Goal: Task Accomplishment & Management: Manage account settings

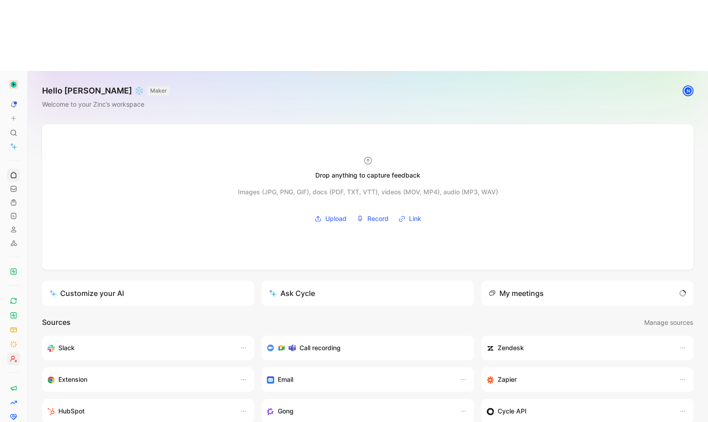
click at [14, 353] on link at bounding box center [13, 359] width 13 height 13
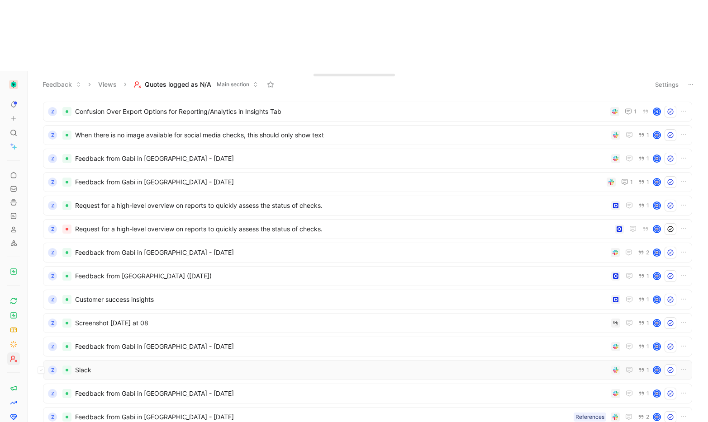
scroll to position [25, 0]
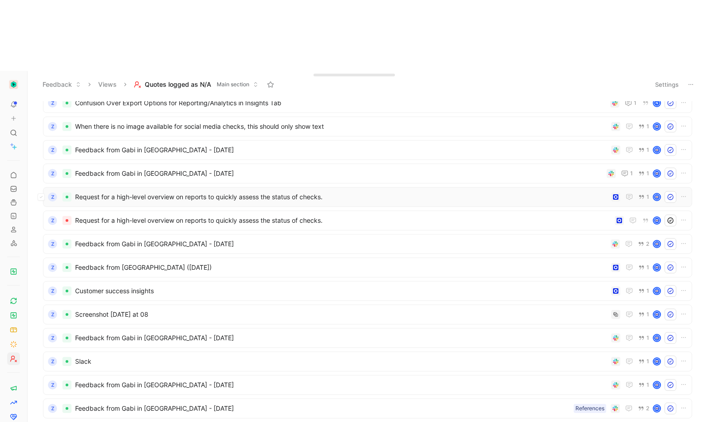
click at [97, 192] on span "Request for a high-level overview on reports to quickly assess the status of ch…" at bounding box center [341, 197] width 532 height 11
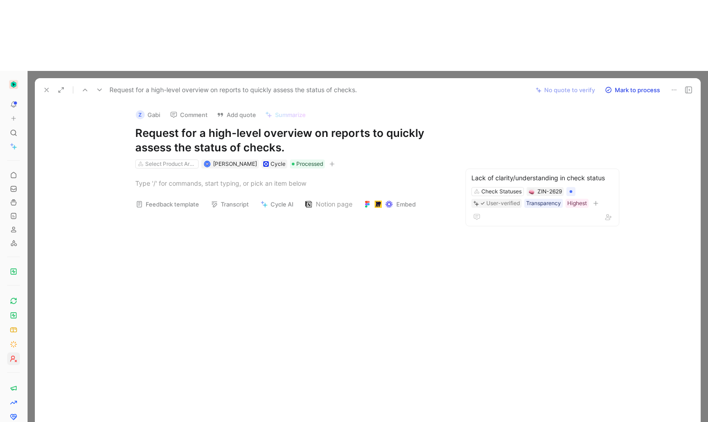
click at [269, 236] on div at bounding box center [291, 280] width 475 height 127
click at [672, 86] on icon at bounding box center [673, 89] width 7 height 7
click at [607, 49] on div "Delete" at bounding box center [635, 51] width 82 height 11
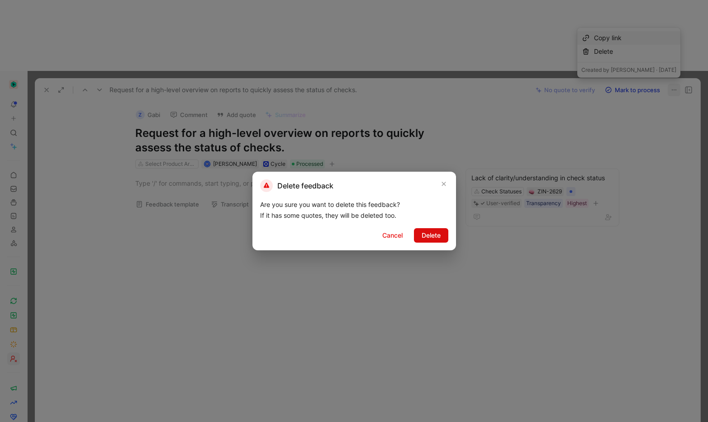
click at [437, 231] on span "Delete" at bounding box center [430, 235] width 19 height 11
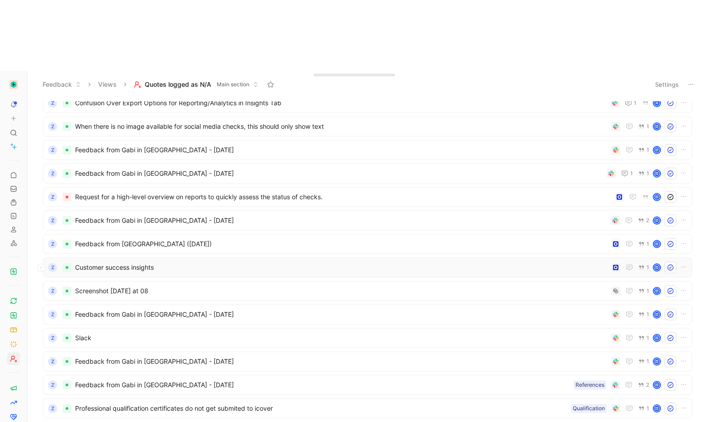
click at [150, 262] on span "Customer success insights" at bounding box center [341, 267] width 532 height 11
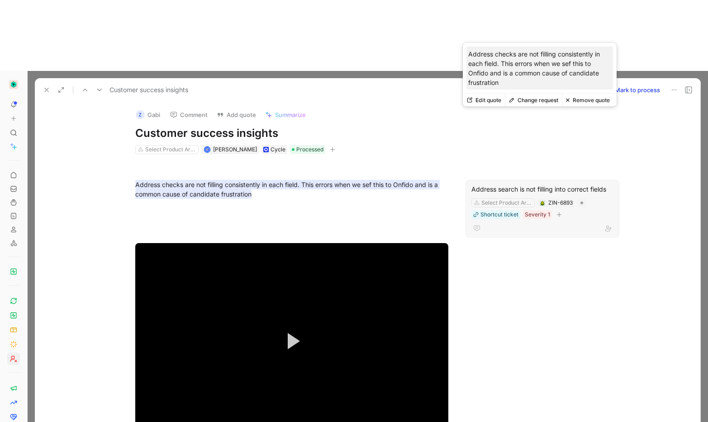
click at [553, 184] on div "Address search is not filling into correct fields" at bounding box center [542, 189] width 142 height 11
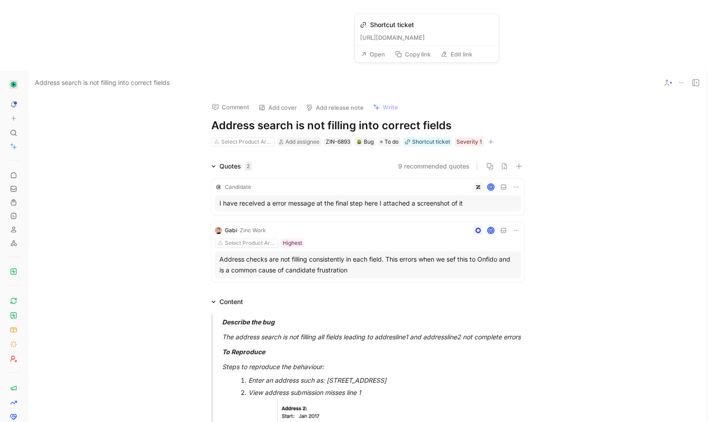
click at [374, 57] on button "Open" at bounding box center [372, 54] width 33 height 13
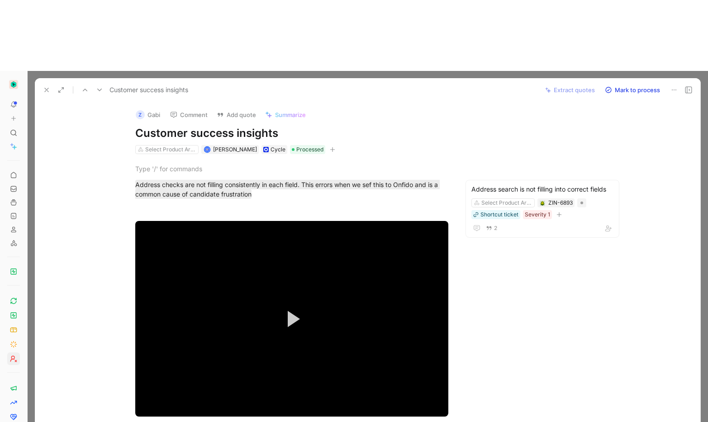
click at [146, 108] on button "Z Gabi" at bounding box center [148, 115] width 33 height 14
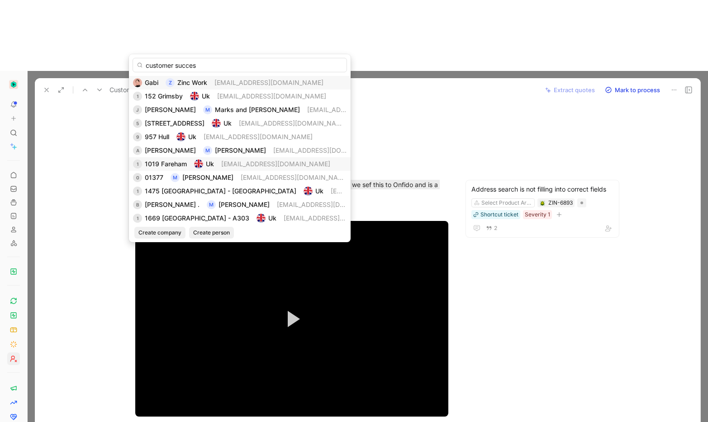
type input "customer success"
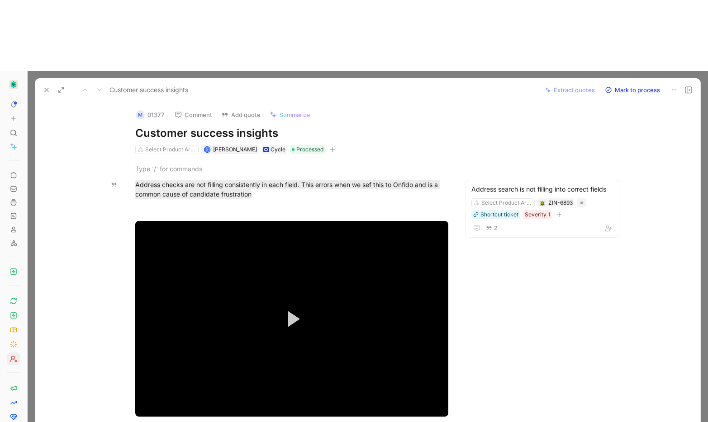
click at [153, 108] on button "M 01377" at bounding box center [150, 115] width 37 height 14
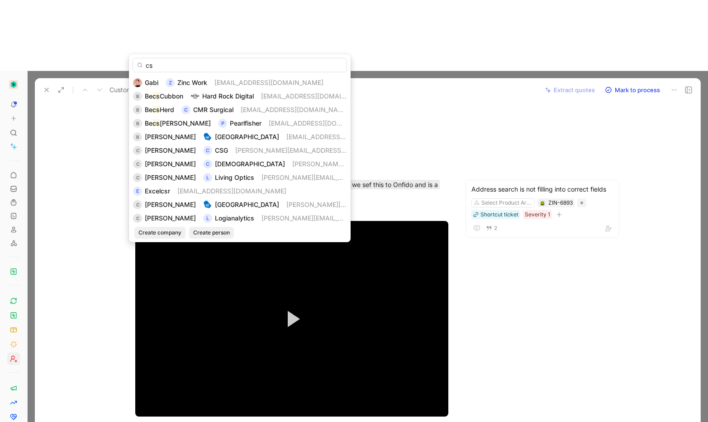
type input "C"
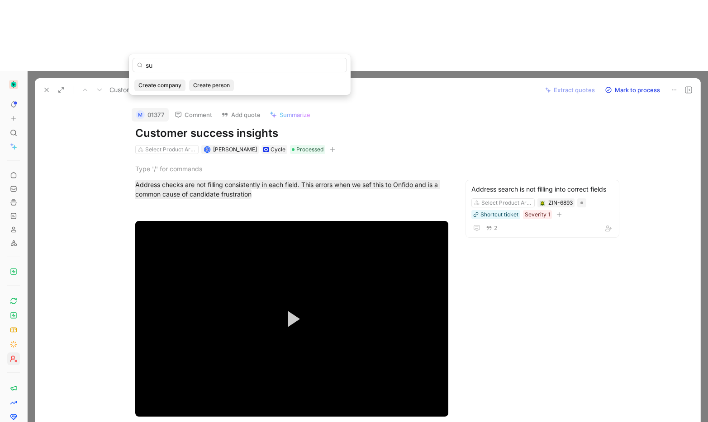
type input "s"
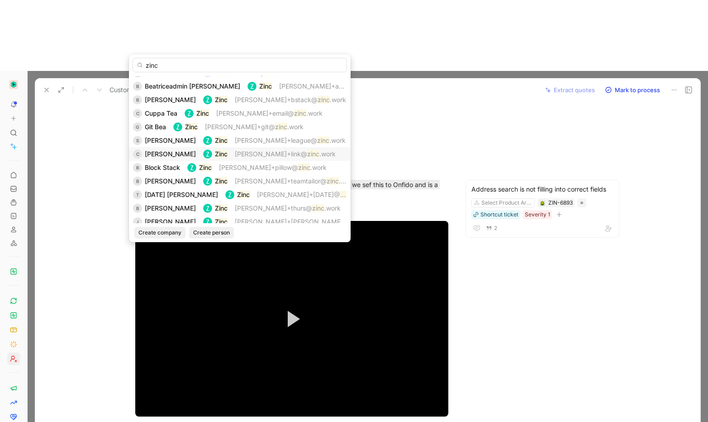
scroll to position [338, 0]
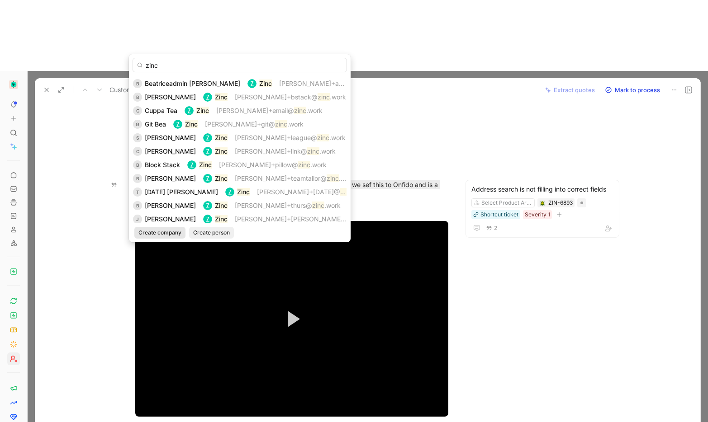
type input "zinc"
click at [172, 230] on span "Create company" at bounding box center [159, 232] width 43 height 9
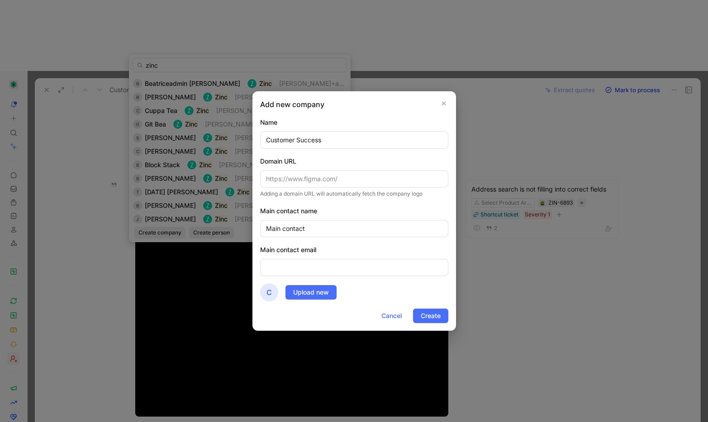
type input "Customer Success"
click at [326, 270] on input "email" at bounding box center [354, 267] width 188 height 17
type input "success@zincwork.com"
click at [288, 175] on input "text" at bounding box center [354, 178] width 188 height 17
type input "www.zincwork.com"
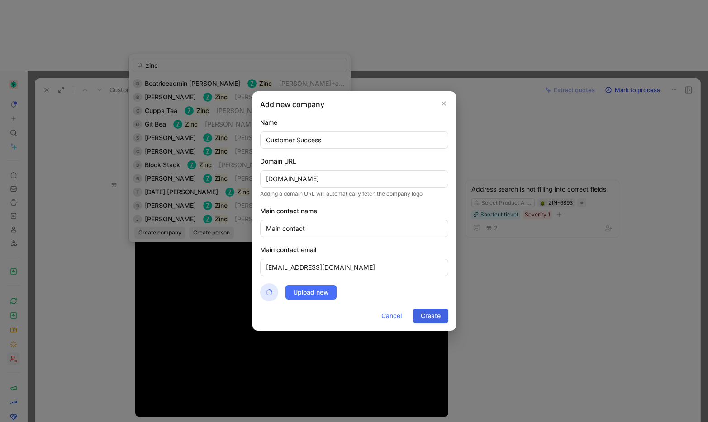
click at [429, 314] on span "Create" at bounding box center [430, 316] width 20 height 11
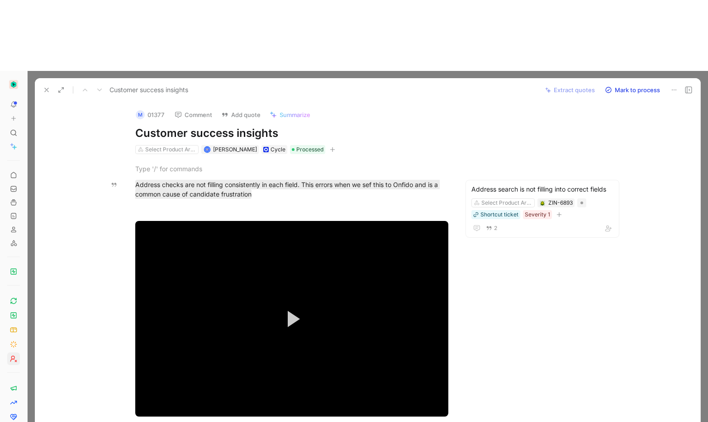
click at [150, 108] on button "M 01377" at bounding box center [150, 115] width 37 height 14
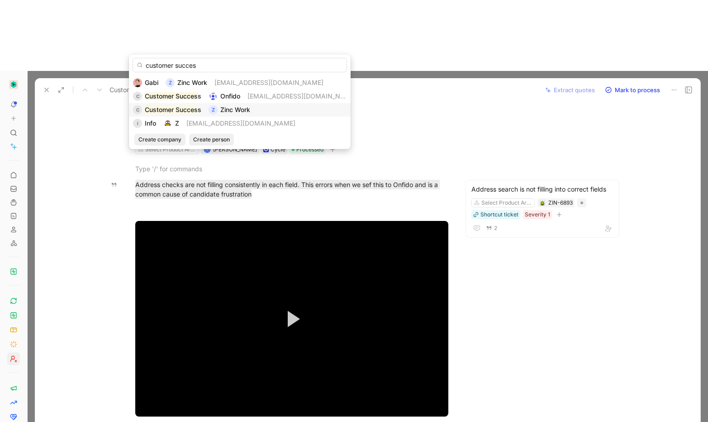
type input "customer succes"
click at [175, 113] on mark "Customer Succes" at bounding box center [171, 110] width 53 height 8
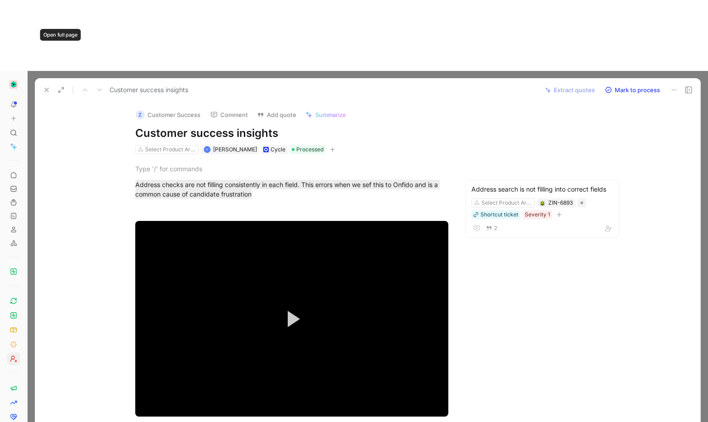
click at [47, 86] on icon at bounding box center [46, 89] width 7 height 7
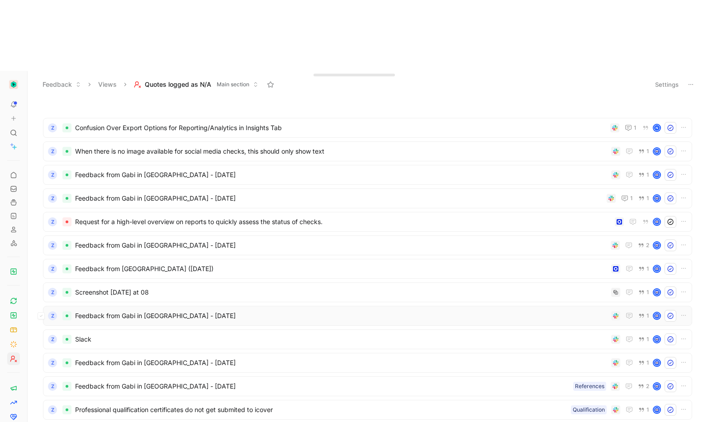
click at [130, 311] on span "Feedback from Gabi in Slack - 12/30/2024" at bounding box center [341, 316] width 532 height 11
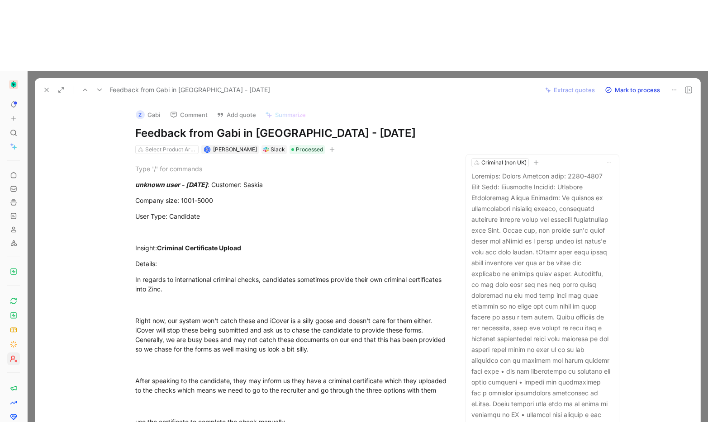
click at [136, 110] on div "Z" at bounding box center [140, 114] width 9 height 9
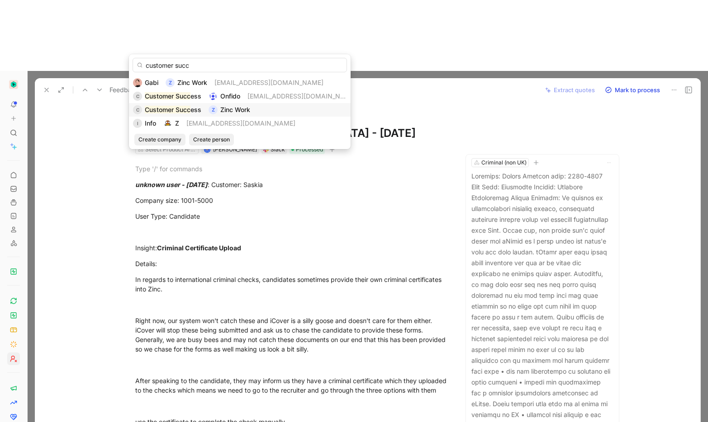
type input "customer succ"
click at [290, 109] on div "C Customer Succ ess Z Zinc Work" at bounding box center [239, 109] width 213 height 11
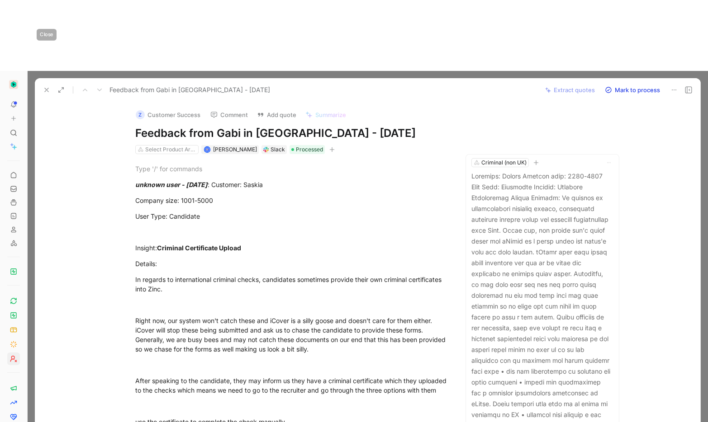
drag, startPoint x: 47, startPoint y: 18, endPoint x: 259, endPoint y: 65, distance: 216.6
click at [47, 86] on icon at bounding box center [46, 89] width 7 height 7
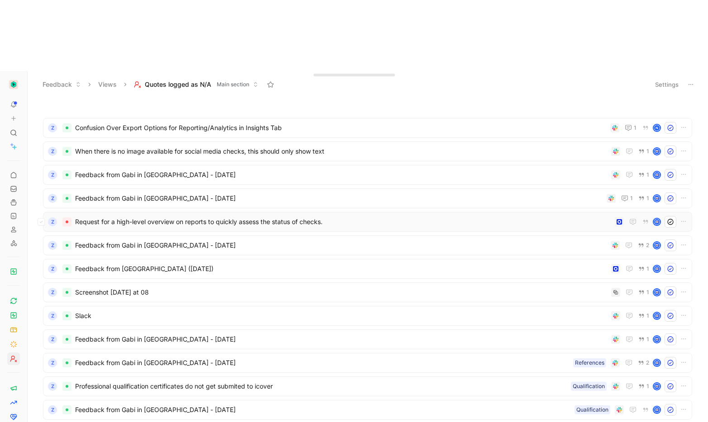
click at [164, 217] on span "Request for a high-level overview on reports to quickly assess the status of ch…" at bounding box center [343, 222] width 536 height 11
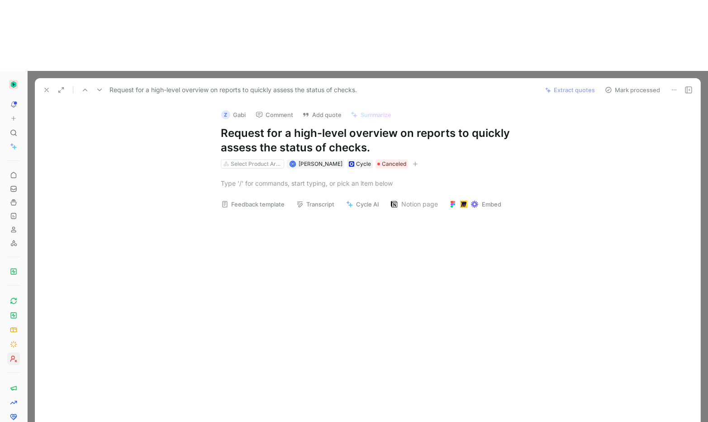
click at [670, 86] on icon at bounding box center [673, 89] width 7 height 7
click at [617, 54] on div "Delete" at bounding box center [634, 51] width 83 height 11
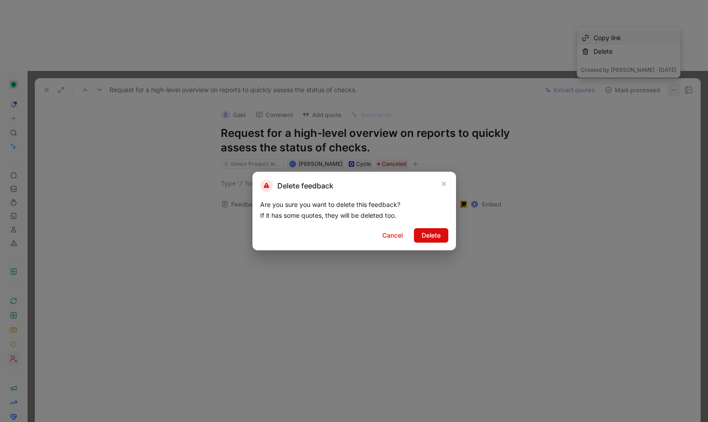
click at [439, 238] on span "Delete" at bounding box center [430, 235] width 19 height 11
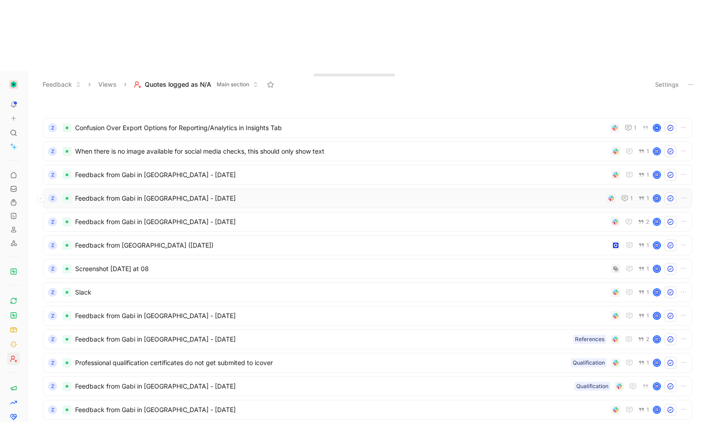
click at [142, 193] on span "Feedback from Gabi in Slack - 5/6/2025" at bounding box center [339, 198] width 528 height 11
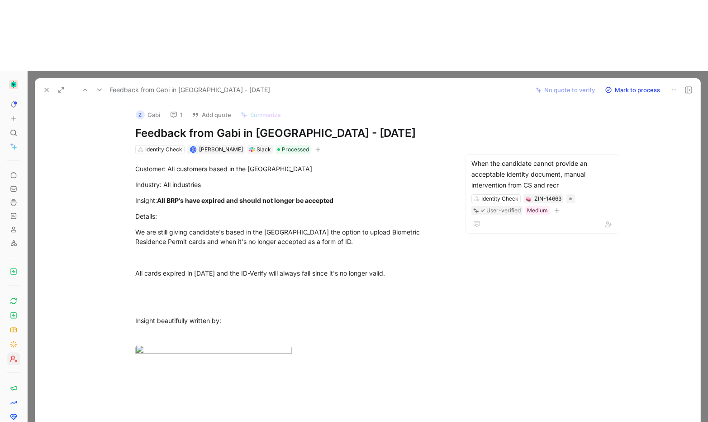
click at [138, 110] on div "Z" at bounding box center [140, 114] width 9 height 9
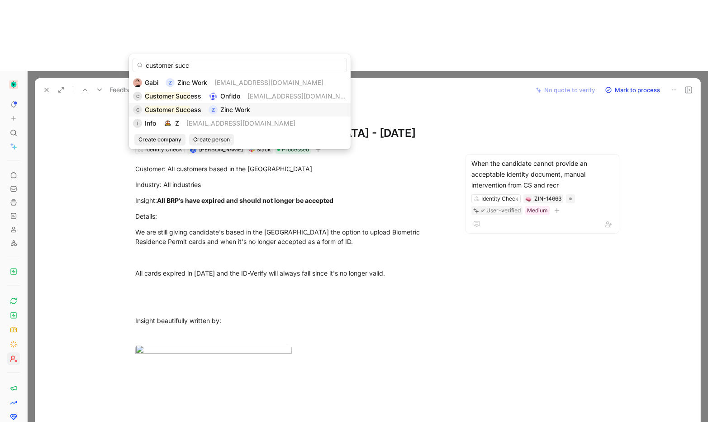
type input "customer succ"
click at [190, 106] on mark "Customer Succ" at bounding box center [168, 110] width 46 height 8
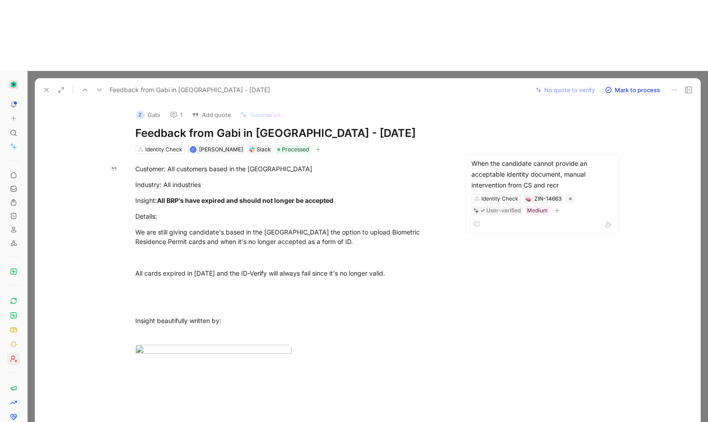
click at [47, 86] on icon at bounding box center [46, 89] width 7 height 7
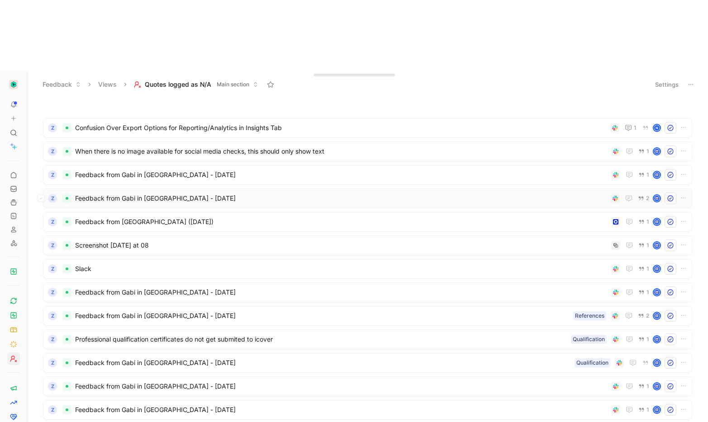
click at [165, 193] on span "Feedback from Gabi in Slack - 3/12/2025" at bounding box center [341, 198] width 532 height 11
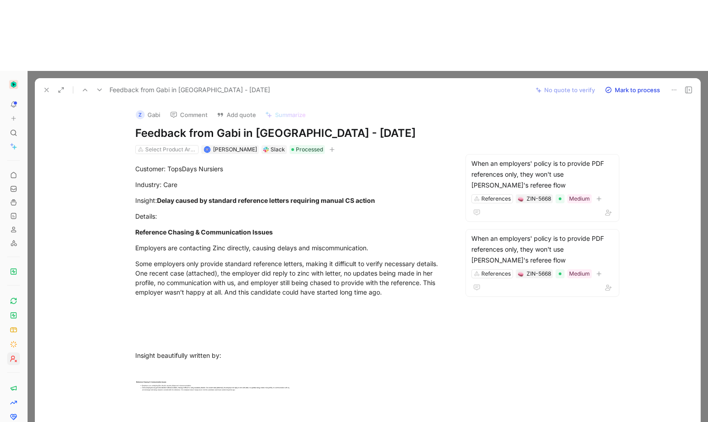
click at [151, 108] on button "Z Gabi" at bounding box center [148, 115] width 33 height 14
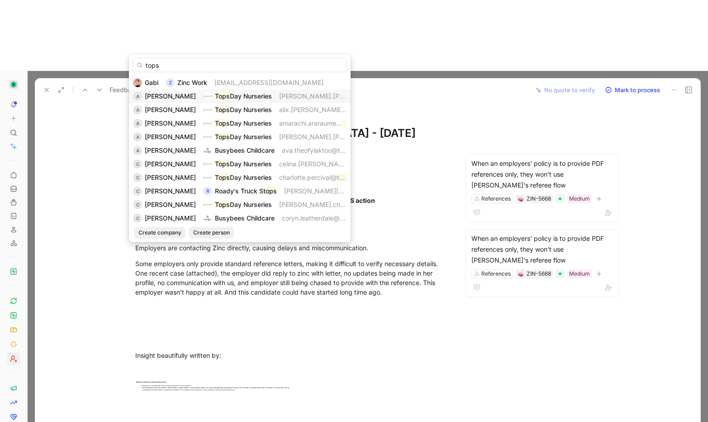
type input "tops"
click at [285, 94] on span "abigail.armes@" at bounding box center [335, 96] width 112 height 8
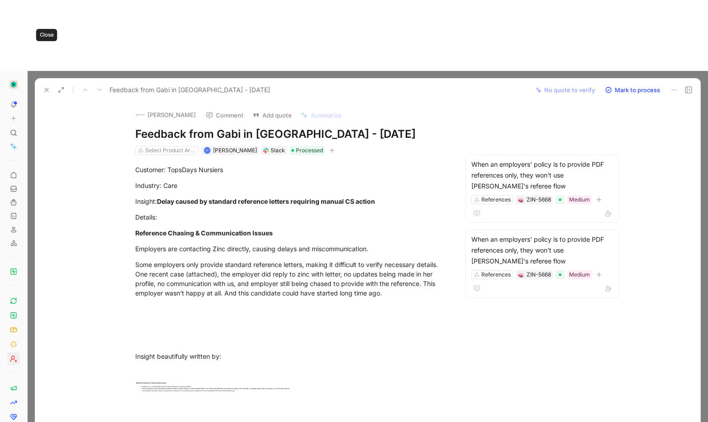
click at [45, 88] on use at bounding box center [47, 90] width 4 height 4
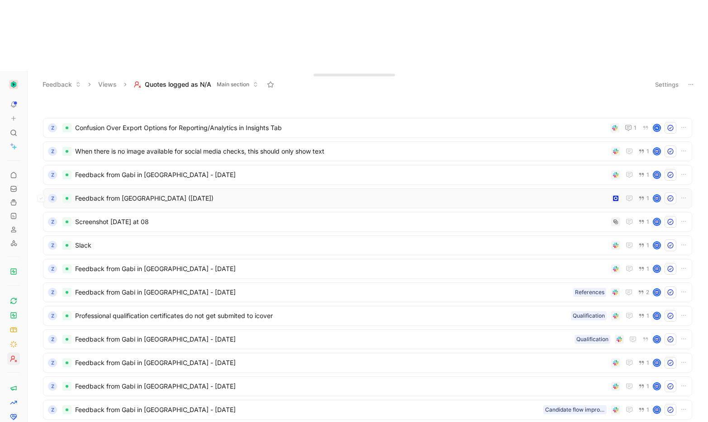
click at [107, 193] on span "Feedback from Gabi (Feb 26, 2025)" at bounding box center [341, 198] width 532 height 11
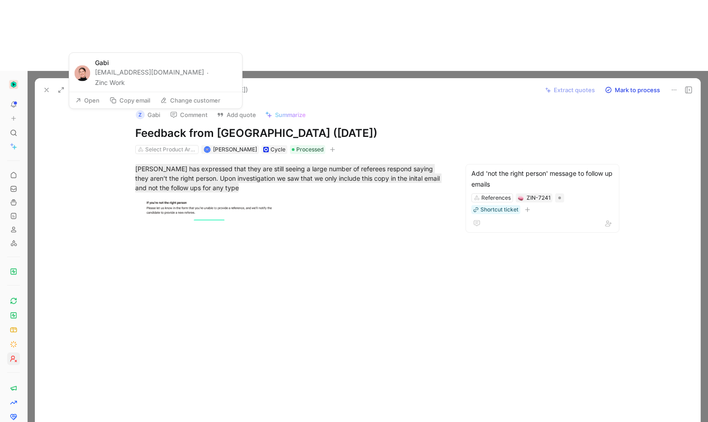
click at [154, 108] on button "Z Gabi" at bounding box center [148, 115] width 33 height 14
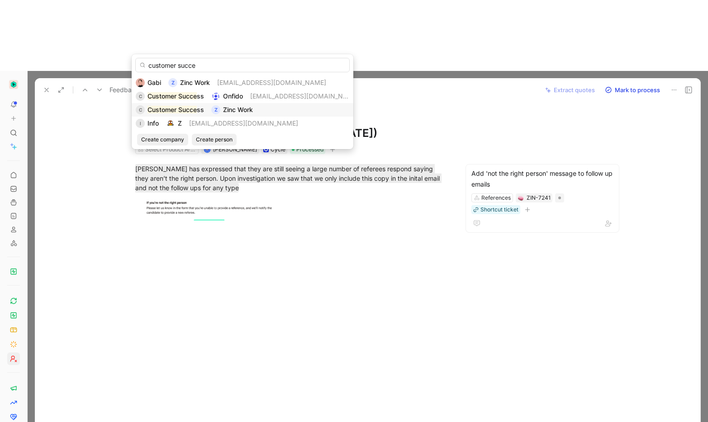
type input "customer succe"
drag, startPoint x: 261, startPoint y: 108, endPoint x: 205, endPoint y: 54, distance: 77.4
click at [261, 108] on div "C Customer Succe ss Z Zinc Work" at bounding box center [242, 109] width 213 height 11
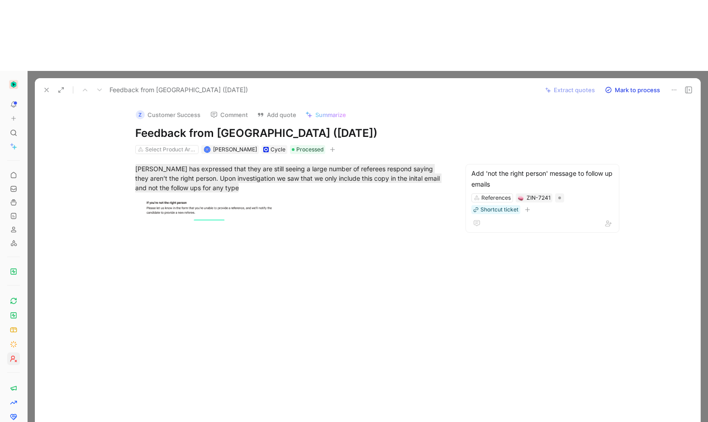
click at [49, 86] on icon at bounding box center [46, 89] width 7 height 7
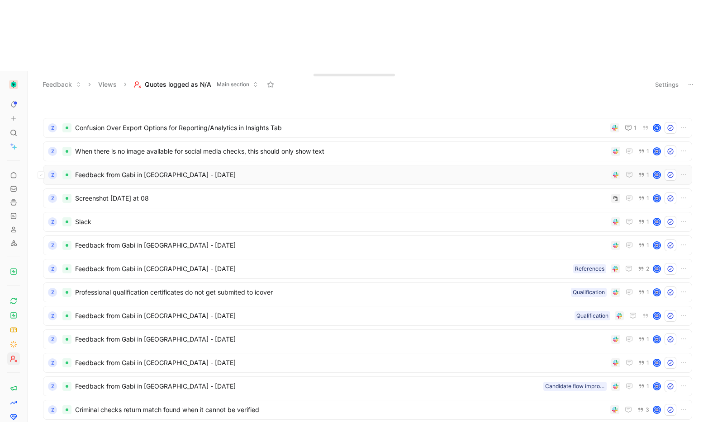
click at [153, 170] on span "Feedback from Gabi in Slack - 5/6/2025" at bounding box center [341, 175] width 532 height 11
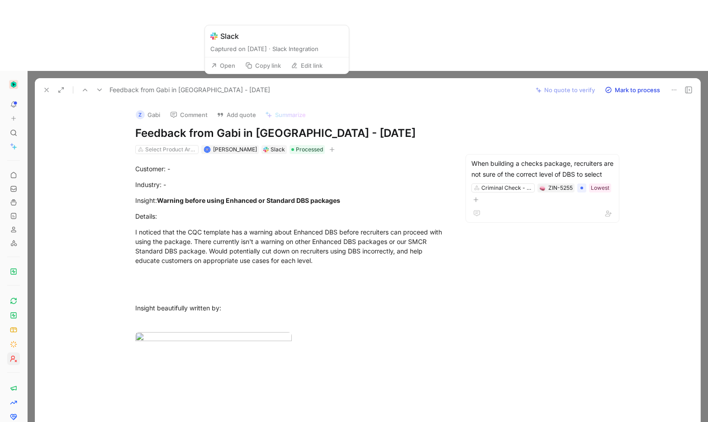
click at [269, 147] on use at bounding box center [265, 149] width 5 height 5
click at [267, 147] on icon at bounding box center [265, 149] width 5 height 5
click at [139, 110] on div "Z" at bounding box center [140, 114] width 9 height 9
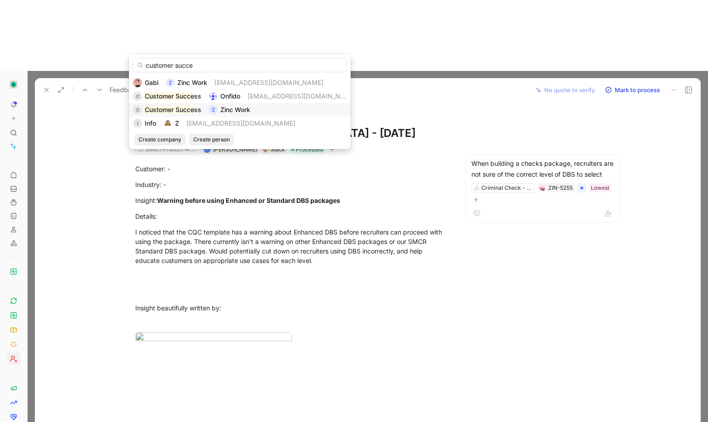
type input "customer succe"
click at [270, 106] on div "C Customer Succe ss Z Zinc Work" at bounding box center [239, 109] width 213 height 11
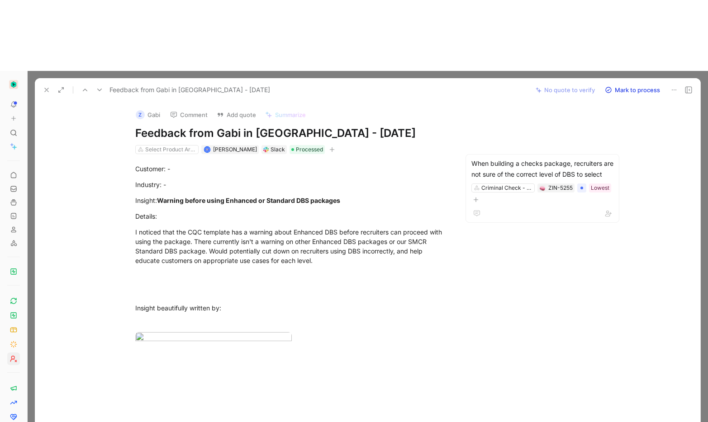
click at [151, 108] on button "Z Gabi" at bounding box center [148, 115] width 33 height 14
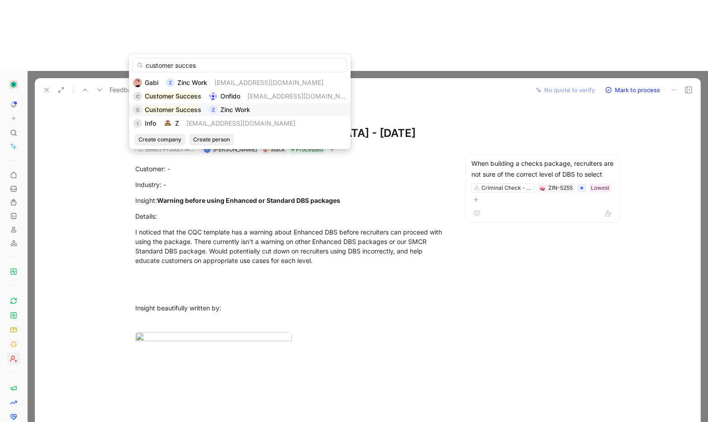
type input "customer succes"
click at [169, 108] on mark "Customer Succes" at bounding box center [171, 110] width 53 height 8
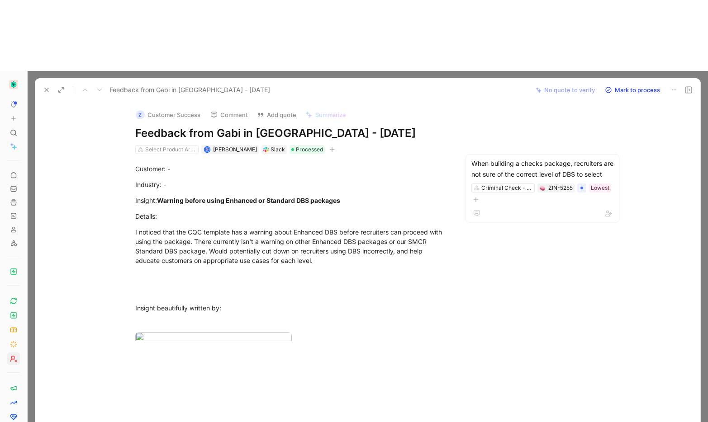
click at [47, 86] on icon at bounding box center [46, 89] width 7 height 7
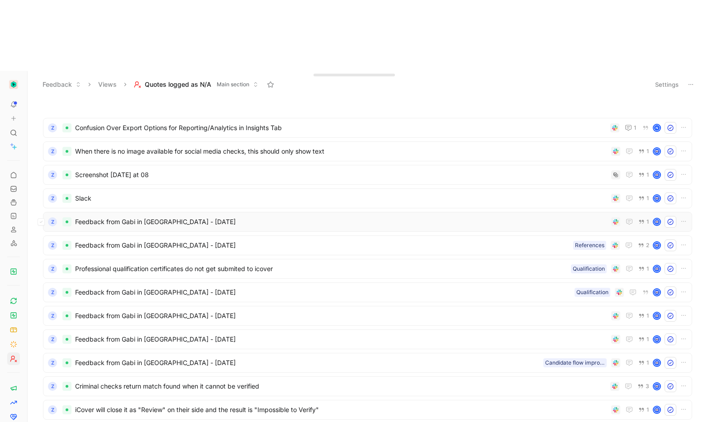
click at [171, 217] on span "Feedback from Gabi in Slack - 11/25/2024" at bounding box center [341, 222] width 532 height 11
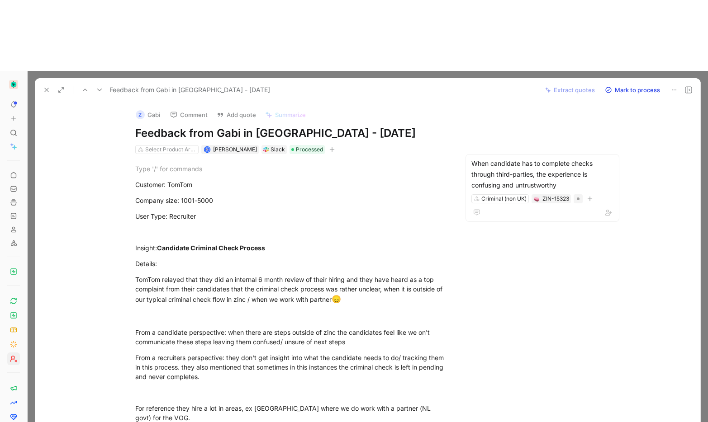
click at [149, 108] on button "Z Gabi" at bounding box center [148, 115] width 33 height 14
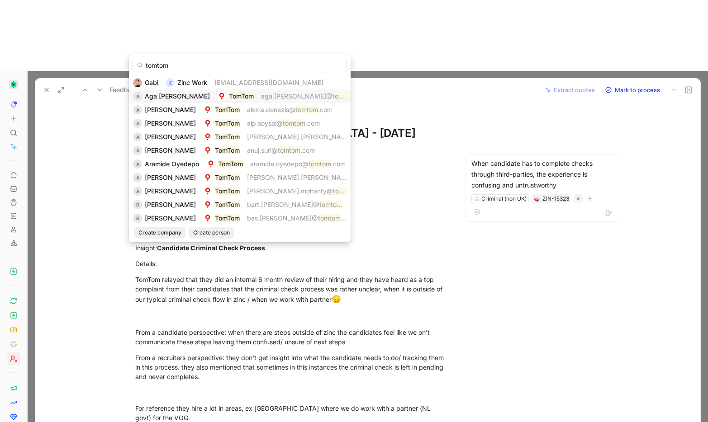
type input "tomtom"
click at [229, 95] on mark "TomTom" at bounding box center [241, 96] width 25 height 8
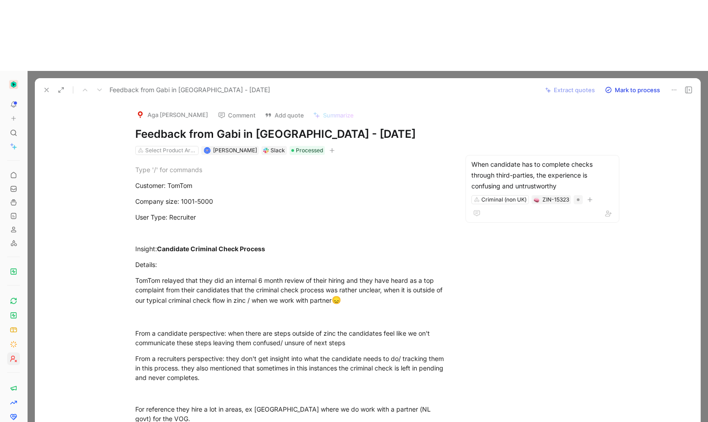
click at [44, 86] on icon at bounding box center [46, 89] width 7 height 7
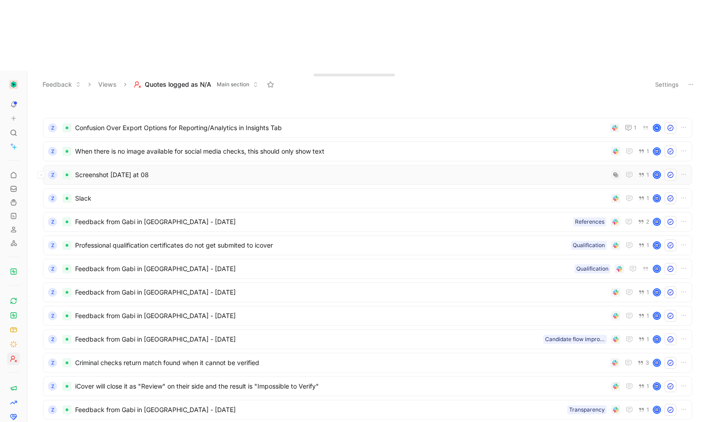
click at [153, 170] on span "Screenshot 2024-11-14 at 08" at bounding box center [341, 175] width 532 height 11
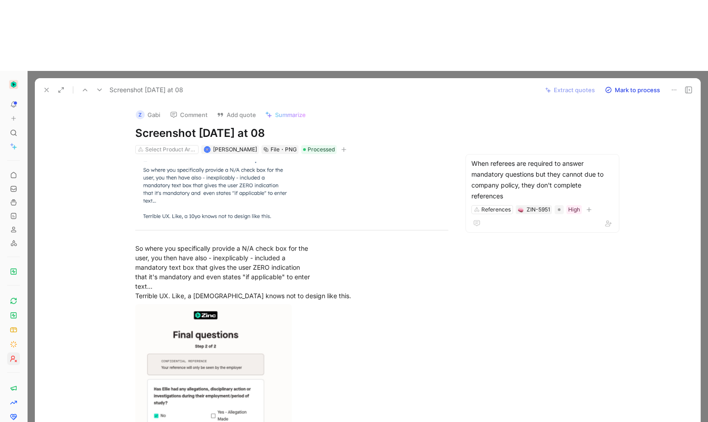
click at [136, 110] on div "Z" at bounding box center [140, 114] width 9 height 9
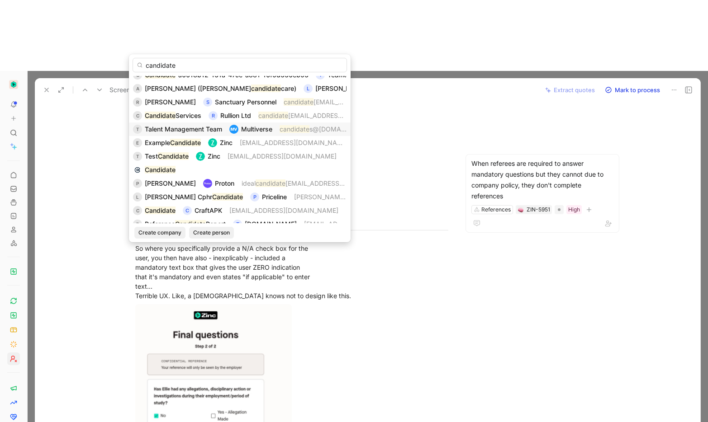
scroll to position [97, 0]
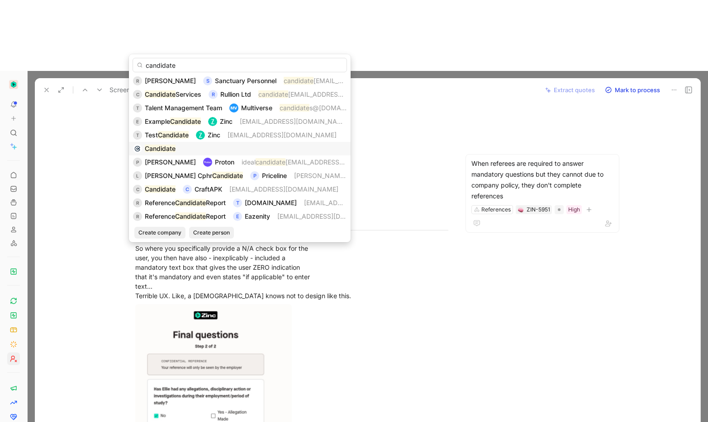
type input "candidate"
click at [147, 146] on mark "Candidate" at bounding box center [160, 149] width 31 height 8
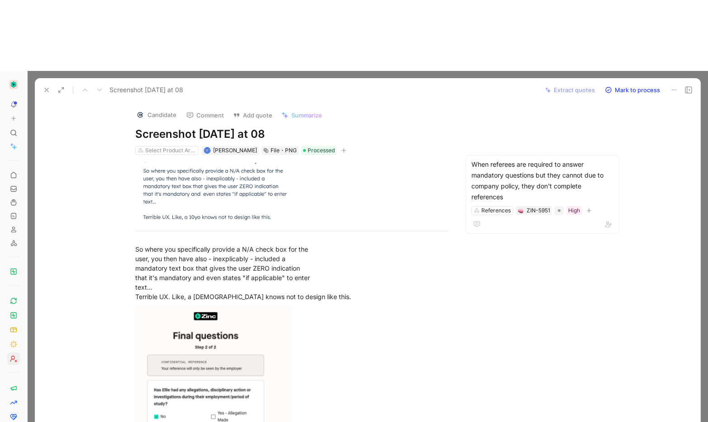
click at [44, 86] on icon at bounding box center [46, 89] width 7 height 7
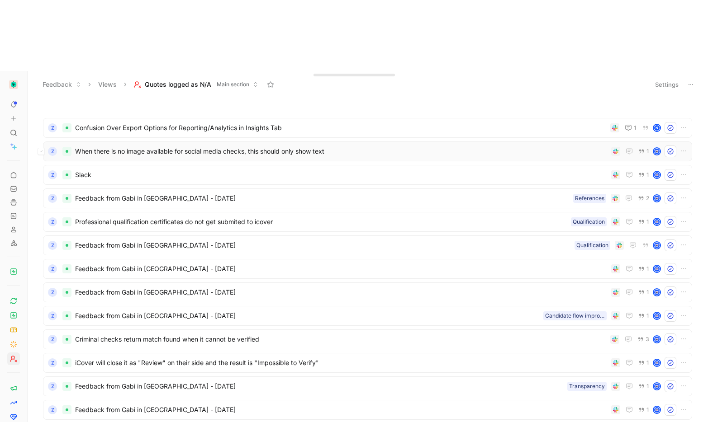
click at [152, 142] on div "Z When there is no image available for social media checks, this should only sh…" at bounding box center [367, 152] width 649 height 20
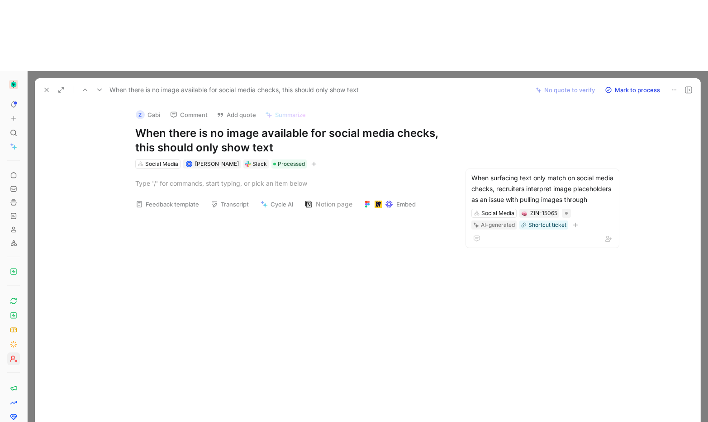
click at [150, 108] on button "Z Gabi" at bounding box center [148, 115] width 33 height 14
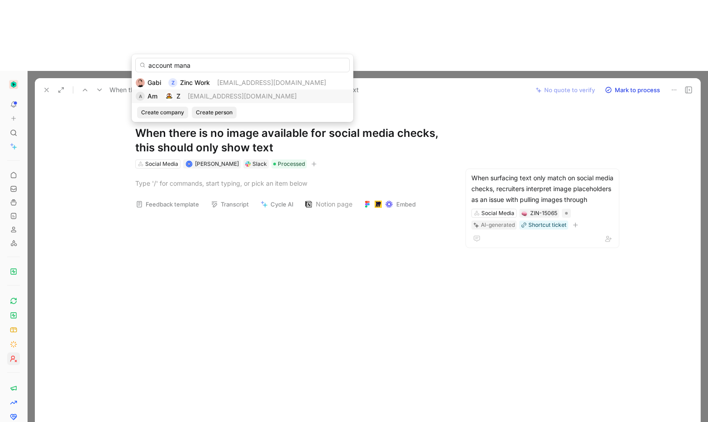
type input "account mana"
click at [226, 93] on span "am@zincwork.com" at bounding box center [242, 96] width 109 height 8
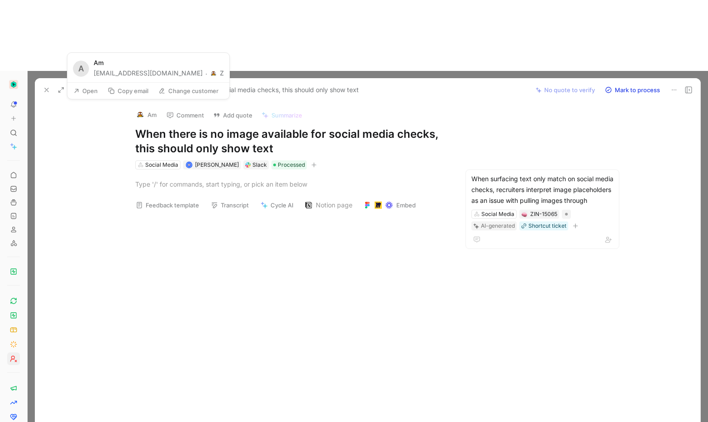
click at [85, 88] on button "Open" at bounding box center [85, 91] width 33 height 13
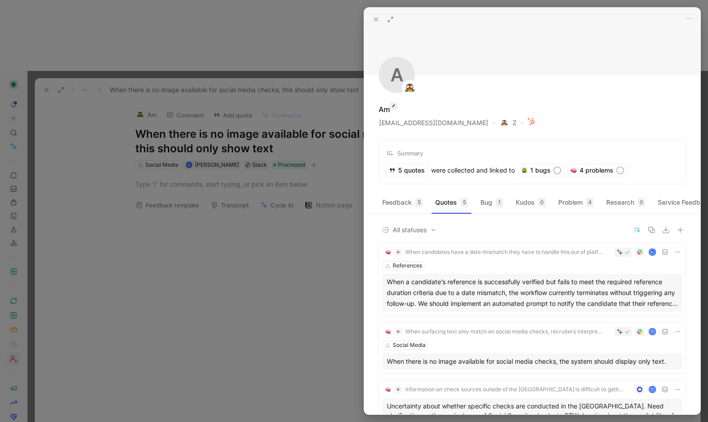
click at [394, 107] on icon "button" at bounding box center [393, 105] width 5 height 7
type input "Account Management"
click at [283, 254] on div at bounding box center [354, 211] width 708 height 422
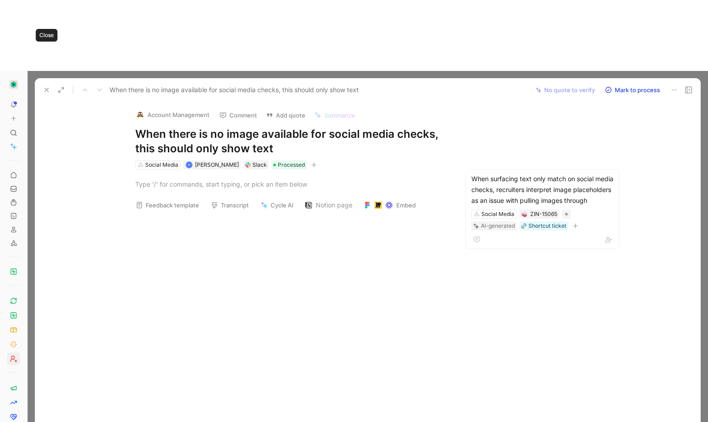
click at [51, 84] on button at bounding box center [46, 90] width 13 height 13
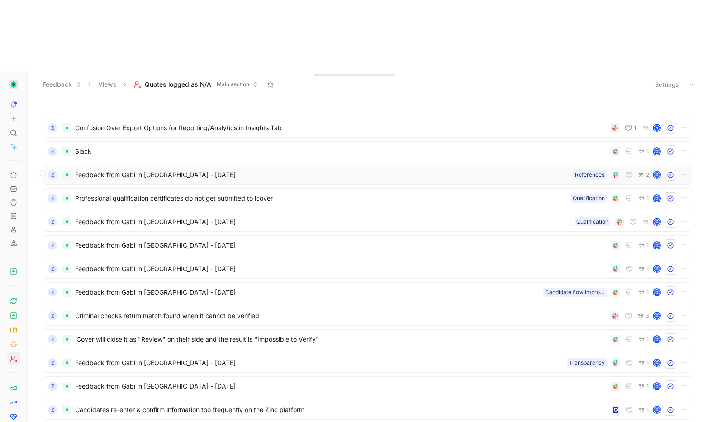
click at [139, 165] on div "Z Feedback from Gabi in Slack - 10/30/2024 References 2" at bounding box center [367, 175] width 649 height 20
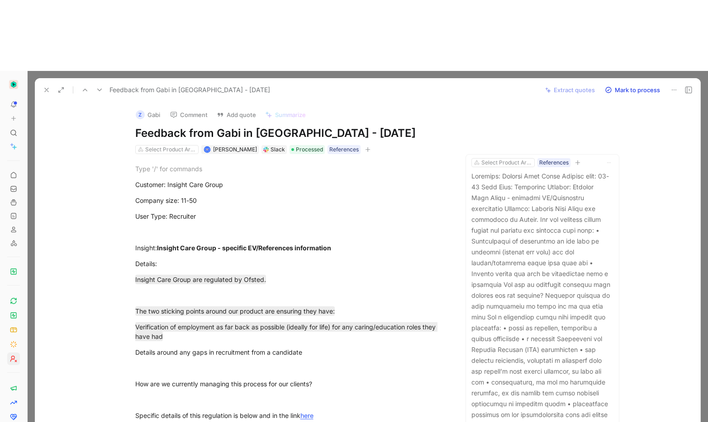
click at [150, 108] on button "Z Gabi" at bounding box center [148, 115] width 33 height 14
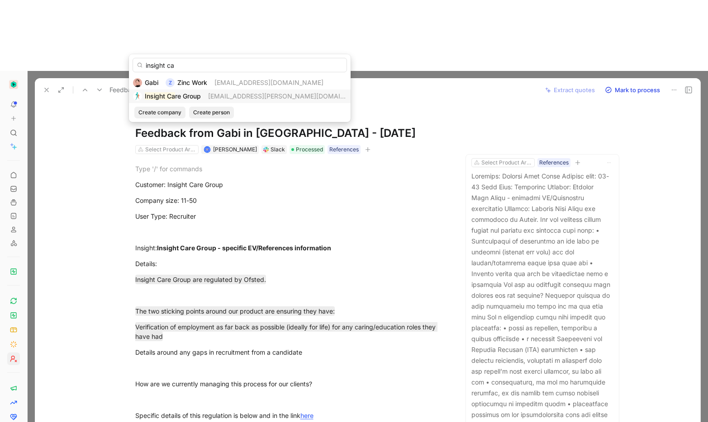
type input "insight ca"
click at [169, 93] on mark "Insight Ca" at bounding box center [160, 96] width 30 height 8
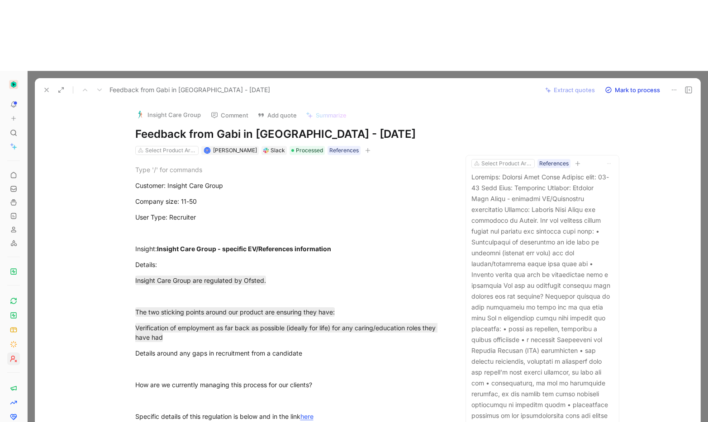
click at [49, 86] on icon at bounding box center [46, 89] width 7 height 7
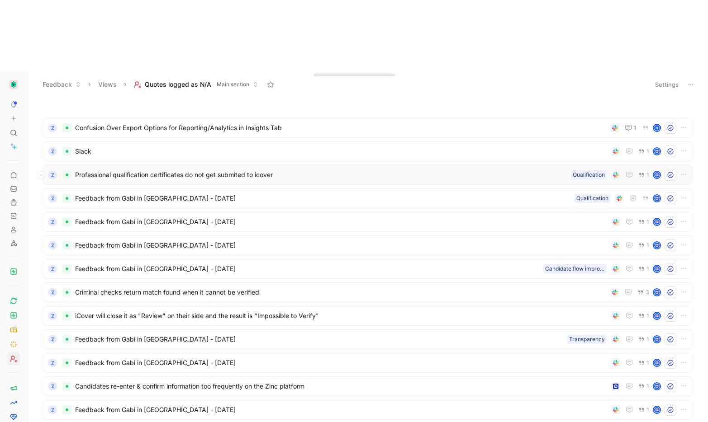
click at [151, 165] on div "Z Professional qualification certificates do not get submited to icover Qualifi…" at bounding box center [367, 175] width 649 height 20
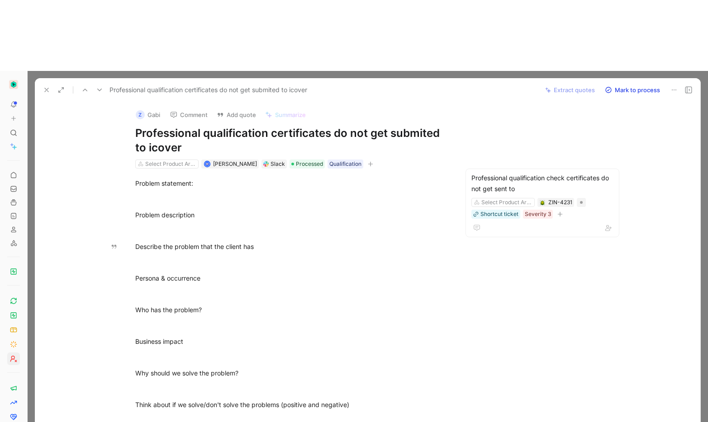
click at [671, 86] on icon at bounding box center [673, 89] width 7 height 7
click at [623, 48] on div "Delete" at bounding box center [649, 51] width 53 height 11
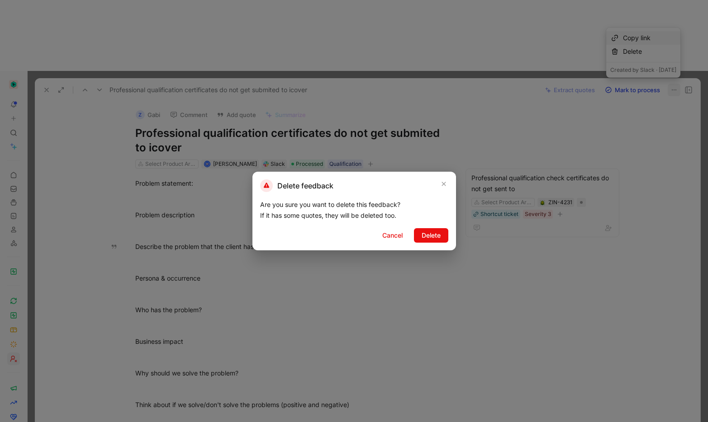
drag, startPoint x: 522, startPoint y: 221, endPoint x: 513, endPoint y: 191, distance: 31.2
click at [522, 220] on div at bounding box center [354, 211] width 708 height 422
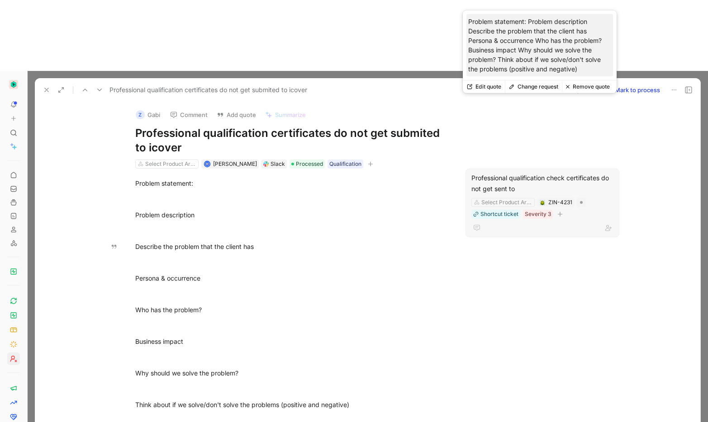
click at [503, 173] on div "Professional qualification check certificates do not get sent to" at bounding box center [542, 184] width 142 height 22
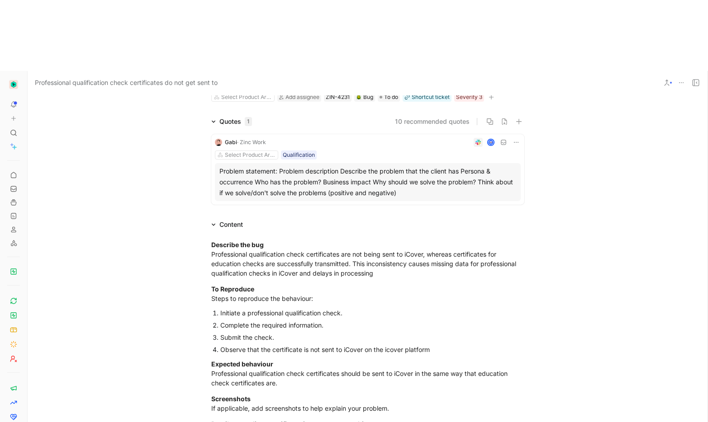
scroll to position [50, 0]
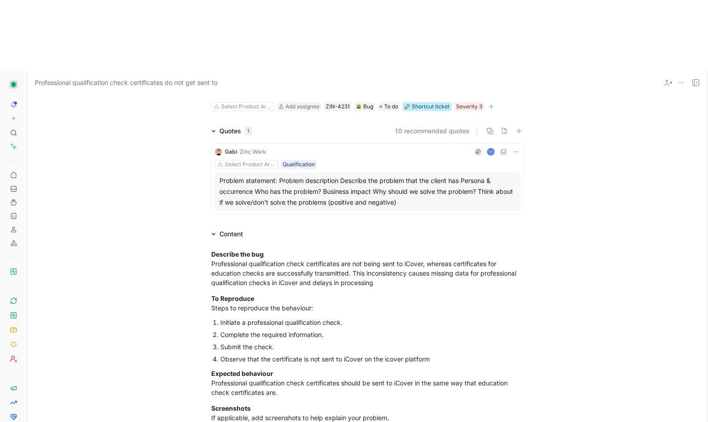
click at [428, 102] on div "Shortcut ticket" at bounding box center [430, 106] width 38 height 9
click at [376, 82] on button "Open" at bounding box center [371, 84] width 33 height 13
drag, startPoint x: 130, startPoint y: 179, endPoint x: 150, endPoint y: 60, distance: 120.6
click at [130, 240] on div "Describe the bug Professional qualification check certificates are not being se…" at bounding box center [367, 384] width 679 height 288
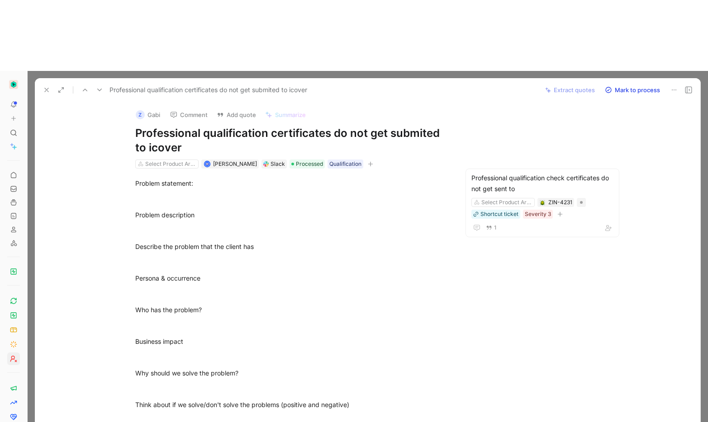
click at [150, 108] on button "Z Gabi" at bounding box center [148, 115] width 33 height 14
click at [101, 86] on icon at bounding box center [99, 89] width 7 height 7
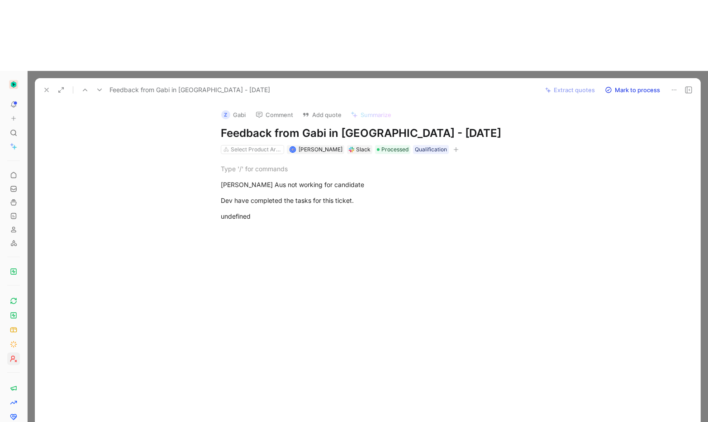
drag, startPoint x: 349, startPoint y: 185, endPoint x: 349, endPoint y: 177, distance: 7.7
click at [349, 247] on div at bounding box center [377, 310] width 646 height 127
click at [676, 86] on icon at bounding box center [673, 89] width 7 height 7
click at [623, 54] on div "Delete" at bounding box center [649, 51] width 53 height 11
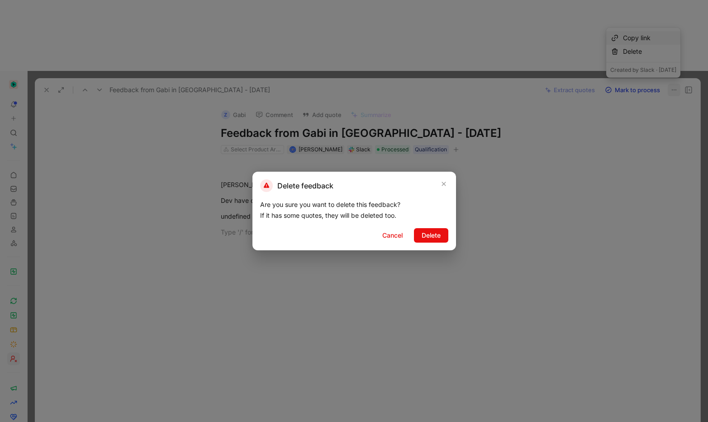
click at [439, 237] on span "Delete" at bounding box center [430, 235] width 19 height 11
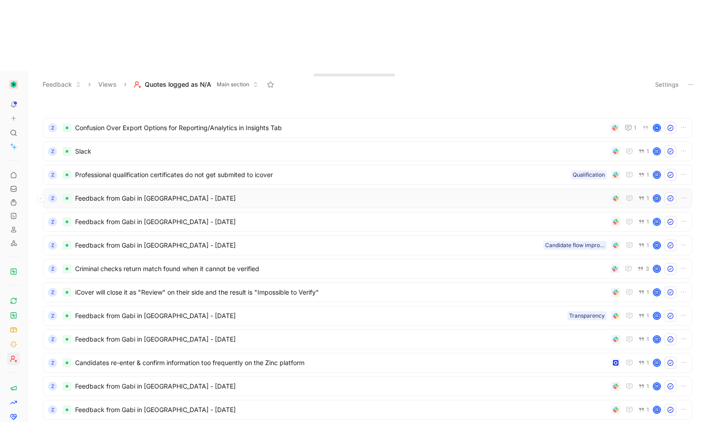
click at [177, 193] on span "Feedback from Gabi in Slack - 10/17/2024" at bounding box center [341, 198] width 532 height 11
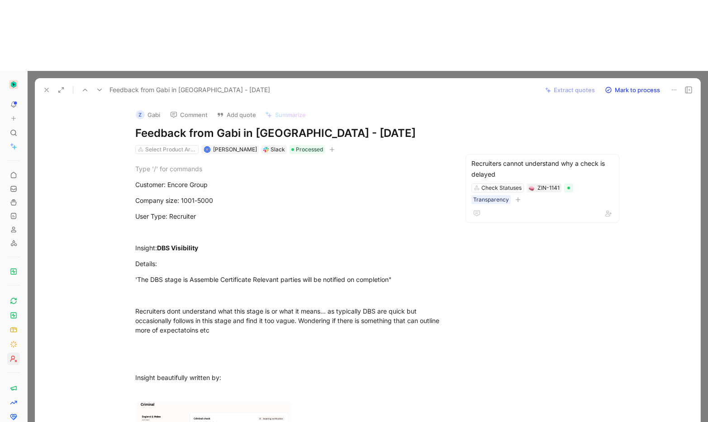
click at [151, 108] on button "Z Gabi" at bounding box center [148, 115] width 33 height 14
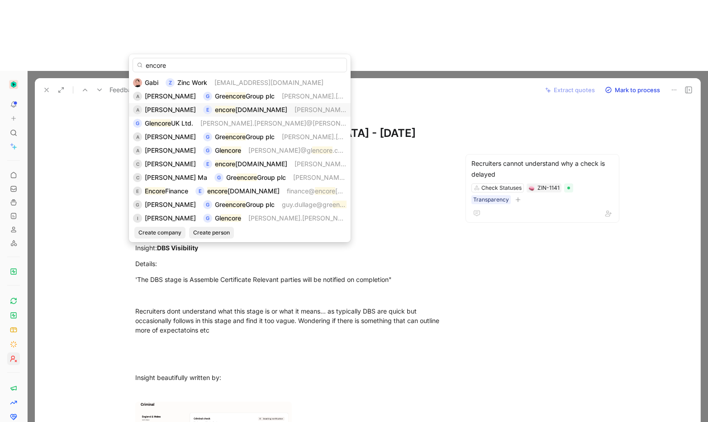
type input "encore"
click at [260, 113] on div "encore group.co.uk" at bounding box center [251, 109] width 72 height 11
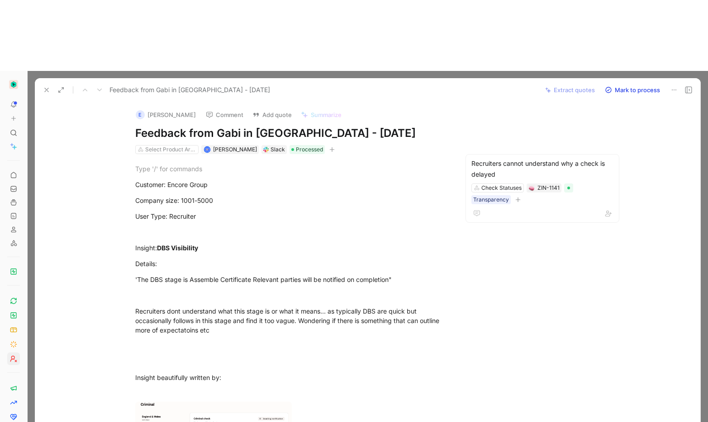
click at [40, 84] on button at bounding box center [46, 90] width 13 height 13
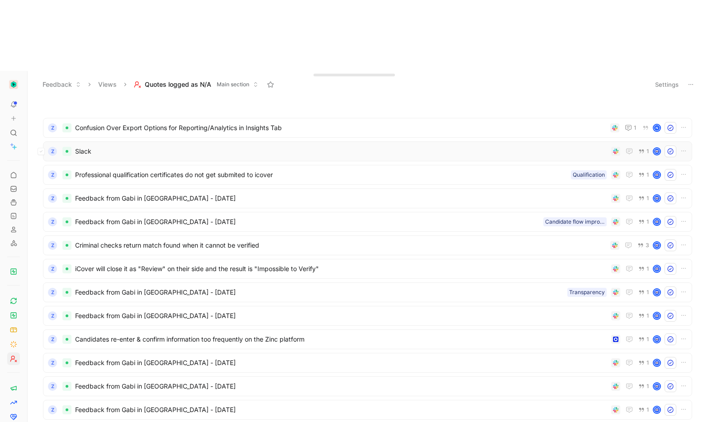
click at [86, 146] on span "Slack" at bounding box center [341, 151] width 532 height 11
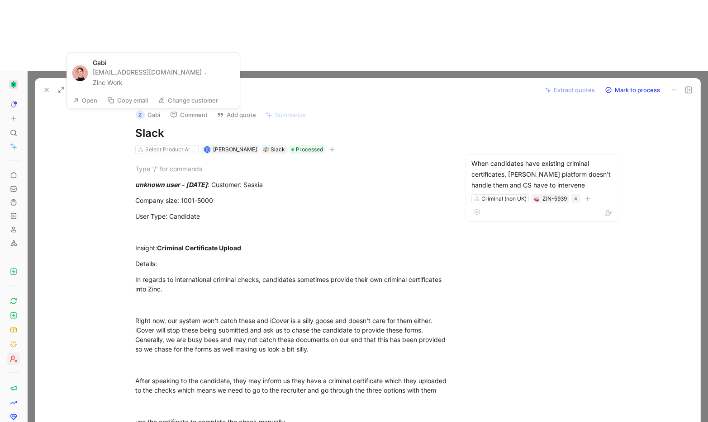
click at [152, 108] on button "Z Gabi" at bounding box center [148, 115] width 33 height 14
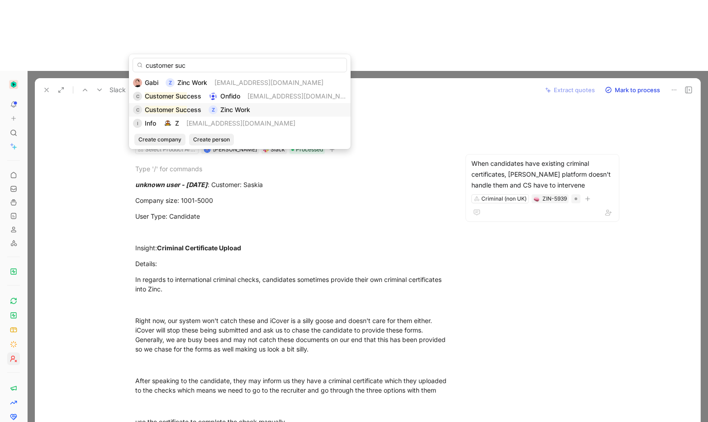
type input "customer suc"
click at [245, 108] on span "Zinc Work" at bounding box center [235, 110] width 30 height 8
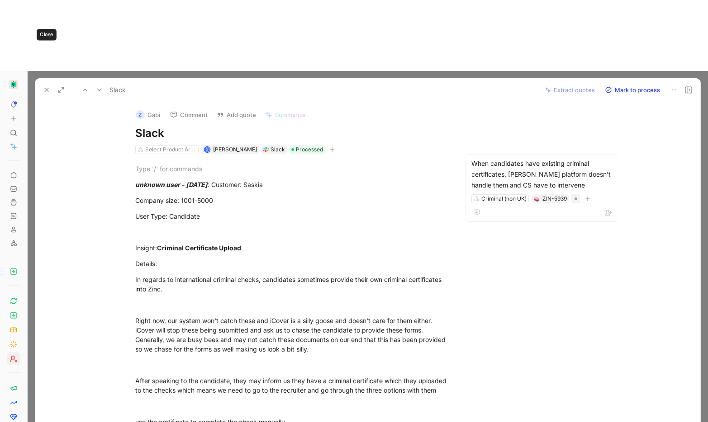
click at [47, 86] on icon at bounding box center [46, 89] width 7 height 7
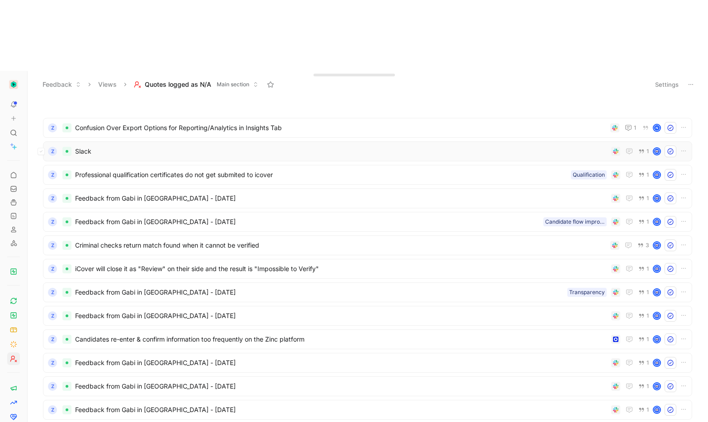
click at [128, 146] on span "Slack" at bounding box center [341, 151] width 532 height 11
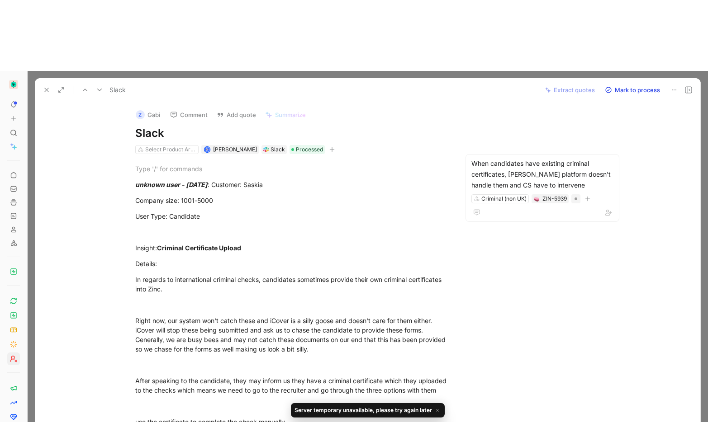
click at [151, 108] on button "Z Gabi" at bounding box center [148, 115] width 33 height 14
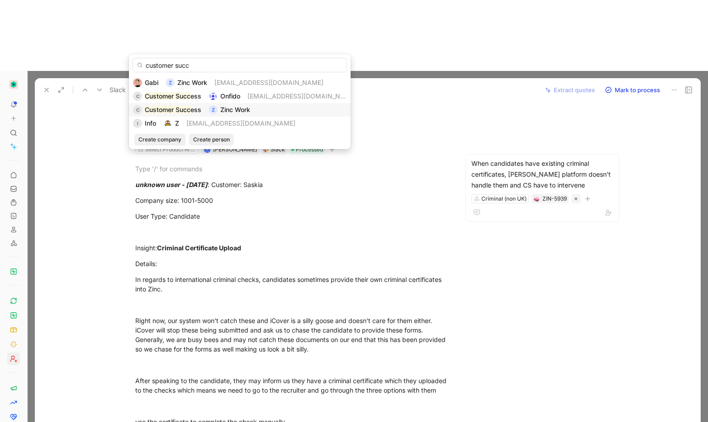
type input "customer succ"
click at [170, 108] on mark "Customer Succ" at bounding box center [168, 110] width 46 height 8
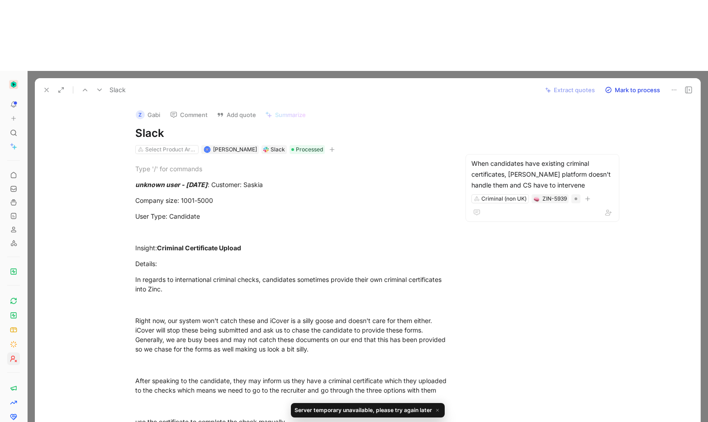
click at [158, 108] on button "Z Gabi" at bounding box center [148, 115] width 33 height 14
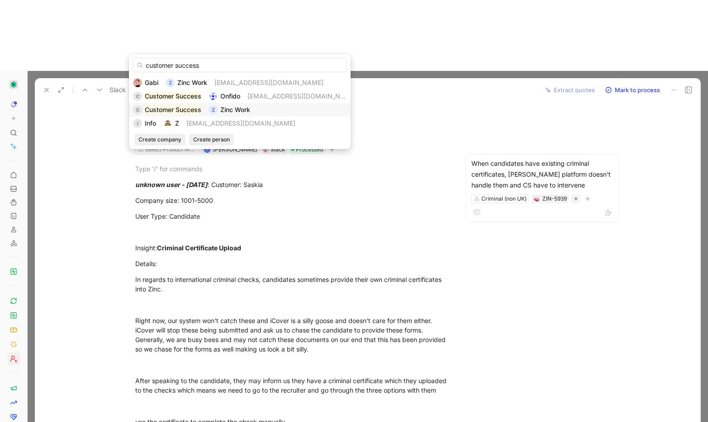
type input "customer success"
click at [170, 106] on mark "Customer Success" at bounding box center [173, 110] width 57 height 8
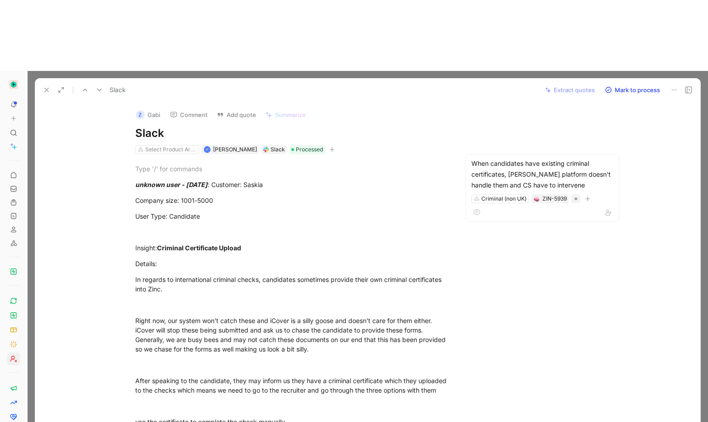
click at [154, 108] on button "Z Gabi" at bounding box center [148, 115] width 33 height 14
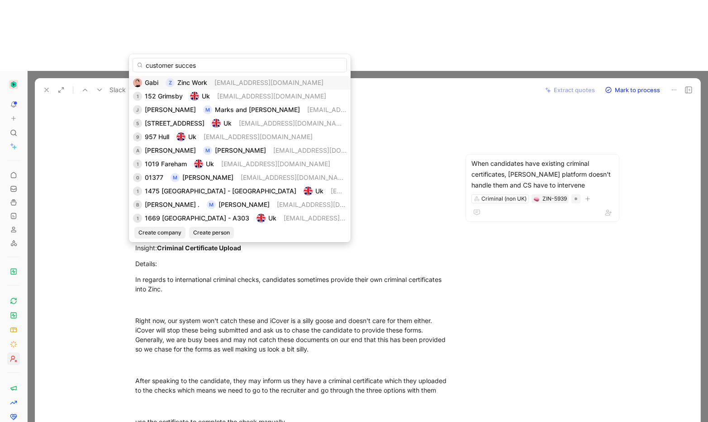
type input "customer success"
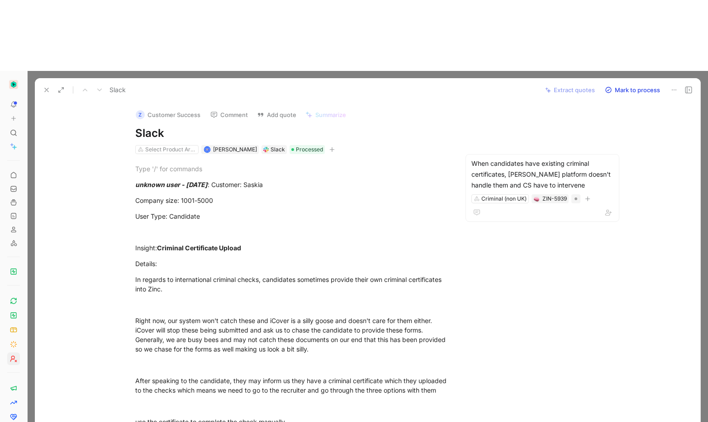
click at [52, 84] on button at bounding box center [46, 90] width 13 height 13
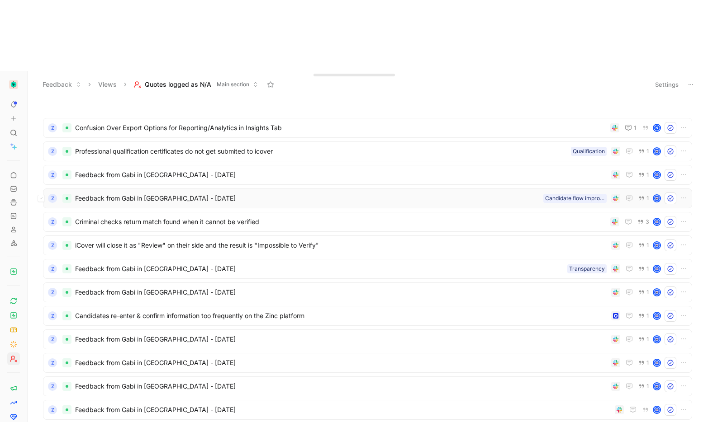
click at [126, 189] on div "Z Feedback from Gabi in Slack - 10/17/2024 Candidate flow improvements 1" at bounding box center [367, 199] width 649 height 20
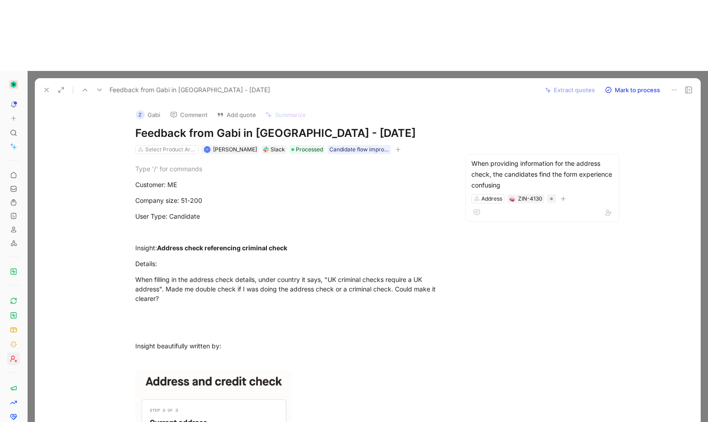
scroll to position [2, 0]
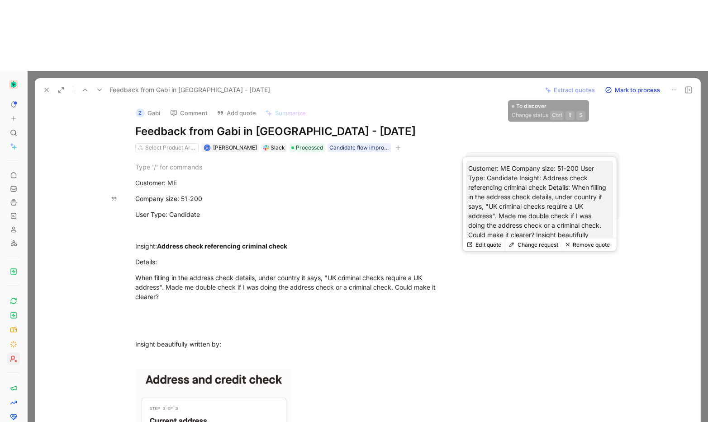
click at [547, 193] on div at bounding box center [551, 197] width 9 height 9
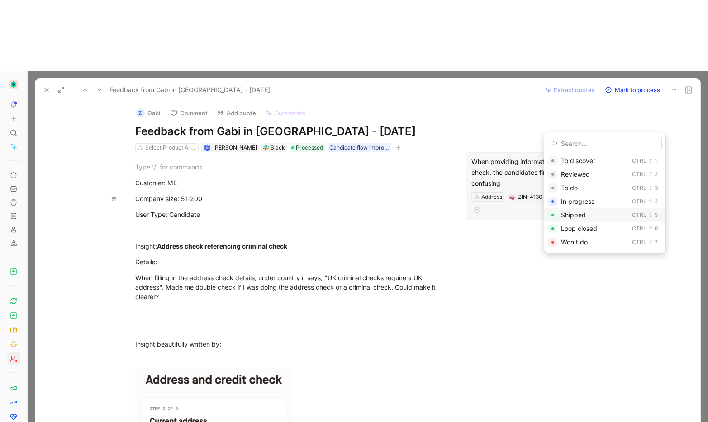
click at [573, 214] on span "Shipped" at bounding box center [573, 215] width 25 height 8
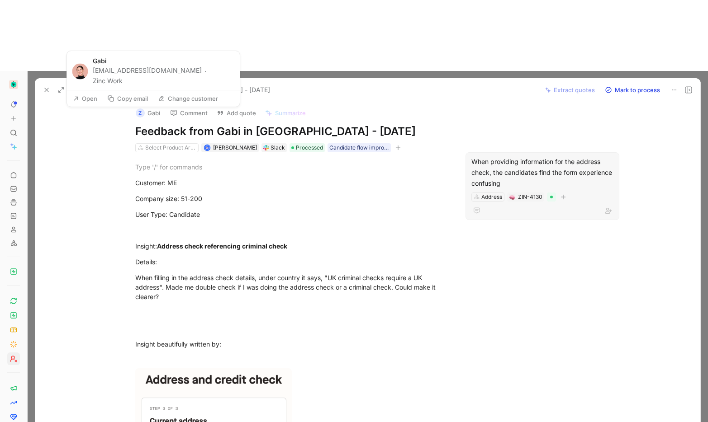
click at [145, 106] on button "Z Gabi" at bounding box center [148, 113] width 33 height 14
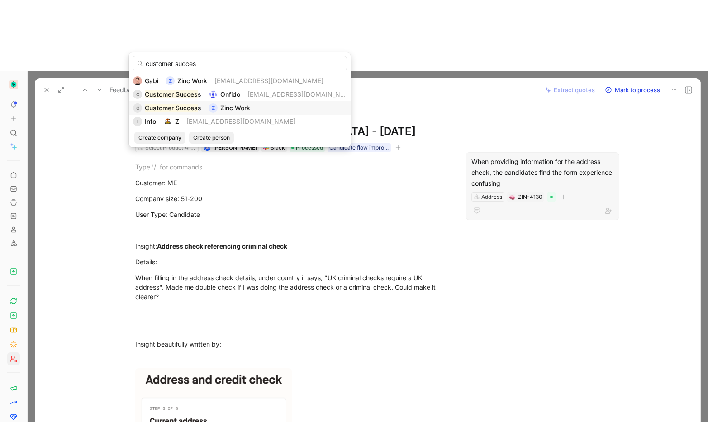
type input "customer succes"
drag, startPoint x: 290, startPoint y: 108, endPoint x: 272, endPoint y: 96, distance: 21.6
click at [290, 108] on div "C Customer Succes s Z Zinc Work" at bounding box center [239, 108] width 213 height 11
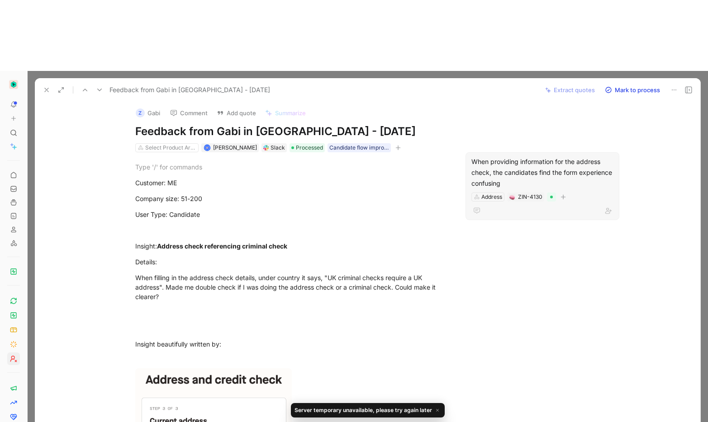
click at [147, 106] on button "Z Gabi" at bounding box center [148, 113] width 33 height 14
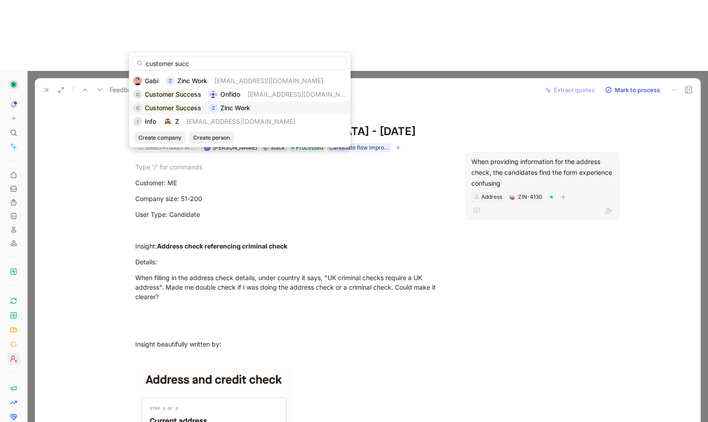
type input "customer succ"
click at [183, 104] on mark "Customer Succ" at bounding box center [168, 108] width 46 height 8
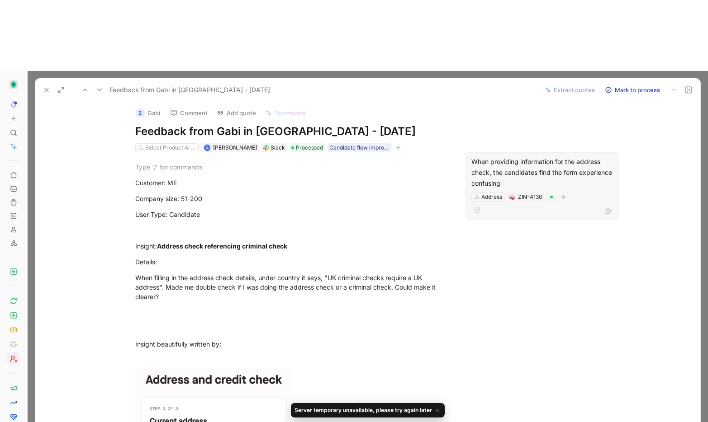
click at [47, 84] on button at bounding box center [46, 90] width 13 height 13
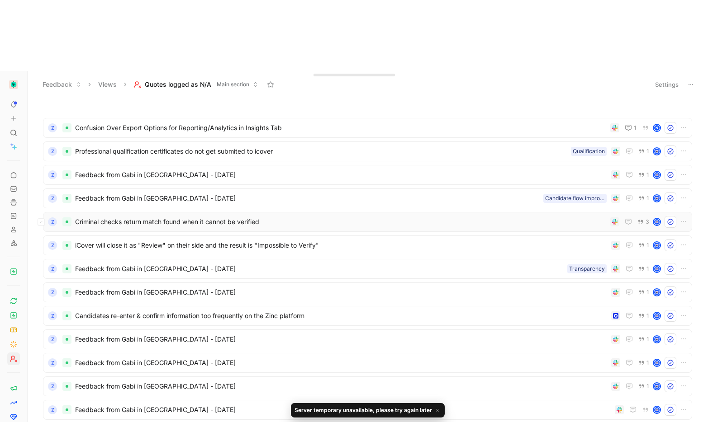
click at [179, 216] on div "Z Criminal checks return match found when it cannot be verified 3" at bounding box center [367, 222] width 642 height 12
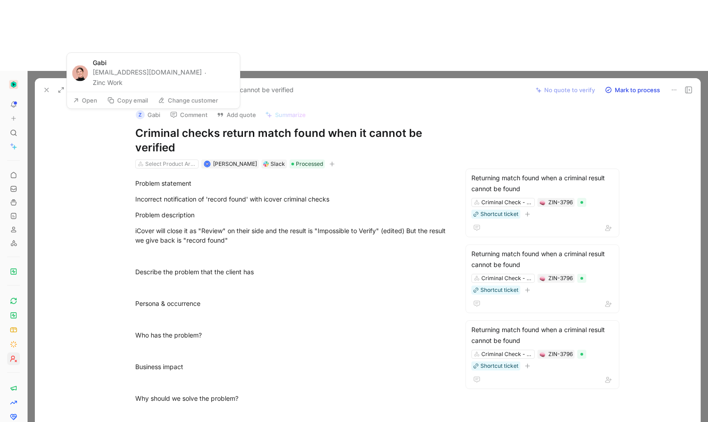
click at [154, 108] on button "Z Gabi" at bounding box center [148, 115] width 33 height 14
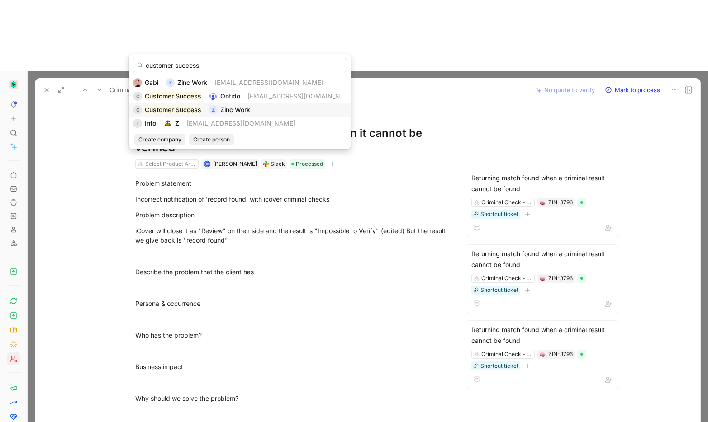
type input "customer success"
click at [242, 110] on span "Zinc Work" at bounding box center [235, 110] width 30 height 8
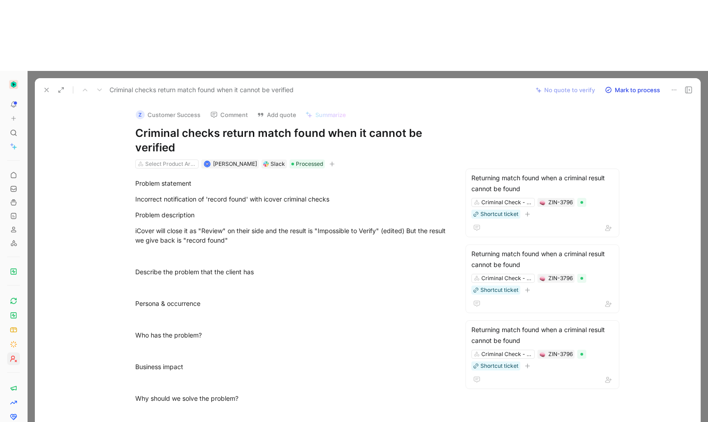
click at [44, 86] on icon at bounding box center [46, 89] width 7 height 7
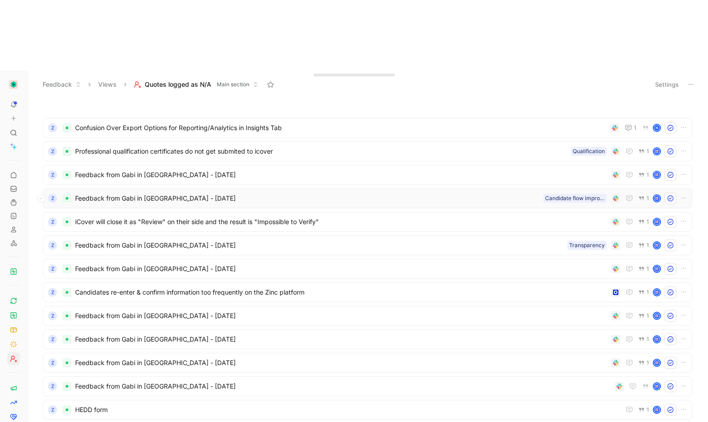
click at [178, 193] on div "Z Feedback from Gabi in Slack - 10/17/2024 Candidate flow improvements 1" at bounding box center [367, 199] width 642 height 12
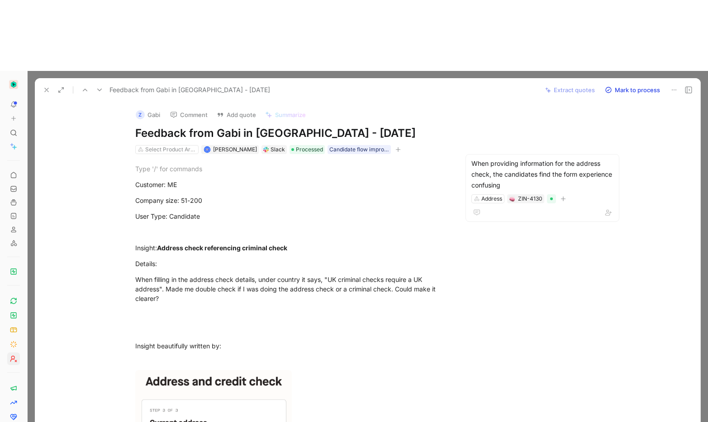
click at [148, 108] on button "Z Gabi" at bounding box center [148, 115] width 33 height 14
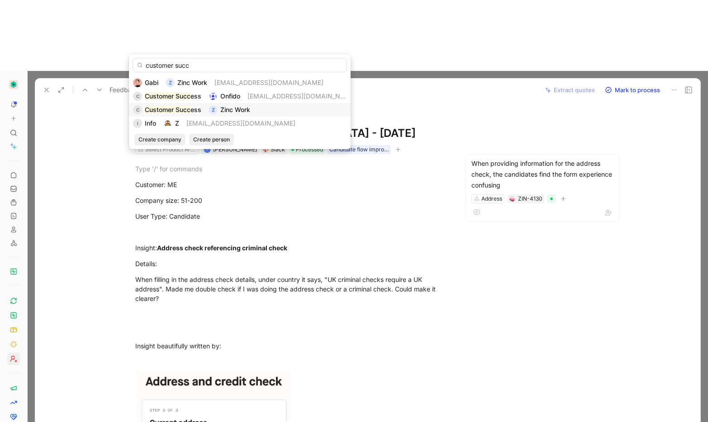
type input "customer succ"
click at [278, 111] on div "C Customer Succ ess Z Zinc Work" at bounding box center [239, 109] width 213 height 11
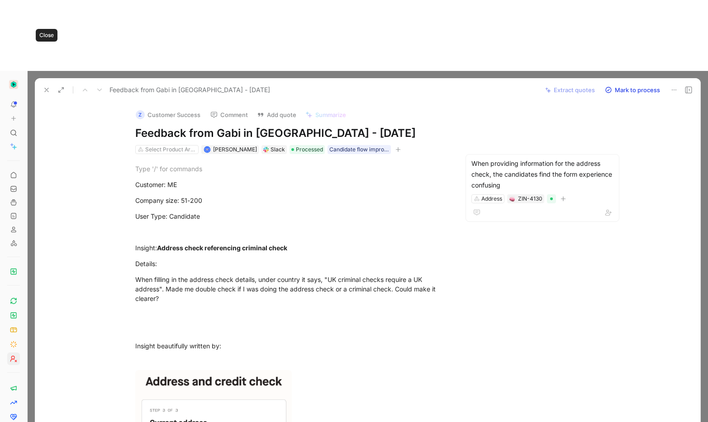
click at [49, 86] on icon at bounding box center [46, 89] width 7 height 7
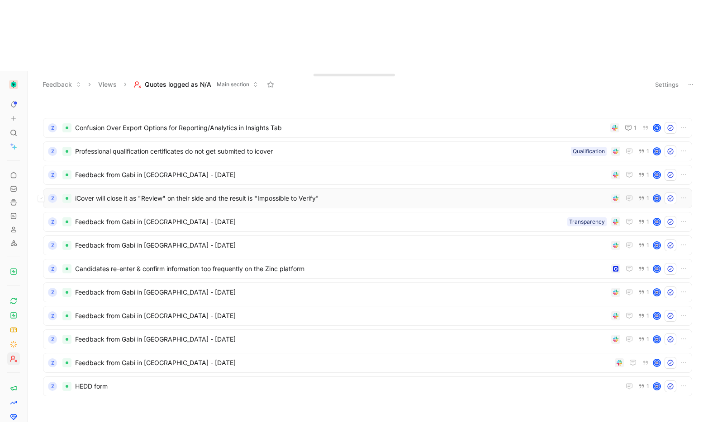
click at [151, 189] on div "Z iCover will close it as "Review" on their side and the result is "Impossible …" at bounding box center [367, 199] width 649 height 20
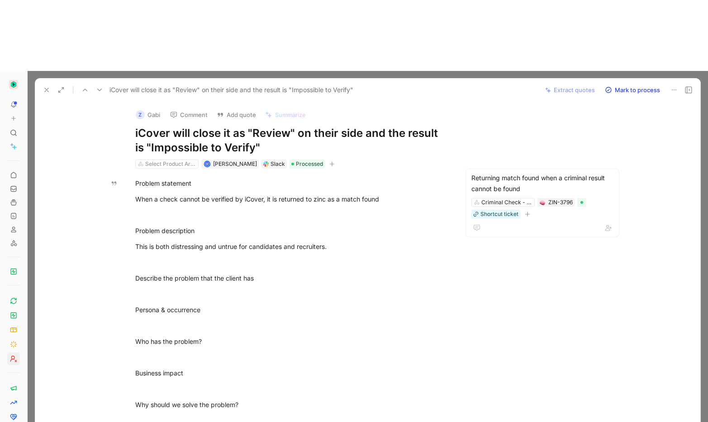
click at [147, 108] on button "Z Gabi" at bounding box center [148, 115] width 33 height 14
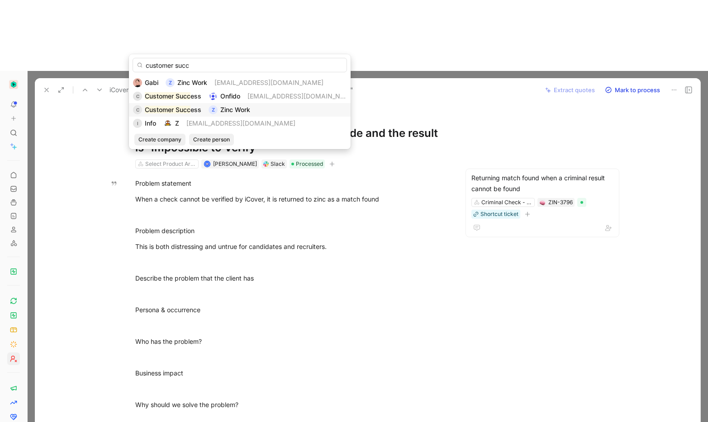
type input "customer succ"
click at [168, 106] on mark "Customer Succ" at bounding box center [168, 110] width 46 height 8
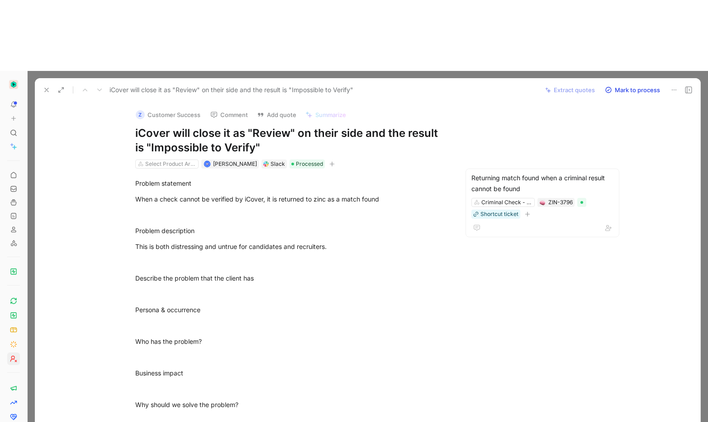
drag, startPoint x: 47, startPoint y: 19, endPoint x: 55, endPoint y: 16, distance: 8.0
click at [47, 88] on use at bounding box center [47, 90] width 4 height 4
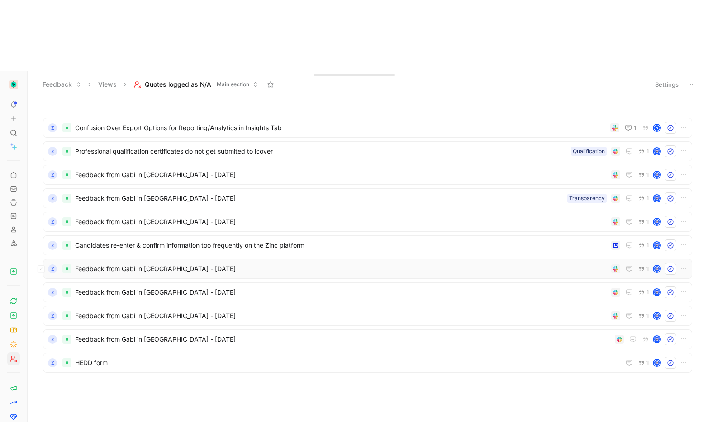
click at [126, 264] on span "Feedback from Gabi in Slack - 9/2/2024" at bounding box center [341, 269] width 532 height 11
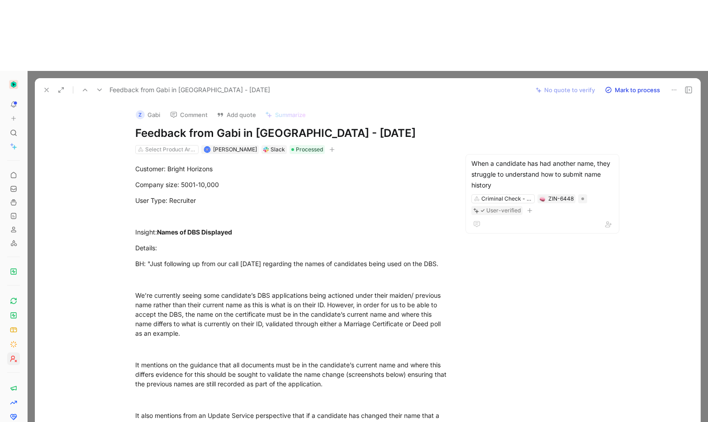
click at [146, 108] on button "Z Gabi" at bounding box center [148, 115] width 33 height 14
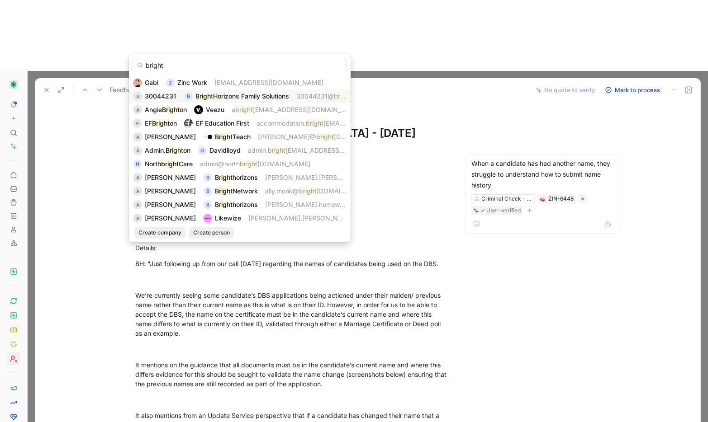
type input "bright"
click at [211, 93] on mark "Bright" at bounding box center [204, 96] width 18 height 8
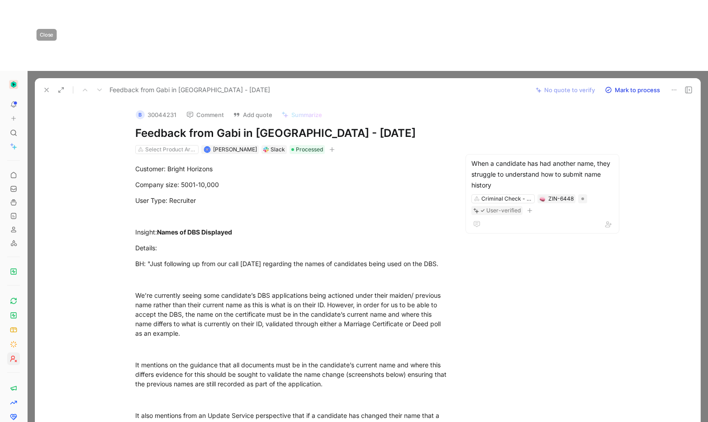
click at [46, 86] on icon at bounding box center [46, 89] width 7 height 7
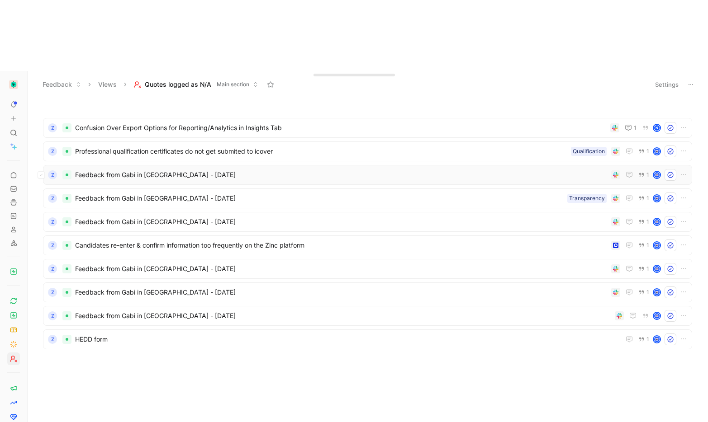
click at [112, 170] on span "Feedback from Gabi in Slack - 10/17/2024" at bounding box center [341, 175] width 532 height 11
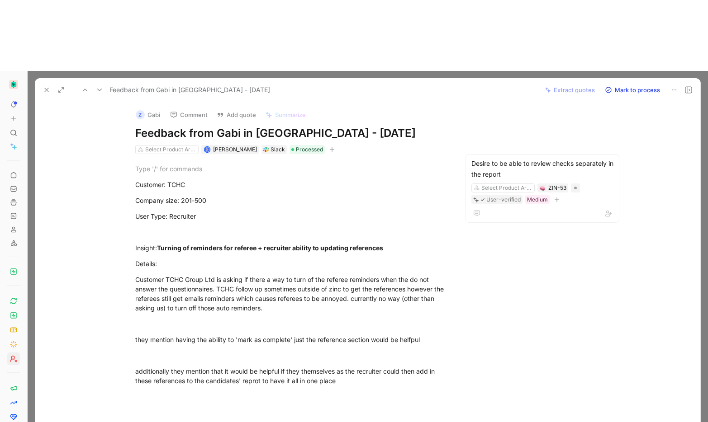
click at [156, 108] on button "Z Gabi" at bounding box center [148, 115] width 33 height 14
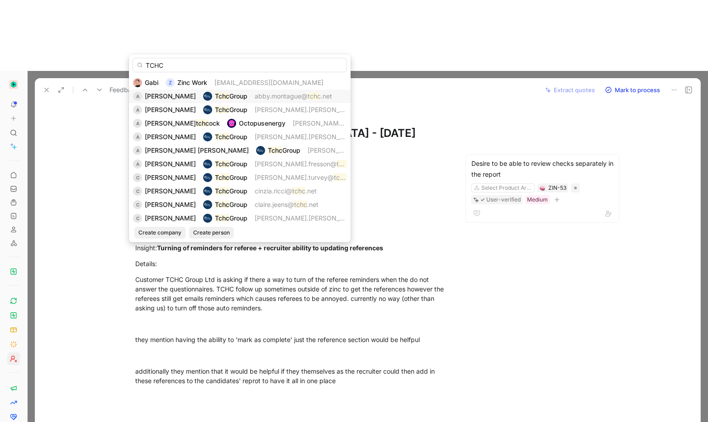
type input "TCHC"
click at [226, 94] on mark "Tchc" at bounding box center [222, 96] width 14 height 8
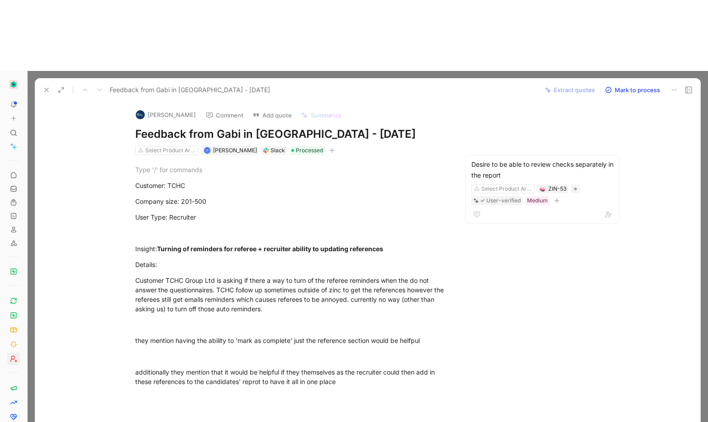
click at [48, 86] on icon at bounding box center [46, 89] width 7 height 7
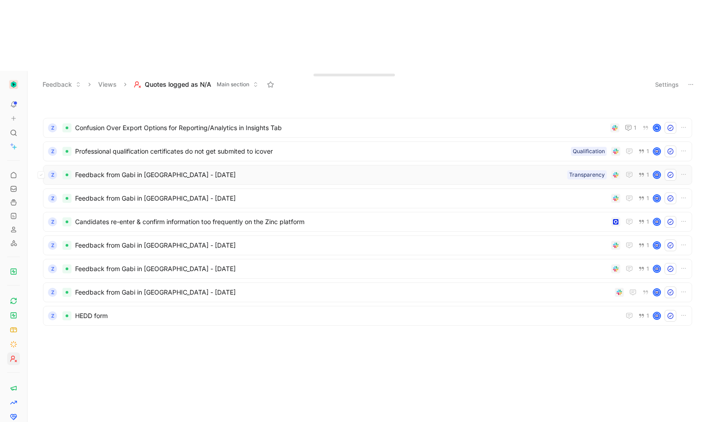
click at [116, 170] on span "Feedback from Gabi in Slack - 9/25/2024" at bounding box center [319, 175] width 488 height 11
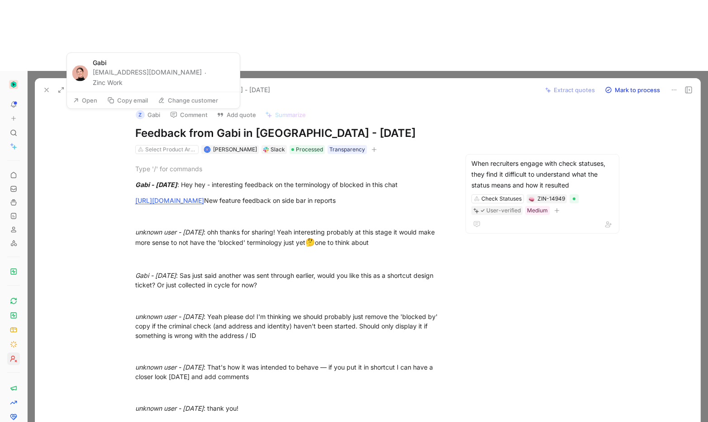
click at [157, 108] on button "Z Gabi" at bounding box center [148, 115] width 33 height 14
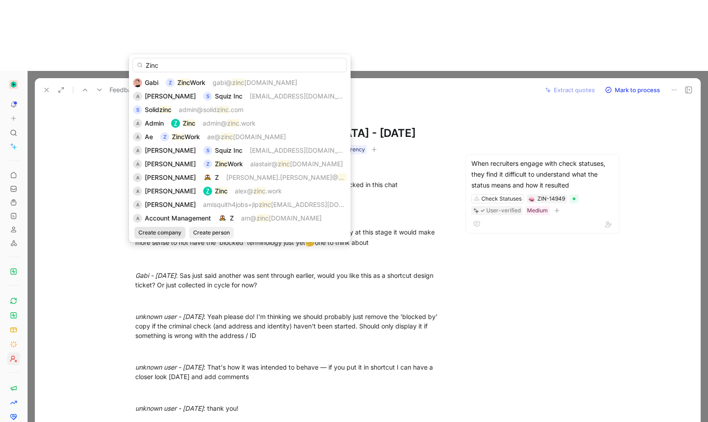
type input "Zinc"
click at [155, 232] on span "Create company" at bounding box center [159, 232] width 43 height 9
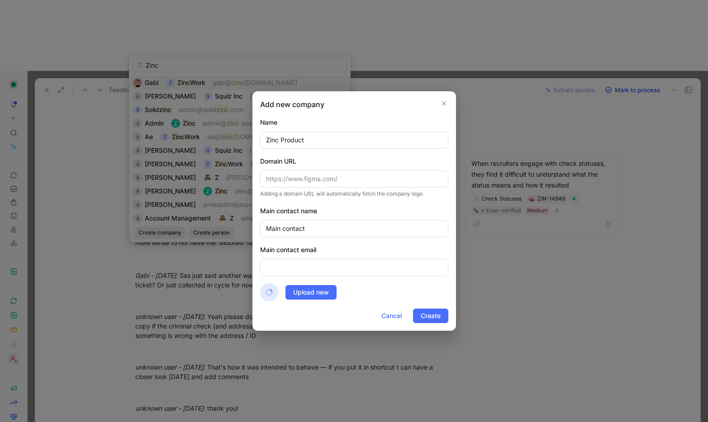
type input "Zinc Product"
click at [354, 242] on form "Name Zinc Product Domain URL Adding a domain URL will automatically fetch the c…" at bounding box center [354, 220] width 188 height 206
click at [330, 263] on input "email" at bounding box center [354, 267] width 188 height 17
type input "pm@zincwork.com"
click at [320, 183] on input "text" at bounding box center [354, 178] width 188 height 17
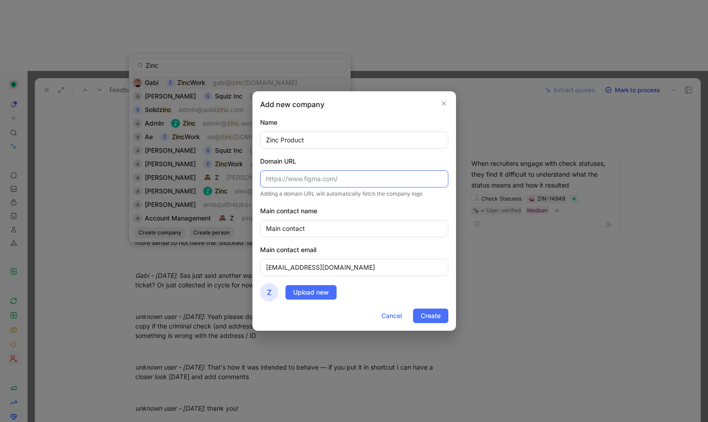
paste input "pm@zincwork.com"
type input "pm@zincwork.com"
click at [428, 317] on span "Create" at bounding box center [430, 316] width 20 height 11
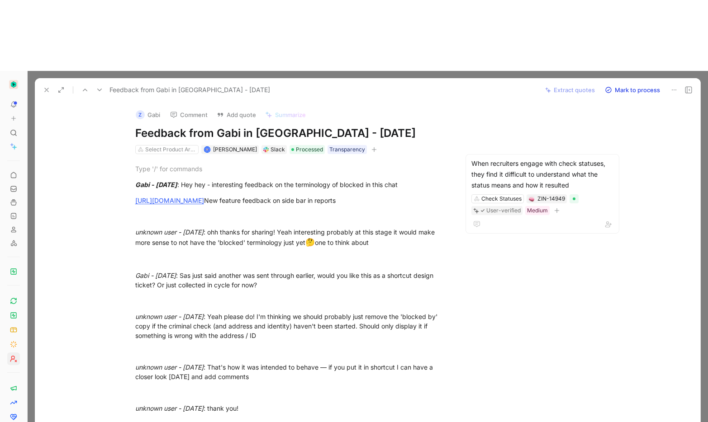
click at [138, 110] on div "Z" at bounding box center [140, 114] width 9 height 9
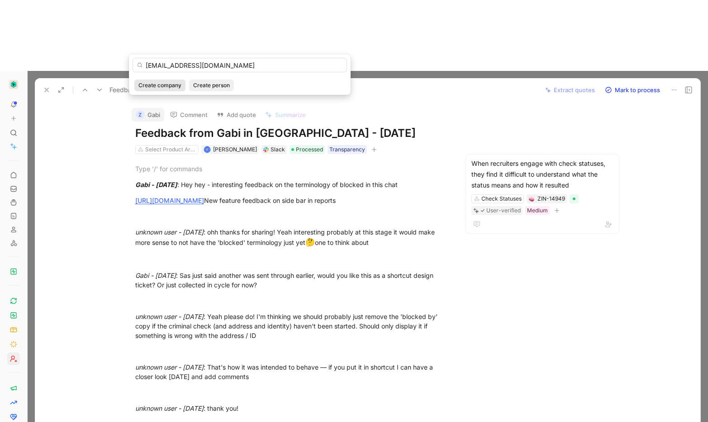
type input "pm@zincwork.com"
click at [172, 82] on span "Create company" at bounding box center [159, 85] width 43 height 9
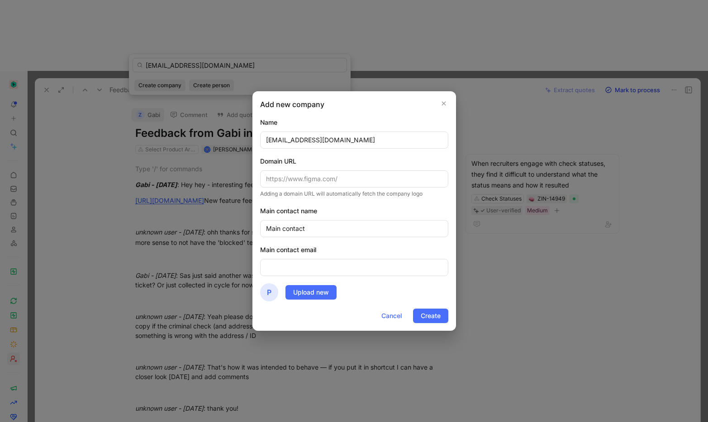
drag, startPoint x: 340, startPoint y: 133, endPoint x: 404, endPoint y: 152, distance: 66.8
click at [404, 152] on form "Name pm@zincwork.com Domain URL Adding a domain URL will automatically fetch th…" at bounding box center [354, 220] width 188 height 206
click at [289, 260] on input "email" at bounding box center [354, 267] width 188 height 17
paste input "pm@zincwork.com"
type input "pm@zincwork.com"
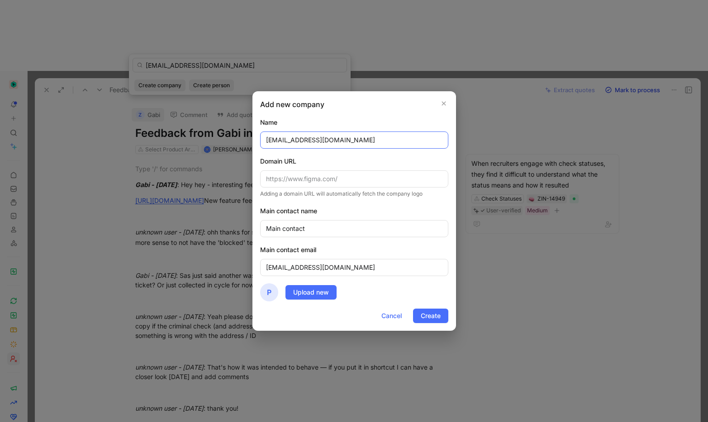
click at [310, 141] on input "pm@zincwork.com" at bounding box center [354, 140] width 188 height 17
type input "Zinc Product/Tech"
click at [416, 313] on button "Create" at bounding box center [430, 316] width 35 height 14
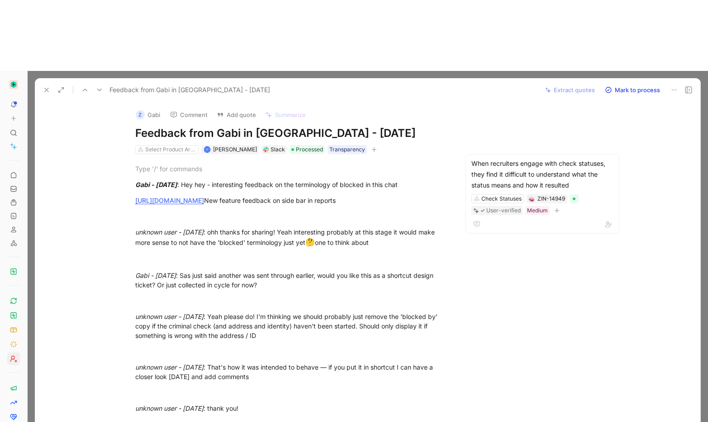
click at [148, 108] on button "Z Gabi" at bounding box center [148, 115] width 33 height 14
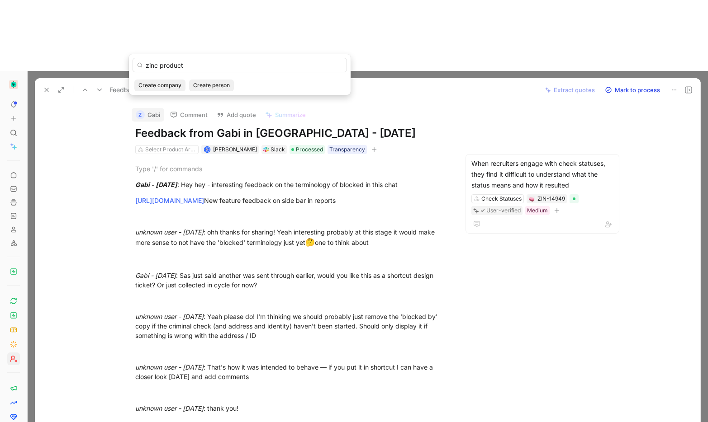
type input "zinc product"
drag, startPoint x: 110, startPoint y: 175, endPoint x: 86, endPoint y: 55, distance: 122.6
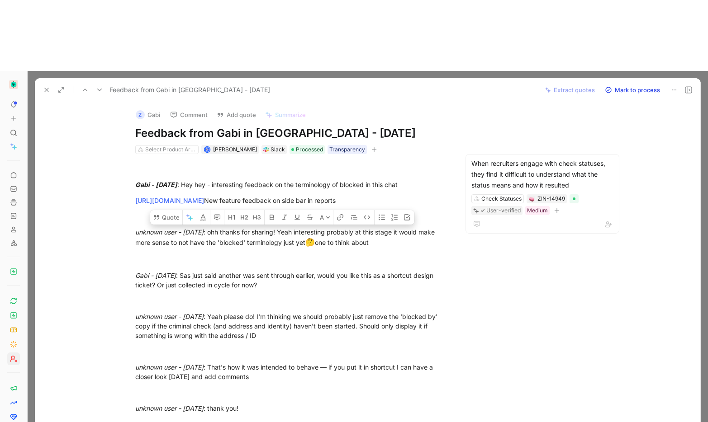
click at [42, 84] on button at bounding box center [46, 90] width 13 height 13
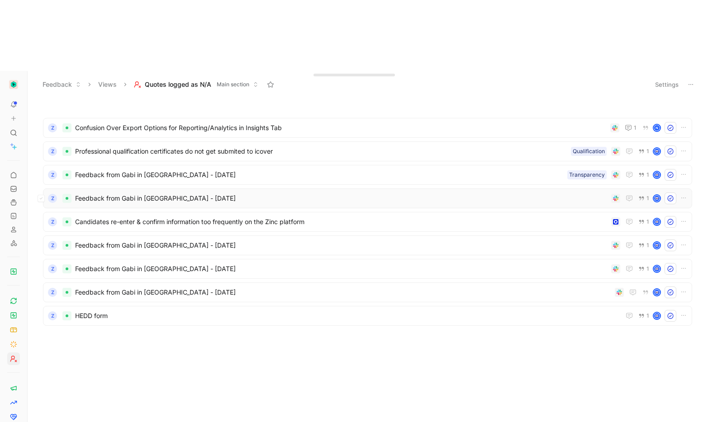
click at [122, 193] on span "Feedback from Gabi in Slack - 9/19/2024" at bounding box center [341, 198] width 532 height 11
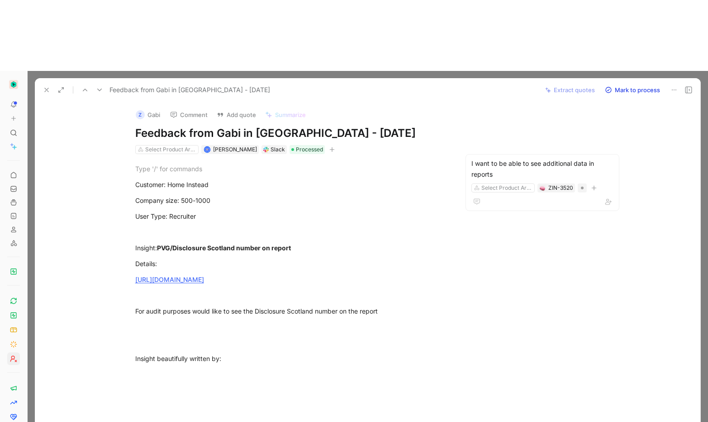
click at [138, 108] on button "Z Gabi" at bounding box center [148, 115] width 33 height 14
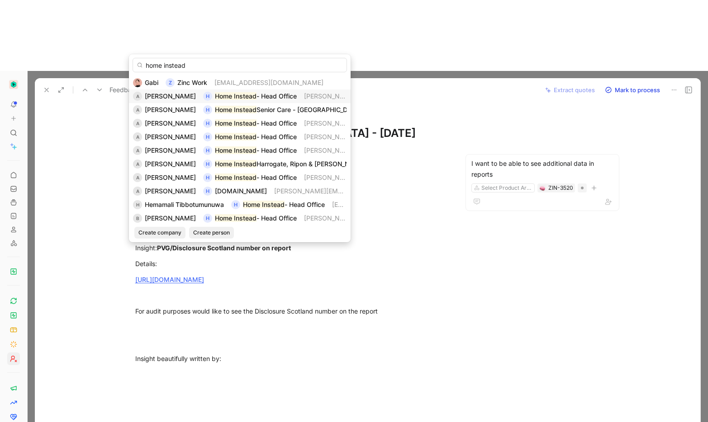
type input "home instead"
click at [159, 92] on span "Adam Fisher" at bounding box center [170, 96] width 51 height 8
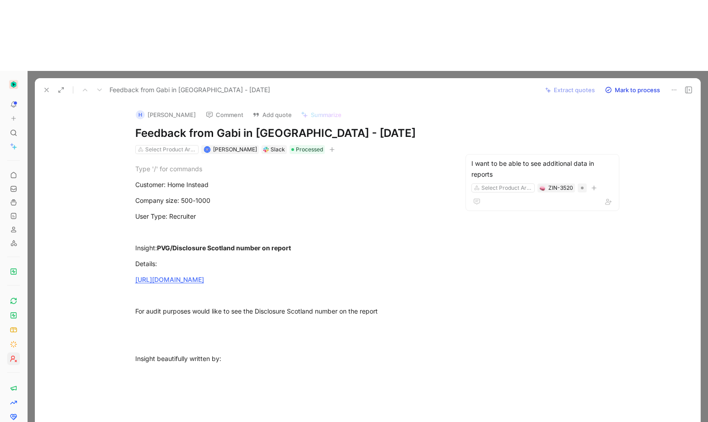
click at [44, 86] on icon at bounding box center [46, 89] width 7 height 7
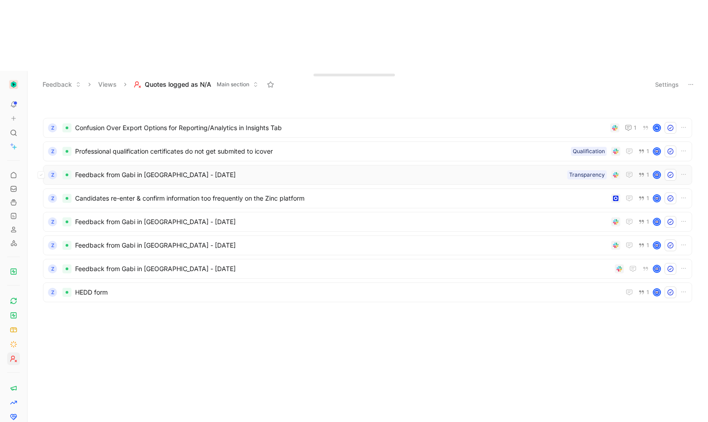
click at [157, 170] on span "Feedback from Gabi in Slack - 9/25/2024" at bounding box center [319, 175] width 488 height 11
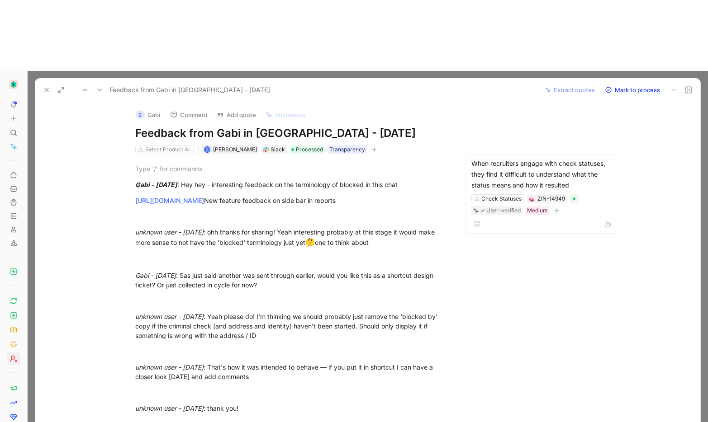
click at [155, 108] on button "Z Gabi" at bounding box center [148, 115] width 33 height 14
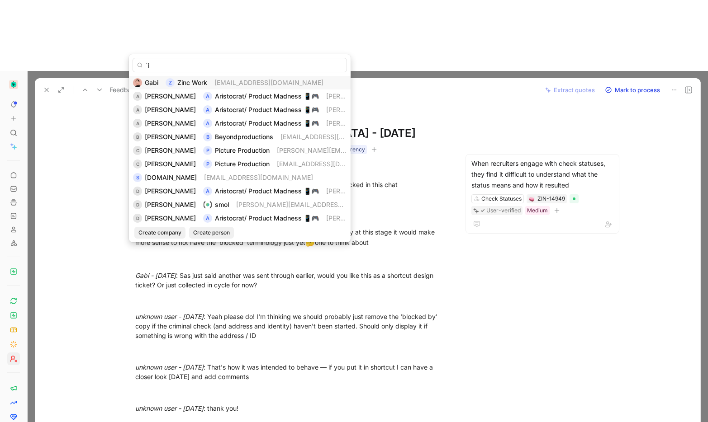
type input "`"
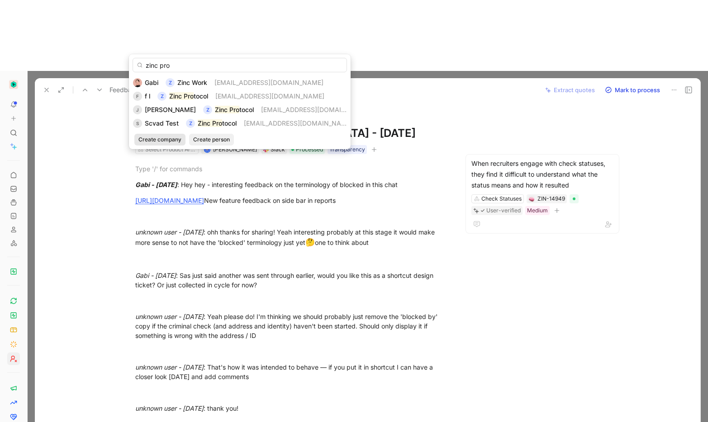
click at [148, 138] on span "Create company" at bounding box center [159, 139] width 43 height 9
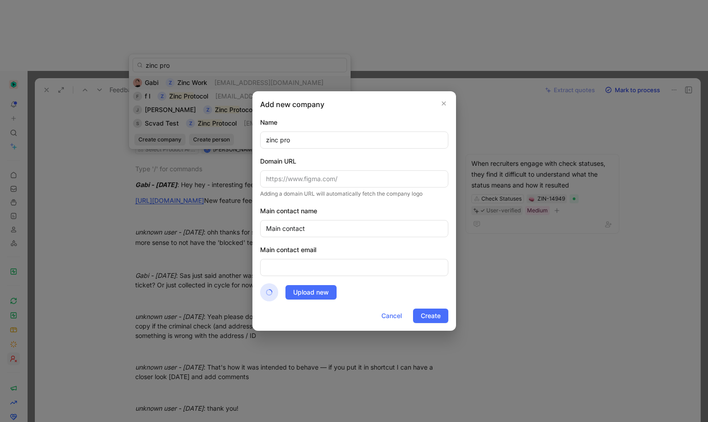
drag, startPoint x: 213, startPoint y: 120, endPoint x: 153, endPoint y: 112, distance: 61.1
click at [153, 112] on div "Add new company Name zinc pro Domain URL Adding a domain URL will automatically…" at bounding box center [354, 211] width 708 height 422
click at [438, 104] on div "Add new company" at bounding box center [354, 104] width 188 height 11
click at [444, 105] on icon "button" at bounding box center [443, 103] width 5 height 7
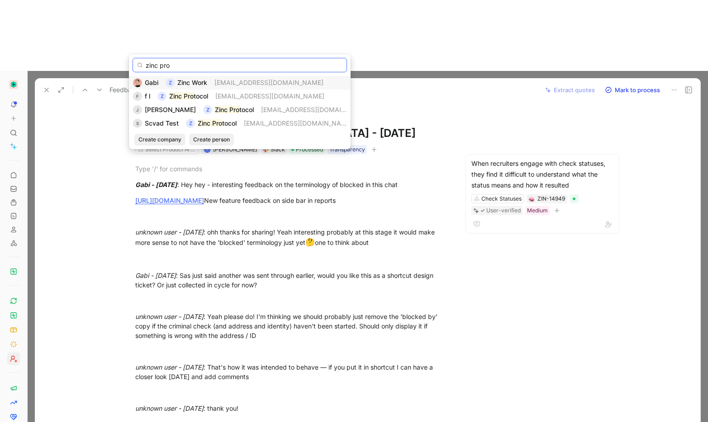
drag, startPoint x: 188, startPoint y: 69, endPoint x: 117, endPoint y: 61, distance: 71.0
click at [117, 62] on body "To pick up a draggable item, press the space bar. While dragging, use the arrow…" at bounding box center [354, 211] width 708 height 422
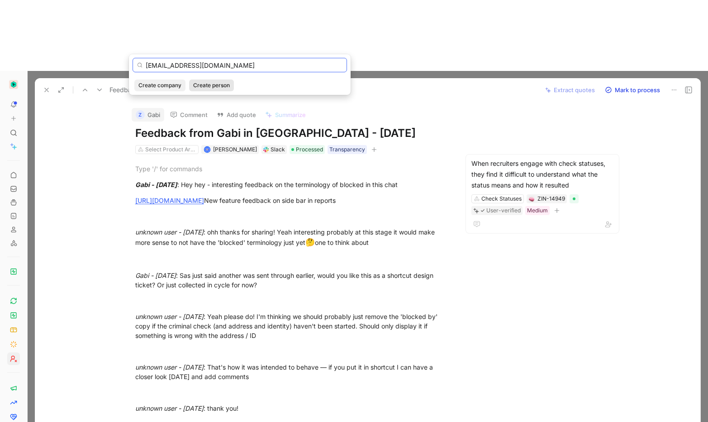
type input "pm@zincwork.com"
click at [212, 83] on span "Create person" at bounding box center [211, 85] width 37 height 9
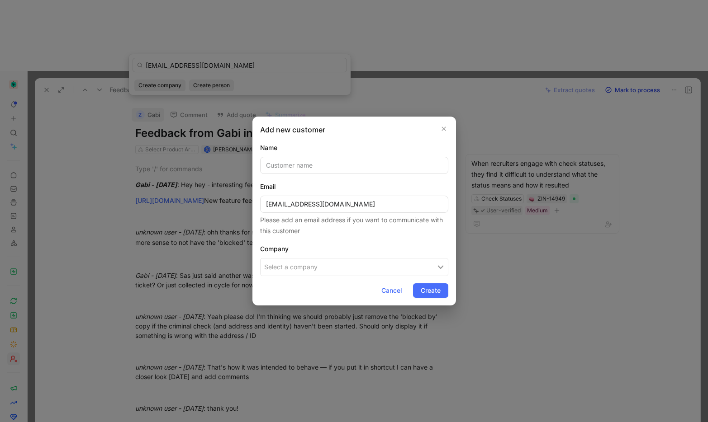
click at [279, 163] on input "text" at bounding box center [354, 165] width 188 height 17
type input "Zinc Product"
drag, startPoint x: 374, startPoint y: 241, endPoint x: 401, endPoint y: 297, distance: 62.5
click at [374, 241] on form "Name Zinc Product Email pm@zincwork.com Please add an email address if you want…" at bounding box center [354, 220] width 188 height 156
click at [393, 269] on button "Select a company" at bounding box center [354, 267] width 188 height 18
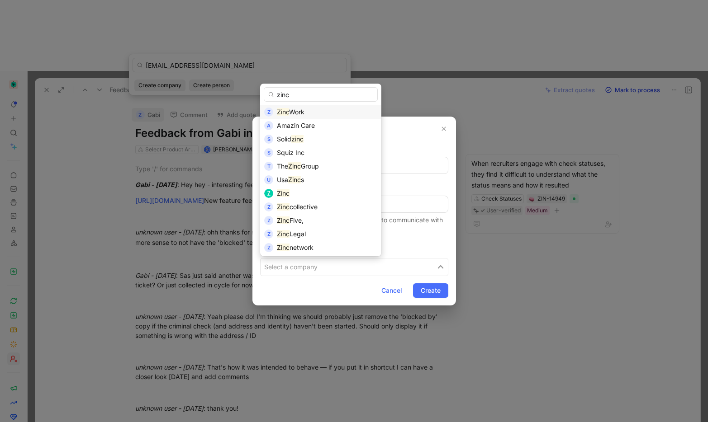
type input "zinc"
click at [314, 113] on div "Zinc Work" at bounding box center [327, 112] width 100 height 11
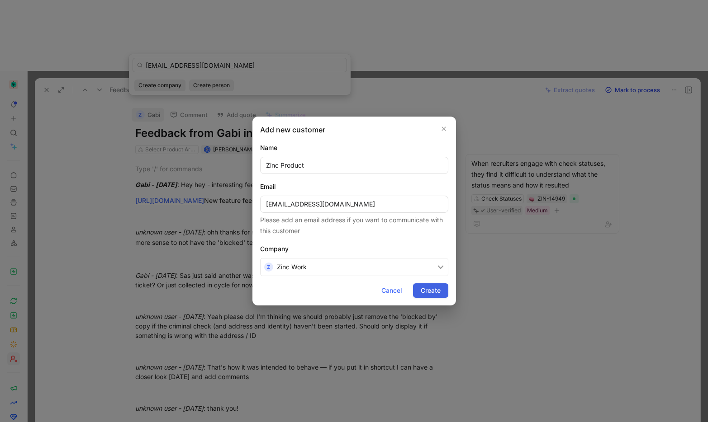
click at [425, 286] on span "Create" at bounding box center [430, 290] width 20 height 11
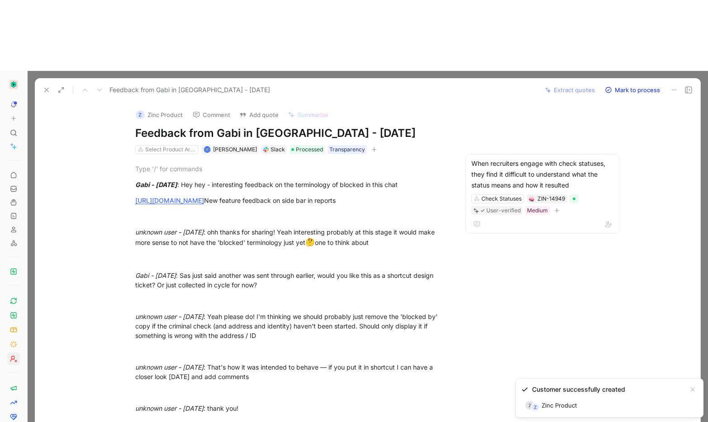
click at [156, 108] on button "Z Zinc Product" at bounding box center [159, 115] width 55 height 14
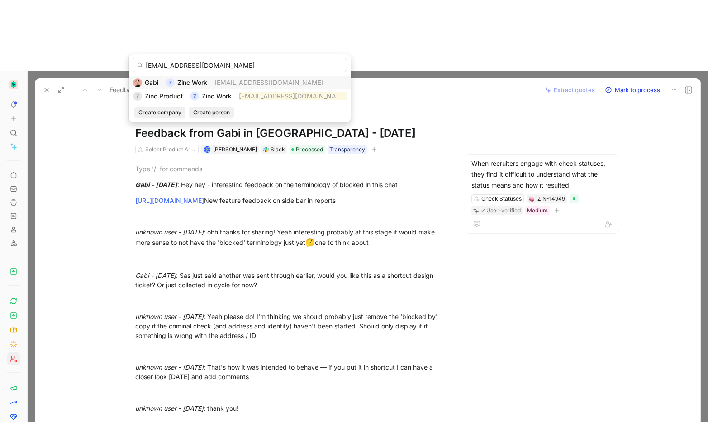
type input "pm@zincwork.com"
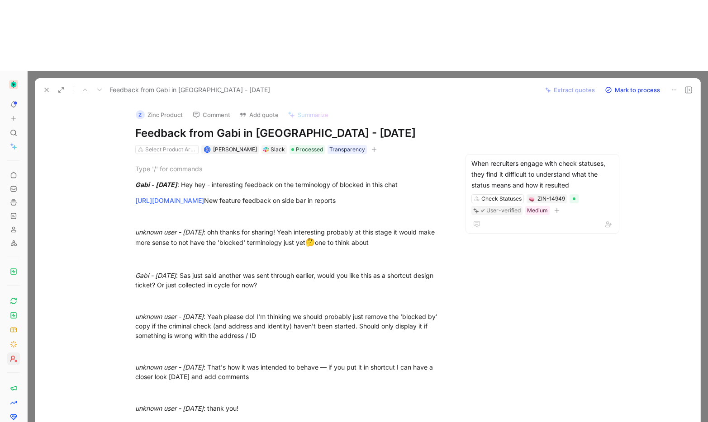
click at [47, 86] on icon at bounding box center [46, 89] width 7 height 7
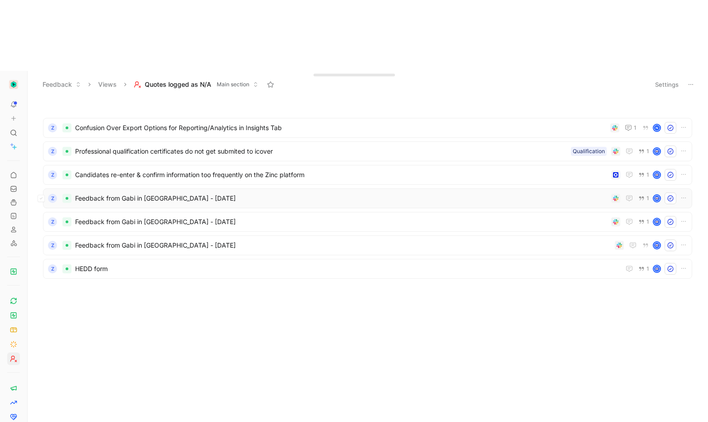
click at [141, 193] on span "Feedback from Gabi in Slack - 8/16/2024" at bounding box center [341, 198] width 532 height 11
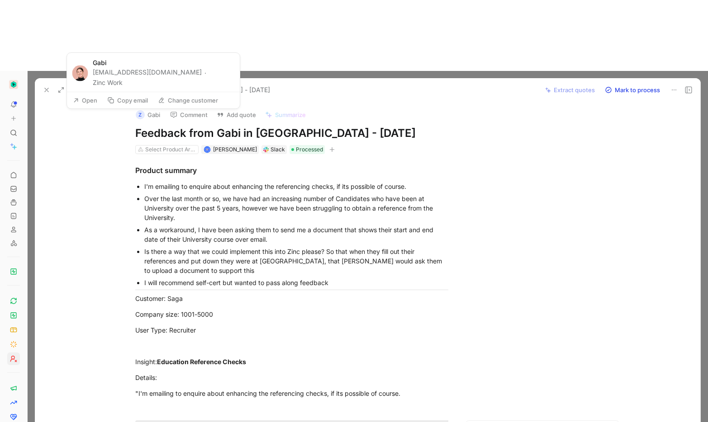
click at [140, 110] on div "Z" at bounding box center [140, 114] width 9 height 9
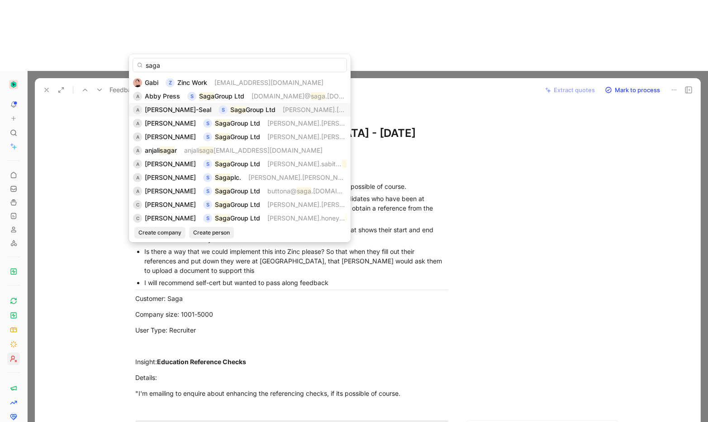
type input "saga"
click at [263, 110] on span "Group Ltd" at bounding box center [260, 110] width 30 height 8
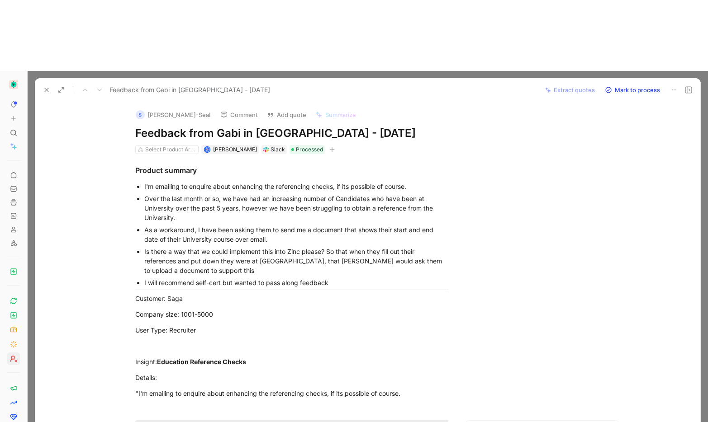
click at [44, 86] on icon at bounding box center [46, 89] width 7 height 7
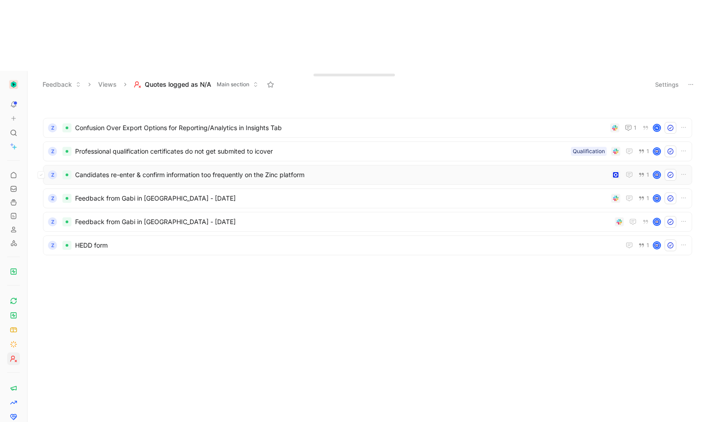
click at [101, 170] on span "Candidates re-enter & confirm information too frequently on the Zinc platform" at bounding box center [341, 175] width 532 height 11
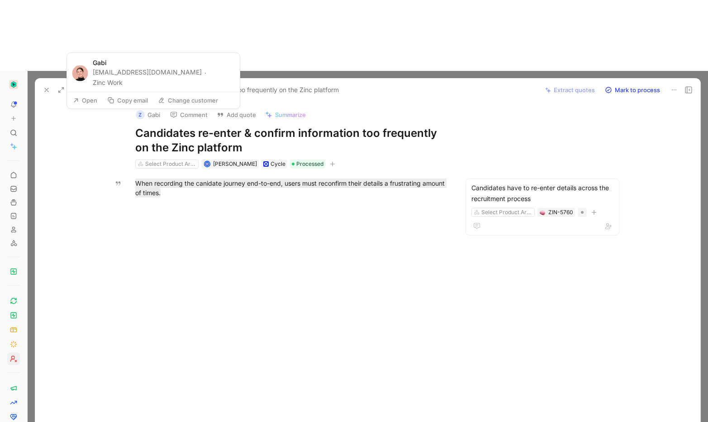
click at [147, 108] on button "Z Gabi" at bounding box center [148, 115] width 33 height 14
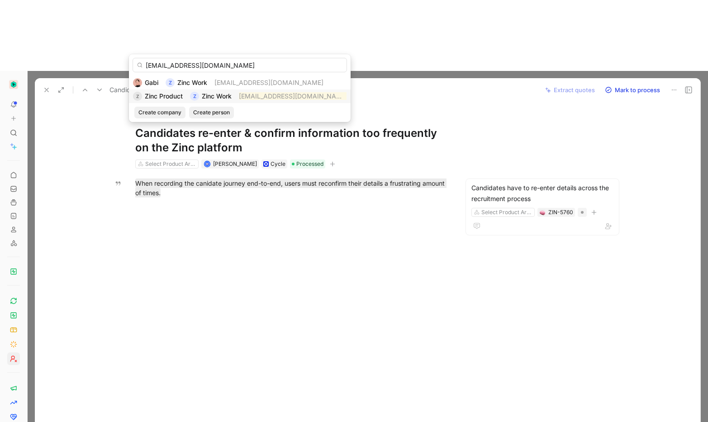
type input "pm@zincwork.com"
click at [243, 97] on mark "pm@zincwork.com" at bounding box center [293, 96] width 109 height 8
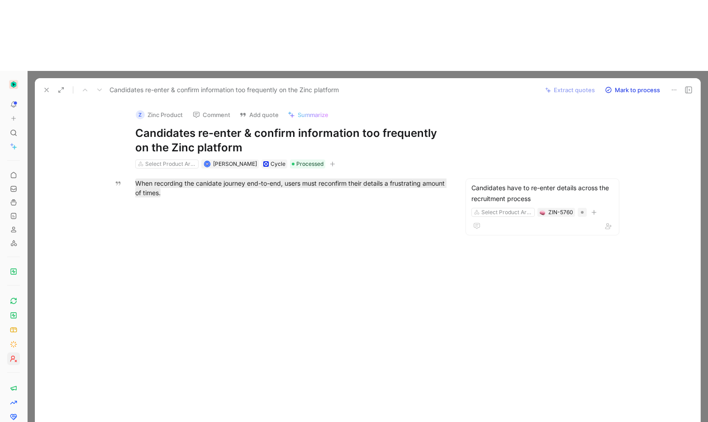
drag, startPoint x: 46, startPoint y: 20, endPoint x: 50, endPoint y: 22, distance: 4.7
click at [46, 86] on icon at bounding box center [46, 89] width 7 height 7
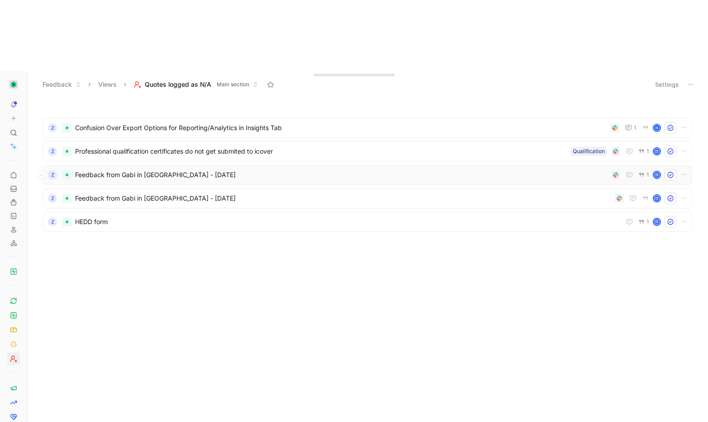
click at [149, 165] on div "Z Feedback from Gabi in Slack - 8/16/2024 1" at bounding box center [367, 175] width 649 height 20
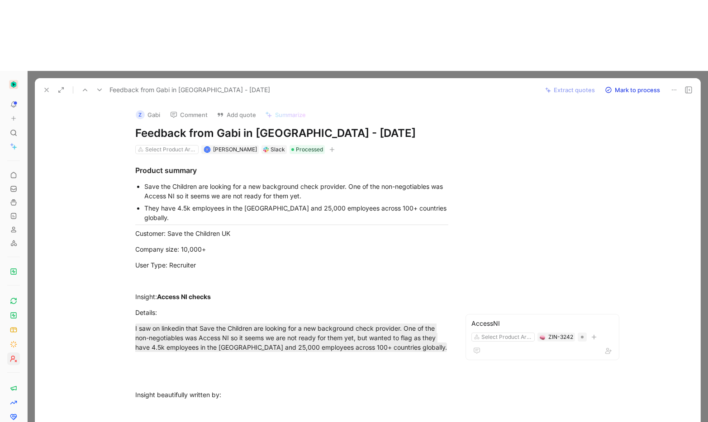
click at [147, 108] on button "Z Gabi" at bounding box center [148, 115] width 33 height 14
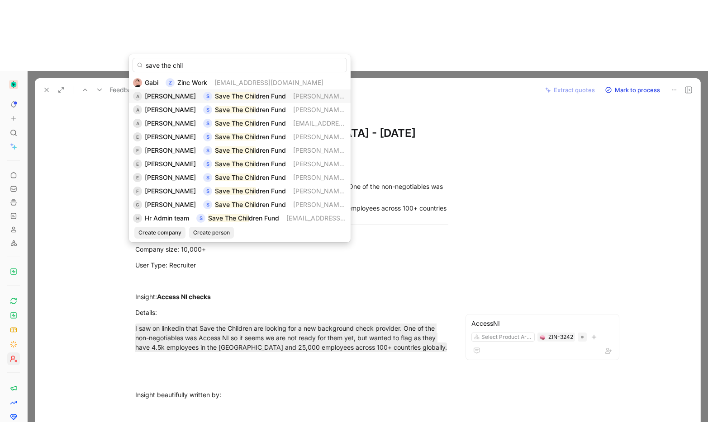
type input "save the chil"
click at [255, 99] on span "dren Fund" at bounding box center [270, 96] width 30 height 8
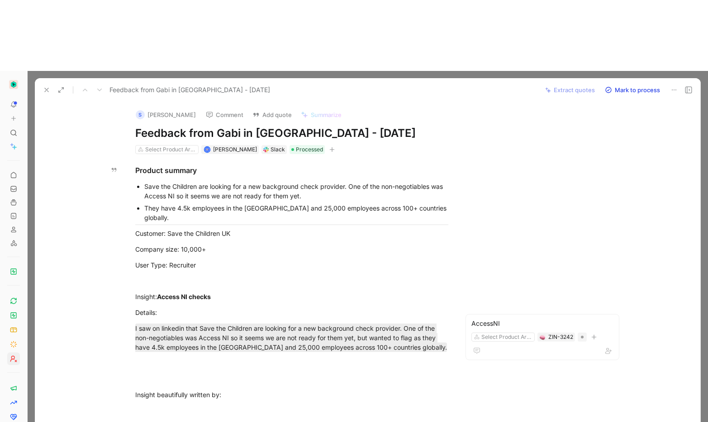
drag, startPoint x: 43, startPoint y: 19, endPoint x: 48, endPoint y: 21, distance: 5.1
click at [43, 86] on icon at bounding box center [46, 89] width 7 height 7
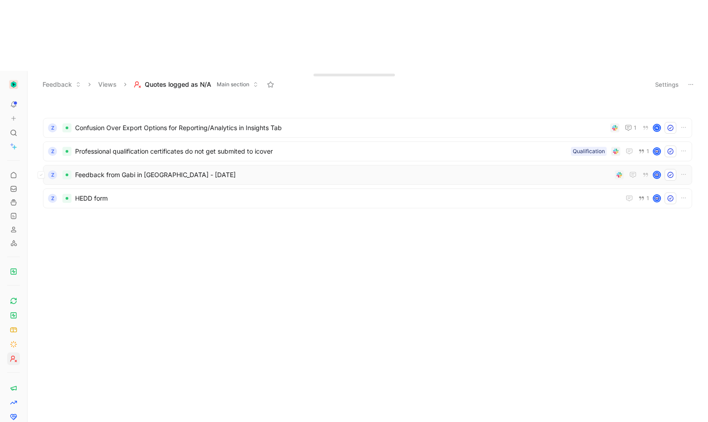
click at [177, 170] on span "Feedback from Gabi in Slack - 8/16/2024" at bounding box center [343, 175] width 536 height 11
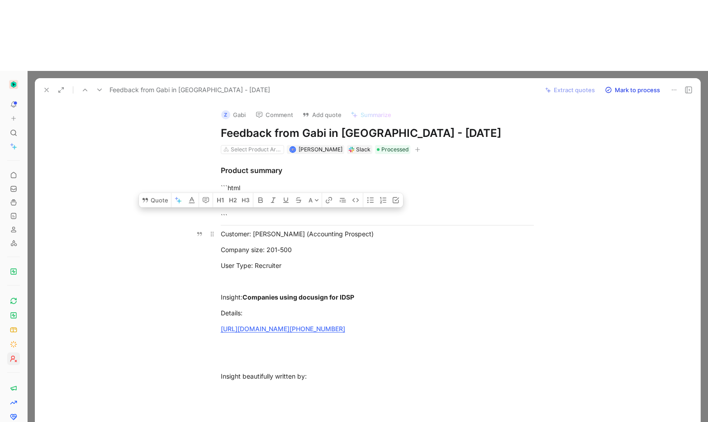
drag, startPoint x: 251, startPoint y: 163, endPoint x: 290, endPoint y: 160, distance: 39.4
click at [290, 229] on div "Customer: Cooper Parry (Accounting Prospect)" at bounding box center [377, 233] width 313 height 9
copy div "Cooper Parry"
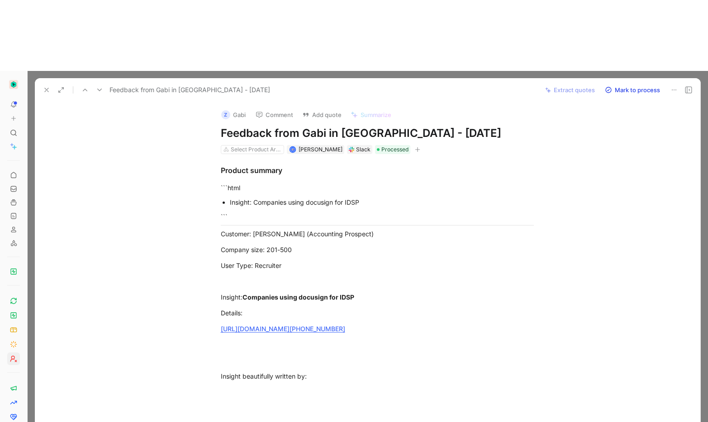
click at [227, 110] on div "Z" at bounding box center [225, 114] width 9 height 9
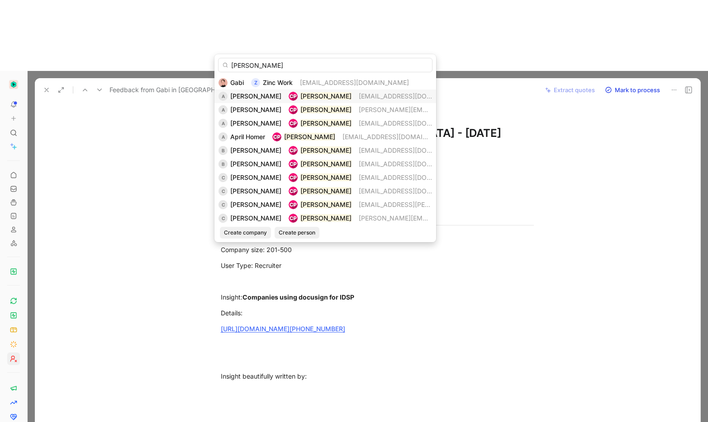
type input "Cooper Parry"
click at [301, 96] on mark "Cooper Parry" at bounding box center [325, 96] width 51 height 8
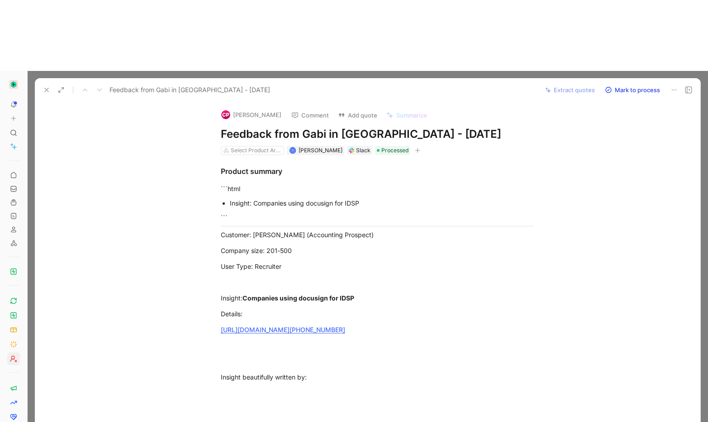
click at [43, 86] on icon at bounding box center [46, 89] width 7 height 7
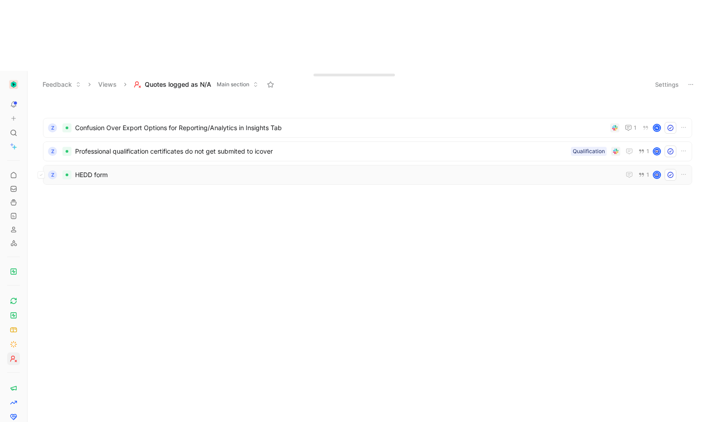
click at [139, 170] on span "HEDD form" at bounding box center [347, 175] width 545 height 11
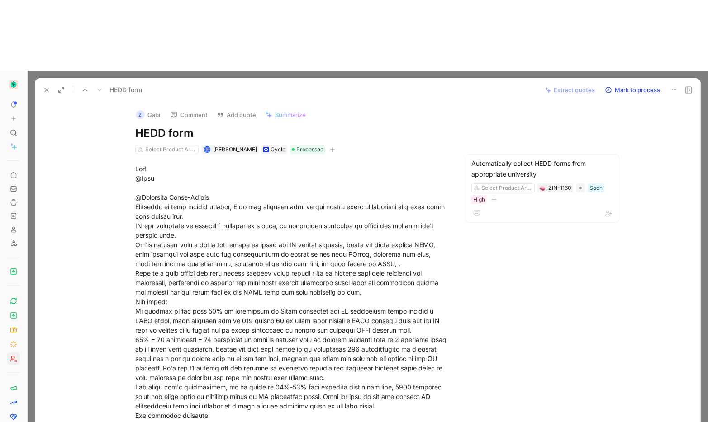
click at [154, 108] on button "Z Gabi" at bounding box center [148, 115] width 33 height 14
click at [148, 108] on button "Z Gabi" at bounding box center [148, 115] width 33 height 14
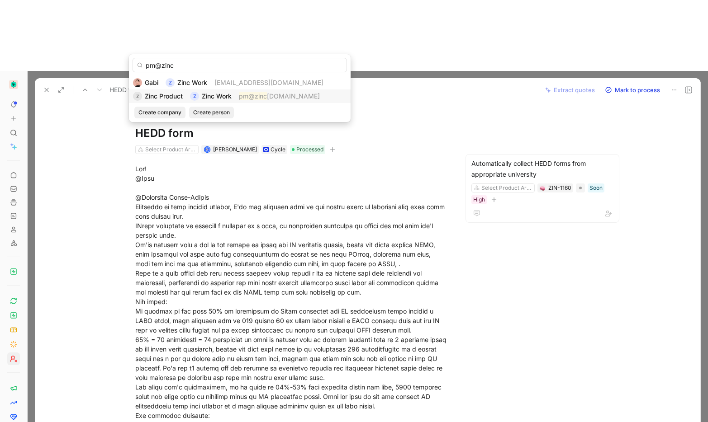
type input "pm@zinc"
click at [277, 95] on span "work.com" at bounding box center [293, 96] width 53 height 8
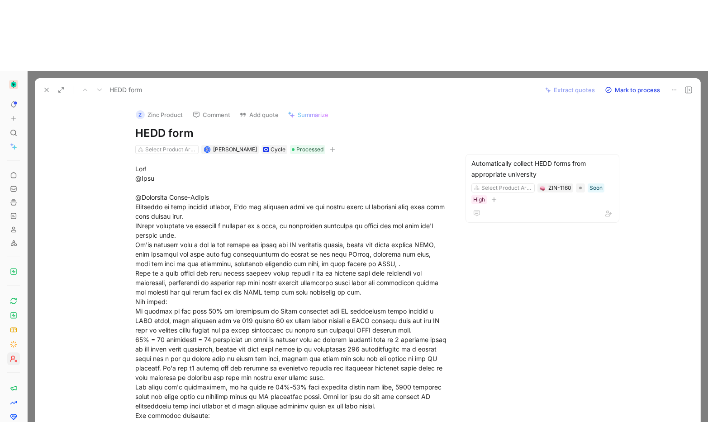
click at [48, 86] on icon at bounding box center [46, 89] width 7 height 7
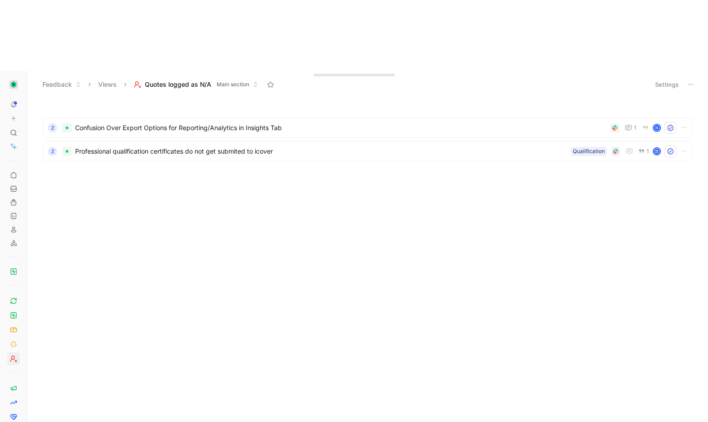
drag, startPoint x: 196, startPoint y: 165, endPoint x: 187, endPoint y: 145, distance: 22.3
click at [196, 165] on body "To pick up a draggable item, press the space bar. While dragging, use the arrow…" at bounding box center [354, 211] width 708 height 422
click at [134, 142] on div "Z Professional qualification certificates do not get submited to icover Qualifi…" at bounding box center [367, 152] width 649 height 20
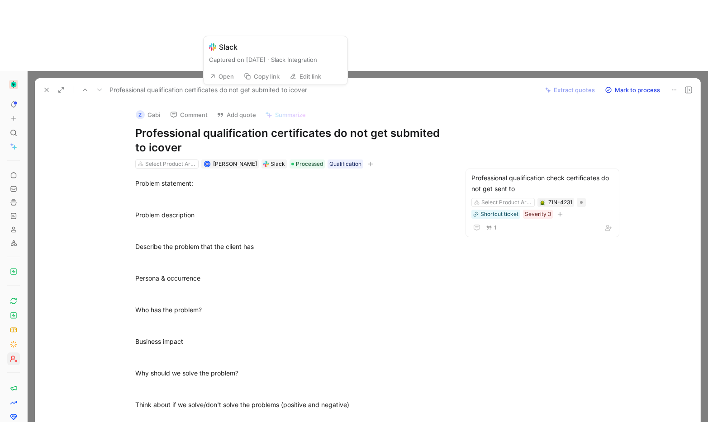
click at [222, 74] on button "Open" at bounding box center [221, 76] width 33 height 13
click at [147, 108] on button "Z Gabi" at bounding box center [148, 115] width 33 height 14
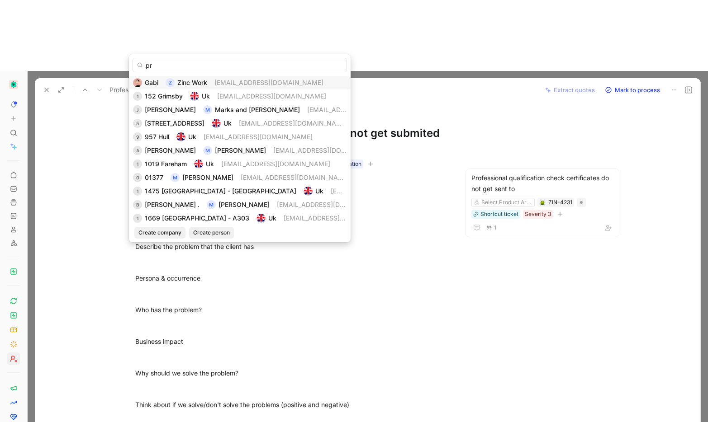
type input "pro"
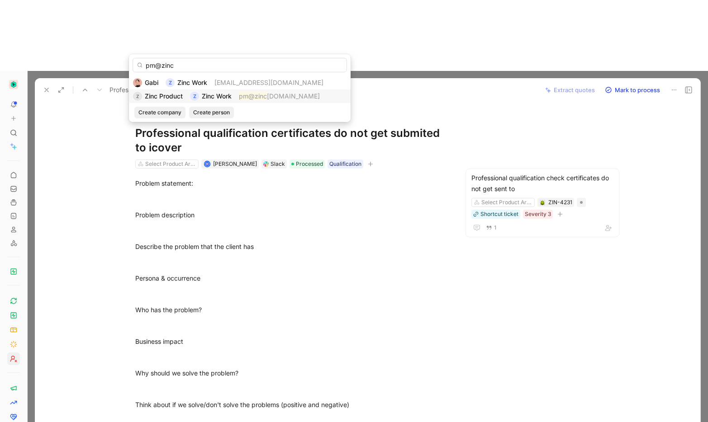
type input "pm@zinc"
click at [178, 92] on span "Zinc Product" at bounding box center [164, 96] width 38 height 8
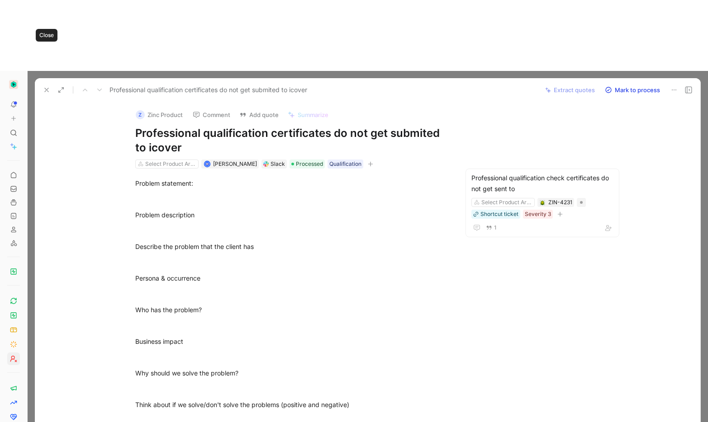
click at [45, 86] on icon at bounding box center [46, 89] width 7 height 7
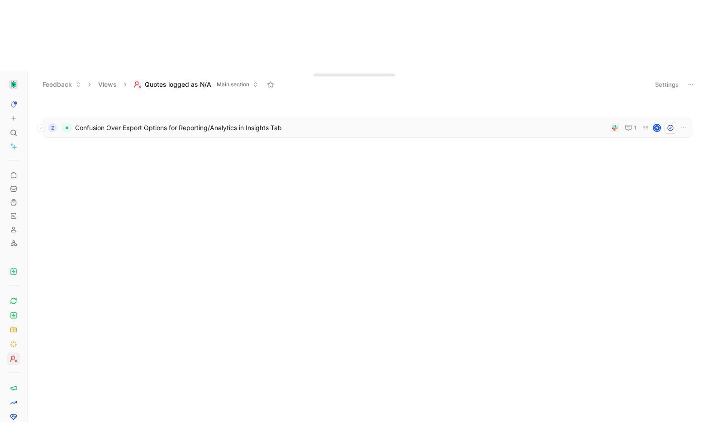
click at [160, 123] on span "Confusion Over Export Options for Reporting/Analytics in Insights Tab" at bounding box center [340, 128] width 531 height 11
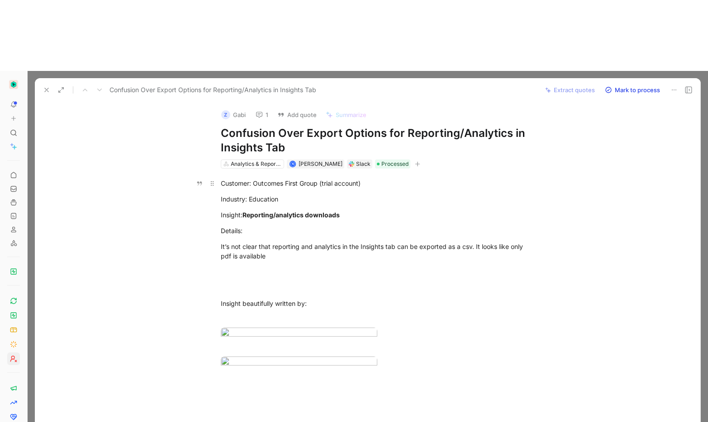
drag, startPoint x: 251, startPoint y: 111, endPoint x: 314, endPoint y: 110, distance: 63.3
click at [315, 179] on div "Customer: Outcomes First Group (trial account)" at bounding box center [377, 183] width 313 height 9
copy div "Outcomes First Group"
drag, startPoint x: 437, startPoint y: 163, endPoint x: 381, endPoint y: 127, distance: 66.7
click at [437, 226] on div "Details:" at bounding box center [377, 230] width 313 height 9
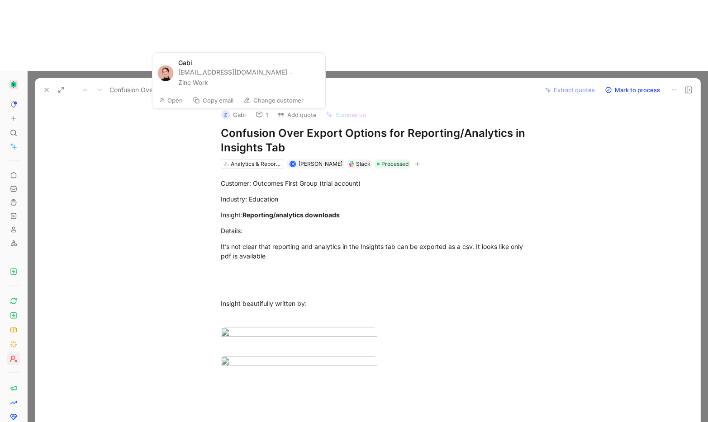
click at [223, 110] on div "Z" at bounding box center [225, 114] width 9 height 9
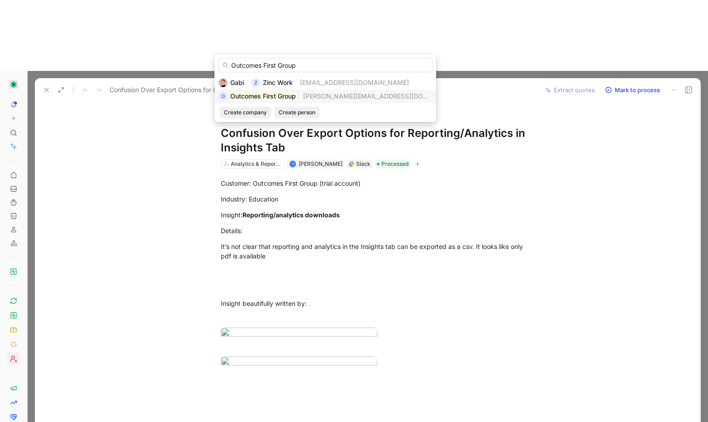
type input "Outcomes First Group"
click at [278, 100] on div "Outcomes First Group" at bounding box center [263, 96] width 66 height 11
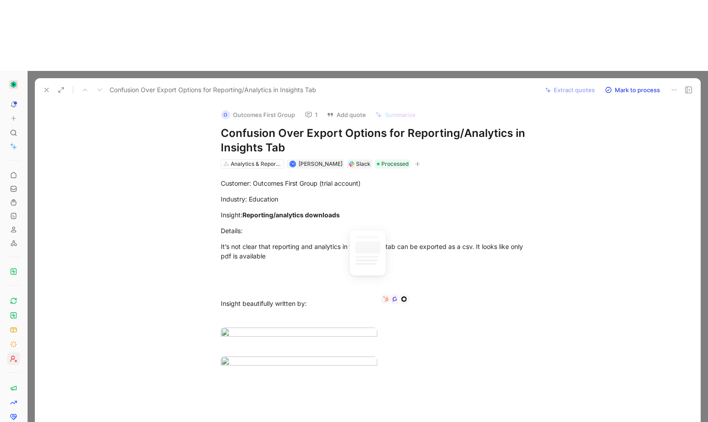
click at [171, 169] on div "Customer: Outcomes First Group (trial account) Industry: Education Insight: Rep…" at bounding box center [377, 280] width 646 height 223
click at [47, 86] on icon at bounding box center [46, 89] width 7 height 7
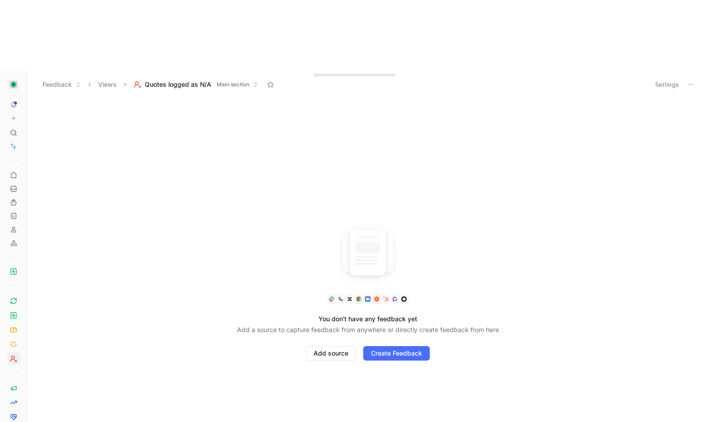
drag, startPoint x: 370, startPoint y: 147, endPoint x: 339, endPoint y: 125, distance: 38.5
click at [369, 147] on div "You don’t have any feedback yet Add a source to capture feedback from anywhere …" at bounding box center [368, 295] width 680 height 395
click at [237, 80] on span "Main section" at bounding box center [233, 84] width 33 height 9
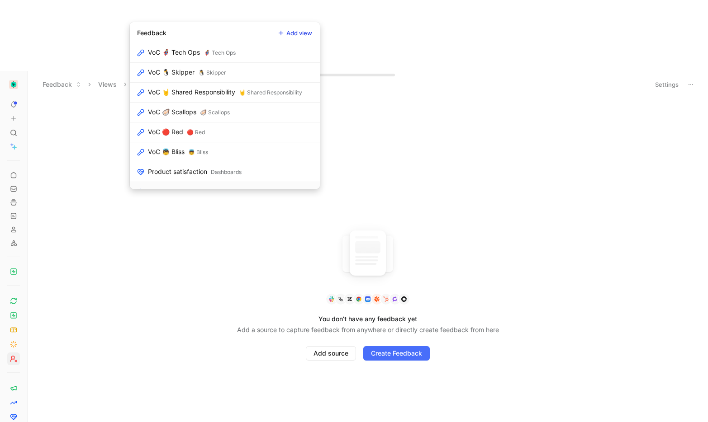
scroll to position [2, 0]
drag, startPoint x: 32, startPoint y: 240, endPoint x: 19, endPoint y: 259, distance: 23.7
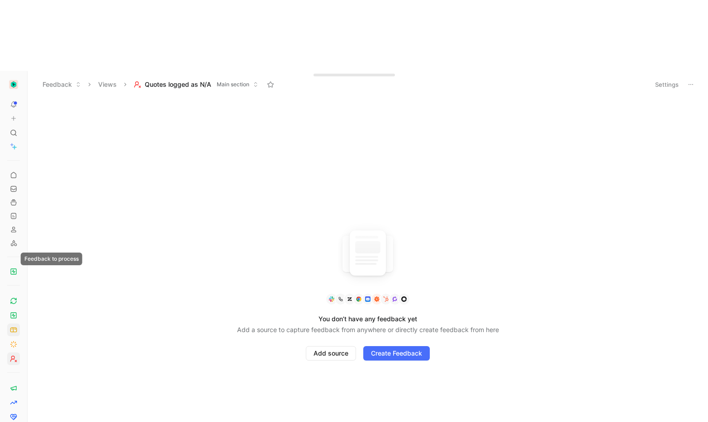
click at [14, 326] on icon at bounding box center [13, 329] width 7 height 7
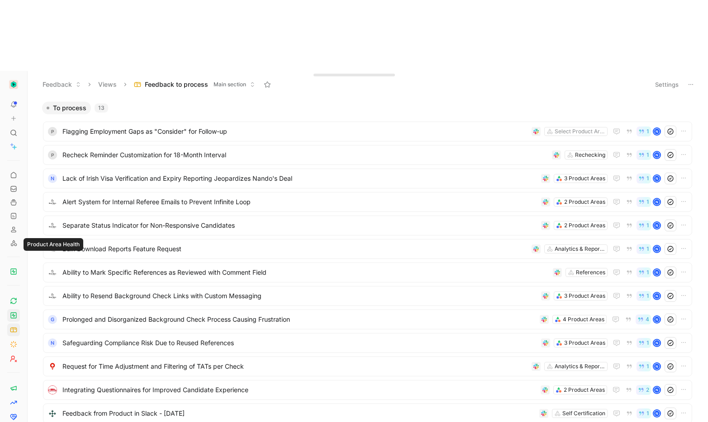
click at [13, 312] on icon at bounding box center [13, 315] width 7 height 7
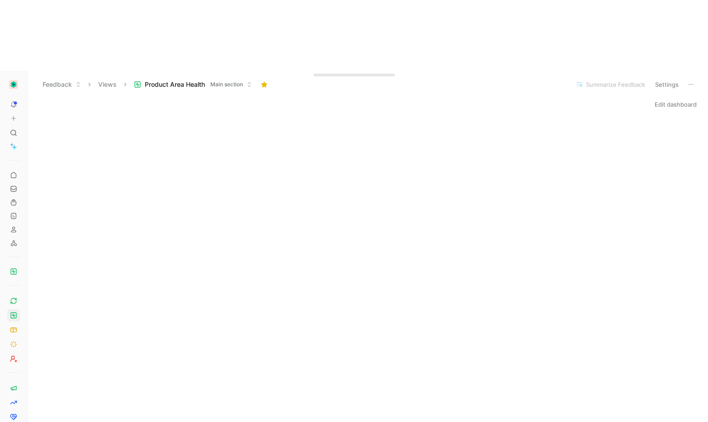
click at [663, 98] on button "Edit dashboard" at bounding box center [675, 104] width 50 height 13
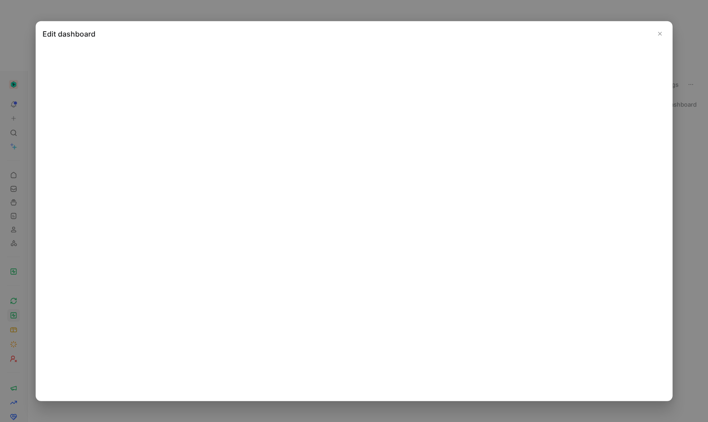
click at [662, 35] on icon "Close" at bounding box center [659, 34] width 6 height 6
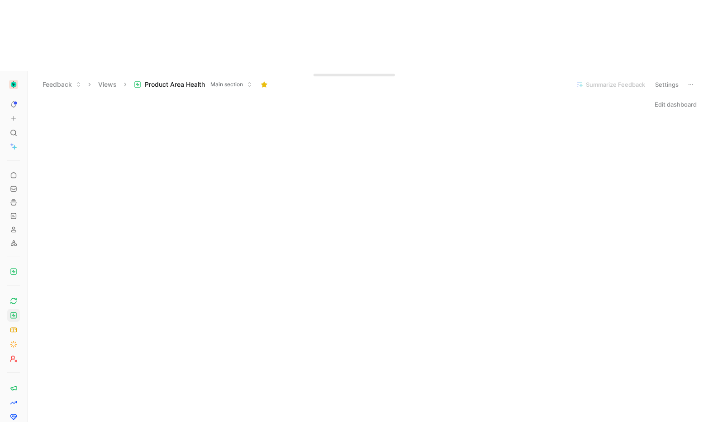
click at [159, 80] on span "Product Area Health" at bounding box center [175, 84] width 60 height 9
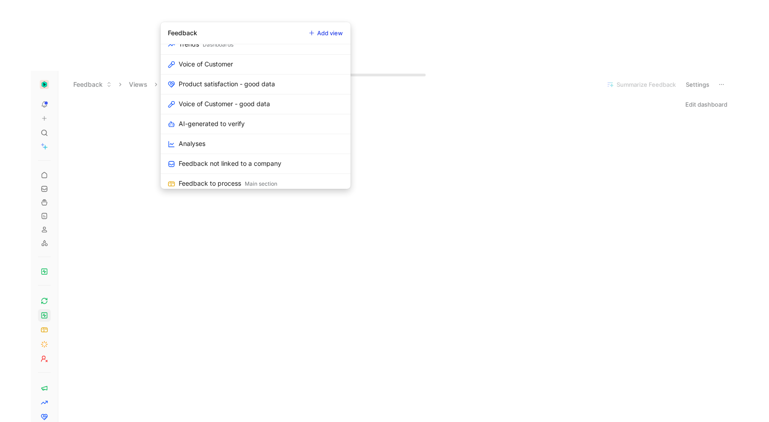
scroll to position [492, 0]
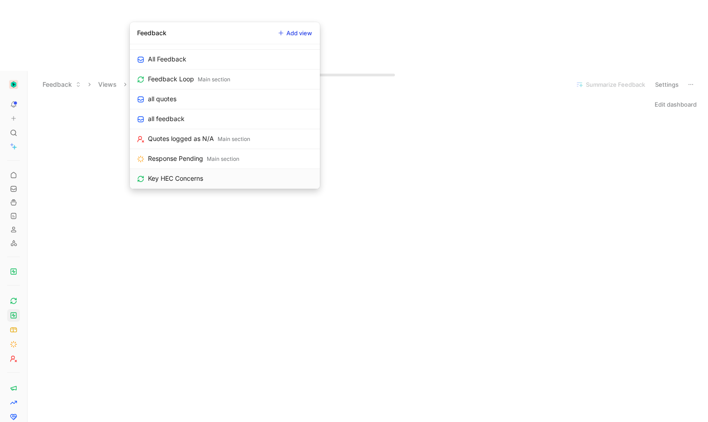
click at [259, 183] on link "Key HEC Concerns" at bounding box center [225, 179] width 190 height 20
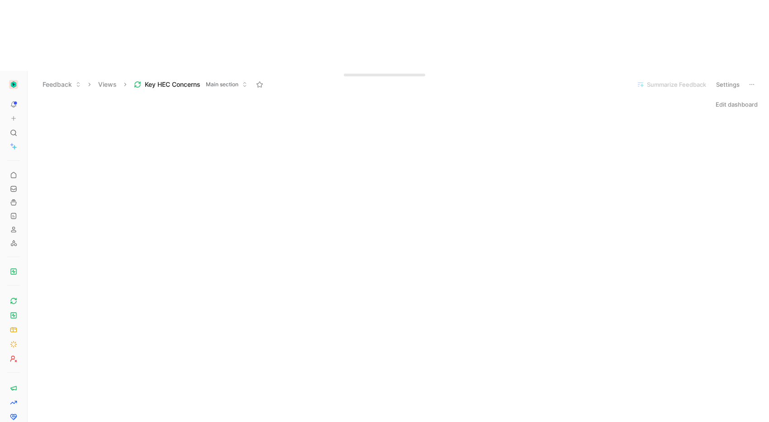
scroll to position [428, 0]
click at [725, 98] on button "Edit dashboard" at bounding box center [736, 104] width 50 height 13
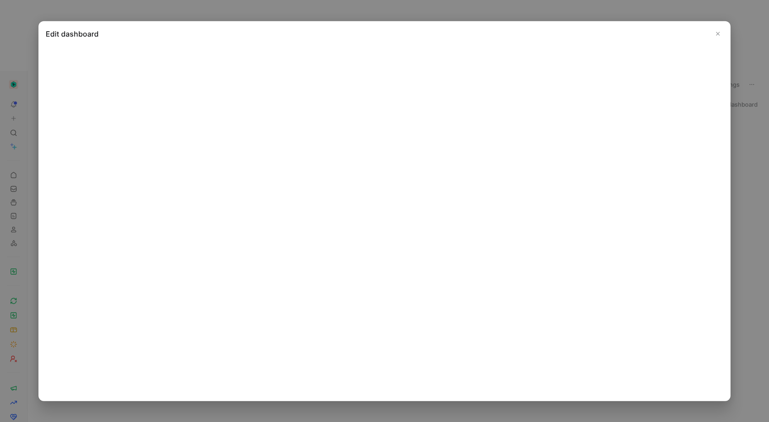
click at [719, 32] on icon "Close" at bounding box center [717, 34] width 6 height 6
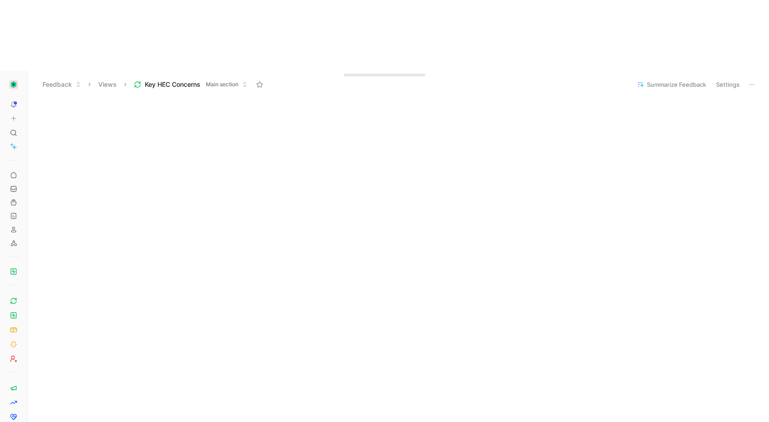
scroll to position [356, 0]
click at [722, 98] on button "Edit dashboard" at bounding box center [736, 104] width 50 height 13
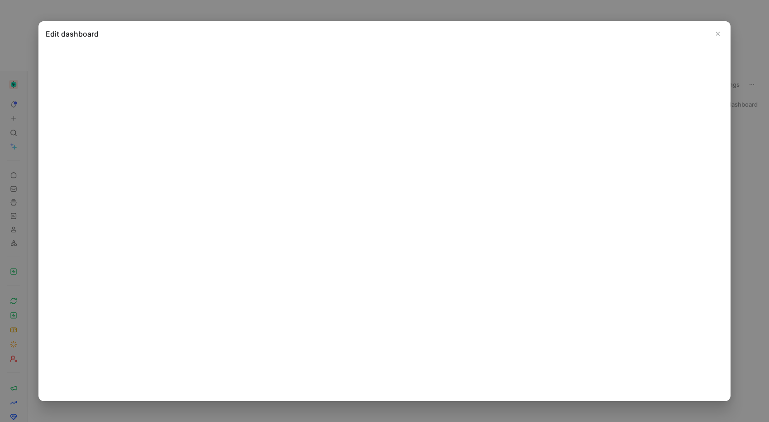
click at [721, 35] on button "Close" at bounding box center [717, 33] width 11 height 11
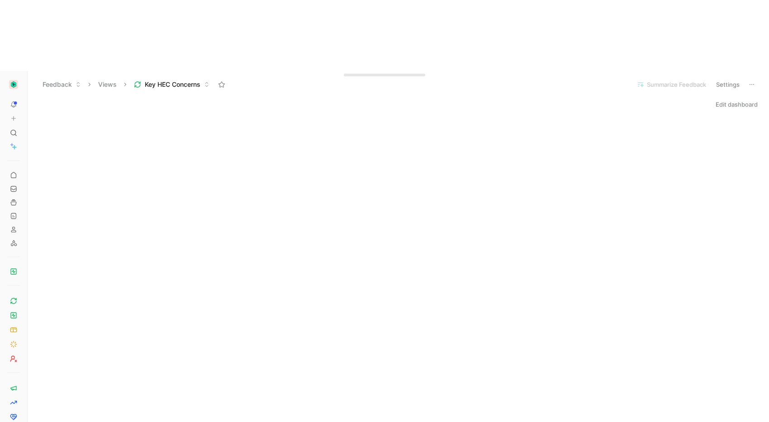
scroll to position [289, 0]
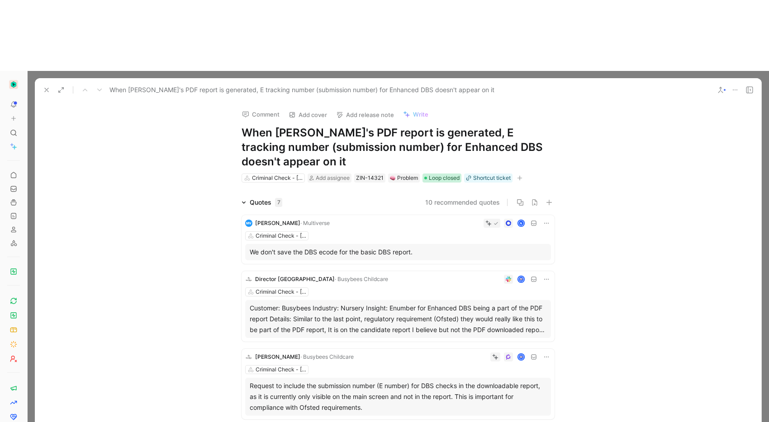
click at [425, 174] on div "Loop closed" at bounding box center [441, 178] width 35 height 9
click at [448, 89] on button "Open" at bounding box center [432, 90] width 33 height 13
click at [528, 90] on button "Edit link" at bounding box center [516, 90] width 40 height 13
type input "https://app.shortcut.com/zinc-1/story/3338/include-dbs-tracking-data-on-both-pd…"
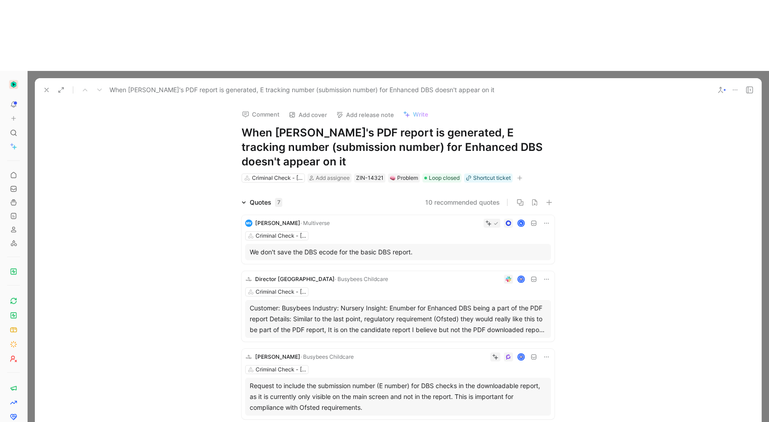
scroll to position [0, 0]
click at [429, 174] on span "Loop closed" at bounding box center [444, 178] width 31 height 9
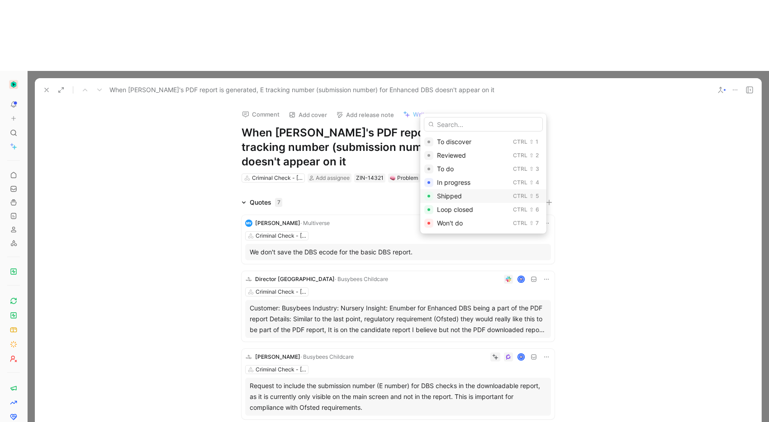
click at [462, 198] on div "Shipped" at bounding box center [473, 196] width 72 height 11
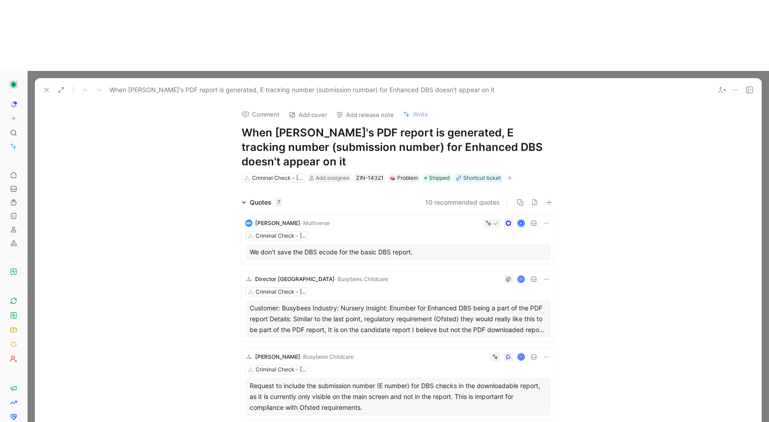
click at [668, 102] on div "Comment Add cover Add release note Write When Zinc's PDF report is generated, E…" at bounding box center [398, 294] width 726 height 384
click at [512, 173] on div "Criminal Check - England & Wales (DBS) Add assignee ZIN-14321 Problem Shipped S…" at bounding box center [398, 178] width 315 height 11
click at [509, 175] on icon "button" at bounding box center [509, 177] width 5 height 5
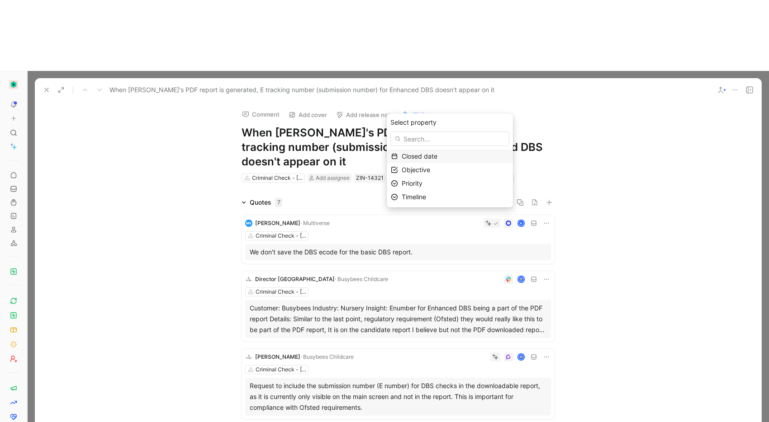
click at [437, 158] on span "Closed date" at bounding box center [419, 156] width 36 height 8
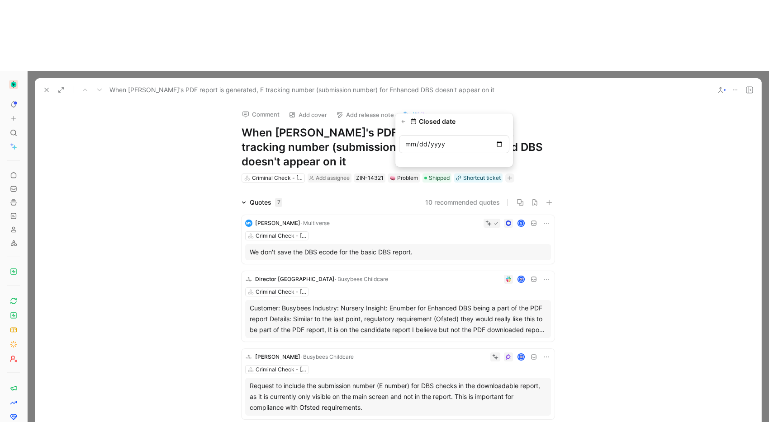
click at [499, 146] on input "date" at bounding box center [454, 144] width 110 height 18
type input "2025-07-27"
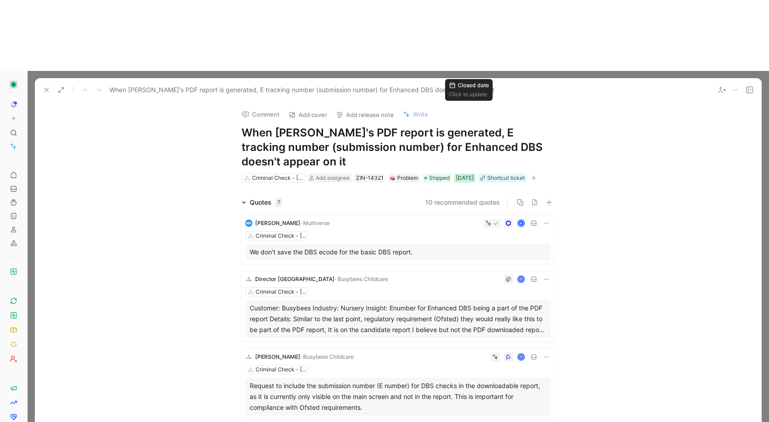
click at [465, 174] on div "27/07/2025" at bounding box center [465, 178] width 18 height 9
click at [448, 146] on input "2025-07-27" at bounding box center [468, 144] width 69 height 18
click at [491, 144] on input "2025-07-27" at bounding box center [468, 144] width 69 height 18
type input "2025-07-17"
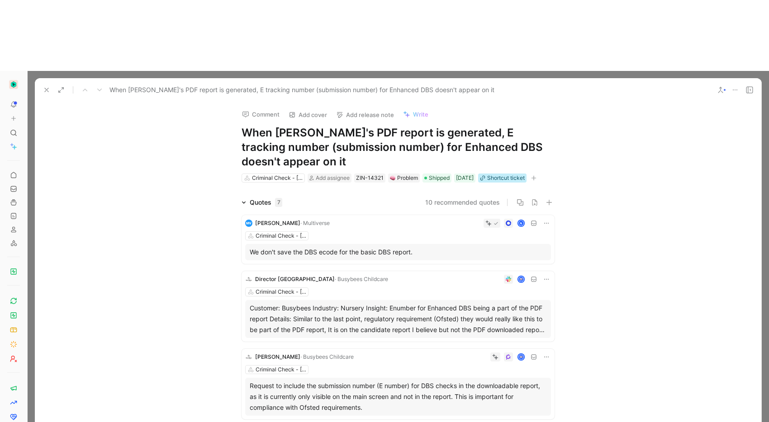
drag, startPoint x: 628, startPoint y: 146, endPoint x: 534, endPoint y: 104, distance: 102.2
click at [45, 86] on icon at bounding box center [46, 89] width 7 height 7
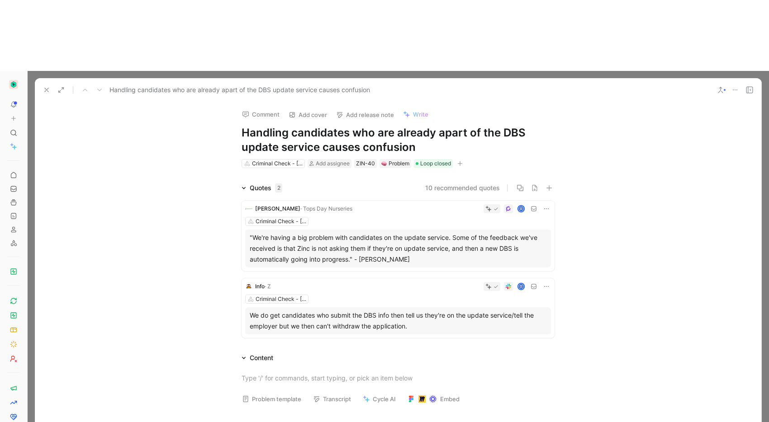
click at [43, 86] on icon at bounding box center [46, 89] width 7 height 7
click at [722, 86] on icon at bounding box center [720, 89] width 7 height 7
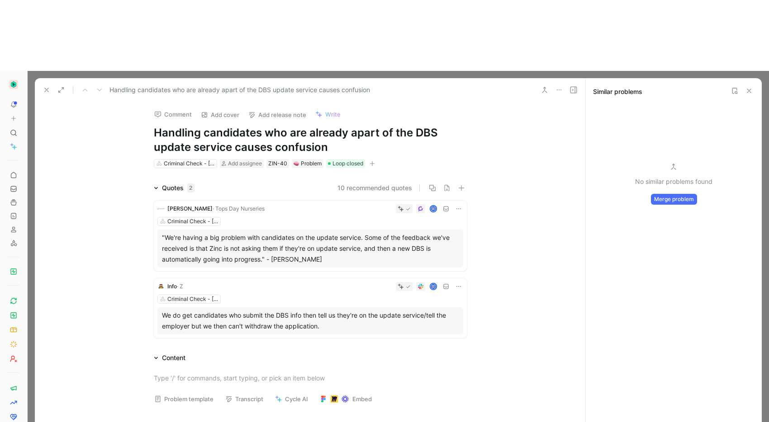
click at [662, 194] on button "Merge problem" at bounding box center [674, 199] width 46 height 11
type input "c"
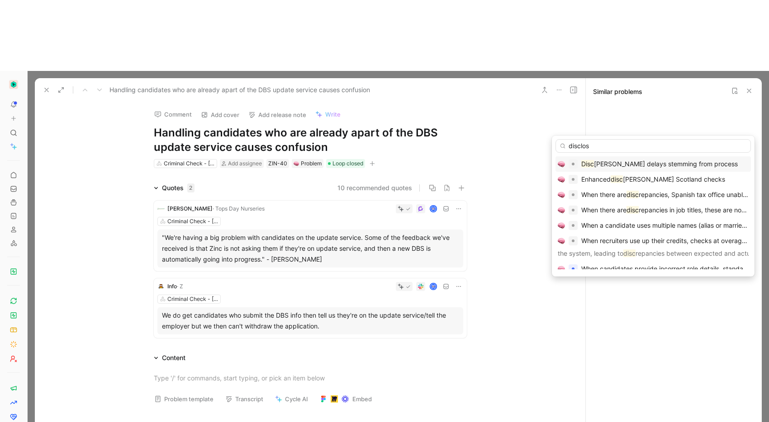
type input "disclosi"
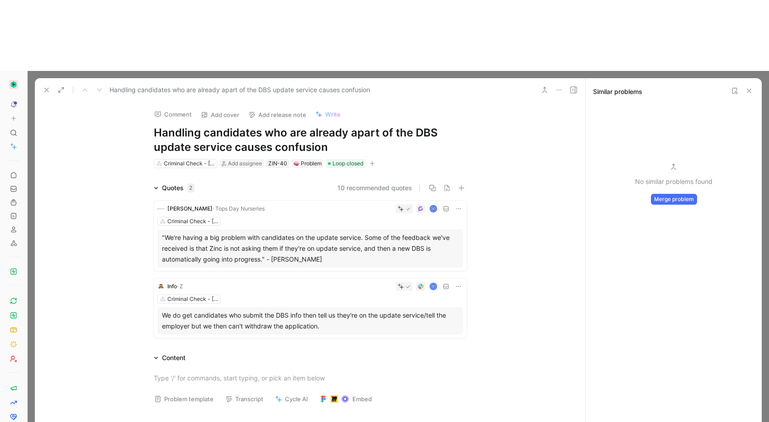
click at [44, 86] on icon at bounding box center [46, 89] width 7 height 7
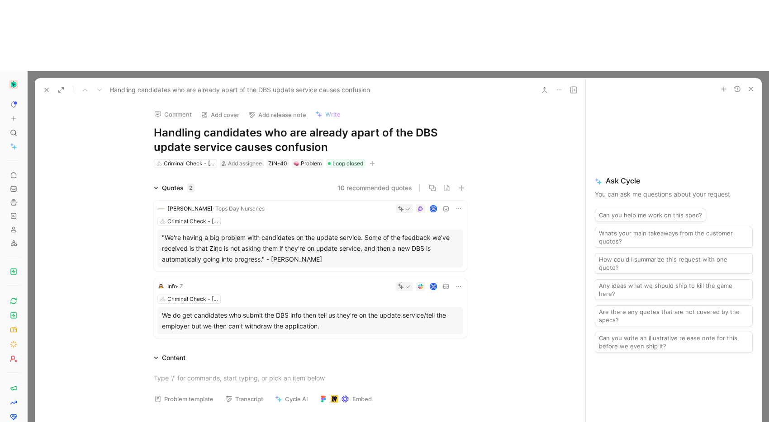
click at [545, 87] on use at bounding box center [544, 89] width 5 height 5
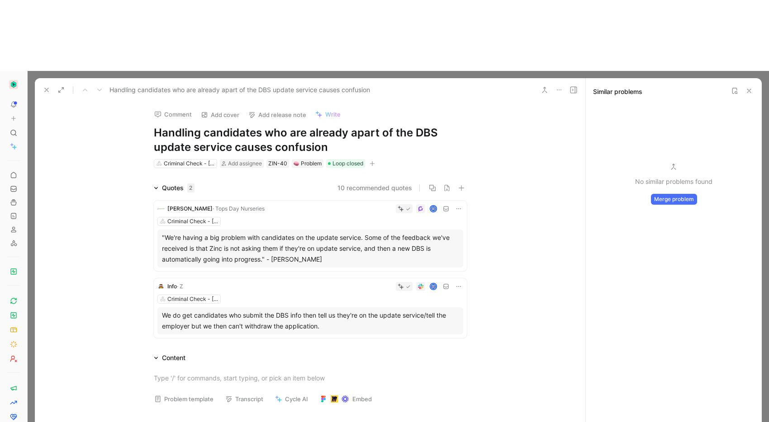
click at [674, 194] on button "Merge problem" at bounding box center [674, 199] width 46 height 11
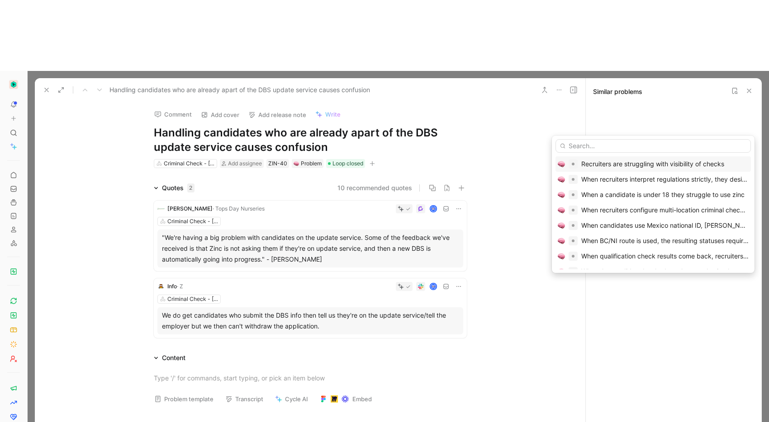
type input "Candidates are not disclosing that they are on the update service"
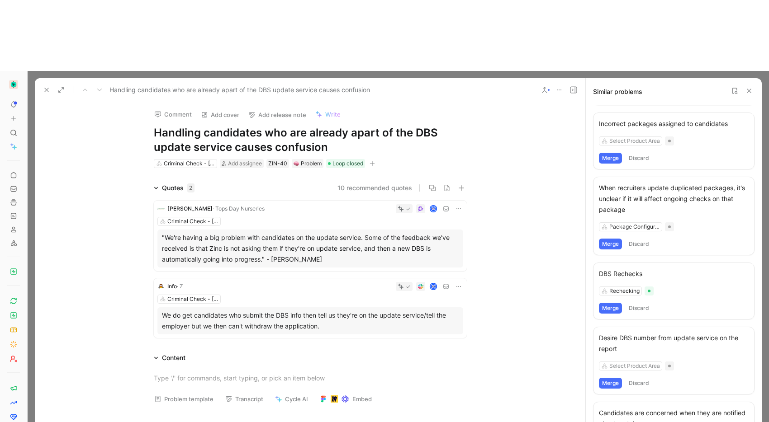
scroll to position [375, 0]
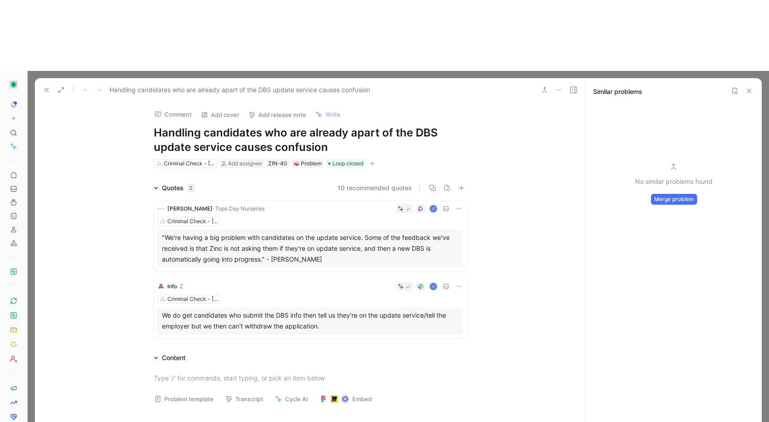
scroll to position [0, 0]
click at [665, 194] on button "Merge problem" at bounding box center [674, 199] width 46 height 11
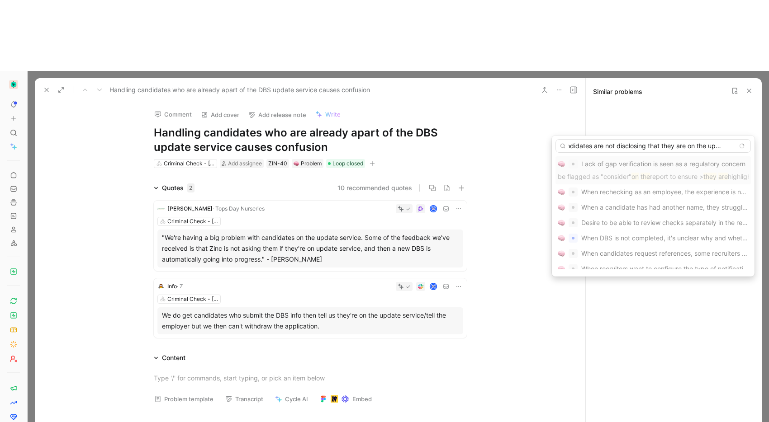
scroll to position [0, 12]
type input "Candidates are not disclosing that they are on the update s"
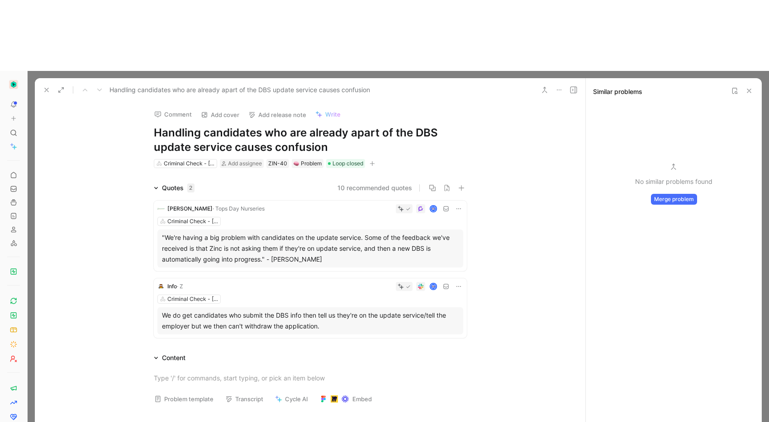
click at [41, 84] on button at bounding box center [46, 90] width 13 height 13
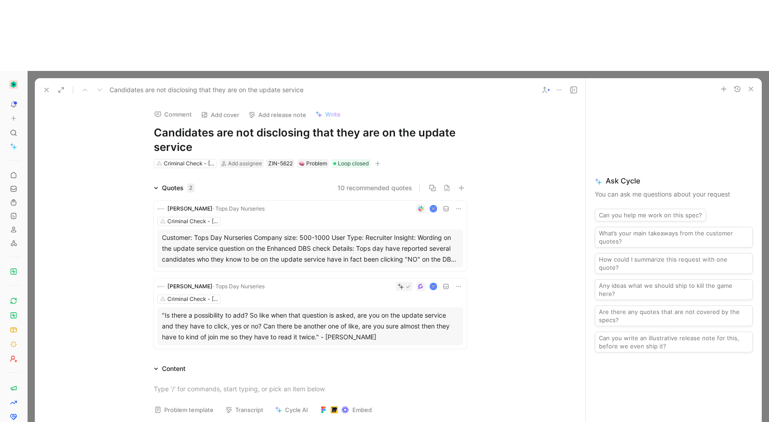
drag, startPoint x: 550, startPoint y: 141, endPoint x: 531, endPoint y: 126, distance: 24.1
click at [550, 183] on div "Quotes 2 10 recommended quotes Abigail Armes · Tops Day Nurseries Criminal Chec…" at bounding box center [310, 268] width 550 height 170
click at [49, 86] on icon at bounding box center [46, 89] width 7 height 7
click at [540, 84] on button at bounding box center [544, 90] width 13 height 13
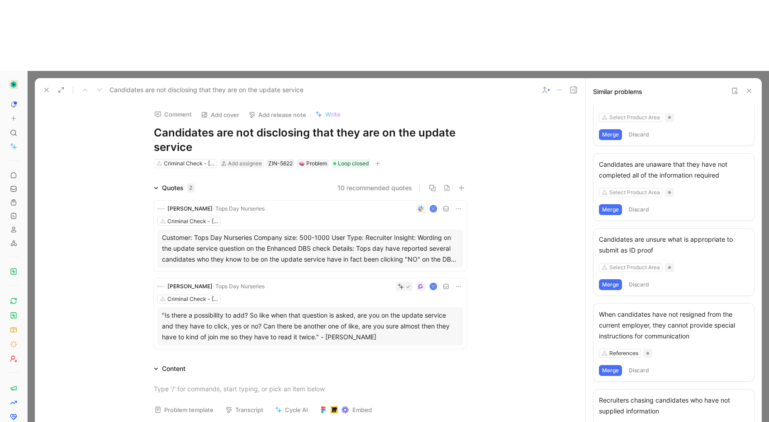
scroll to position [184, 0]
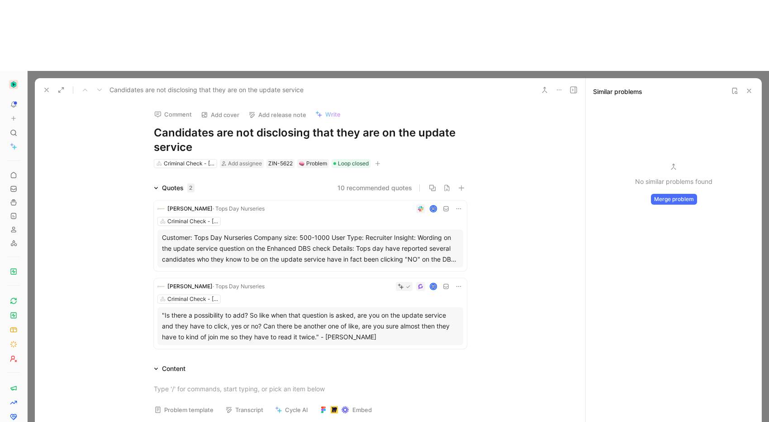
scroll to position [0, 0]
click at [674, 194] on button "Merge problem" at bounding box center [674, 199] width 46 height 11
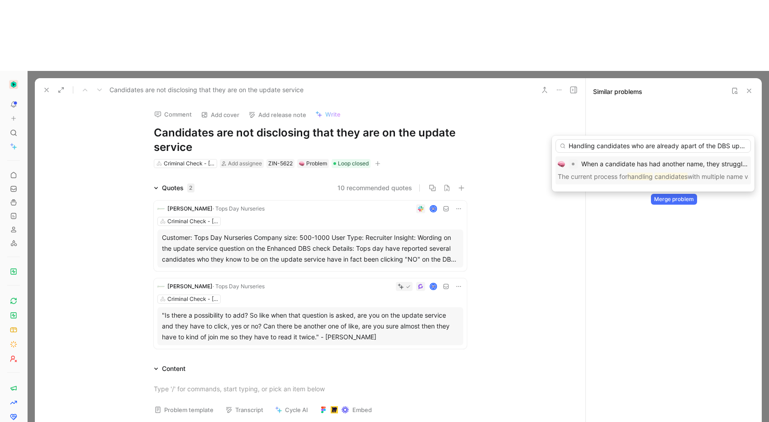
scroll to position [0, 86]
drag, startPoint x: 614, startPoint y: 146, endPoint x: 794, endPoint y: 151, distance: 180.5
click at [768, 151] on html "To pick up a draggable item, press the space bar. While dragging, use the arrow…" at bounding box center [384, 211] width 769 height 422
type input "Handling candi"
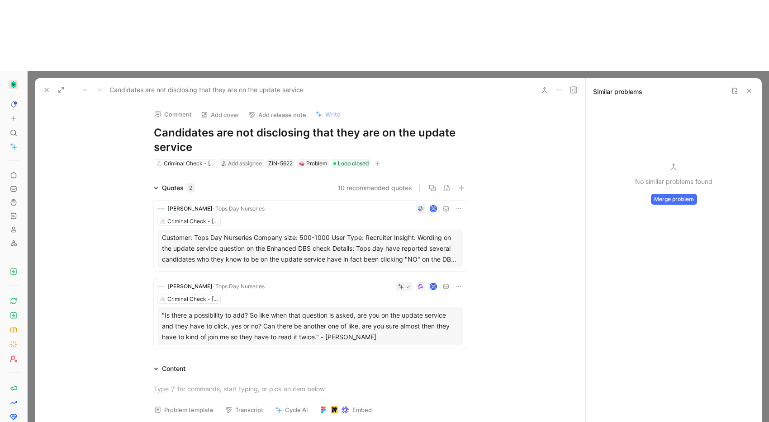
click at [287, 217] on div "Criminal Check - England & Wales (DBS)" at bounding box center [310, 221] width 306 height 9
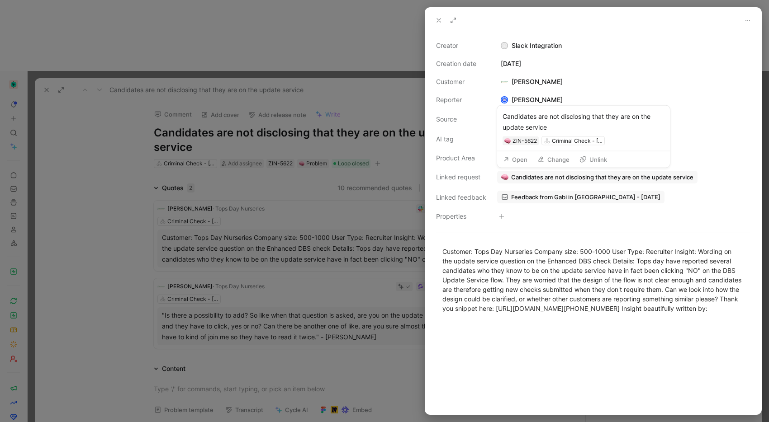
click at [501, 178] on img at bounding box center [504, 177] width 7 height 7
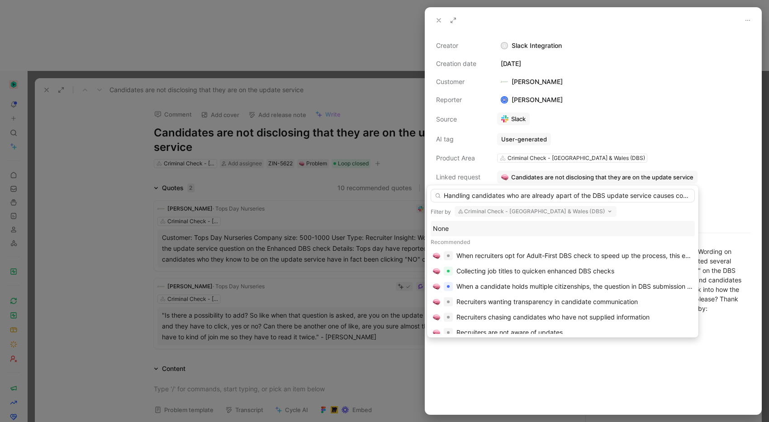
scroll to position [0, 28]
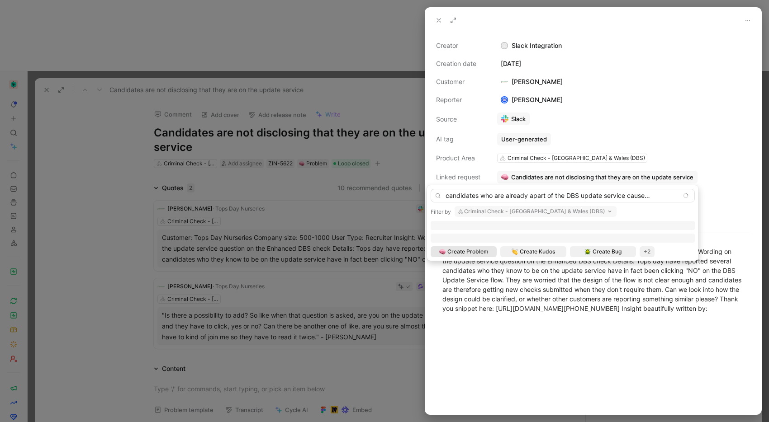
click at [551, 207] on button "Criminal Check - England & Wales (DBS)" at bounding box center [535, 211] width 162 height 11
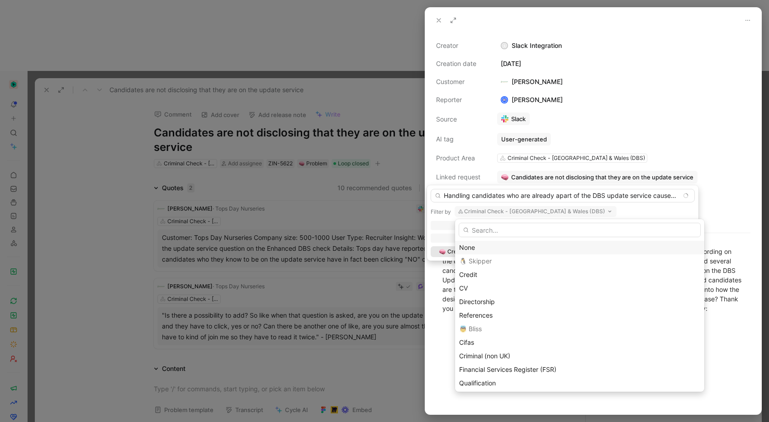
click at [483, 248] on div "None" at bounding box center [579, 247] width 241 height 11
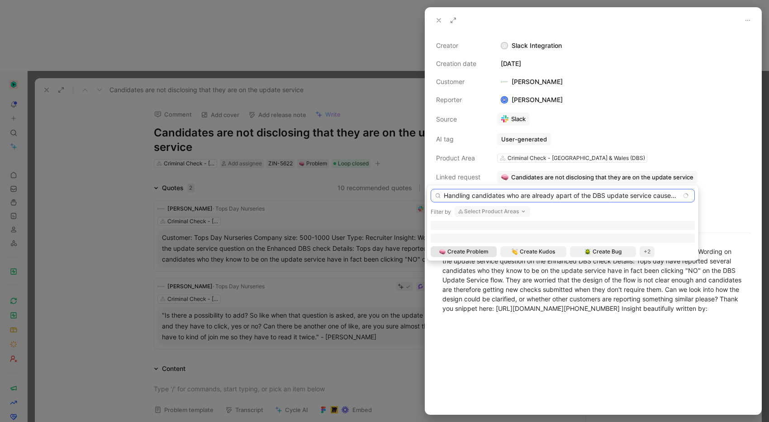
click at [671, 198] on input "Handling candidates who are already apart of the DBS update service causes conf…" at bounding box center [562, 196] width 264 height 14
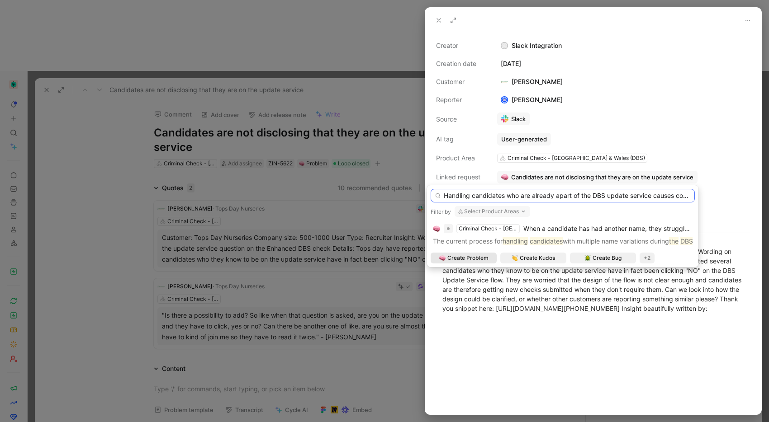
scroll to position [0, 18]
drag, startPoint x: 564, startPoint y: 198, endPoint x: 685, endPoint y: 212, distance: 122.5
click at [755, 211] on body "To pick up a draggable item, press the space bar. While dragging, use the arrow…" at bounding box center [384, 211] width 769 height 422
paste input "apart of the DBS update service causes confusion"
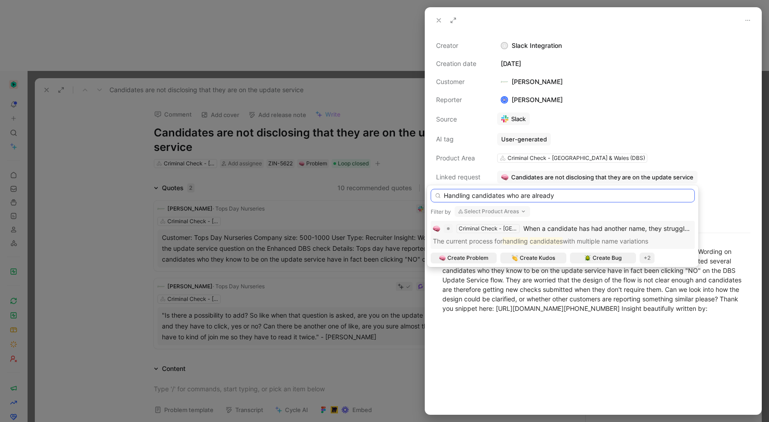
type input "Handling candidates who are already apart of the DBS update service causes conf…"
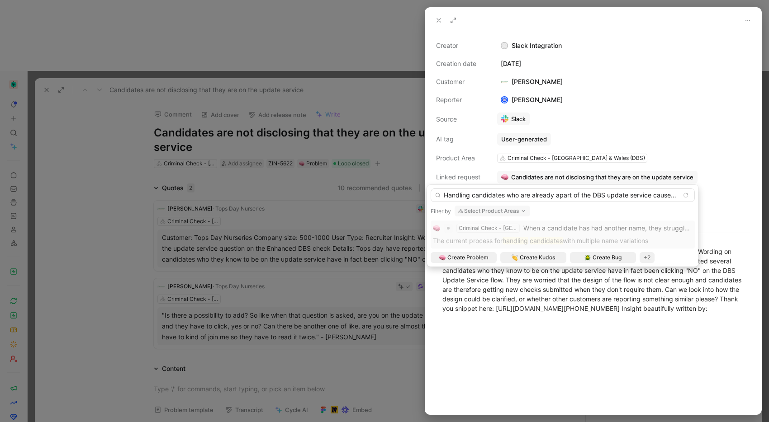
drag, startPoint x: 133, startPoint y: 162, endPoint x: 68, endPoint y: 76, distance: 107.7
click at [133, 158] on div at bounding box center [384, 211] width 769 height 422
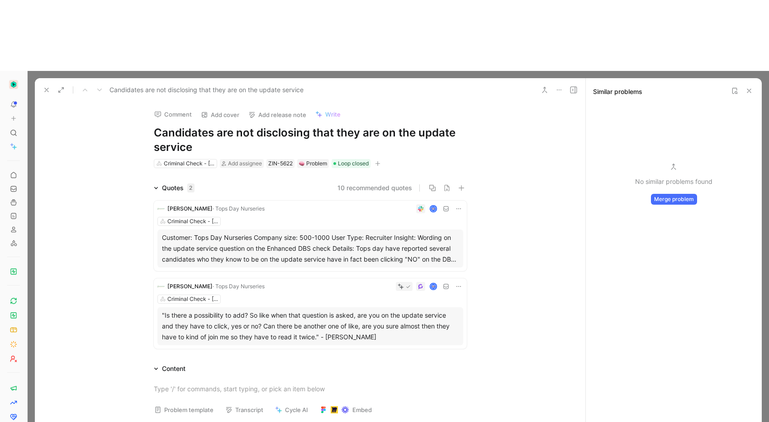
click at [41, 84] on button at bounding box center [46, 90] width 13 height 13
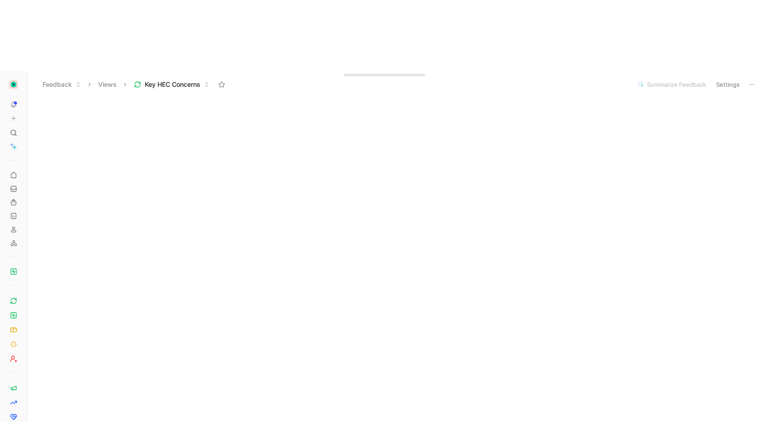
scroll to position [274, 0]
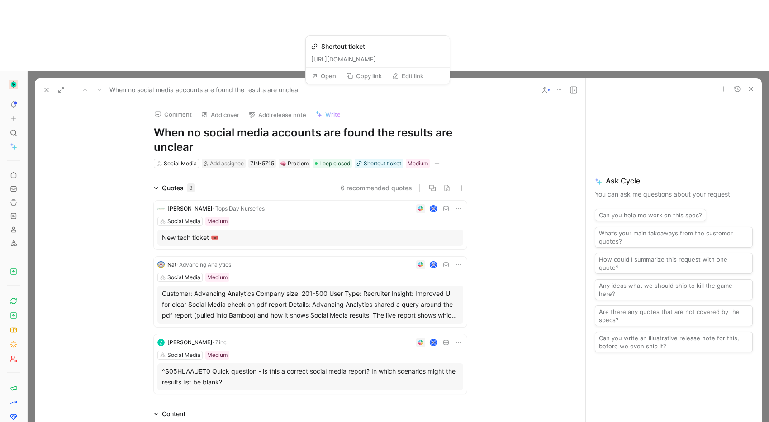
click at [336, 77] on button "Open" at bounding box center [323, 76] width 33 height 13
click at [333, 159] on span "Loop closed" at bounding box center [334, 163] width 31 height 9
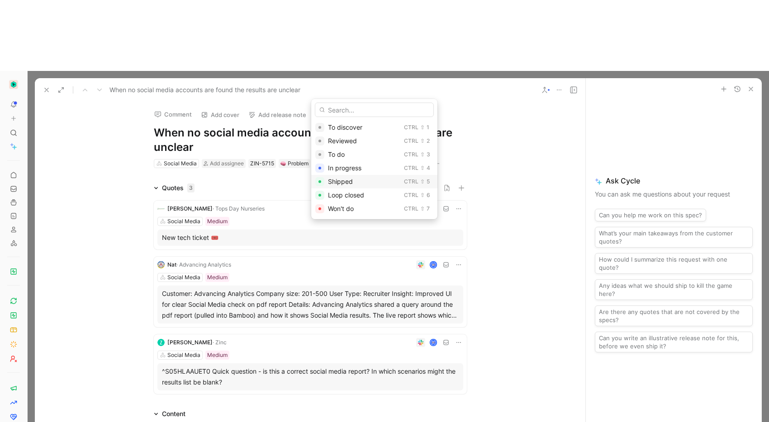
drag, startPoint x: 340, startPoint y: 184, endPoint x: 344, endPoint y: 175, distance: 9.9
click at [340, 184] on span "Shipped" at bounding box center [340, 182] width 25 height 8
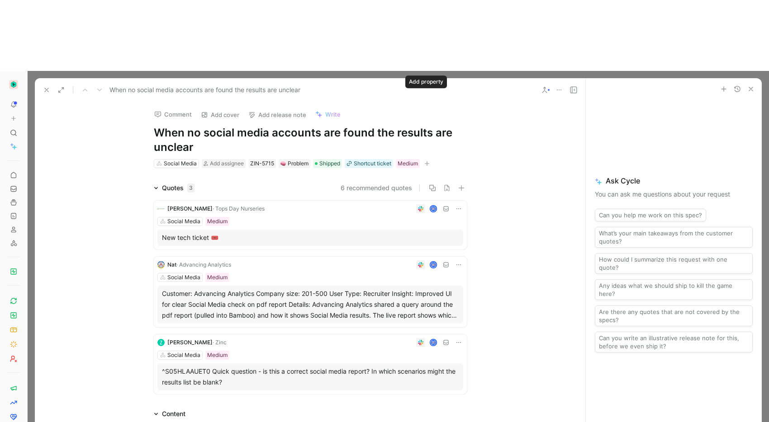
click at [425, 161] on icon "button" at bounding box center [426, 163] width 5 height 5
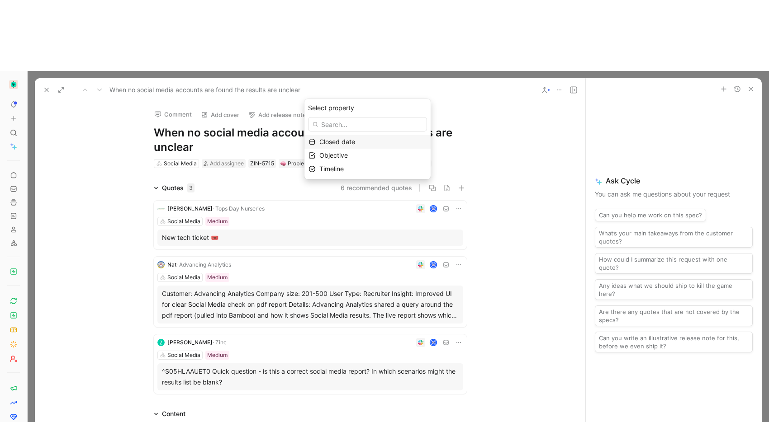
click at [345, 142] on span "Closed date" at bounding box center [337, 142] width 36 height 8
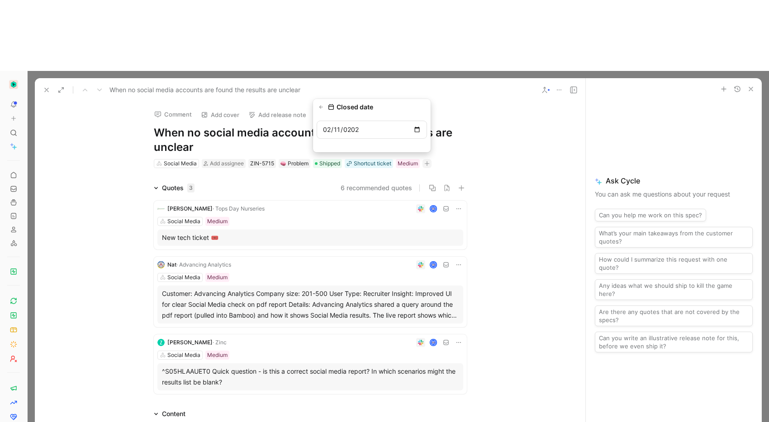
type input "2025-02-11"
click at [44, 86] on icon at bounding box center [46, 89] width 7 height 7
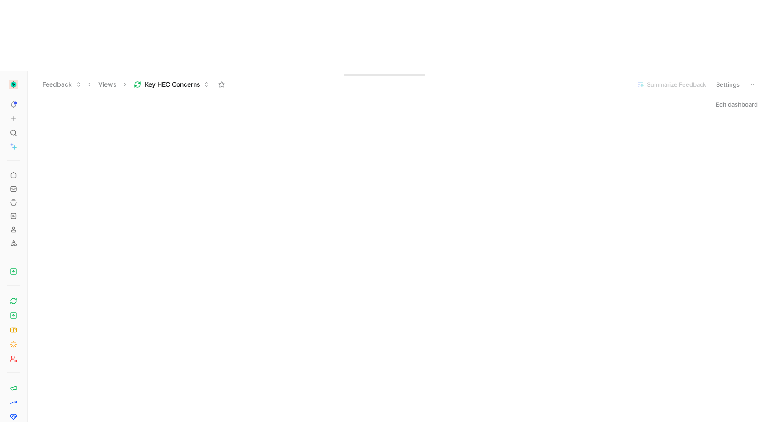
click at [720, 98] on button "Edit dashboard" at bounding box center [736, 104] width 50 height 13
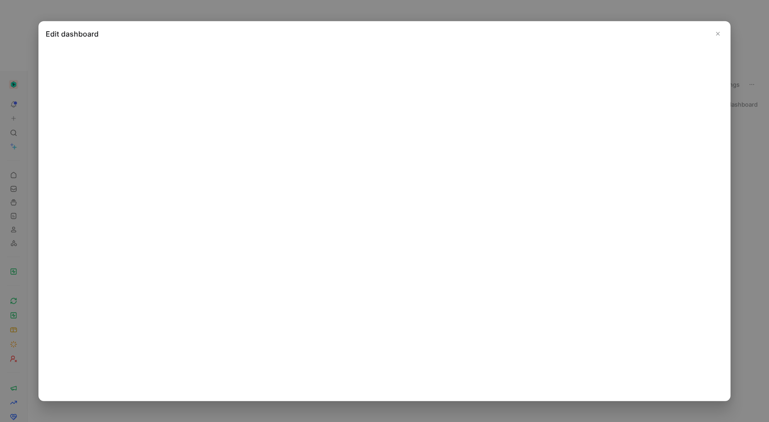
click at [717, 34] on icon "Close" at bounding box center [717, 34] width 6 height 6
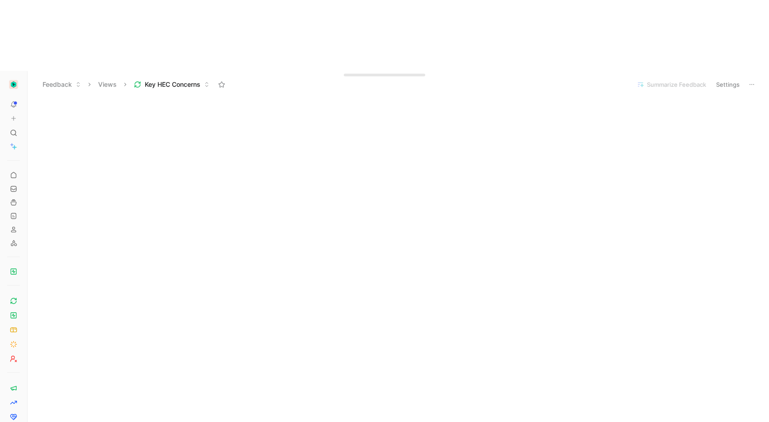
scroll to position [297, 0]
click at [726, 78] on button "Settings" at bounding box center [728, 84] width 32 height 13
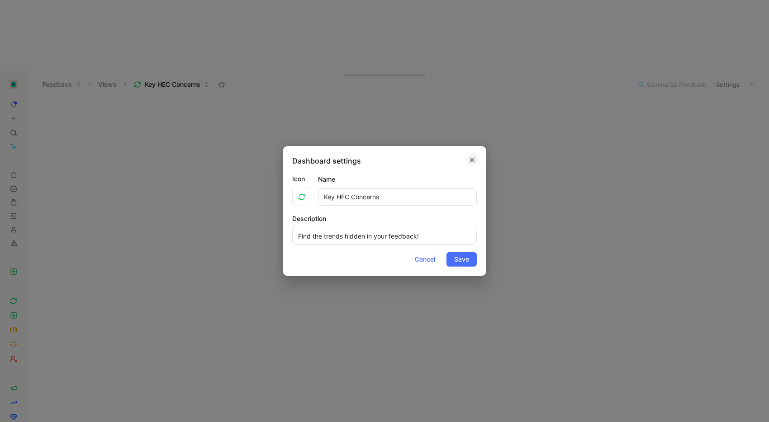
click at [467, 160] on div "Dashboard settings" at bounding box center [384, 161] width 184 height 11
click at [472, 157] on icon "button" at bounding box center [471, 159] width 5 height 7
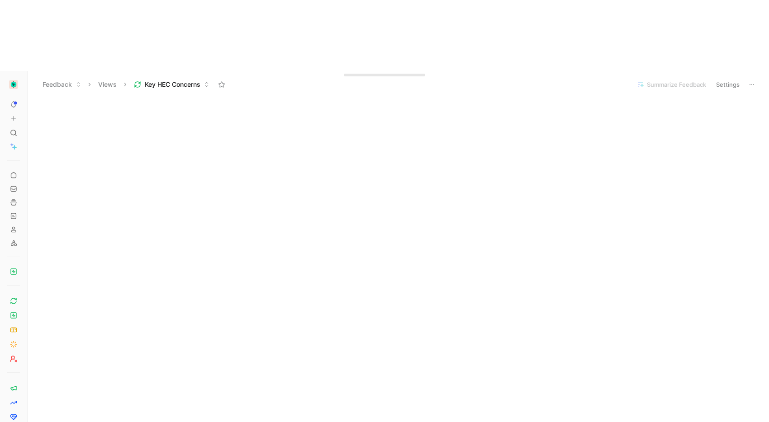
scroll to position [0, 0]
click at [712, 98] on button "Edit dashboard" at bounding box center [736, 104] width 50 height 13
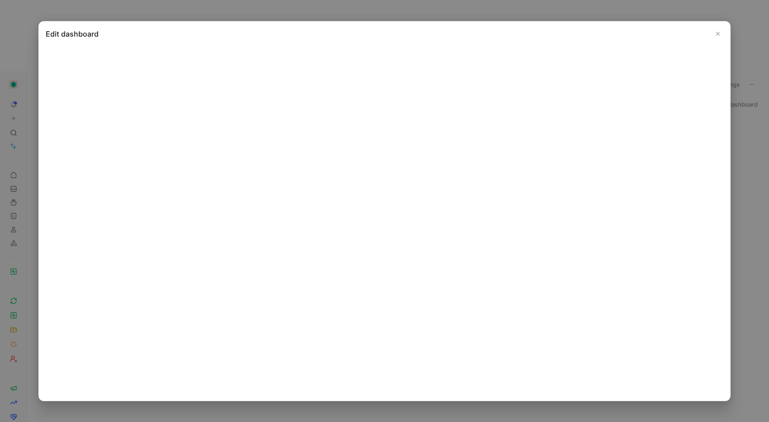
click at [715, 31] on icon "Close" at bounding box center [717, 34] width 6 height 6
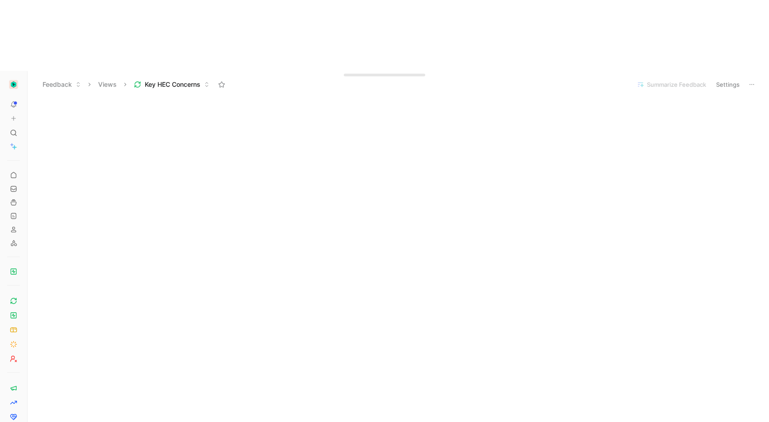
scroll to position [241, 0]
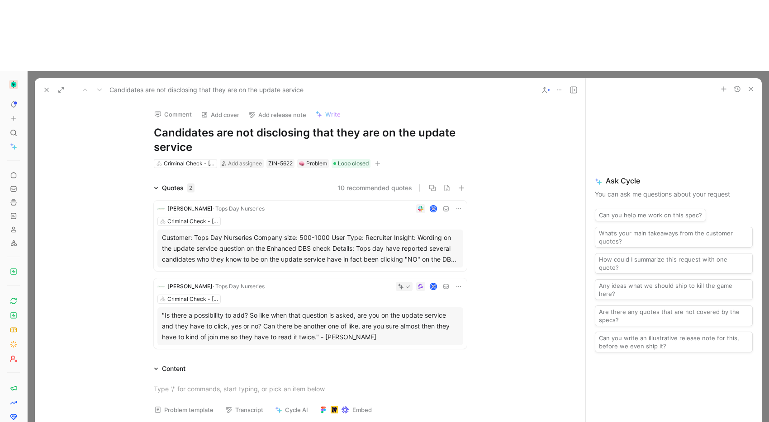
click at [546, 86] on icon at bounding box center [544, 89] width 7 height 7
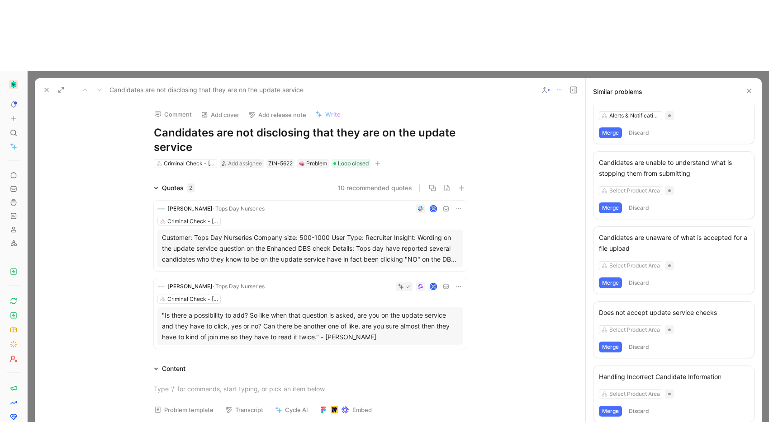
scroll to position [397, 0]
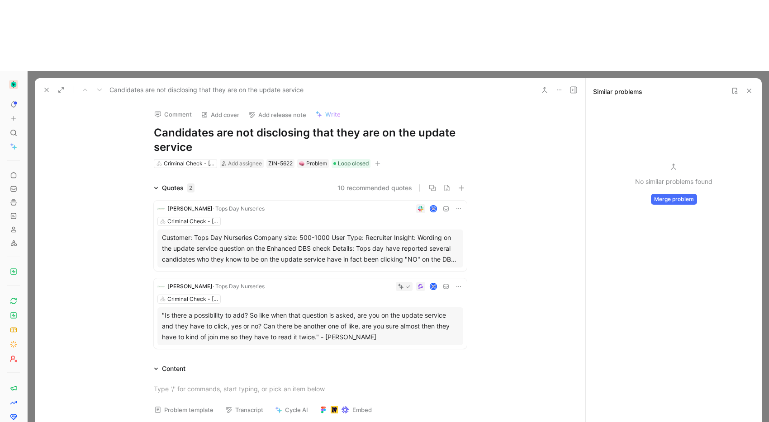
scroll to position [0, 0]
click at [665, 194] on button "Merge problem" at bounding box center [674, 199] width 46 height 11
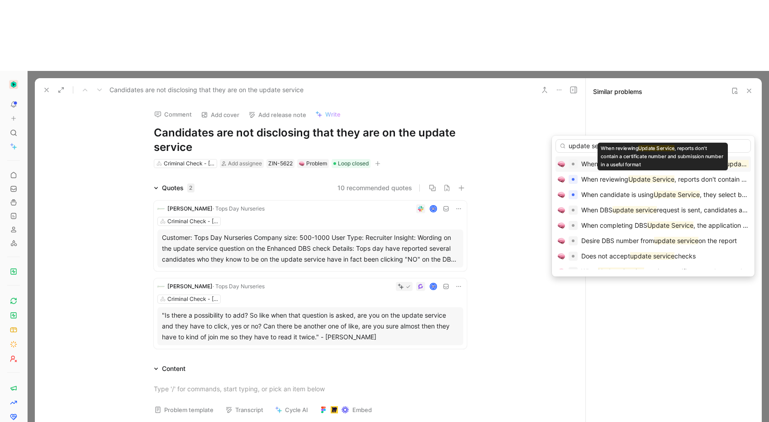
type input "update service"
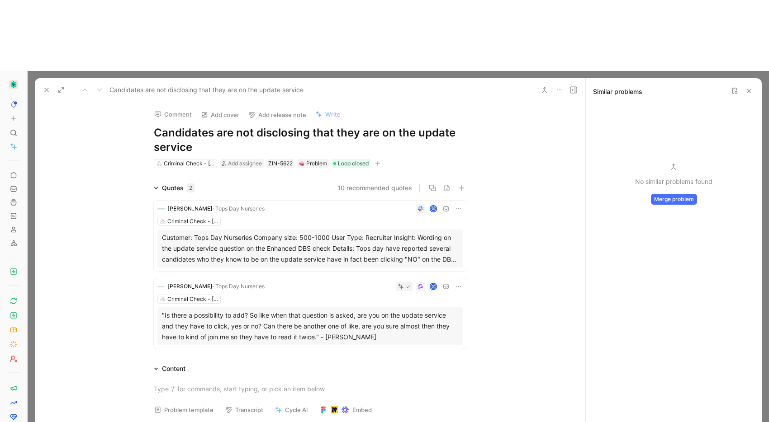
drag, startPoint x: 46, startPoint y: 19, endPoint x: 64, endPoint y: 75, distance: 58.9
click at [64, 78] on div "Candidates are not disclosing that they are on the update service Comment Add c…" at bounding box center [310, 282] width 550 height 408
drag, startPoint x: 66, startPoint y: 76, endPoint x: 82, endPoint y: 85, distance: 18.4
click at [66, 102] on div "Comment Add cover Add release note Write Candidates are not disclosing that the…" at bounding box center [310, 294] width 550 height 384
click at [344, 183] on button "10 recommended quotes" at bounding box center [374, 188] width 75 height 11
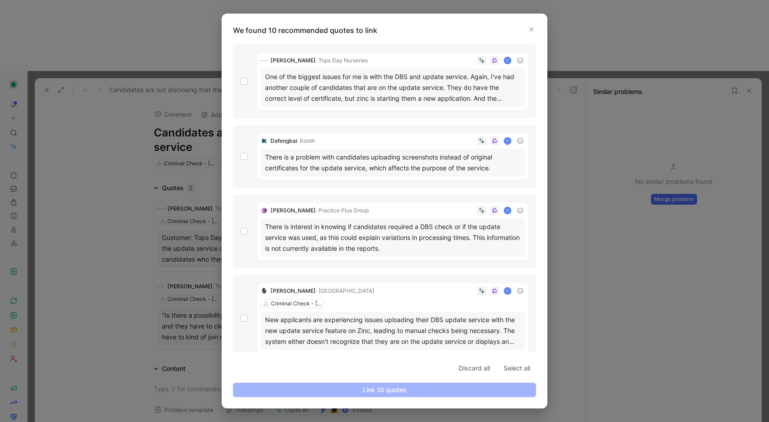
click at [249, 79] on div "Emma Ramirez · Tops Day Nurseries One of the biggest issues for me is with the …" at bounding box center [384, 81] width 303 height 73
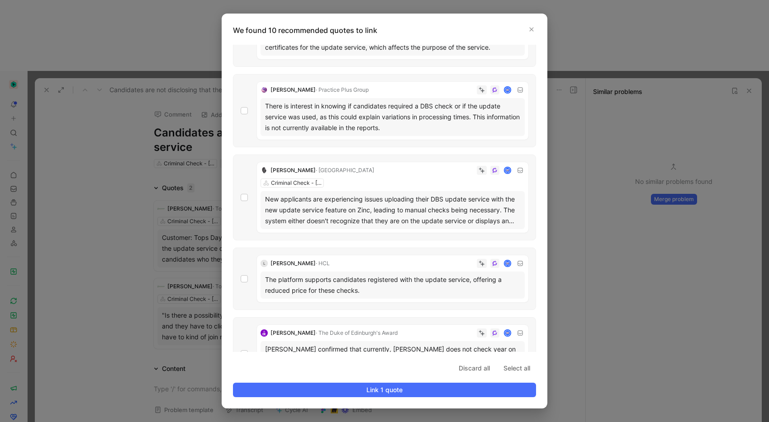
scroll to position [124, 0]
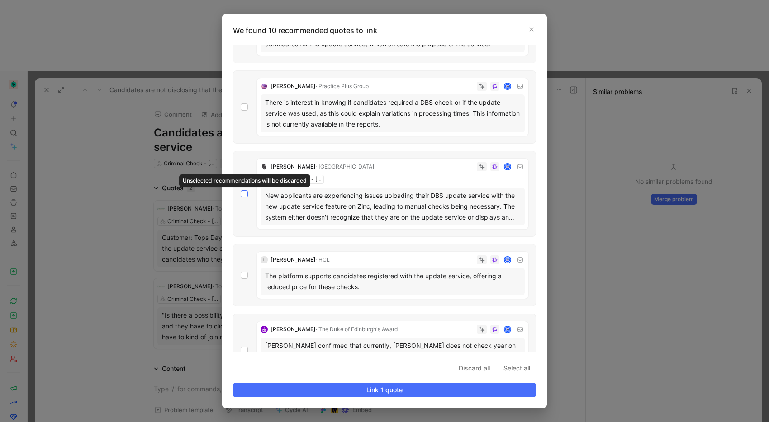
click at [242, 195] on icon at bounding box center [243, 193] width 5 height 5
click at [241, 315] on input "checkbox" at bounding box center [241, 315] width 0 height 0
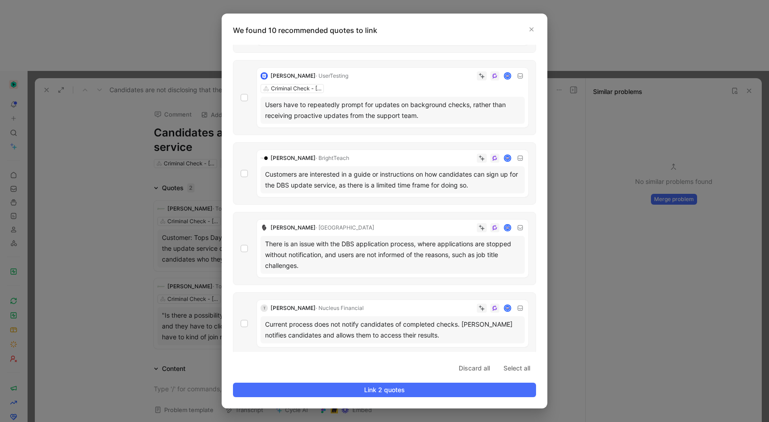
scroll to position [461, 0]
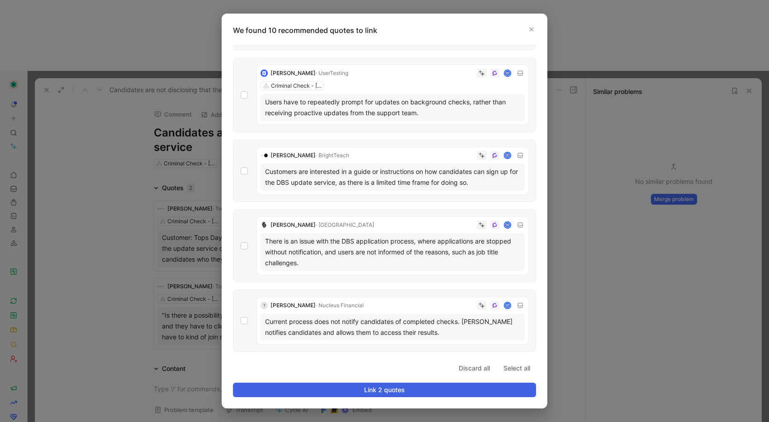
click at [435, 390] on span "Link 2 quotes" at bounding box center [385, 390] width 288 height 11
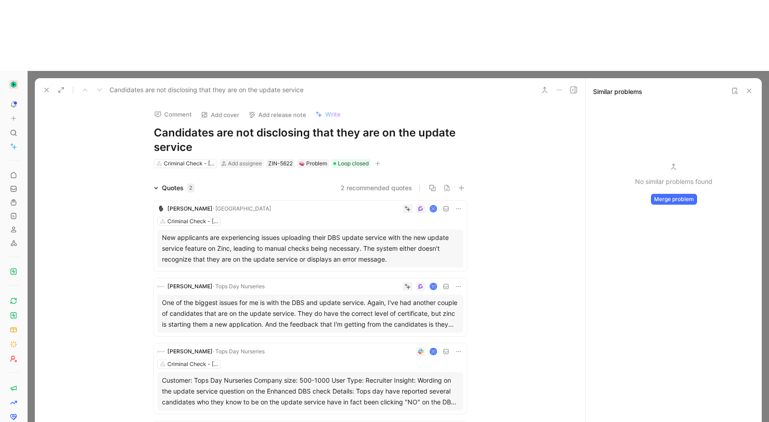
click at [49, 86] on icon at bounding box center [46, 89] width 7 height 7
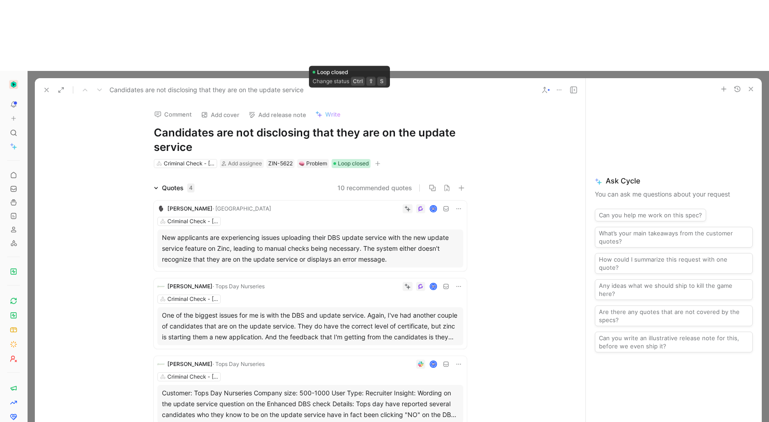
click at [338, 159] on span "Loop closed" at bounding box center [353, 163] width 31 height 9
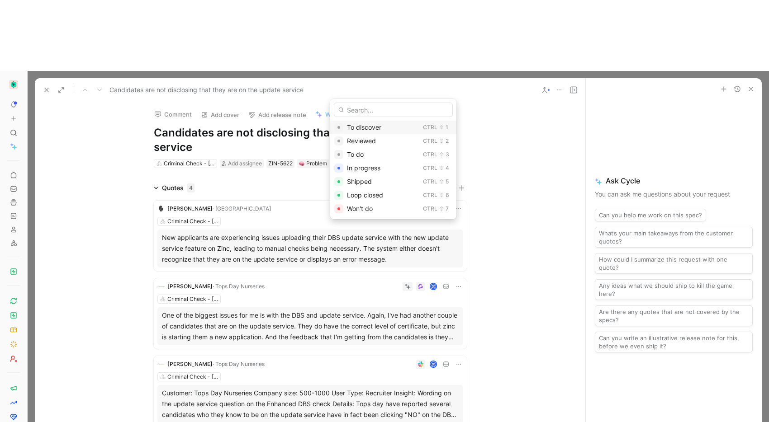
click at [423, 128] on div "Ctrl" at bounding box center [430, 127] width 14 height 9
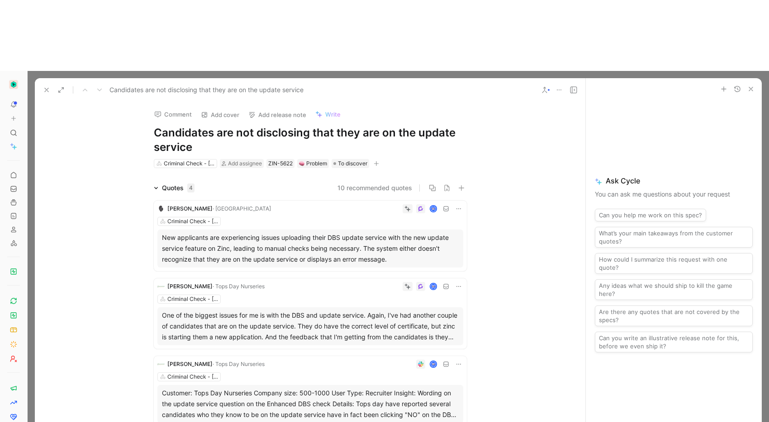
click at [48, 86] on icon at bounding box center [46, 89] width 7 height 7
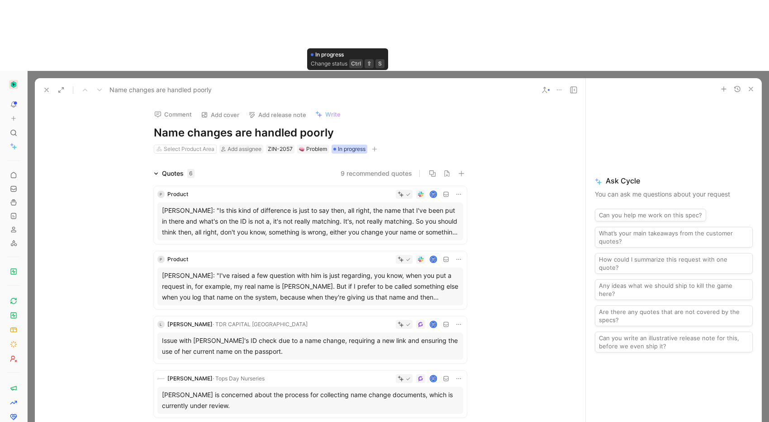
click at [338, 145] on span "In progress" at bounding box center [352, 149] width 28 height 9
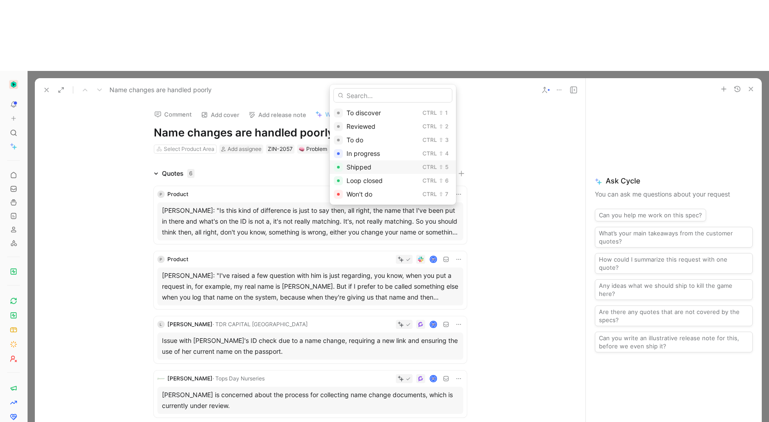
click at [422, 171] on div "Ctrl" at bounding box center [429, 167] width 14 height 9
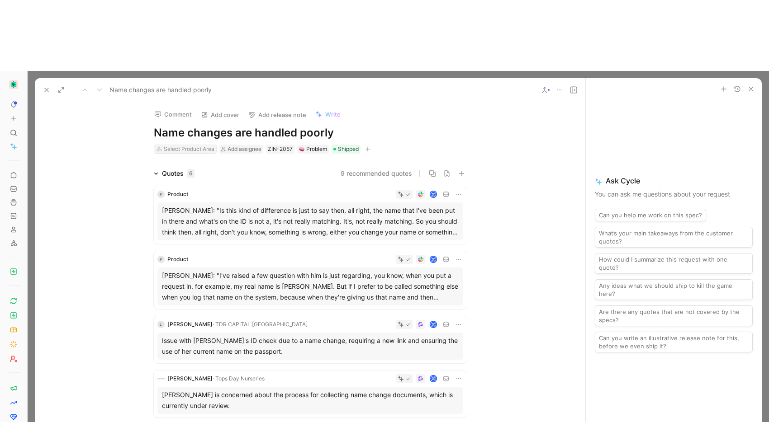
click at [168, 145] on div "Select Product Area" at bounding box center [189, 149] width 51 height 9
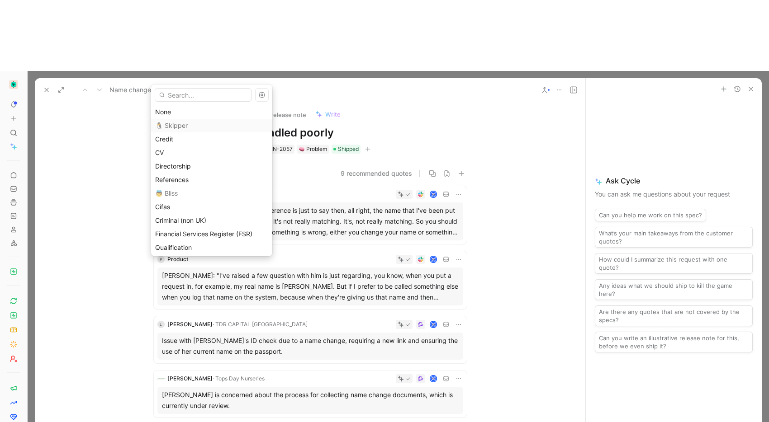
type input "d"
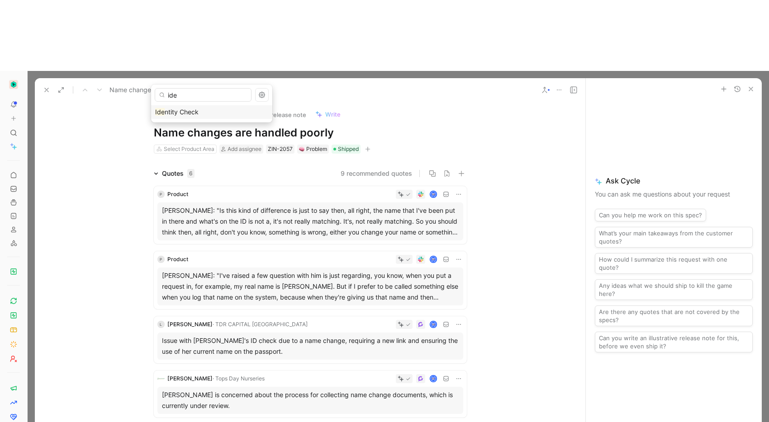
type input "iden"
click at [168, 145] on div "Identity Check" at bounding box center [179, 149] width 50 height 9
click at [167, 145] on div "Identity Check" at bounding box center [182, 149] width 37 height 9
type input "DBS"
click at [47, 86] on icon at bounding box center [46, 89] width 7 height 7
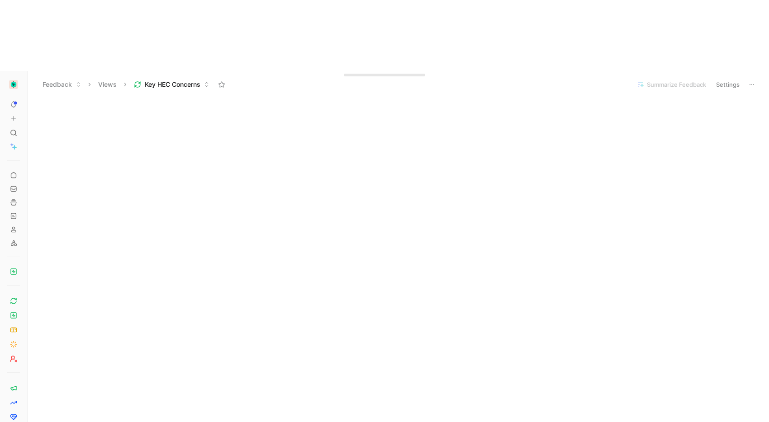
click at [732, 78] on button "Settings" at bounding box center [728, 84] width 32 height 13
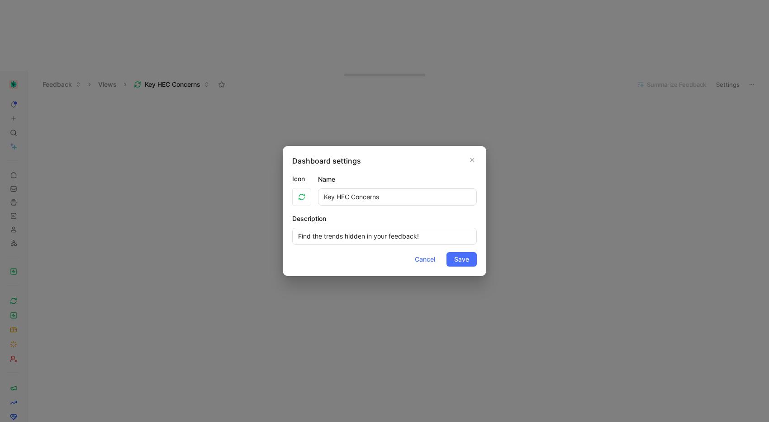
click at [759, 144] on div at bounding box center [384, 211] width 769 height 422
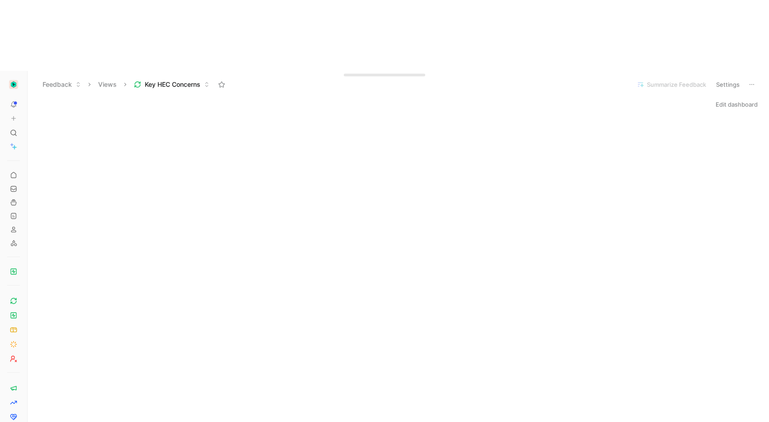
click at [720, 98] on button "Edit dashboard" at bounding box center [736, 104] width 50 height 13
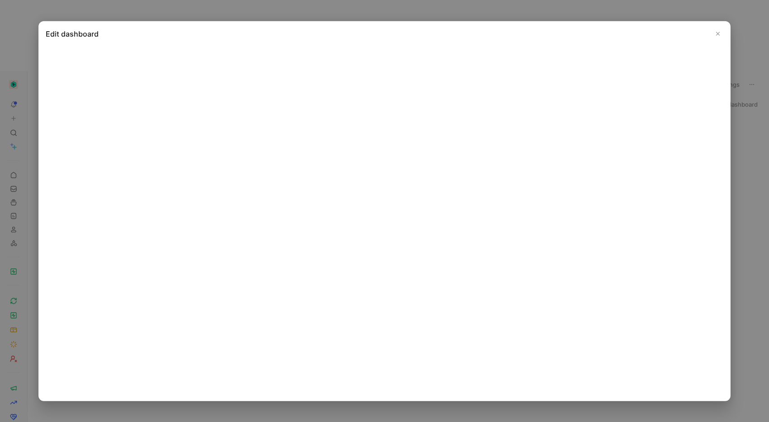
click at [716, 33] on use "Close" at bounding box center [717, 33] width 3 height 3
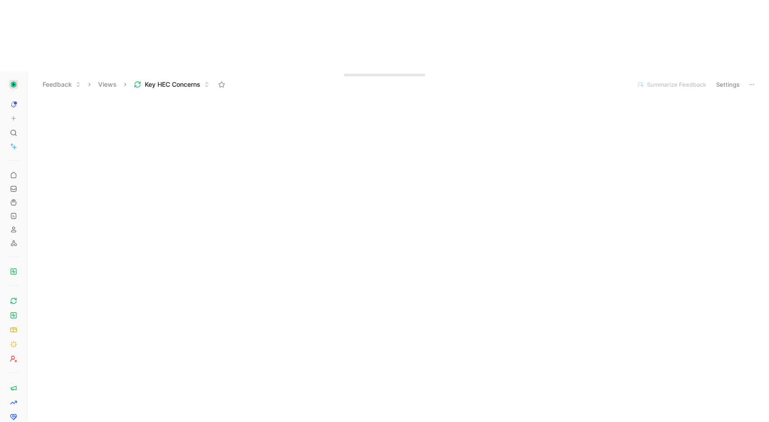
scroll to position [436, 0]
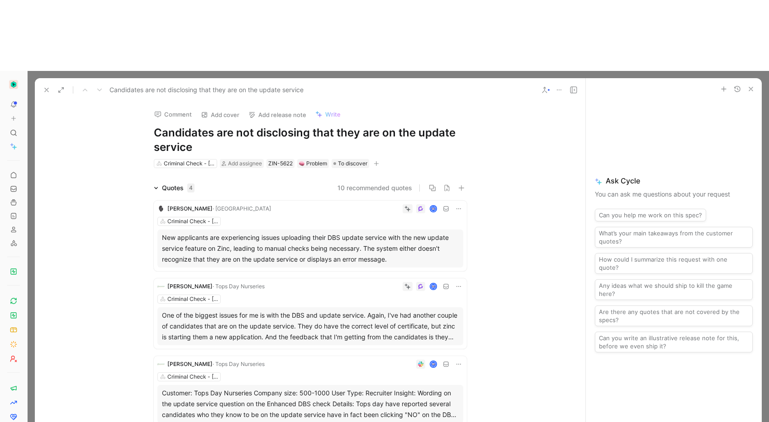
click at [547, 86] on icon at bounding box center [544, 89] width 7 height 7
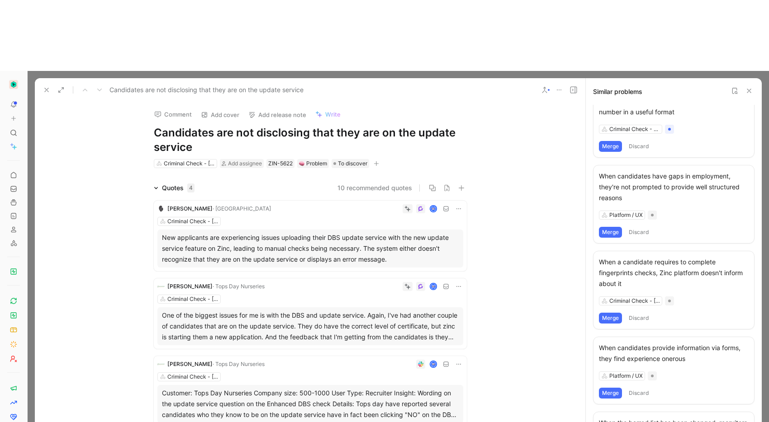
scroll to position [185, 0]
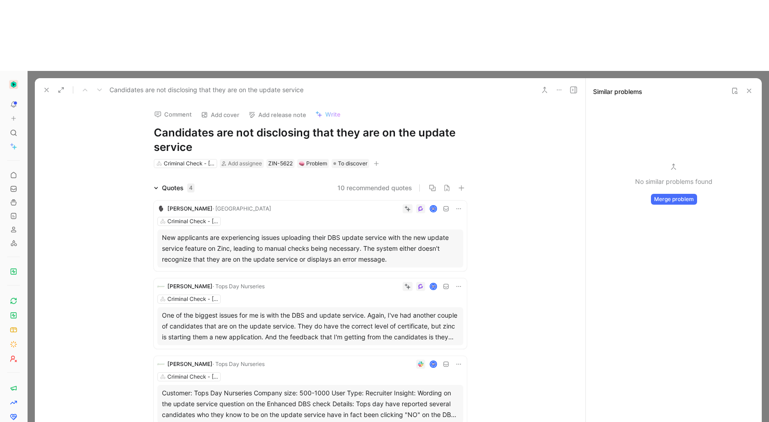
scroll to position [0, 0]
click at [669, 194] on button "Merge problem" at bounding box center [674, 199] width 46 height 11
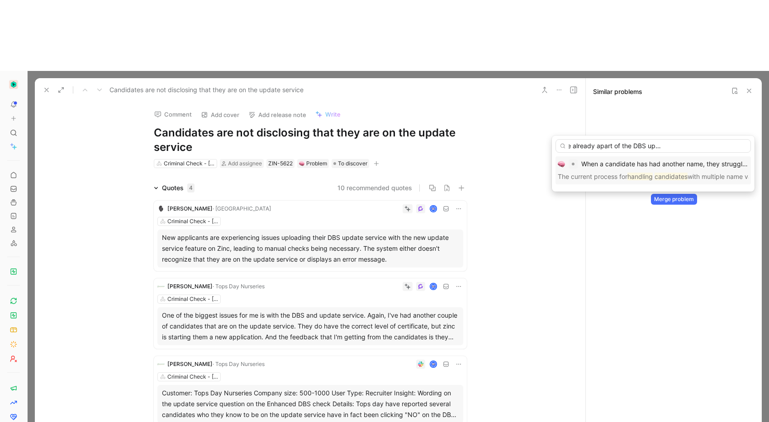
scroll to position [0, 86]
click at [601, 148] on input "Handling candidates who are already apart of the DBS update service causes conf…" at bounding box center [652, 146] width 195 height 14
type input "Handling candidates who are already apart of the DBS update service causes conf…"
drag, startPoint x: 613, startPoint y: 76, endPoint x: 618, endPoint y: 72, distance: 6.4
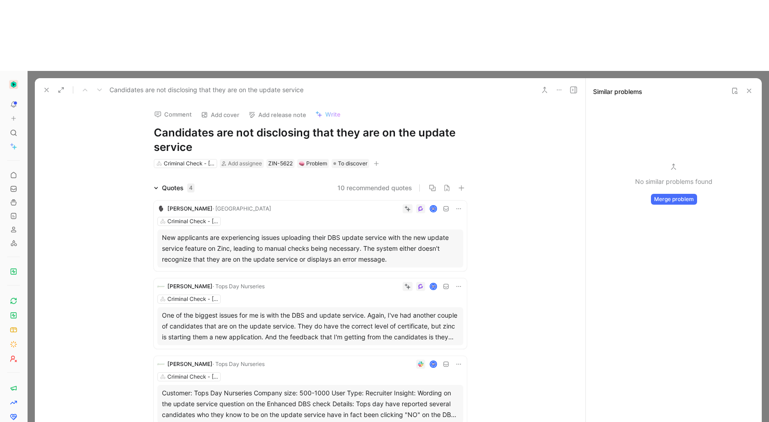
click at [744, 85] on button at bounding box center [748, 90] width 11 height 11
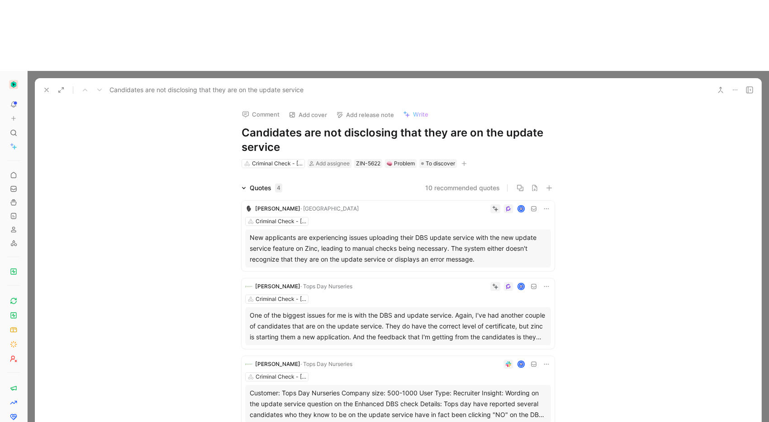
click at [43, 86] on icon at bounding box center [46, 89] width 7 height 7
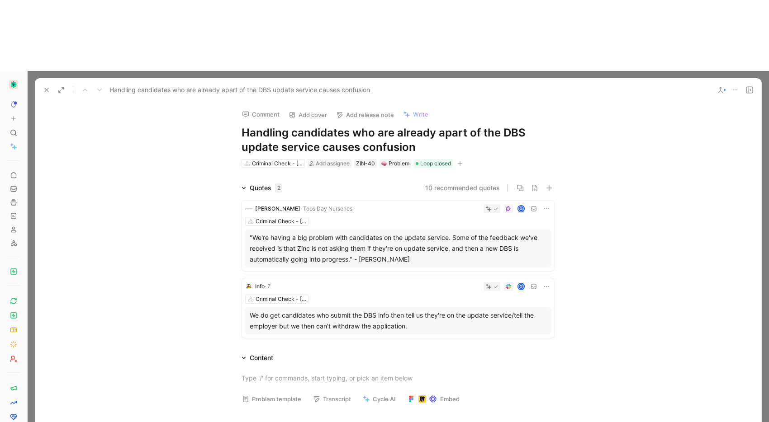
click at [338, 201] on div "Joyce Chau · Tops Day Nurseries Criminal Check - England & Wales (DBS) "We're h…" at bounding box center [397, 236] width 313 height 71
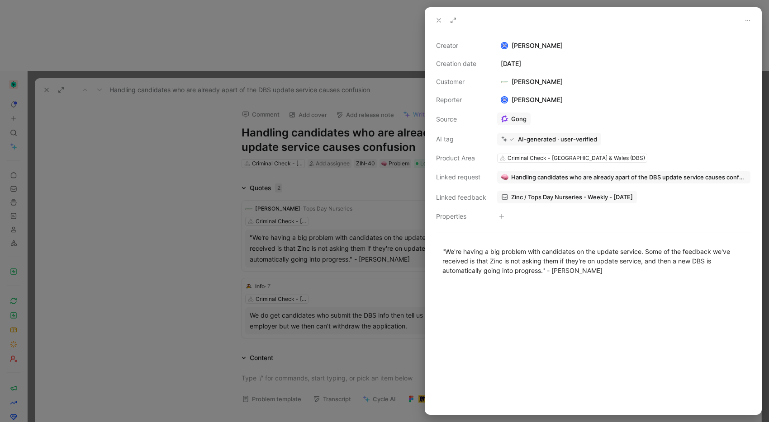
click at [507, 175] on img at bounding box center [504, 177] width 7 height 7
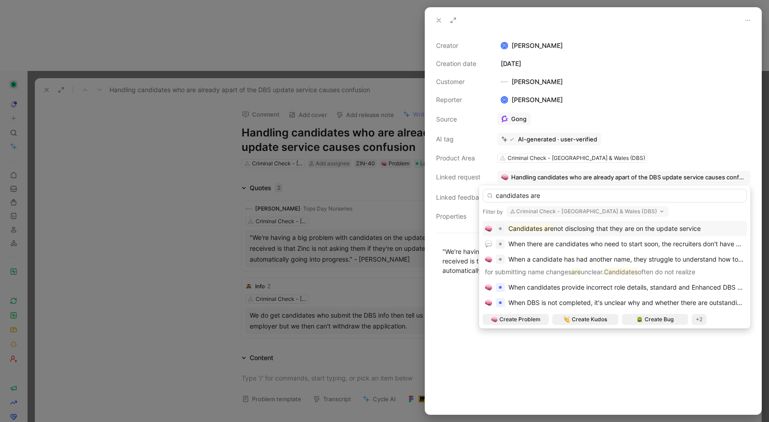
type input "candidates are"
click at [620, 226] on span "not disclosing that they are on the update service" at bounding box center [626, 229] width 147 height 8
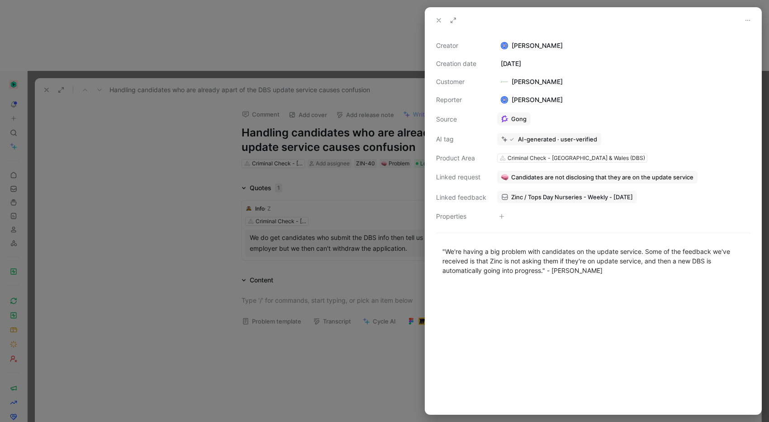
click at [435, 20] on icon at bounding box center [438, 20] width 7 height 7
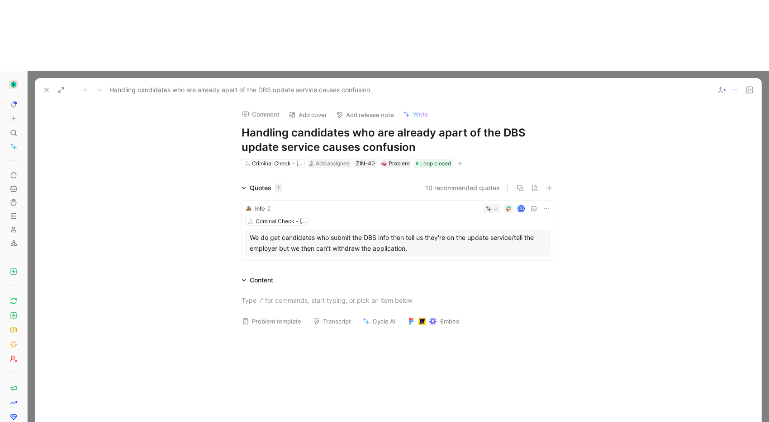
click at [453, 201] on div "Info · Z Criminal Check - England & Wales (DBS) We do get candidates who submit…" at bounding box center [397, 231] width 313 height 60
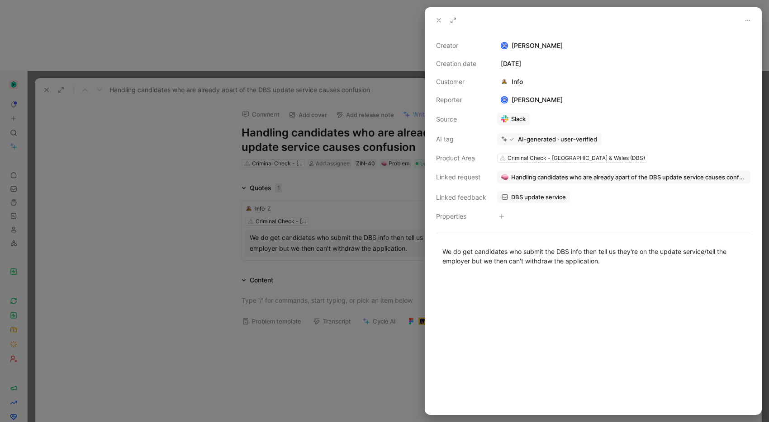
click at [503, 172] on button "Handling candidates who are already apart of the DBS update service causes conf…" at bounding box center [623, 177] width 253 height 13
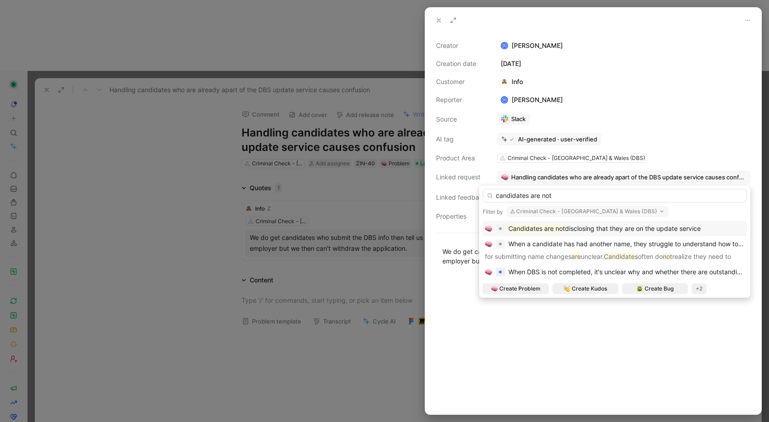
type input "candidates are not"
click at [519, 226] on mark "Candidates are not" at bounding box center [536, 229] width 57 height 8
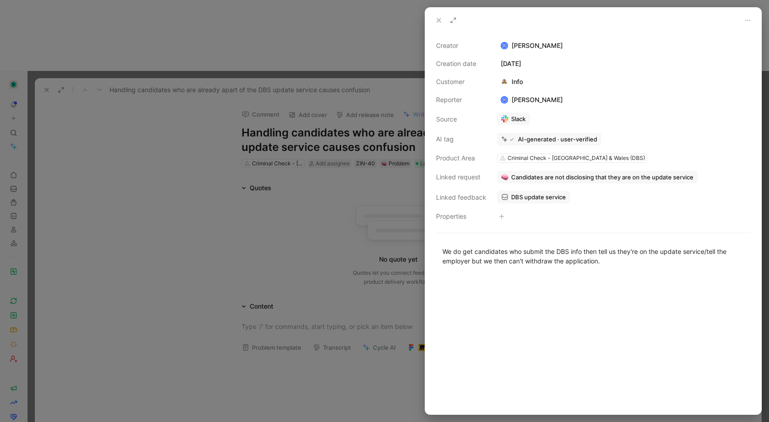
click at [358, 218] on div at bounding box center [384, 211] width 769 height 422
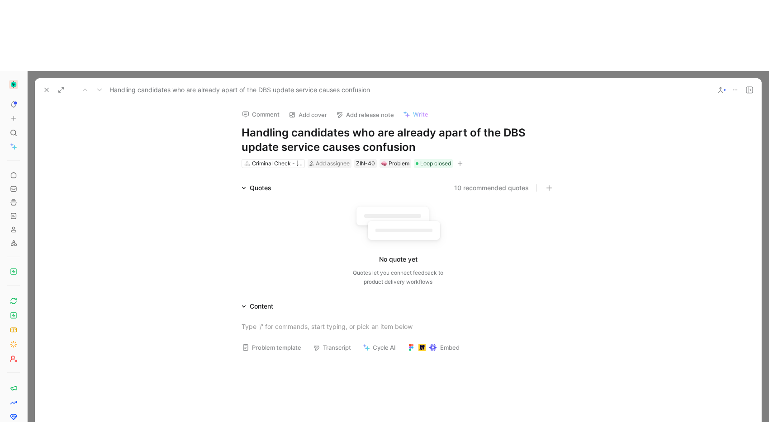
click at [734, 86] on icon at bounding box center [734, 89] width 7 height 7
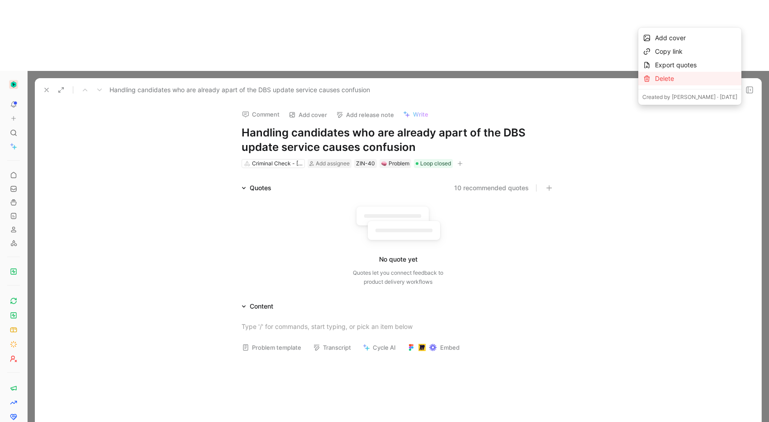
click at [673, 75] on div "Delete" at bounding box center [696, 78] width 82 height 11
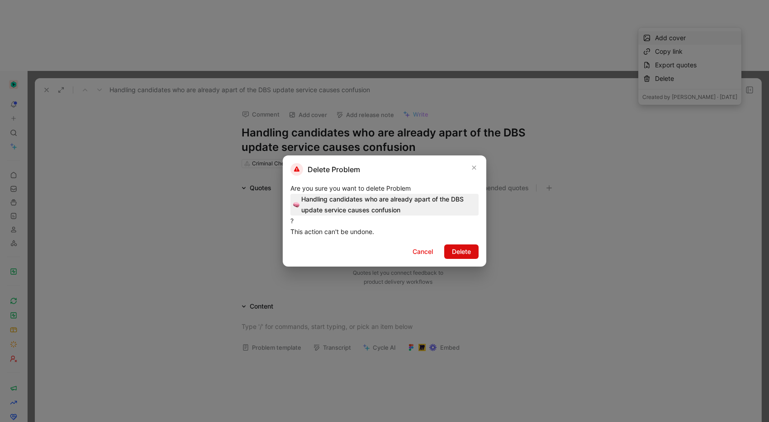
click at [467, 247] on span "Delete" at bounding box center [461, 251] width 19 height 11
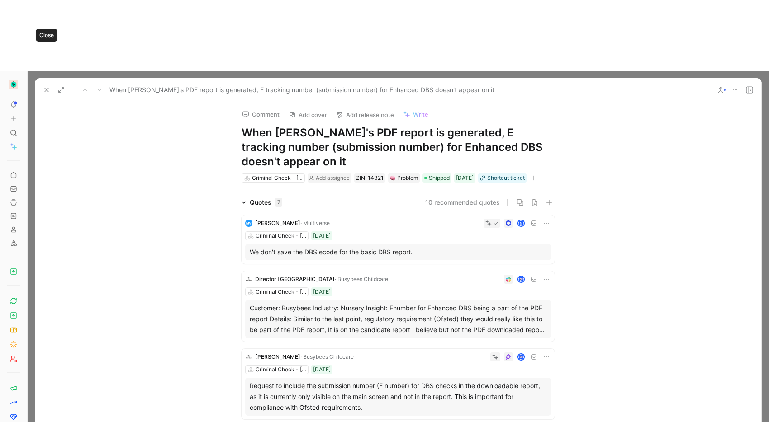
click at [48, 84] on button at bounding box center [46, 90] width 13 height 13
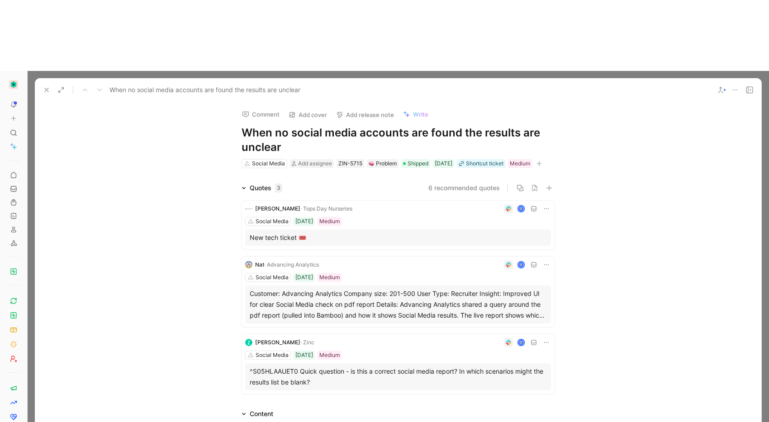
click at [43, 86] on icon at bounding box center [46, 89] width 7 height 7
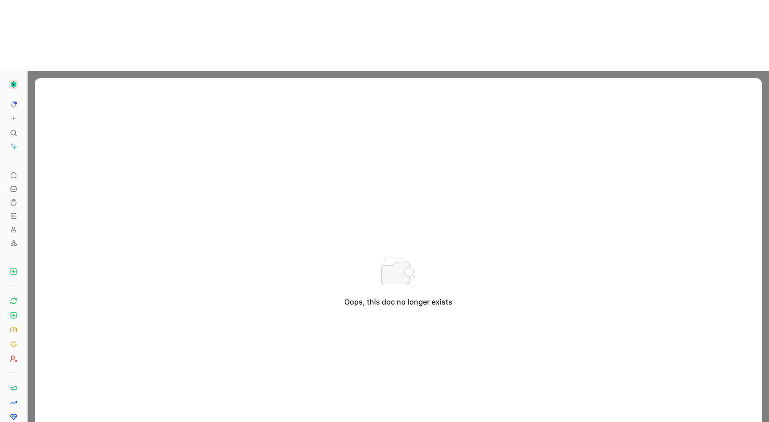
click at [51, 78] on div "Oops, this doc no longer exists" at bounding box center [398, 282] width 727 height 408
drag, startPoint x: 42, startPoint y: 3, endPoint x: 191, endPoint y: 0, distance: 148.8
click at [43, 71] on div at bounding box center [398, 282] width 741 height 422
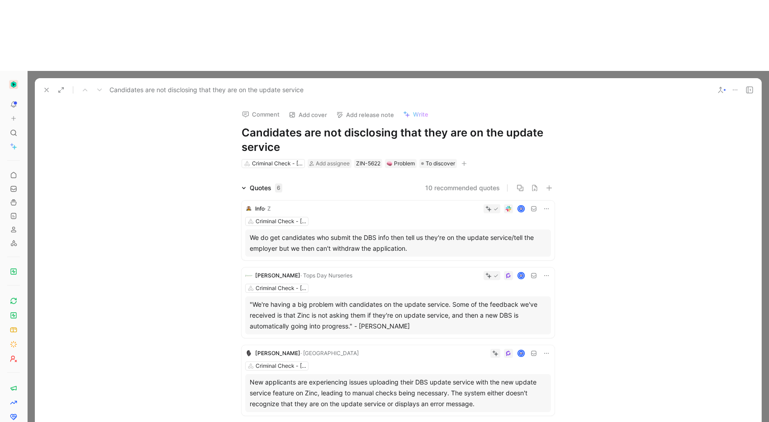
click at [45, 86] on icon at bounding box center [46, 89] width 7 height 7
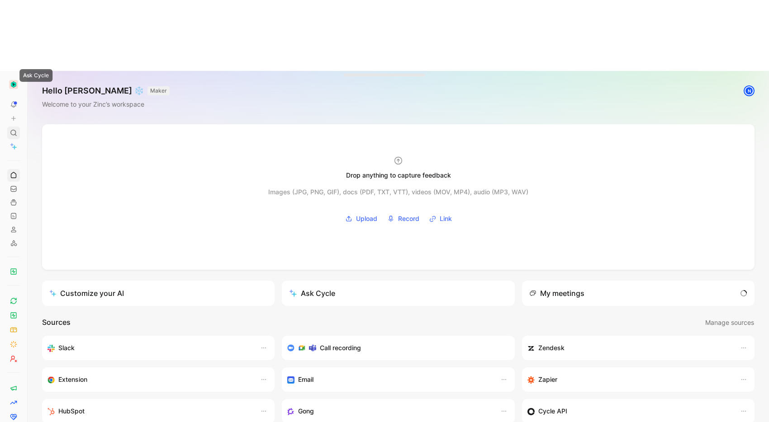
click at [11, 130] on use at bounding box center [13, 132] width 5 height 5
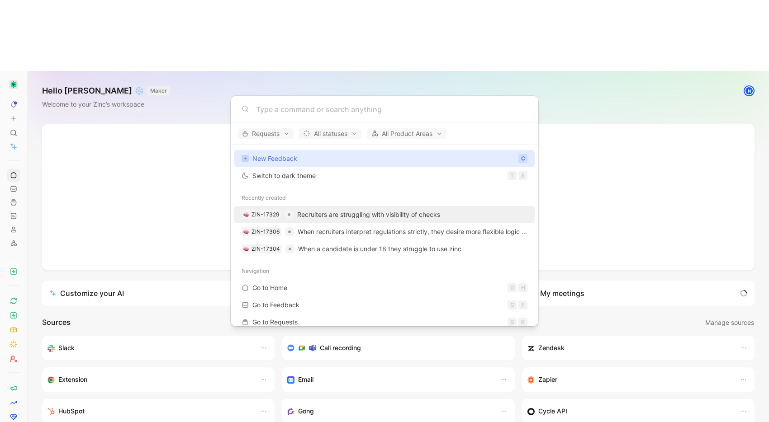
click at [318, 211] on span "Recruiters are struggling with visibility of checks" at bounding box center [368, 215] width 143 height 8
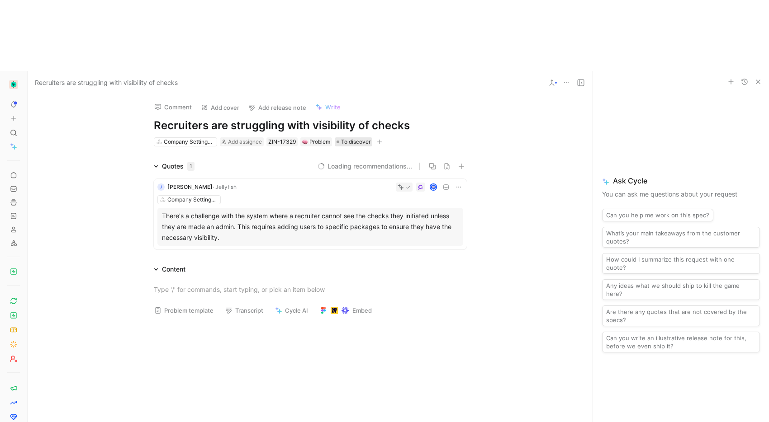
click at [343, 137] on span "To discover" at bounding box center [355, 141] width 29 height 9
click at [362, 330] on div at bounding box center [310, 386] width 565 height 127
click at [187, 137] on div "Company Settings & User Management" at bounding box center [189, 141] width 51 height 9
type input "stat"
click at [217, 106] on div "Check Stat uses" at bounding box center [211, 104] width 113 height 11
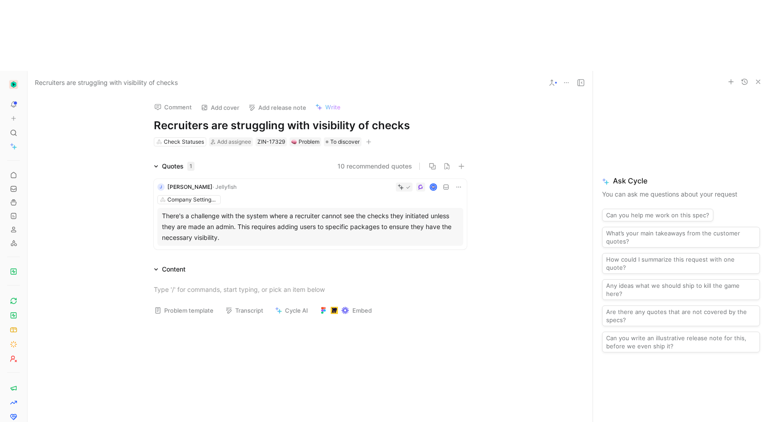
click at [298, 323] on div at bounding box center [310, 386] width 565 height 127
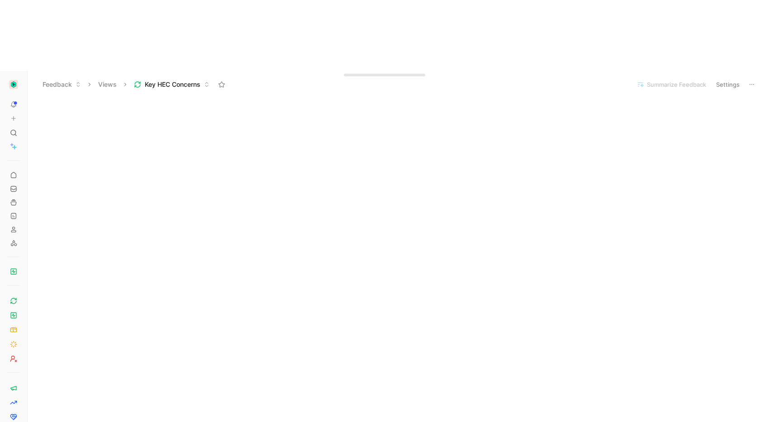
scroll to position [406, 0]
click at [722, 78] on button "Settings" at bounding box center [728, 84] width 32 height 13
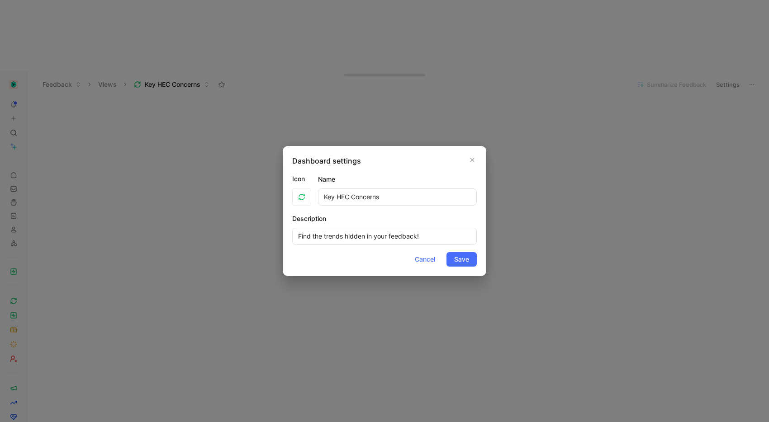
click at [474, 160] on icon "button" at bounding box center [471, 159] width 5 height 7
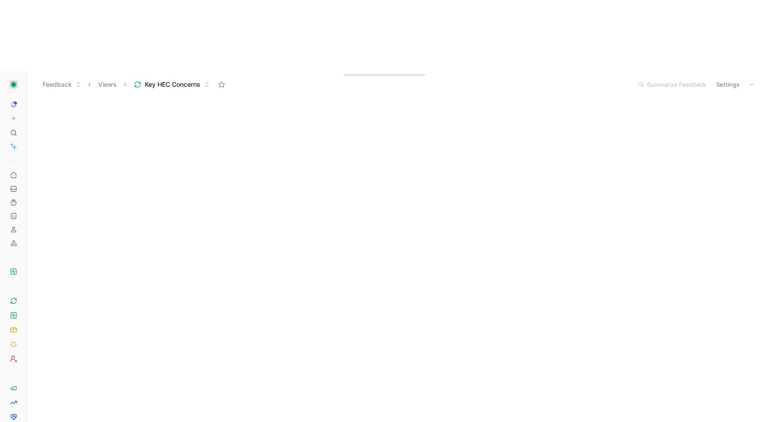
scroll to position [0, 0]
click at [722, 98] on button "Edit dashboard" at bounding box center [736, 104] width 50 height 13
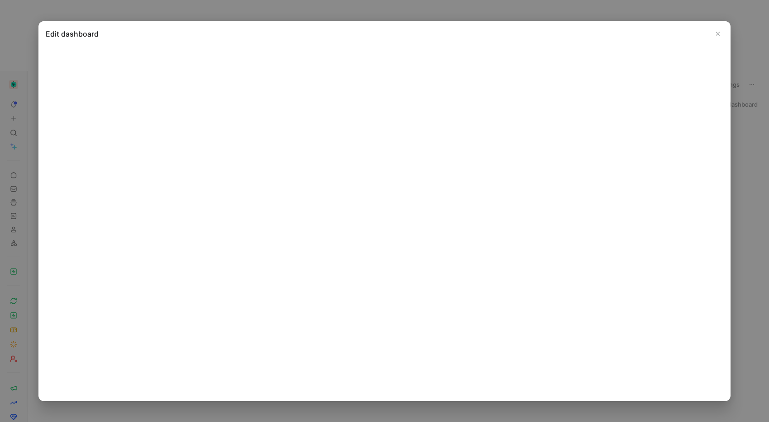
click at [721, 32] on button "Close" at bounding box center [717, 33] width 11 height 11
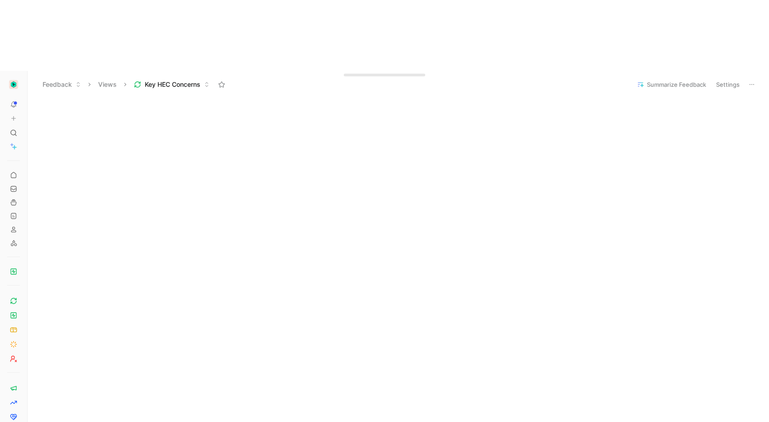
scroll to position [170, 0]
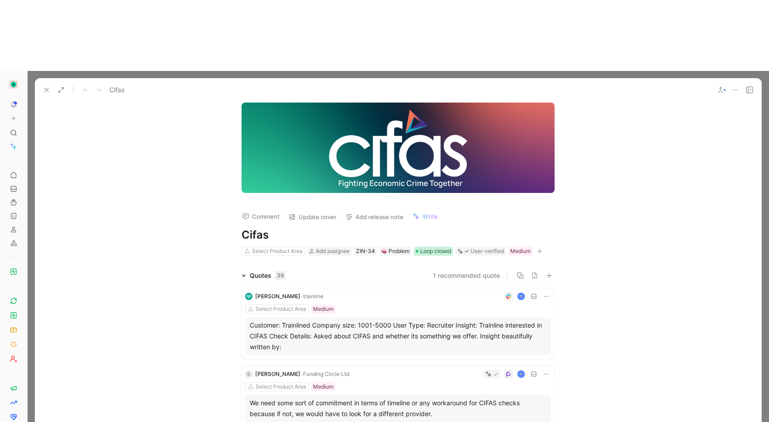
click at [435, 247] on span "Loop closed" at bounding box center [435, 251] width 31 height 9
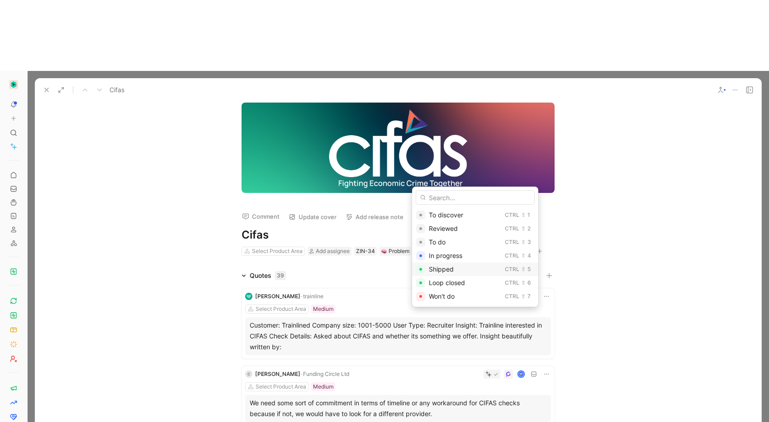
click at [465, 269] on div "Shipped" at bounding box center [465, 269] width 72 height 11
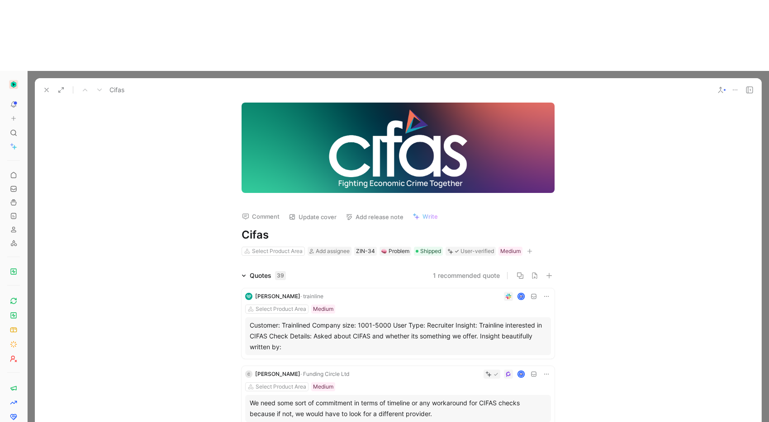
click at [568, 193] on div "Comment Update cover Add release note Write Cifas Select Product Area Add assig…" at bounding box center [397, 225] width 347 height 64
click at [530, 249] on icon "button" at bounding box center [529, 251] width 5 height 5
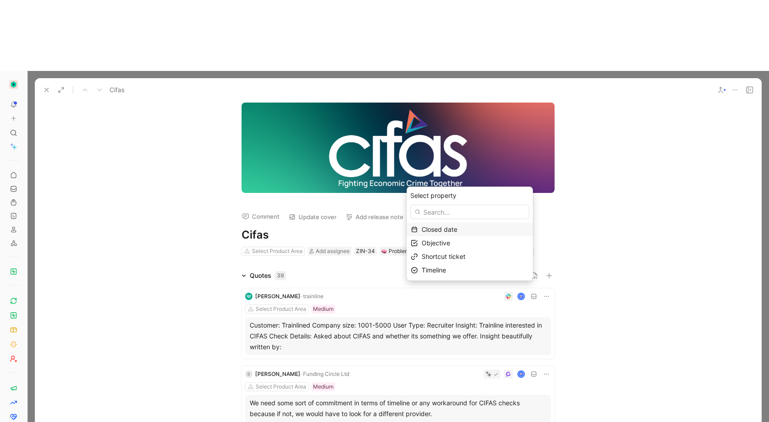
click at [456, 231] on span "Closed date" at bounding box center [439, 230] width 36 height 8
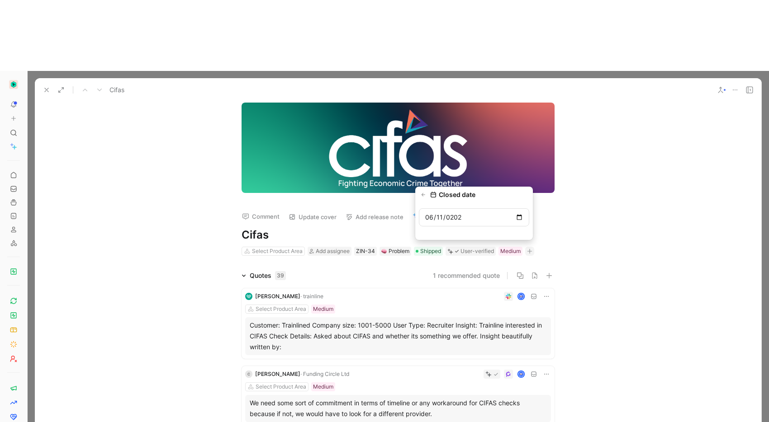
type input "[DATE]"
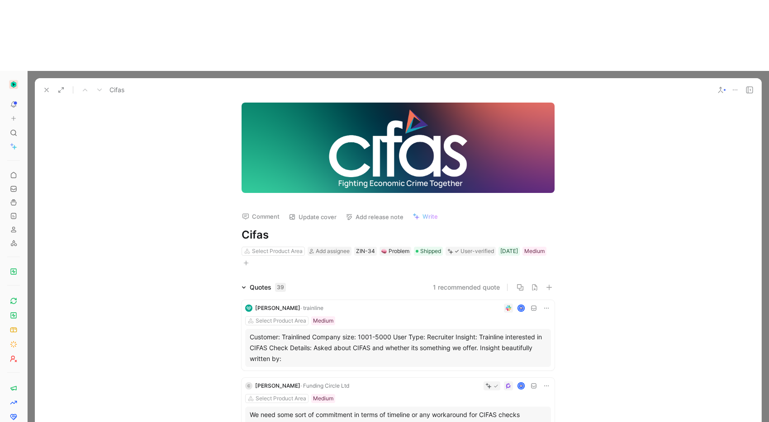
click at [43, 86] on icon at bounding box center [46, 89] width 7 height 7
drag, startPoint x: 48, startPoint y: 19, endPoint x: 54, endPoint y: 18, distance: 5.9
click at [48, 86] on icon at bounding box center [46, 89] width 7 height 7
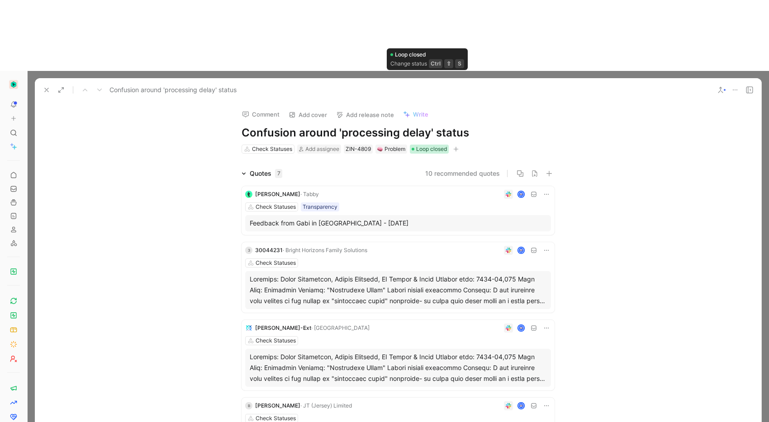
click at [416, 145] on span "Loop closed" at bounding box center [431, 149] width 31 height 9
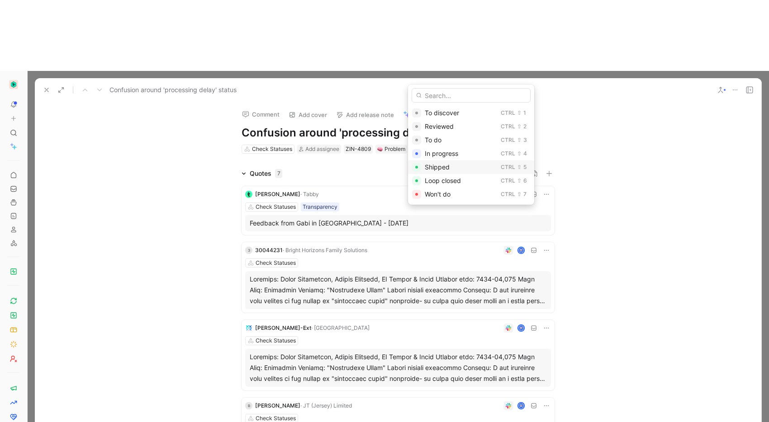
click at [444, 167] on span "Shipped" at bounding box center [437, 167] width 25 height 8
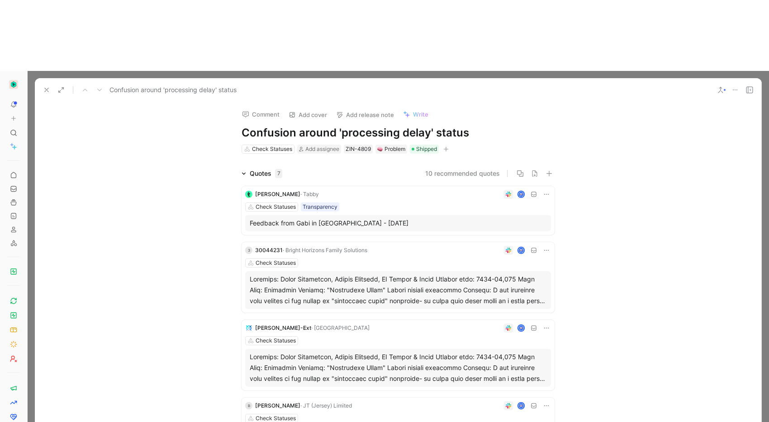
drag, startPoint x: 44, startPoint y: 19, endPoint x: 63, endPoint y: 20, distance: 19.1
click at [44, 86] on icon at bounding box center [46, 89] width 7 height 7
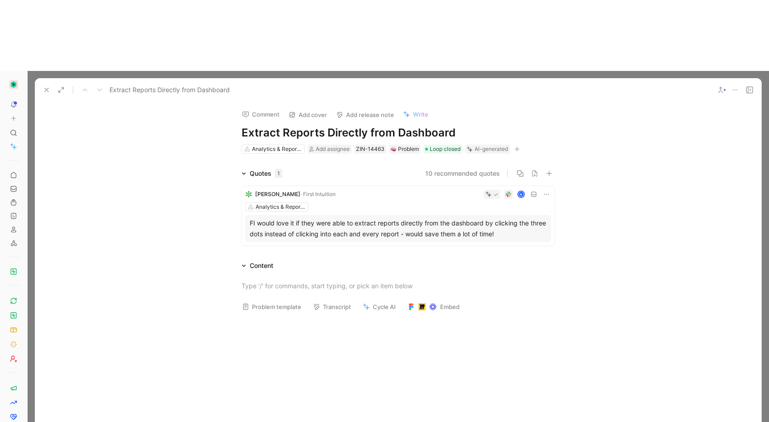
click at [418, 218] on div "FI would love it if they were able to extract reports directly from the dashboa…" at bounding box center [398, 229] width 297 height 22
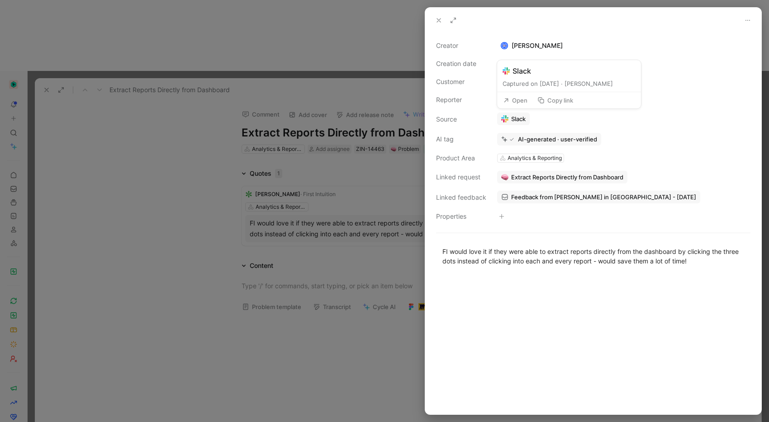
click at [516, 99] on button "Open" at bounding box center [515, 100] width 33 height 13
drag, startPoint x: 324, startPoint y: 299, endPoint x: 340, endPoint y: 276, distance: 28.6
click at [324, 299] on div at bounding box center [384, 211] width 769 height 422
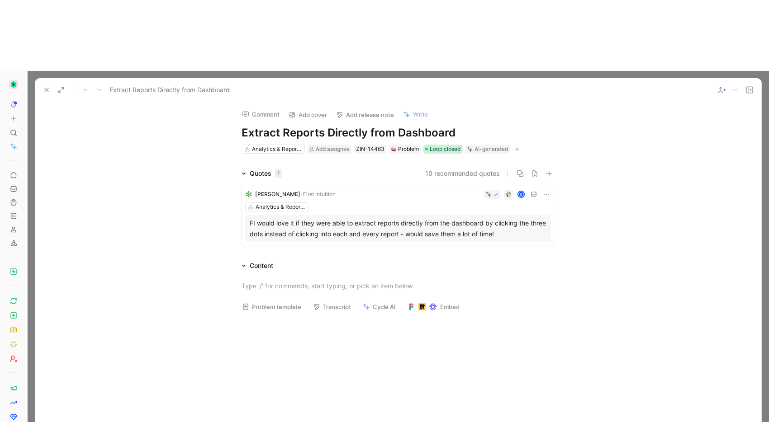
click at [445, 145] on span "Loop closed" at bounding box center [444, 149] width 31 height 9
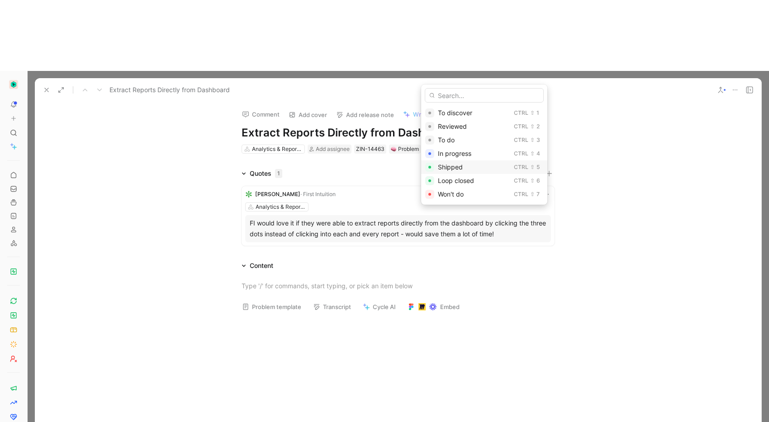
click at [456, 170] on span "Shipped" at bounding box center [450, 167] width 25 height 8
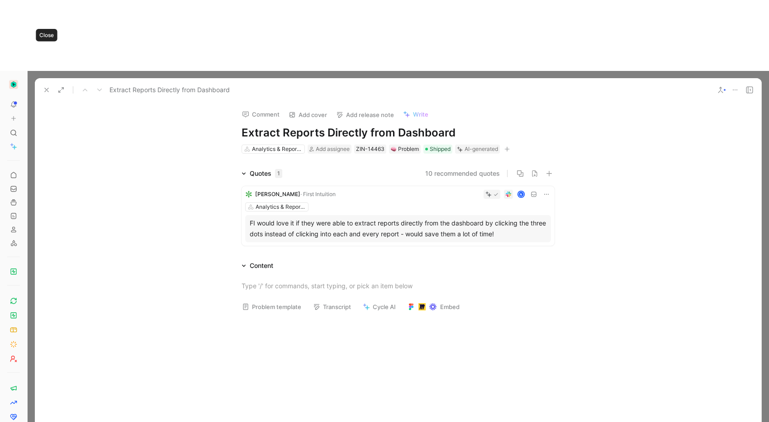
click at [45, 86] on icon at bounding box center [46, 89] width 7 height 7
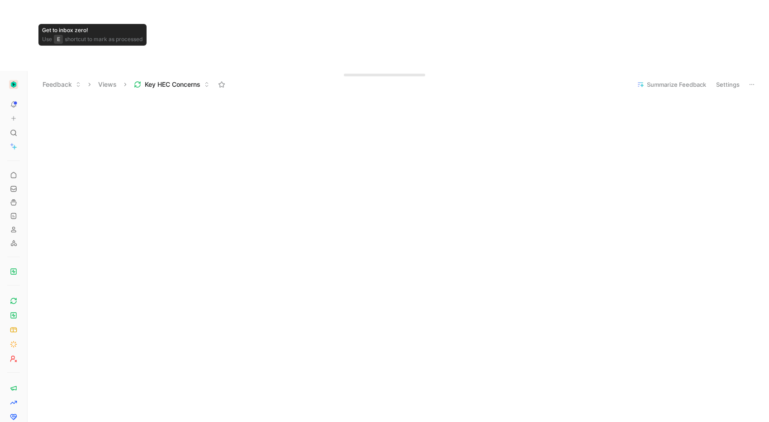
scroll to position [594, 0]
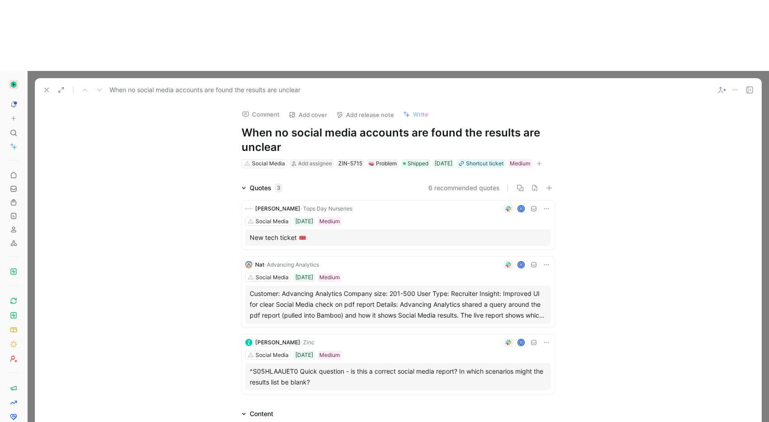
click at [47, 88] on use at bounding box center [47, 90] width 4 height 4
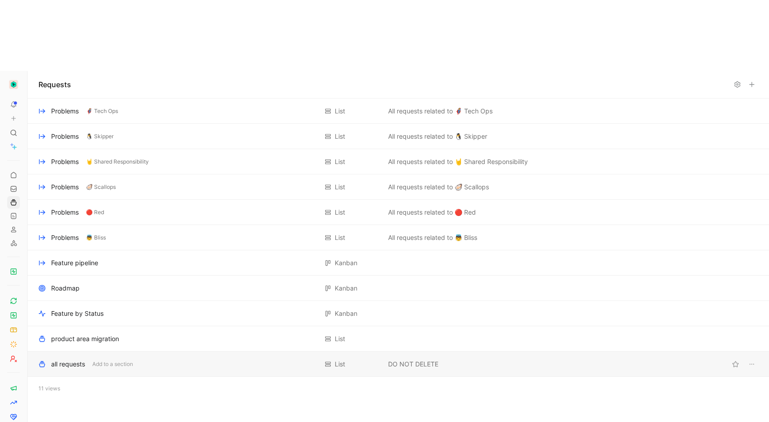
click at [79, 359] on div "all requests" at bounding box center [68, 364] width 34 height 11
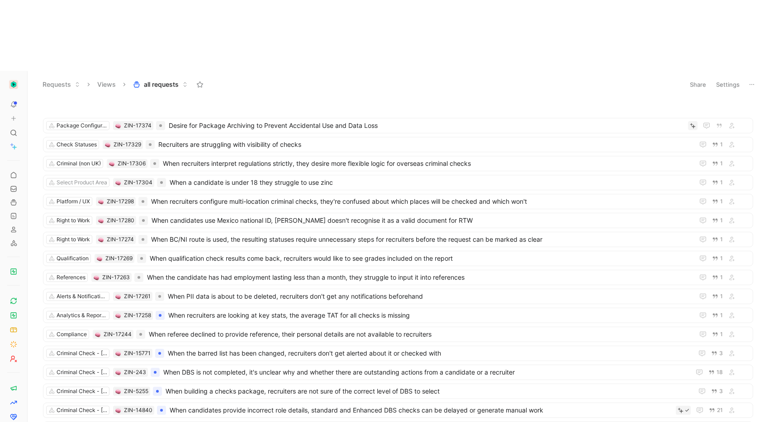
click at [749, 81] on icon at bounding box center [751, 84] width 7 height 7
click at [692, 35] on span "Duplicate" at bounding box center [700, 32] width 28 height 8
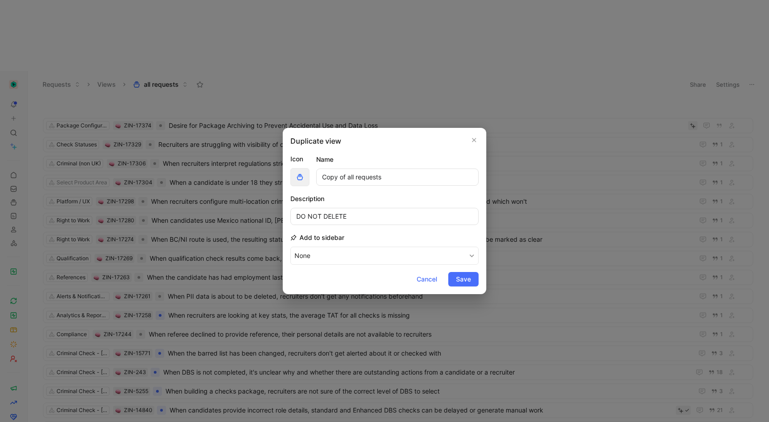
drag, startPoint x: 380, startPoint y: 179, endPoint x: 307, endPoint y: 170, distance: 72.9
click at [307, 170] on div "Icon Name Copy of all requests" at bounding box center [384, 170] width 188 height 33
type input "Loop closed"
click at [292, 175] on button "button" at bounding box center [299, 177] width 19 height 18
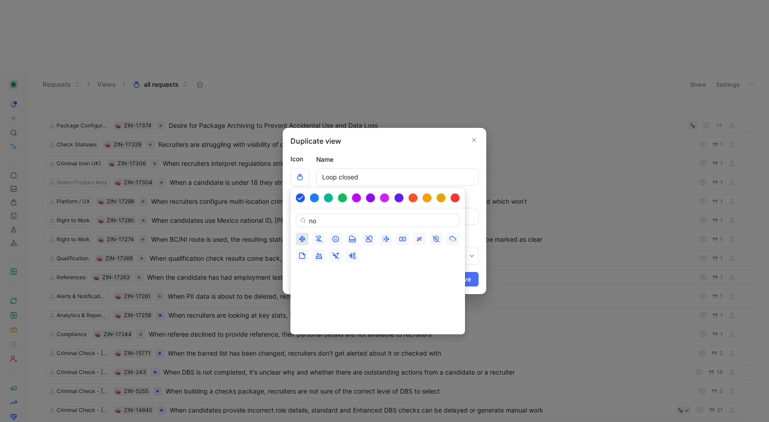
type input "no"
click at [302, 237] on line "button" at bounding box center [302, 239] width 0 height 6
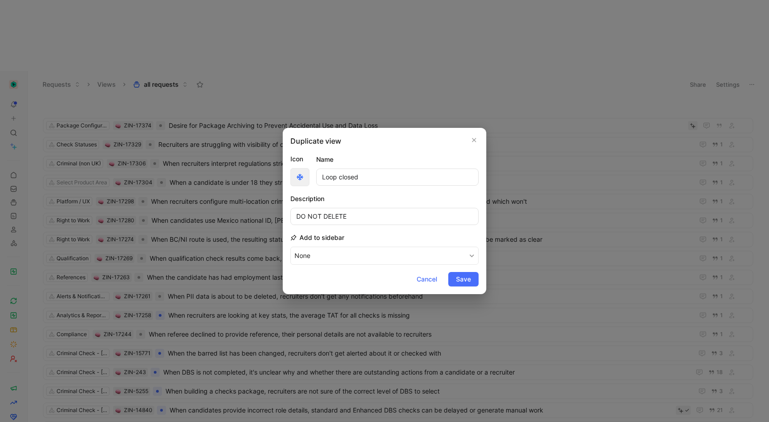
click at [300, 181] on button "button" at bounding box center [299, 177] width 19 height 18
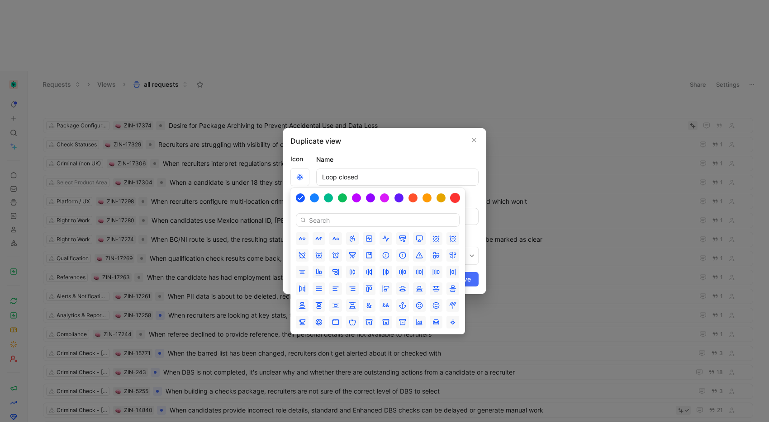
click at [451, 196] on div at bounding box center [455, 198] width 10 height 10
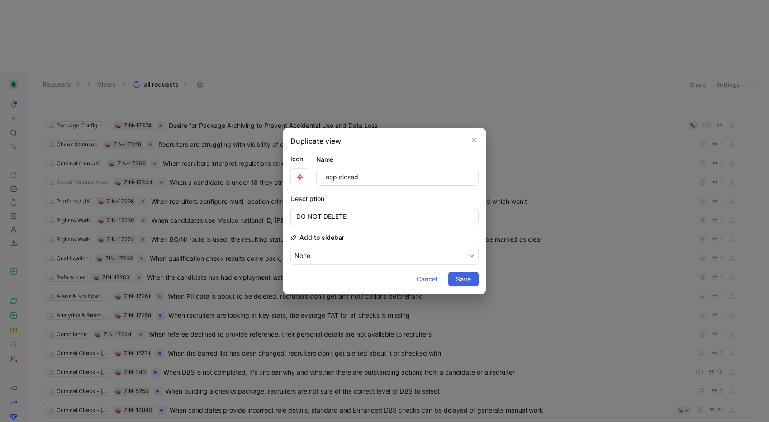
click at [468, 276] on span "Save" at bounding box center [463, 279] width 15 height 11
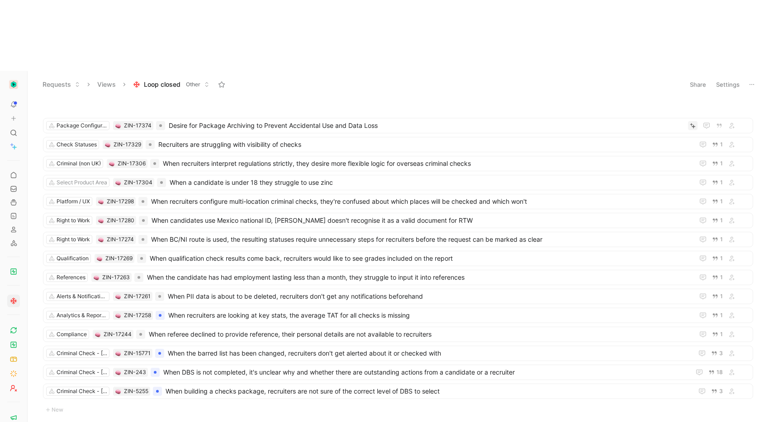
click at [717, 78] on button "Settings" at bounding box center [728, 84] width 32 height 13
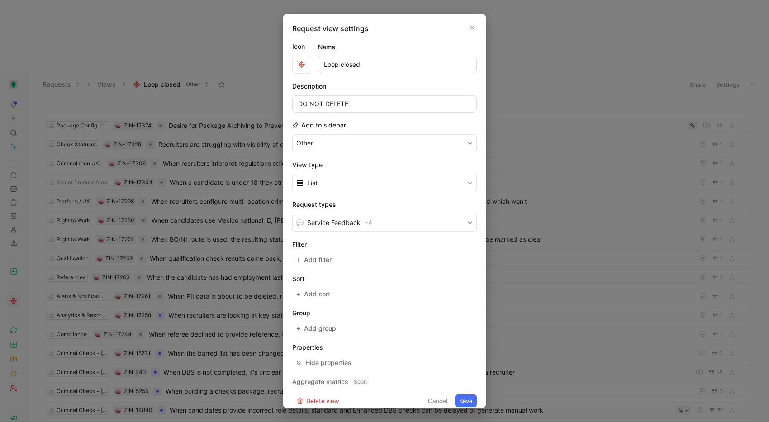
drag, startPoint x: 658, startPoint y: 19, endPoint x: 643, endPoint y: 23, distance: 15.0
click at [657, 19] on div at bounding box center [384, 211] width 769 height 422
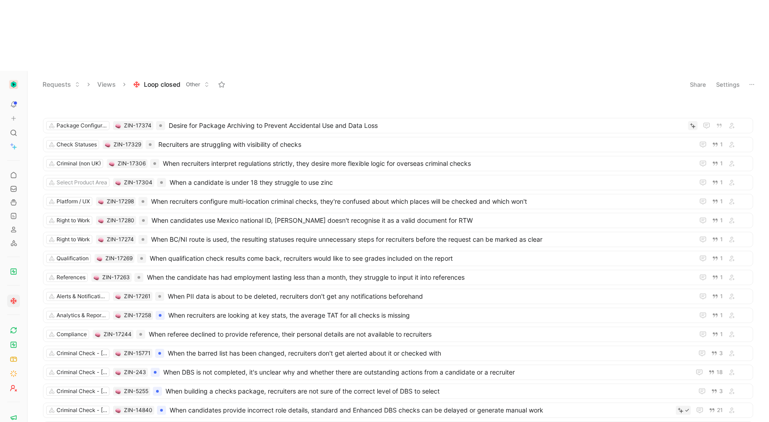
click at [720, 78] on button "Settings" at bounding box center [728, 84] width 32 height 13
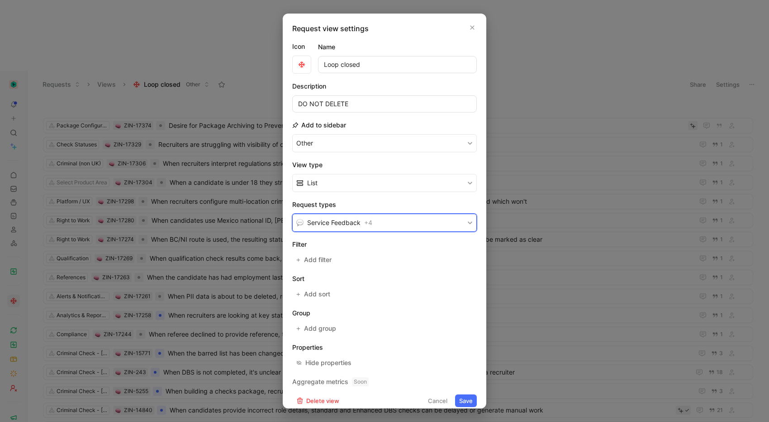
click at [369, 220] on span "+ 4" at bounding box center [368, 222] width 8 height 11
click at [311, 266] on button "Add filter" at bounding box center [314, 260] width 44 height 13
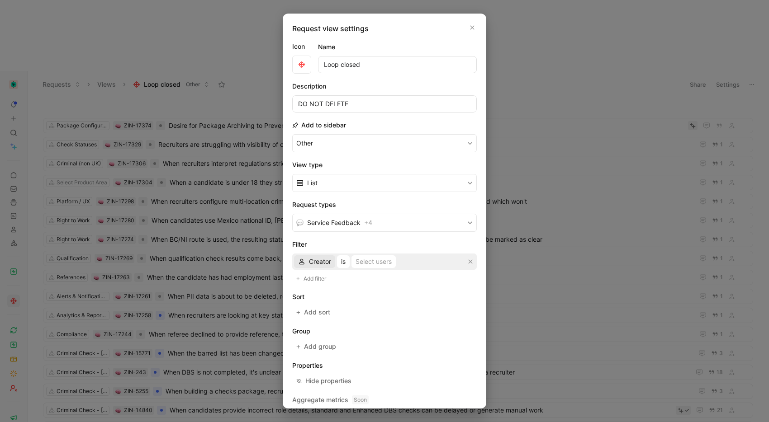
click at [330, 259] on span "Creator" at bounding box center [320, 261] width 22 height 11
click at [330, 330] on div "Status" at bounding box center [330, 334] width 42 height 11
click at [337, 259] on button "is" at bounding box center [340, 261] width 13 height 13
click at [360, 293] on div "is not" at bounding box center [364, 293] width 53 height 11
click at [381, 262] on div "Select statuses" at bounding box center [385, 261] width 45 height 11
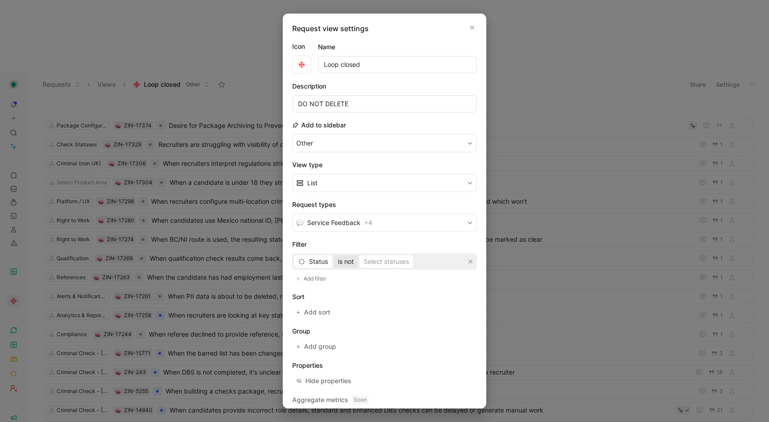
click at [344, 265] on span "is not" at bounding box center [346, 261] width 16 height 11
click at [356, 282] on div "is" at bounding box center [364, 280] width 53 height 11
click at [396, 258] on div "Select statuses" at bounding box center [374, 261] width 45 height 11
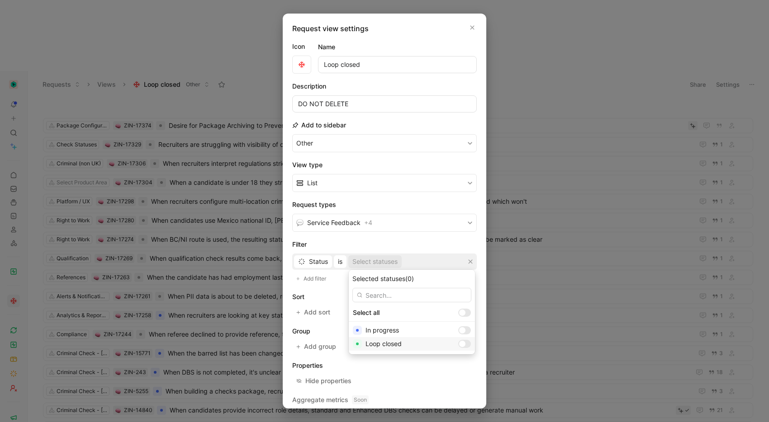
click at [458, 344] on div at bounding box center [464, 344] width 13 height 8
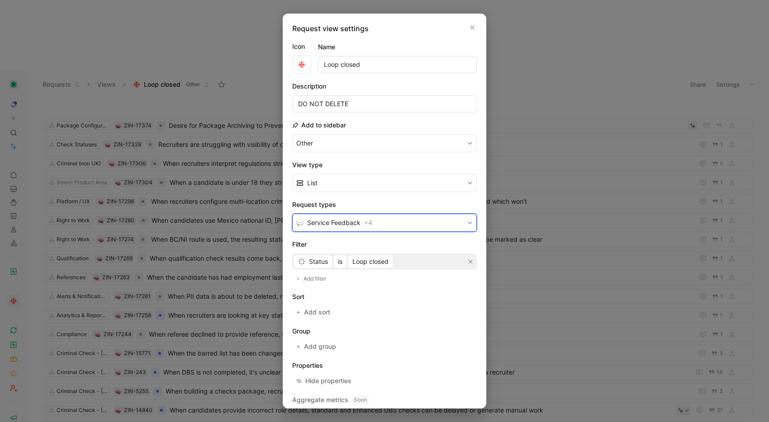
click at [443, 221] on button "Service Feedback + 4" at bounding box center [384, 223] width 184 height 18
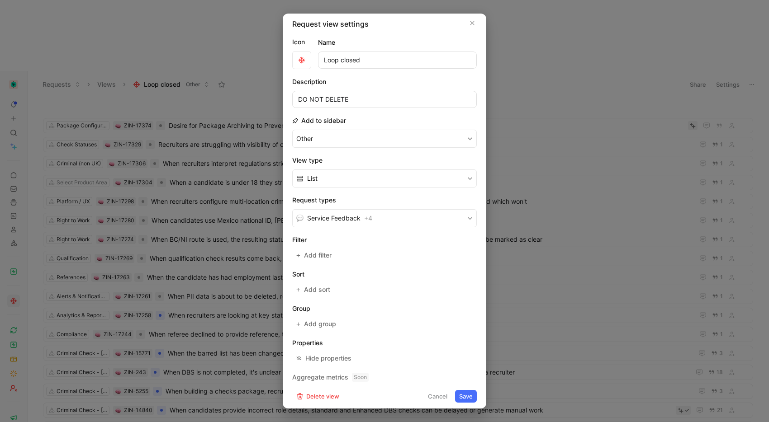
scroll to position [8, 0]
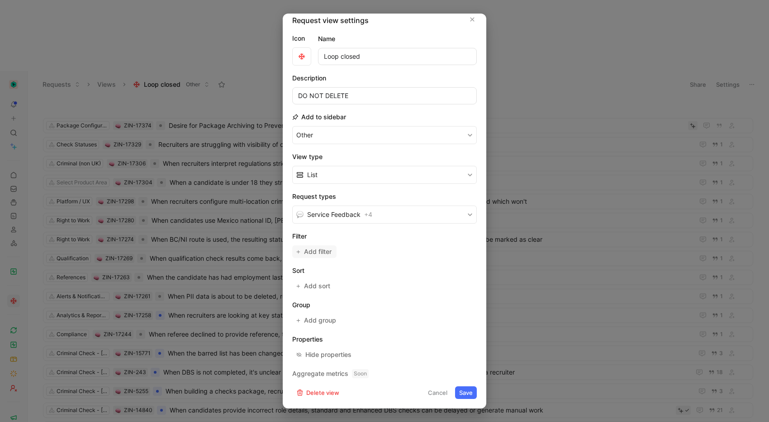
click at [312, 255] on span "Add filter" at bounding box center [318, 251] width 28 height 11
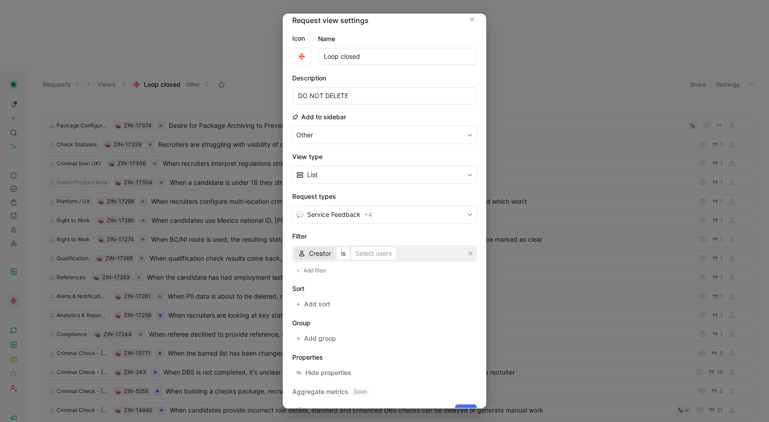
click at [319, 251] on span "Creator" at bounding box center [320, 253] width 22 height 11
drag, startPoint x: 334, startPoint y: 324, endPoint x: 339, endPoint y: 302, distance: 22.3
click at [334, 324] on div "Status" at bounding box center [330, 326] width 42 height 11
click at [365, 254] on div "Select statuses" at bounding box center [374, 253] width 45 height 11
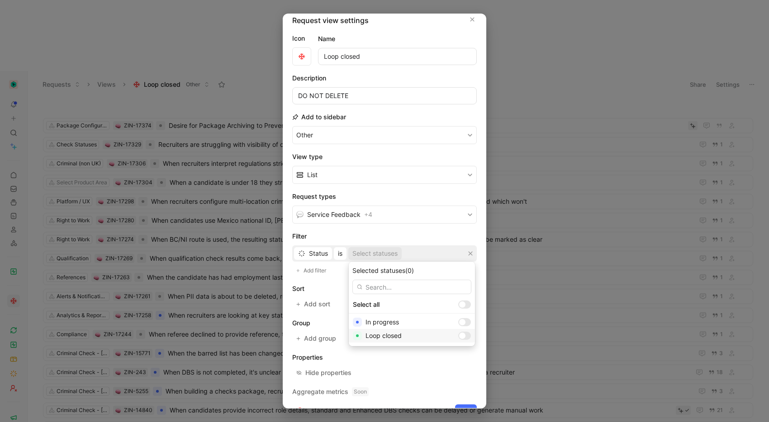
click at [459, 337] on div at bounding box center [462, 336] width 6 height 6
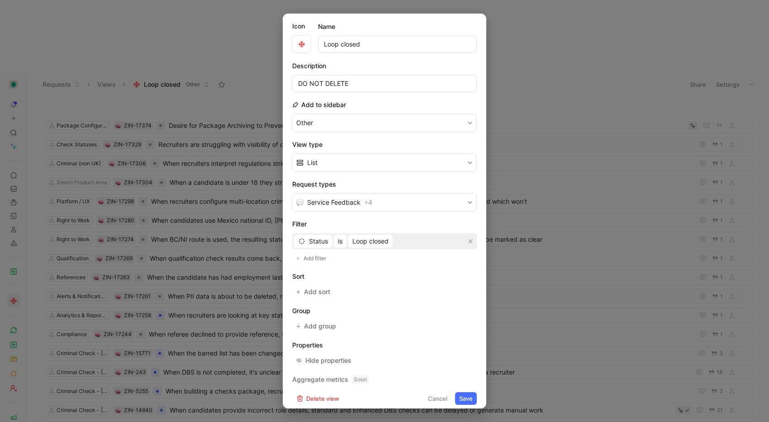
scroll to position [26, 0]
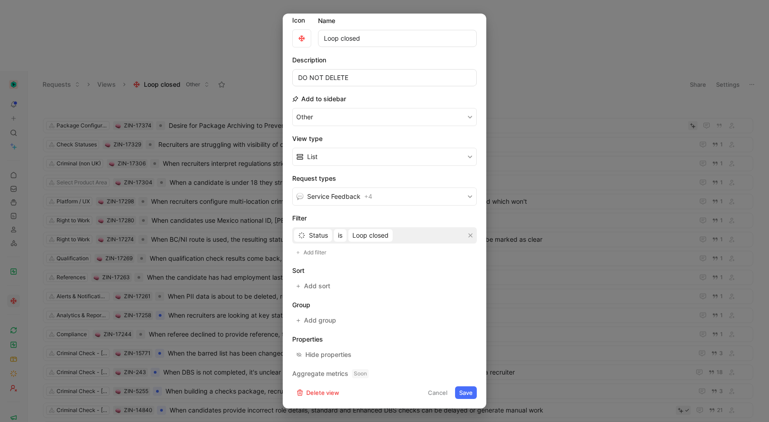
click at [462, 395] on button "Save" at bounding box center [466, 393] width 22 height 13
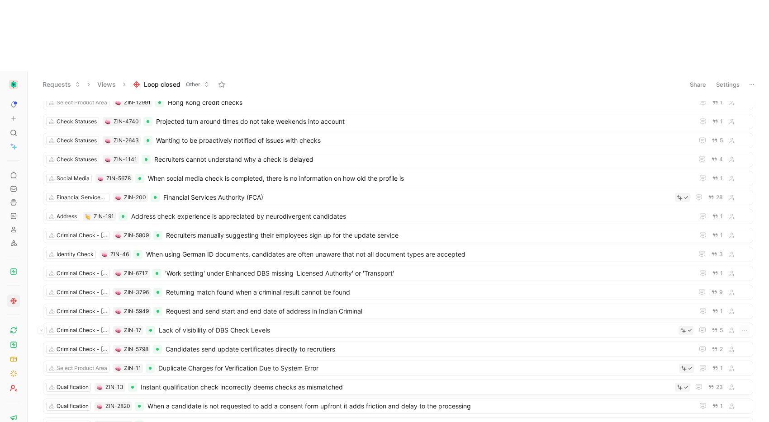
scroll to position [0, 0]
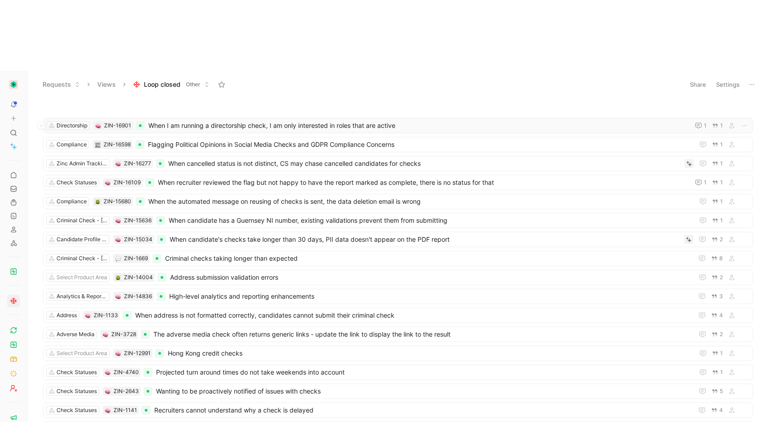
click at [195, 120] on span "When I am running a directorship check, I am only interested in roles that are …" at bounding box center [416, 125] width 537 height 11
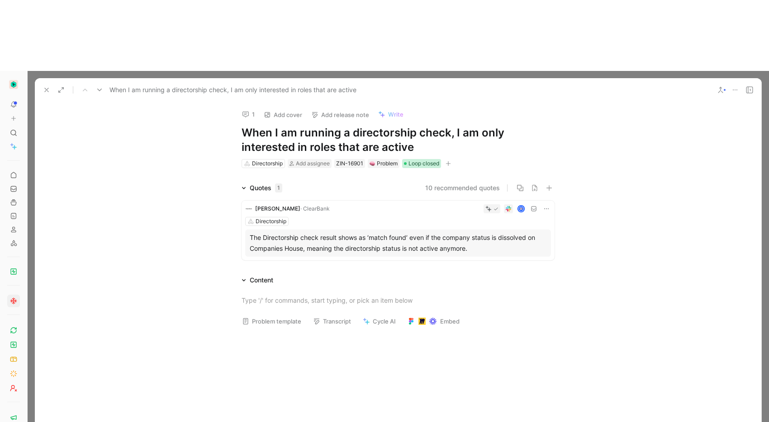
click at [410, 159] on span "Loop closed" at bounding box center [423, 163] width 31 height 9
click at [416, 159] on span "Loop closed" at bounding box center [423, 163] width 31 height 9
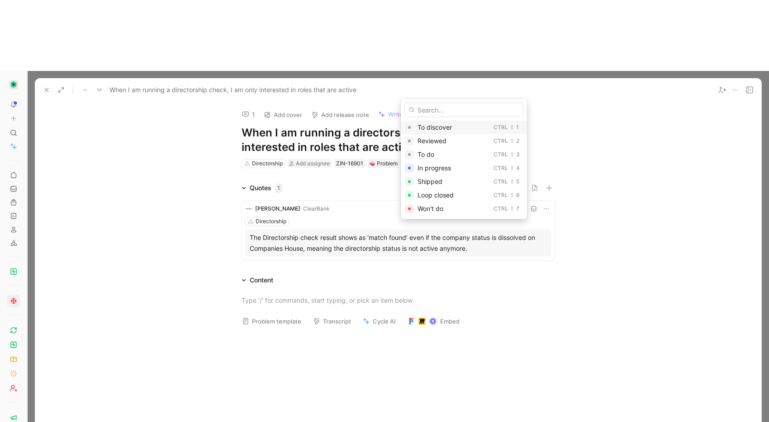
click at [429, 124] on span "To discover" at bounding box center [434, 127] width 34 height 8
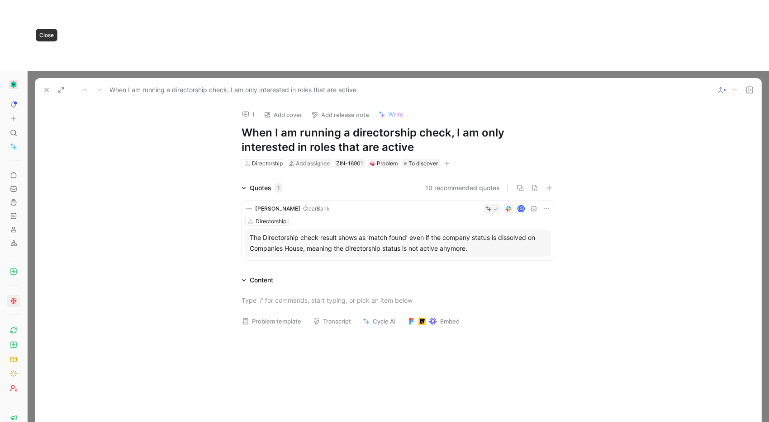
click at [50, 86] on icon at bounding box center [46, 89] width 7 height 7
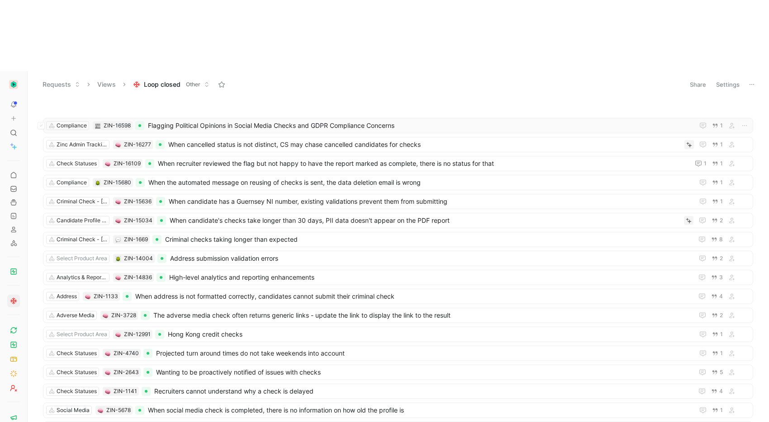
click at [225, 120] on span "Flagging Political Opinions in Social Media Checks and GDPR Compliance Concerns" at bounding box center [419, 125] width 542 height 11
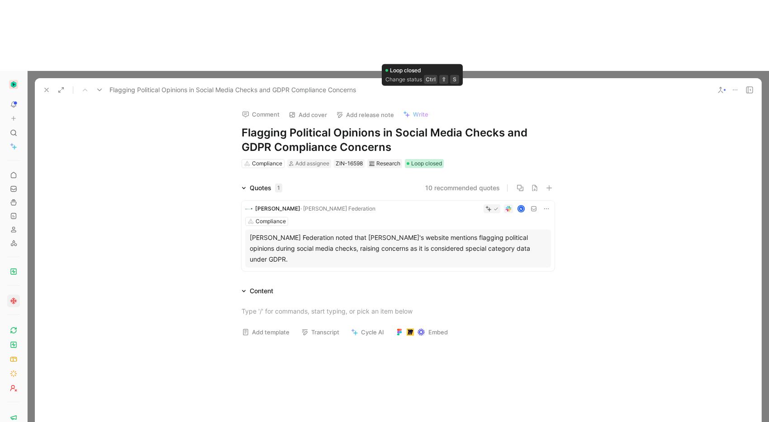
click at [432, 159] on span "Loop closed" at bounding box center [426, 163] width 31 height 9
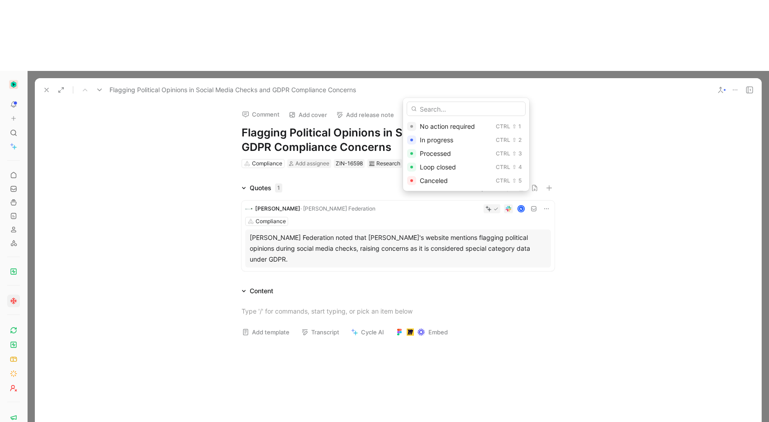
drag, startPoint x: 558, startPoint y: 70, endPoint x: 325, endPoint y: 42, distance: 234.5
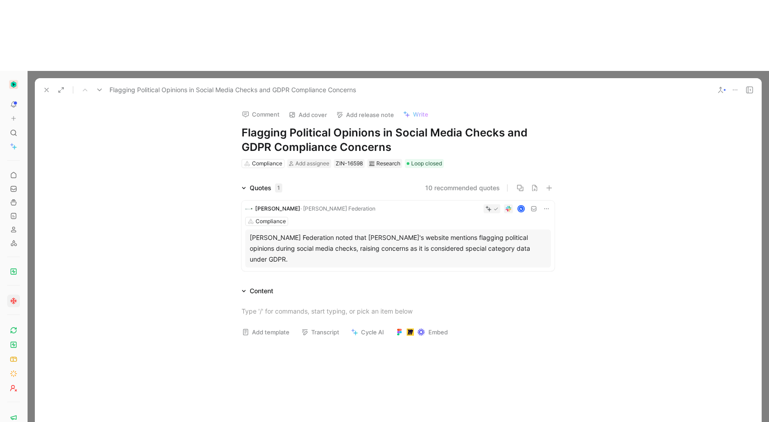
click at [44, 86] on icon at bounding box center [46, 89] width 7 height 7
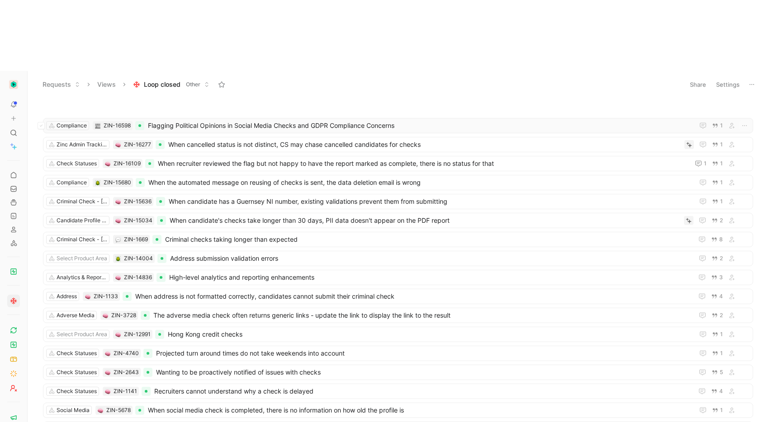
click at [165, 118] on div "Compliance ZIN-16598 Flagging Political Opinions in Social Media Checks and GDP…" at bounding box center [398, 125] width 710 height 15
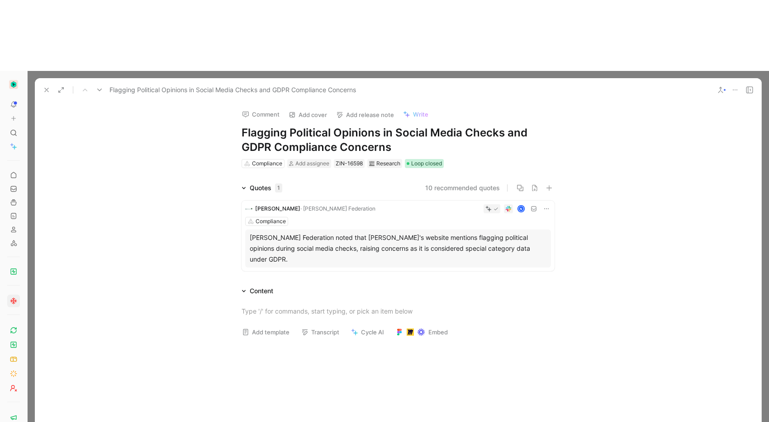
click at [430, 159] on span "Loop closed" at bounding box center [426, 163] width 31 height 9
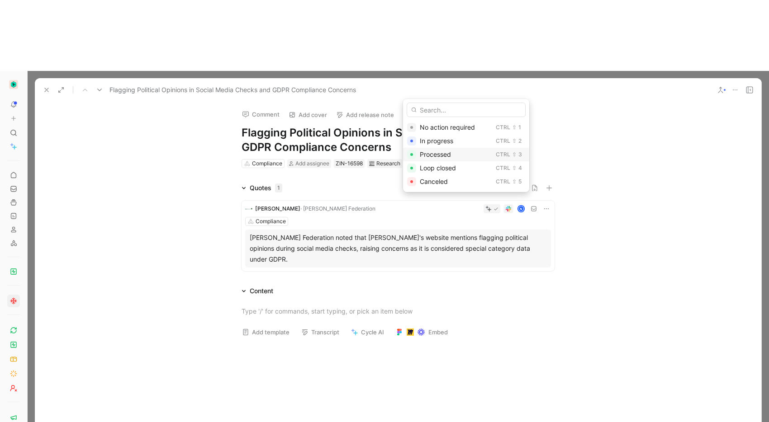
click at [464, 155] on div "Processed" at bounding box center [456, 154] width 72 height 11
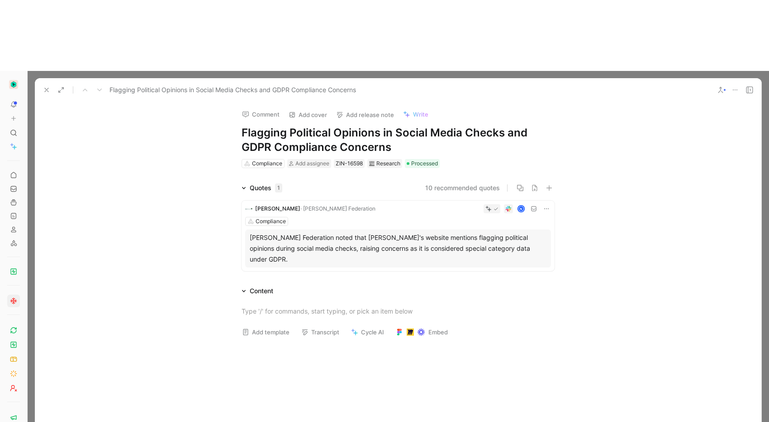
drag, startPoint x: 43, startPoint y: 20, endPoint x: 49, endPoint y: 19, distance: 6.3
click at [43, 86] on icon at bounding box center [46, 89] width 7 height 7
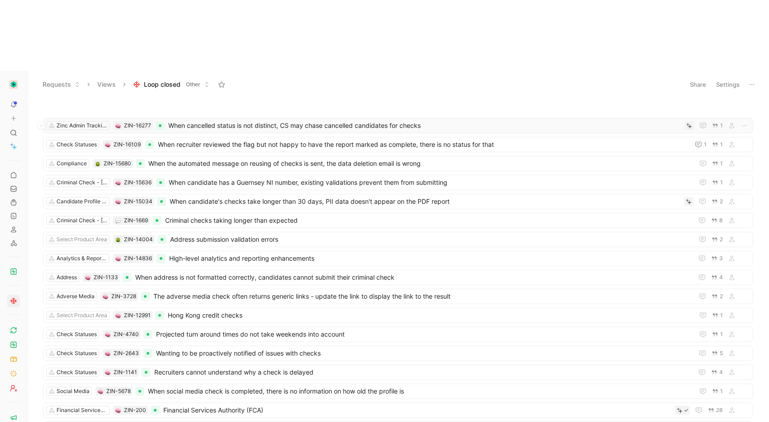
click at [240, 120] on span "When cancelled status is not distinct, CS may chase cancelled candidates for ch…" at bounding box center [424, 125] width 512 height 11
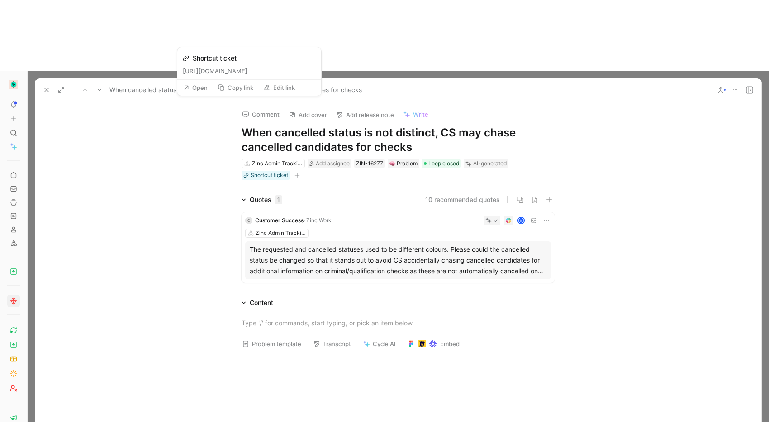
click at [200, 86] on button "Open" at bounding box center [195, 87] width 33 height 13
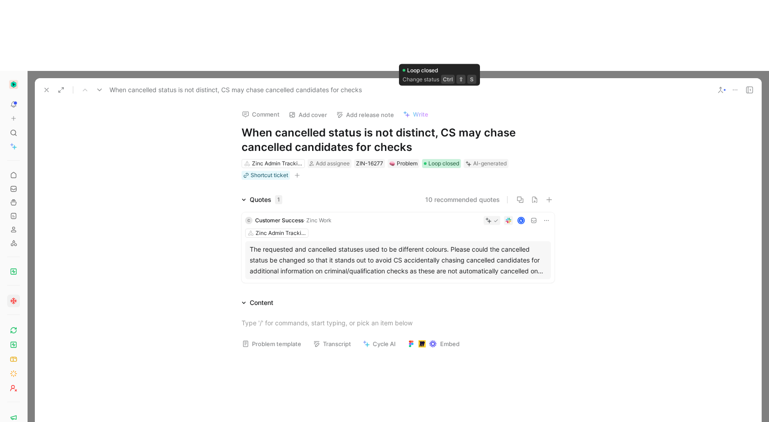
click at [428, 159] on span "Loop closed" at bounding box center [443, 163] width 31 height 9
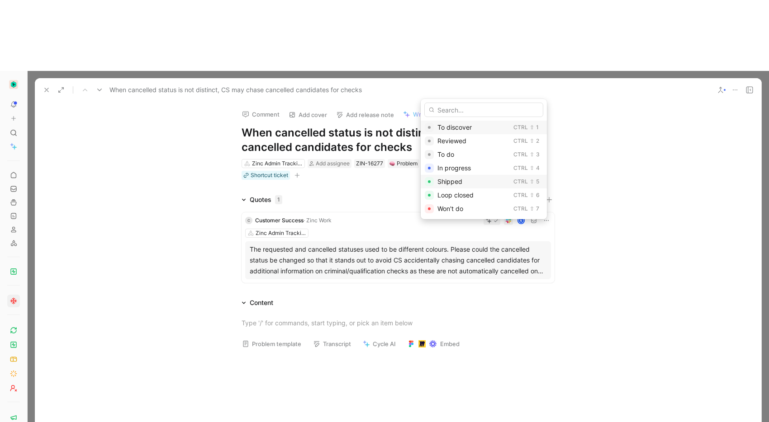
click at [454, 184] on span "Shipped" at bounding box center [449, 182] width 25 height 8
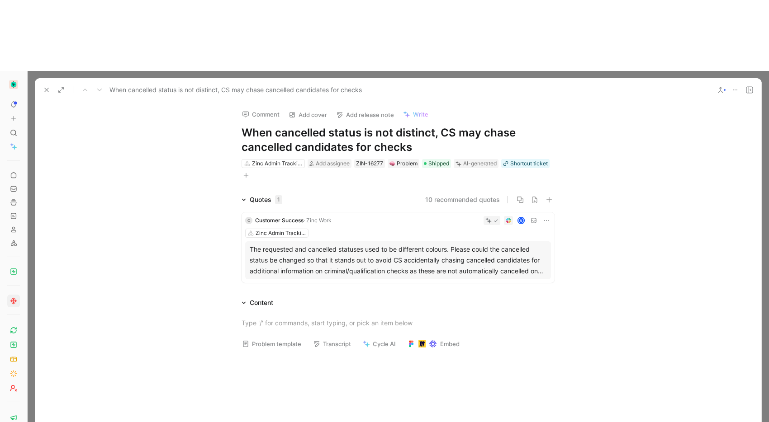
click at [45, 86] on icon at bounding box center [46, 89] width 7 height 7
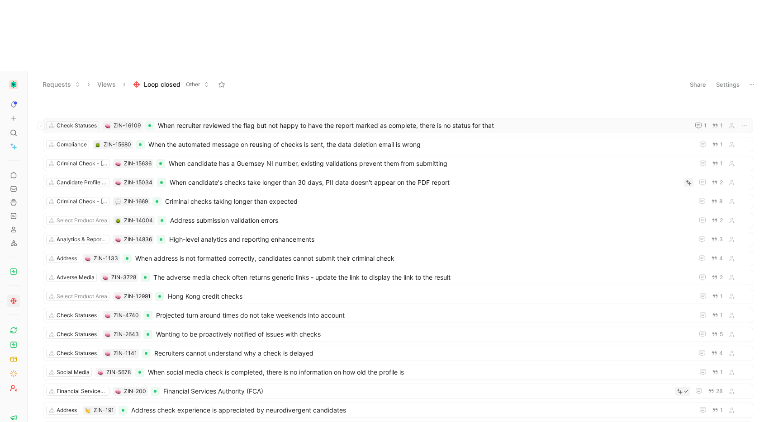
click at [216, 120] on span "When recruiter reviewed the flag but not happy to have the report marked as com…" at bounding box center [422, 125] width 528 height 11
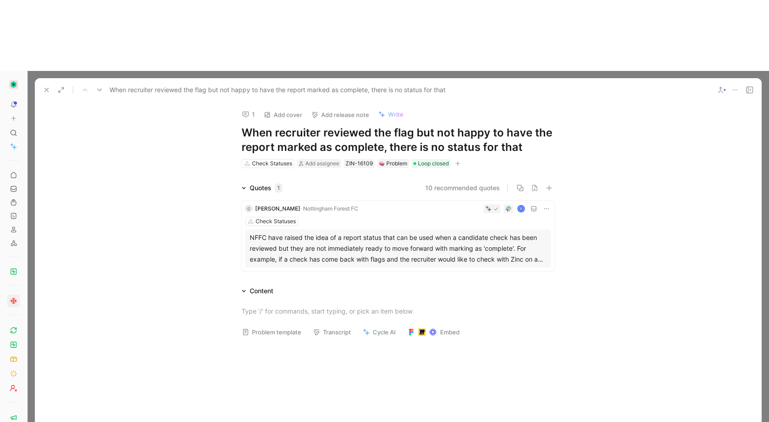
click at [465, 126] on h1 "When recruiter reviewed the flag but not happy to have the report marked as com…" at bounding box center [397, 140] width 313 height 29
click at [718, 86] on icon at bounding box center [720, 89] width 7 height 7
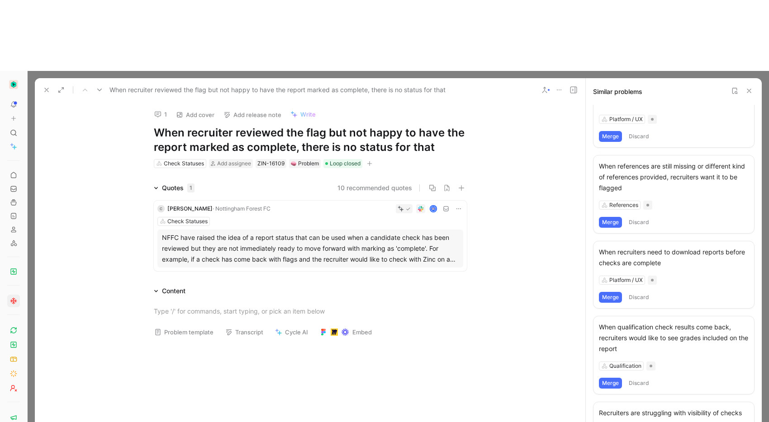
scroll to position [283, 0]
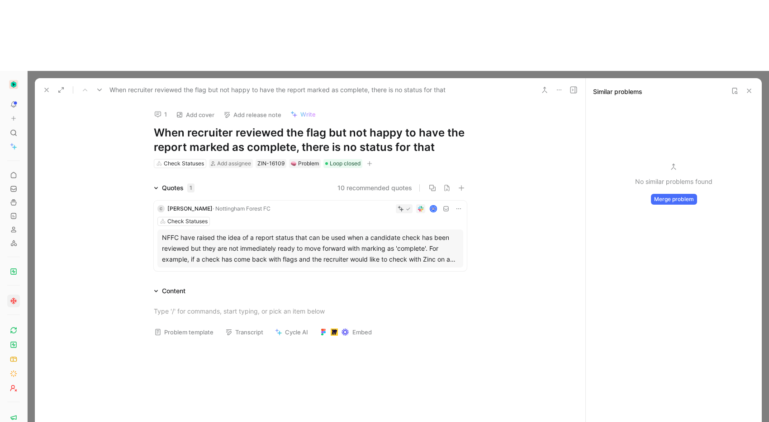
scroll to position [0, 0]
click at [673, 194] on button "Merge problem" at bounding box center [674, 199] width 46 height 11
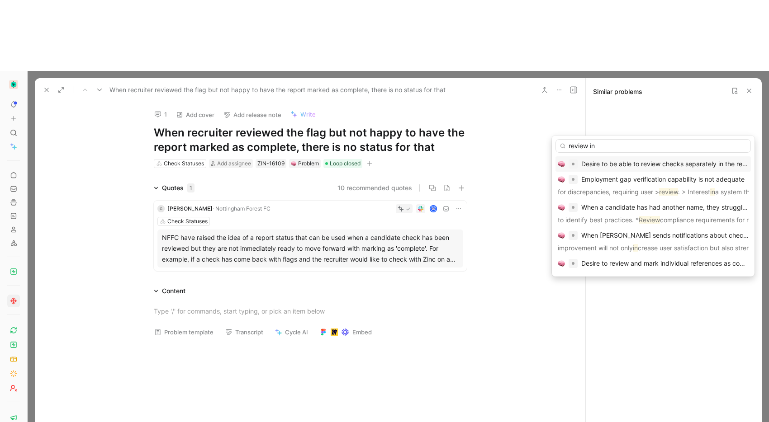
type input "review in"
click at [652, 165] on span "Desire to be able to review checks separately in the report" at bounding box center [667, 164] width 173 height 8
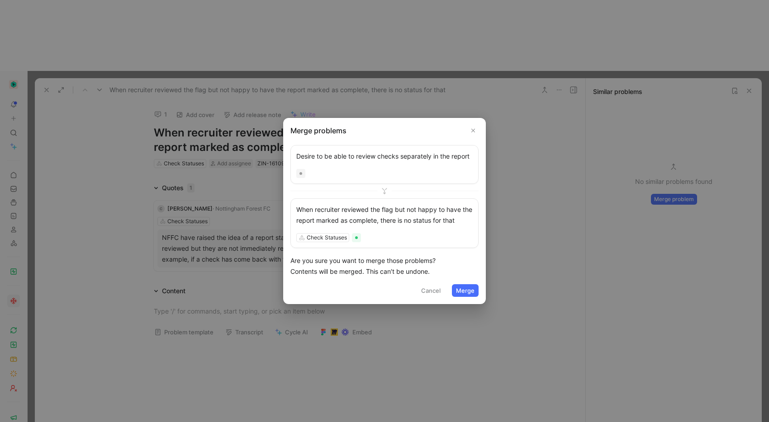
click at [477, 290] on button "Merge" at bounding box center [465, 290] width 27 height 13
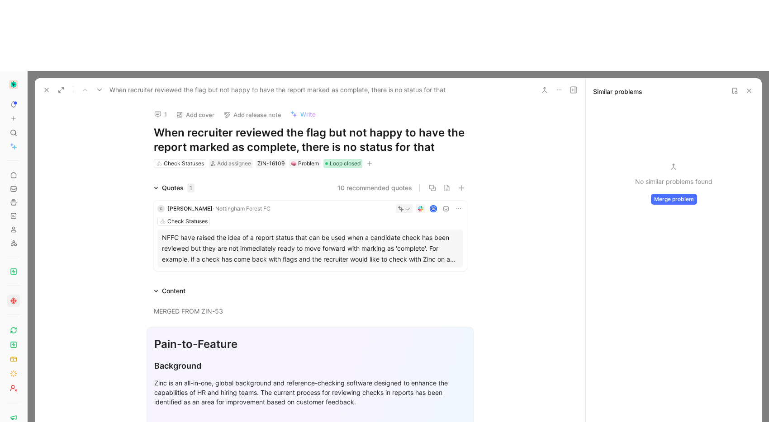
click at [335, 159] on span "Loop closed" at bounding box center [345, 163] width 31 height 9
click at [330, 159] on span "Loop closed" at bounding box center [345, 163] width 31 height 9
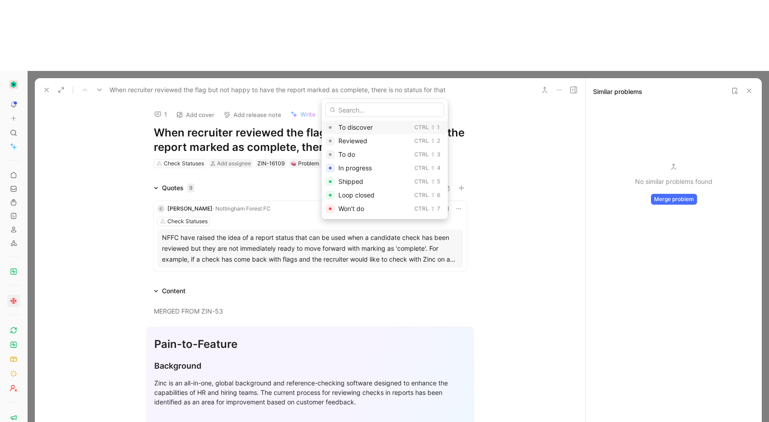
click at [371, 132] on div "To discover" at bounding box center [374, 127] width 72 height 11
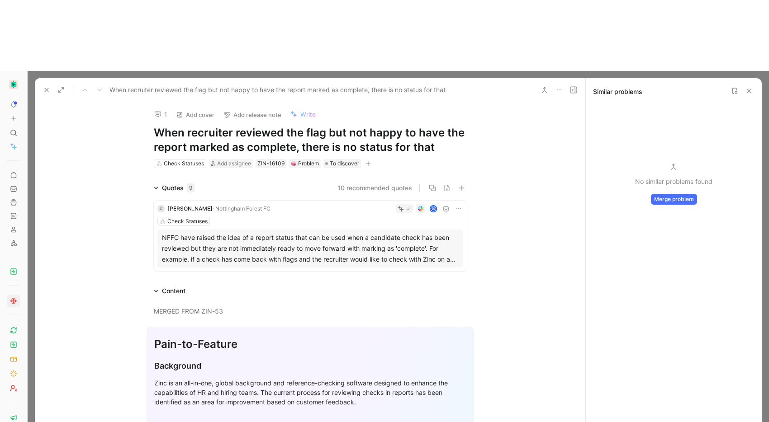
click at [44, 86] on icon at bounding box center [46, 89] width 7 height 7
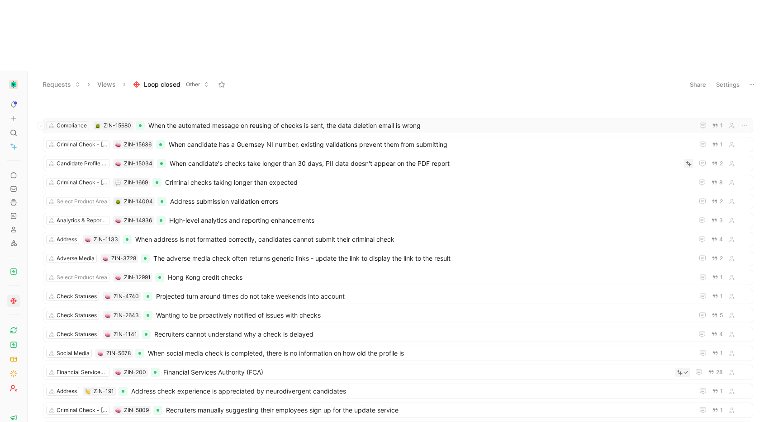
click at [209, 120] on span "When the automated message on reusing of checks is sent, the data deletion emai…" at bounding box center [419, 125] width 542 height 11
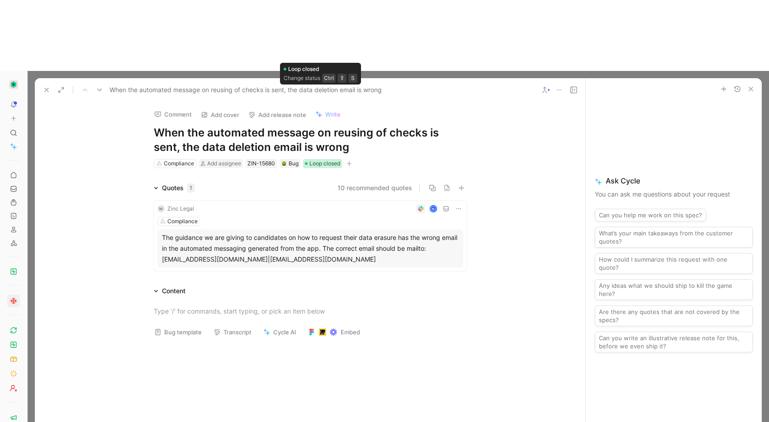
click at [303, 159] on div "Loop closed" at bounding box center [322, 163] width 39 height 9
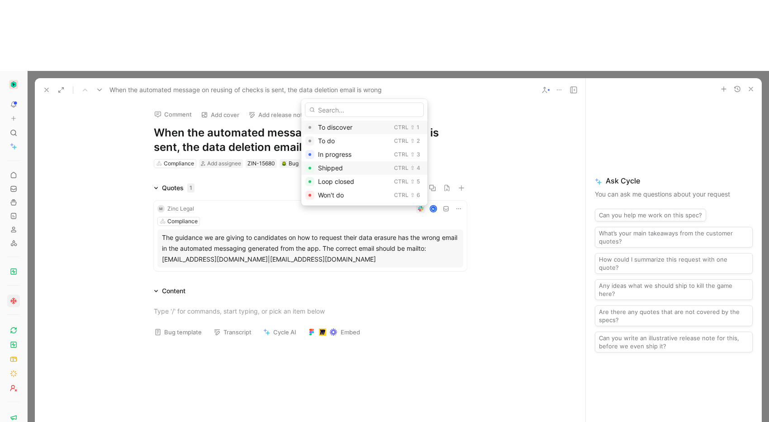
click at [340, 164] on span "Shipped" at bounding box center [330, 168] width 25 height 8
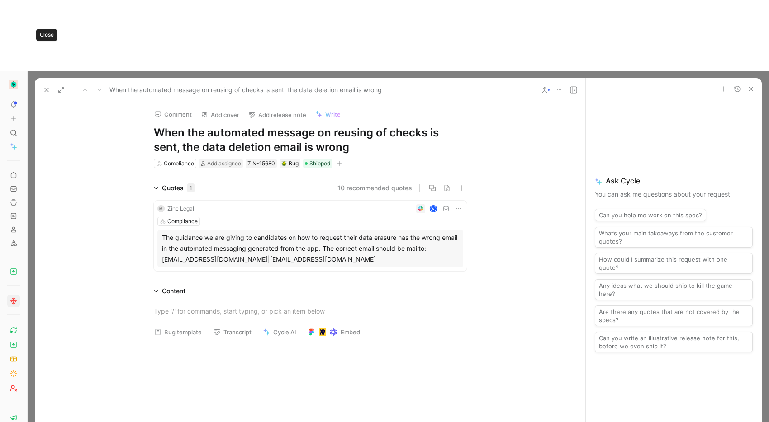
click at [48, 88] on use at bounding box center [47, 90] width 4 height 4
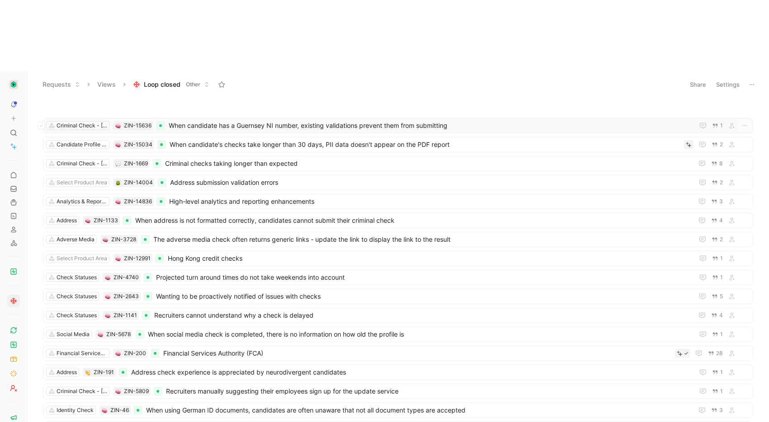
click at [241, 120] on span "When candidate has a Guernsey NI number, existing validations prevent them from…" at bounding box center [429, 125] width 521 height 11
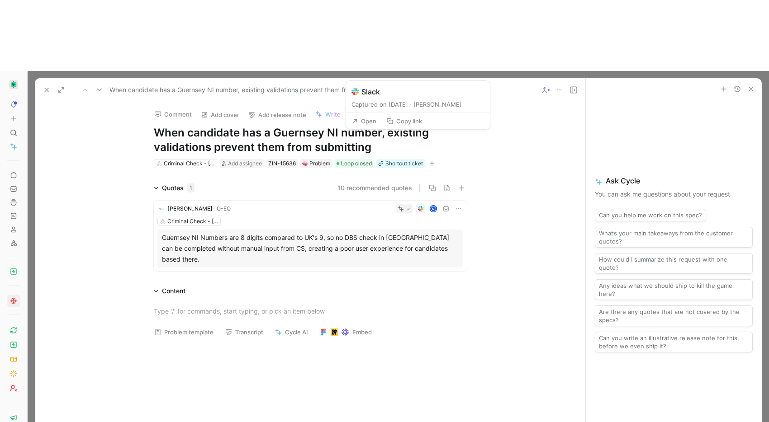
click at [374, 120] on button "Open" at bounding box center [364, 121] width 33 height 13
click at [45, 86] on icon at bounding box center [46, 89] width 7 height 7
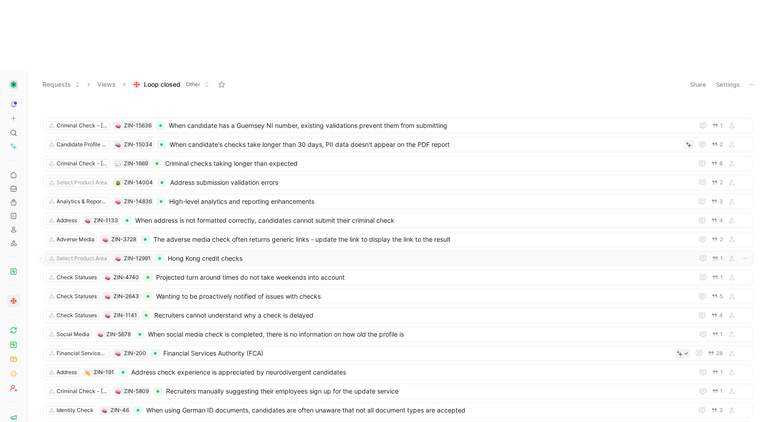
click at [244, 253] on span "Hong Kong credit checks" at bounding box center [429, 258] width 522 height 11
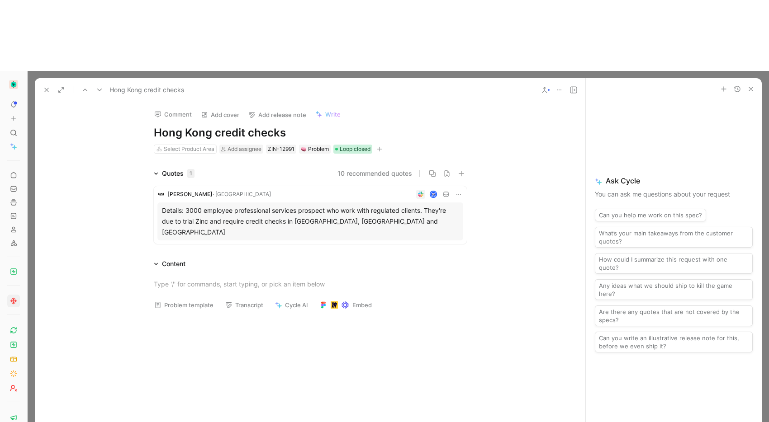
click at [340, 145] on span "Loop closed" at bounding box center [355, 149] width 31 height 9
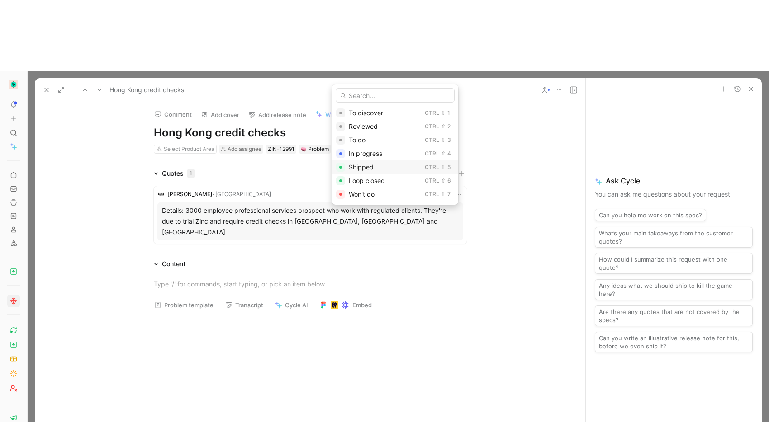
click at [353, 168] on span "Shipped" at bounding box center [361, 167] width 25 height 8
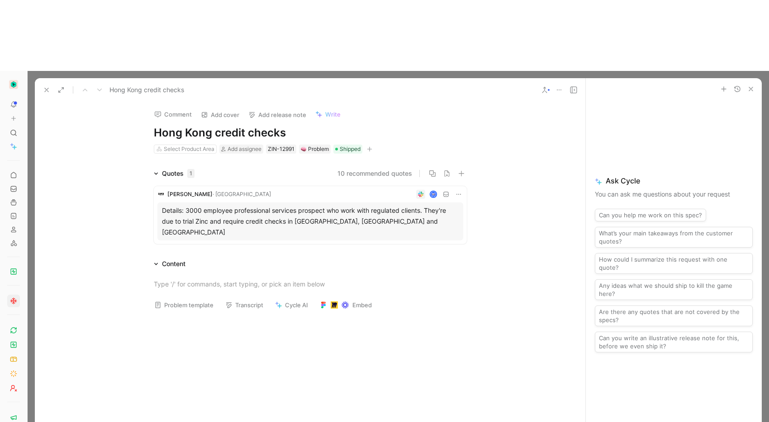
click at [43, 86] on icon at bounding box center [46, 89] width 7 height 7
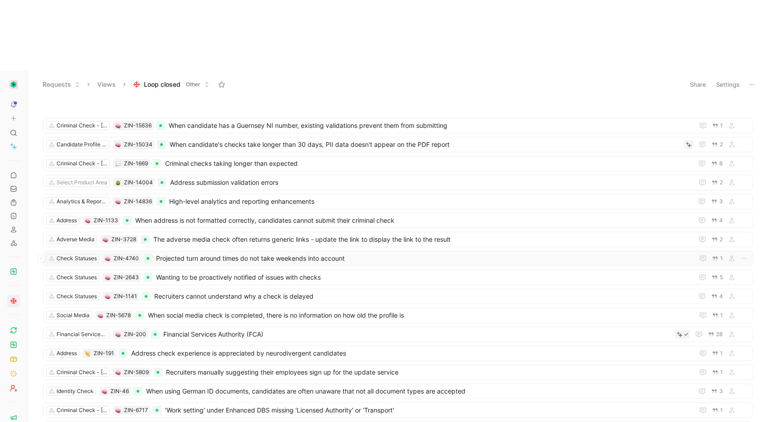
click at [221, 253] on span "Projected turn around times do not take weekends into account" at bounding box center [423, 258] width 534 height 11
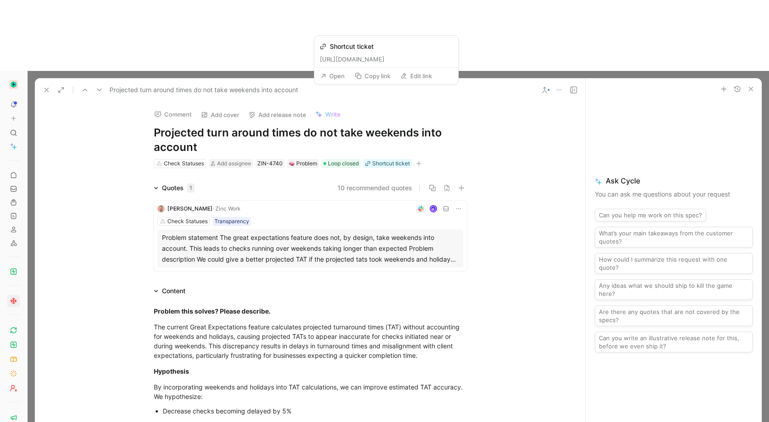
click at [346, 79] on button "Open" at bounding box center [332, 76] width 33 height 13
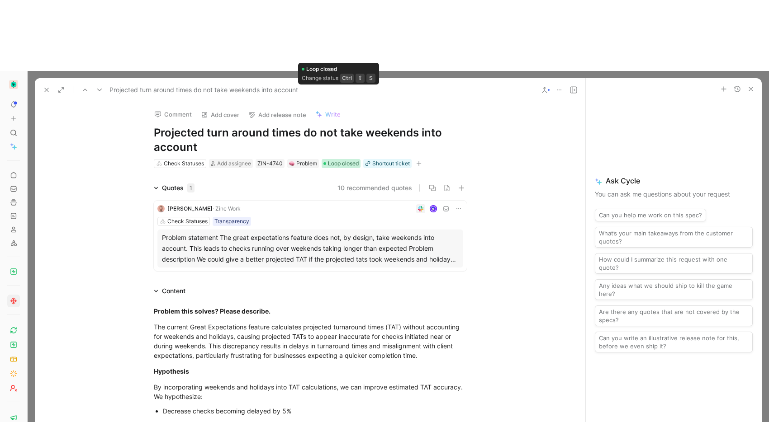
click at [344, 159] on span "Loop closed" at bounding box center [343, 163] width 31 height 9
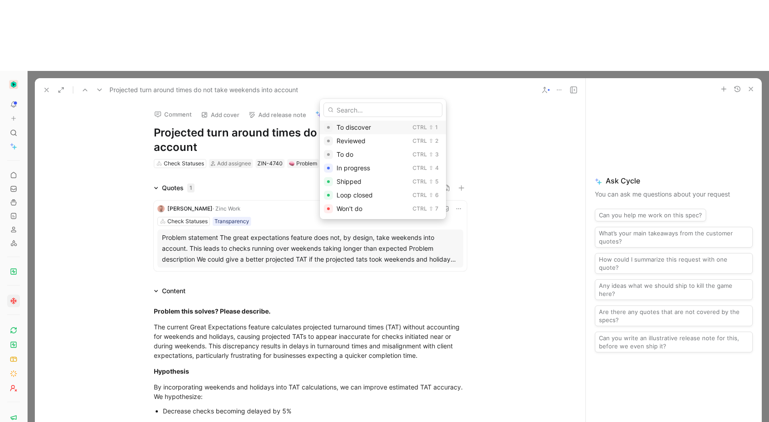
drag, startPoint x: 347, startPoint y: 180, endPoint x: 464, endPoint y: 45, distance: 179.1
click at [347, 180] on span "Shipped" at bounding box center [348, 182] width 25 height 8
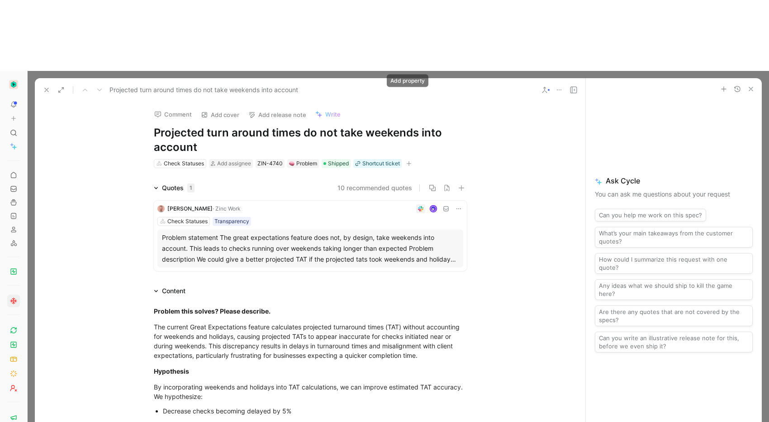
click at [407, 161] on icon "button" at bounding box center [408, 163] width 5 height 5
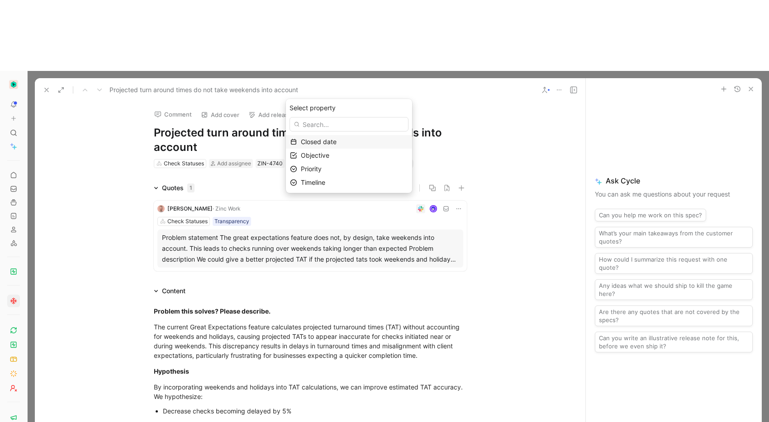
click at [388, 144] on div "Closed date" at bounding box center [354, 142] width 107 height 11
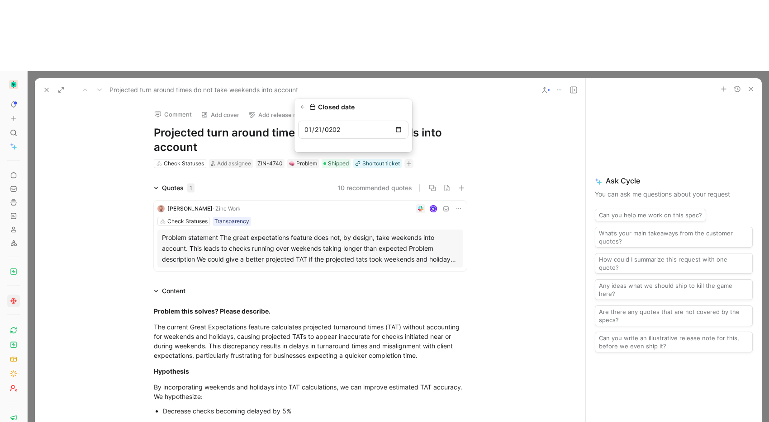
type input "2025-01-21"
click at [43, 86] on icon at bounding box center [46, 89] width 7 height 7
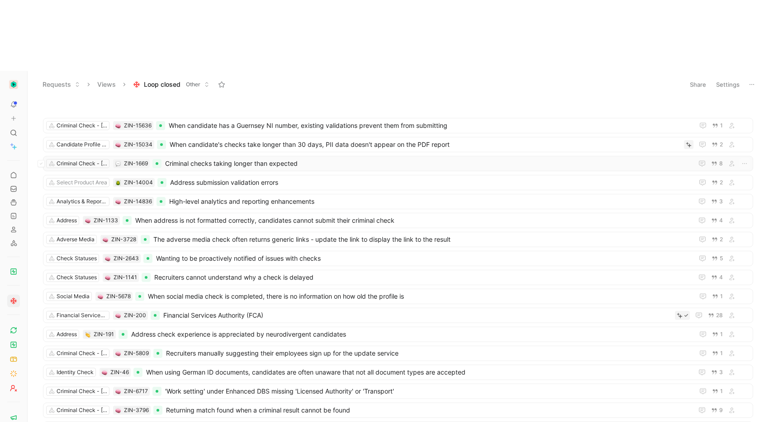
click at [217, 158] on span "Criminal checks taking longer than expected" at bounding box center [427, 163] width 524 height 11
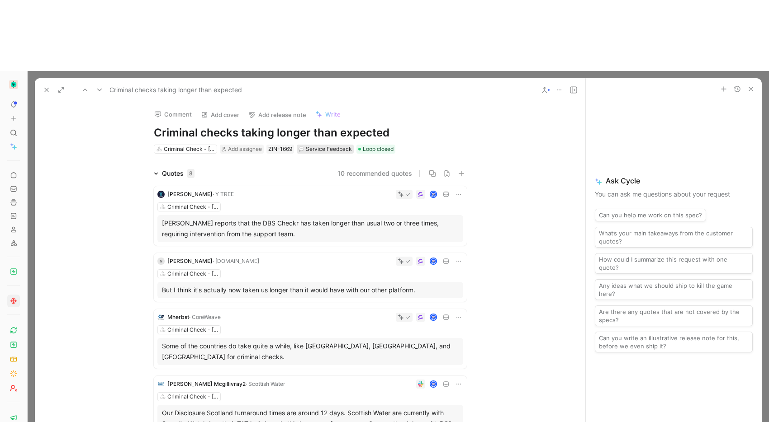
click at [311, 145] on div "Service Feedback" at bounding box center [324, 149] width 53 height 9
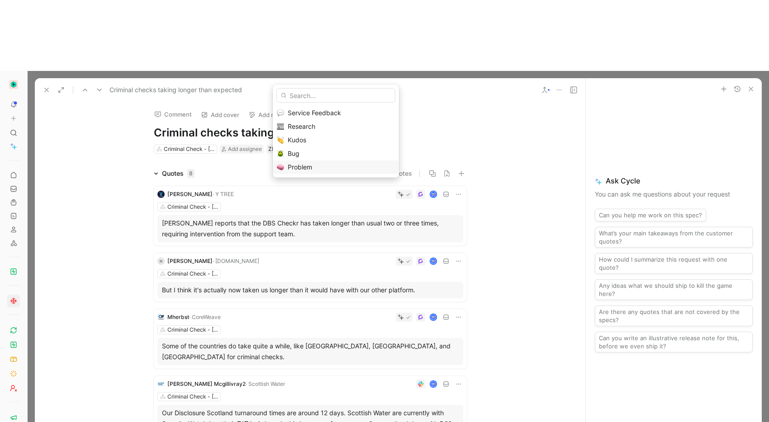
click at [314, 170] on div "Problem" at bounding box center [341, 167] width 107 height 11
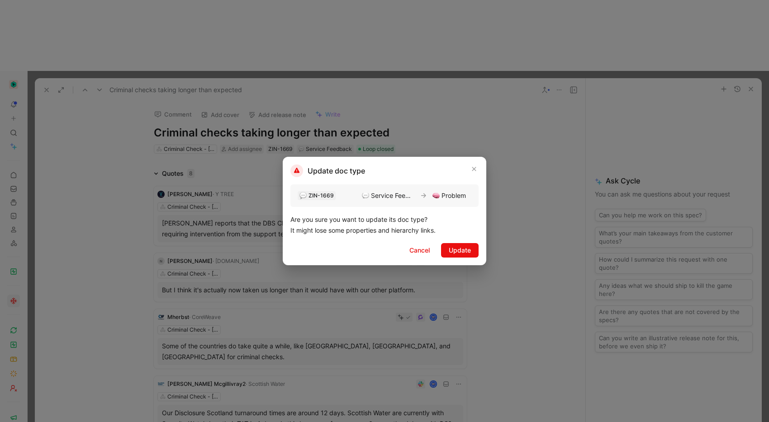
drag, startPoint x: 458, startPoint y: 255, endPoint x: 424, endPoint y: 128, distance: 131.6
click at [458, 255] on span "Update" at bounding box center [459, 250] width 22 height 11
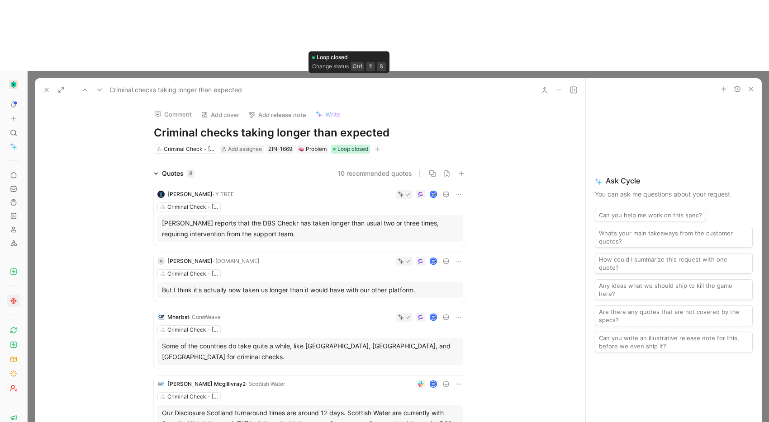
click at [344, 145] on span "Loop closed" at bounding box center [352, 149] width 31 height 9
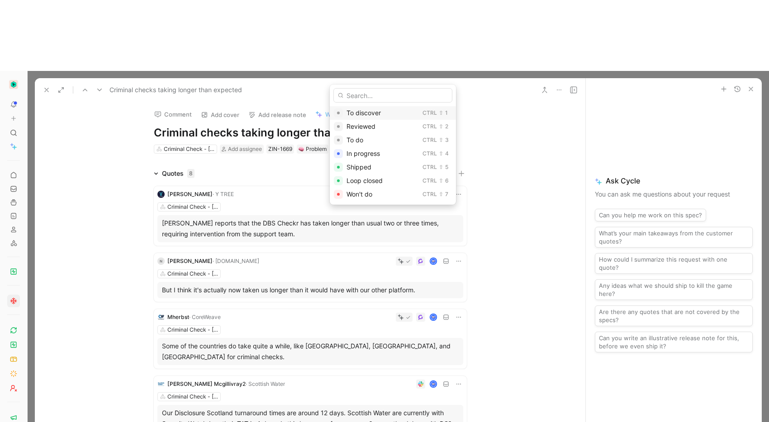
click at [368, 114] on span "To discover" at bounding box center [363, 113] width 34 height 8
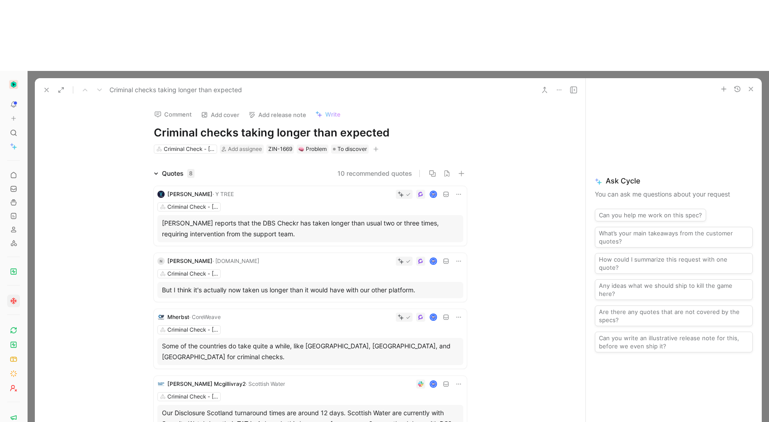
click at [45, 86] on icon at bounding box center [46, 89] width 7 height 7
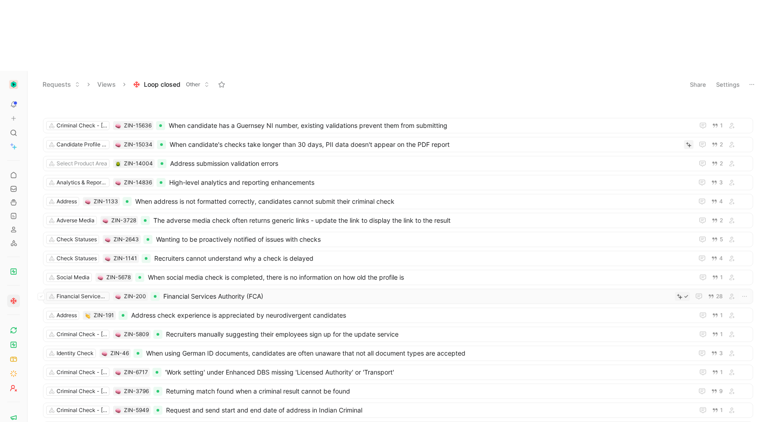
click at [326, 291] on span "Financial Services Authority (FCA)" at bounding box center [417, 296] width 508 height 11
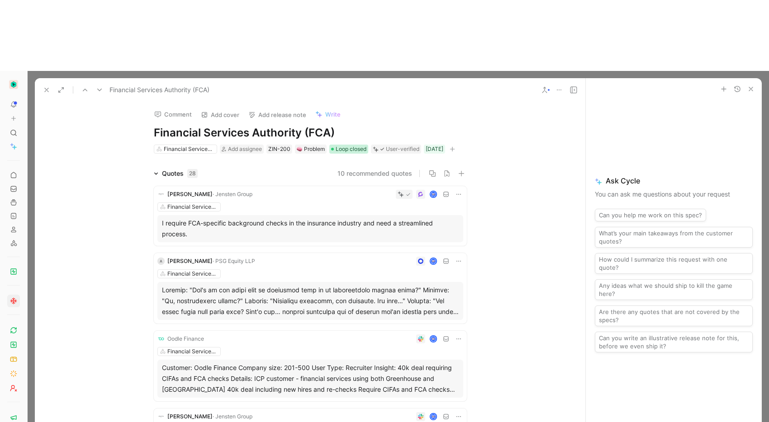
click at [331, 148] on div at bounding box center [332, 149] width 3 height 3
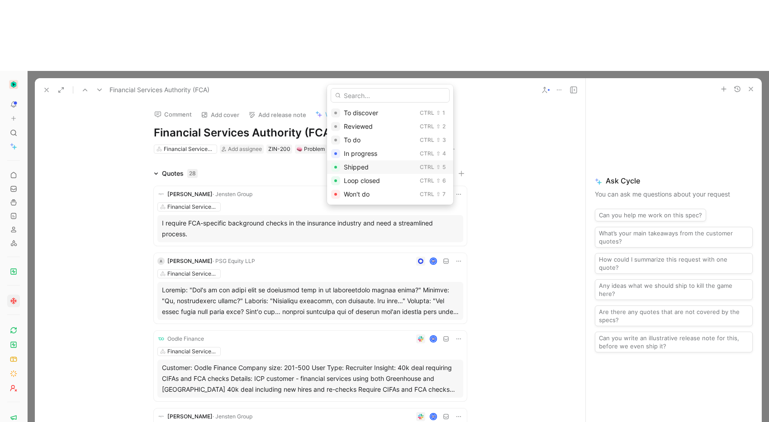
click at [354, 168] on span "Shipped" at bounding box center [356, 167] width 25 height 8
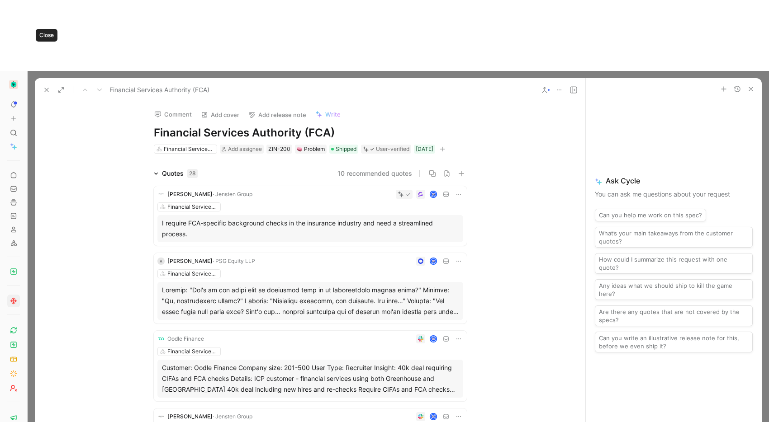
click at [49, 86] on icon at bounding box center [46, 89] width 7 height 7
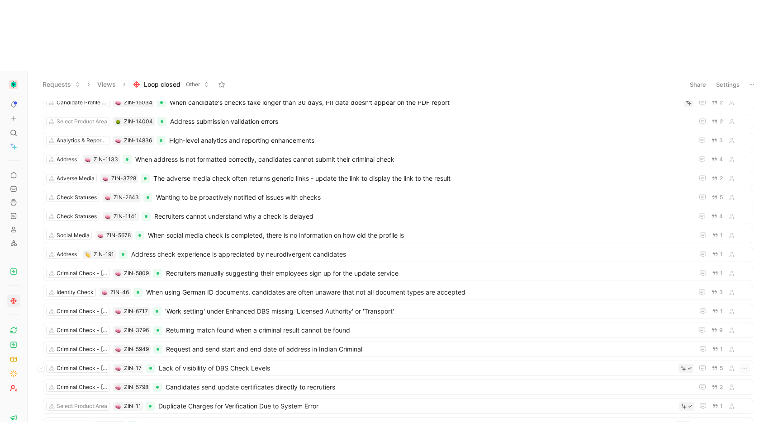
scroll to position [80, 0]
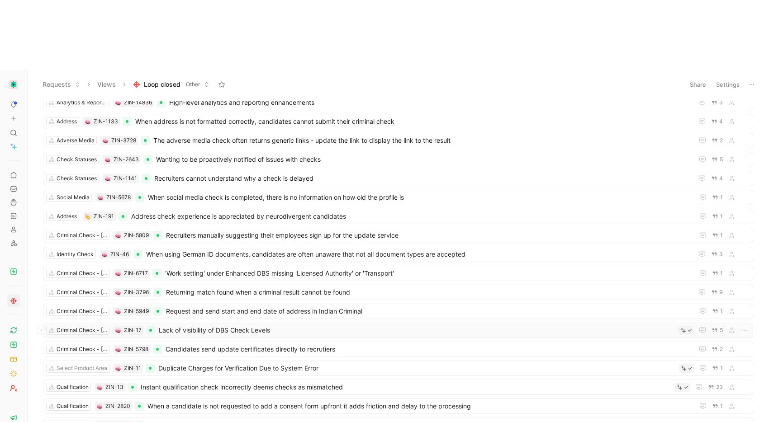
click at [262, 325] on span "Lack of visibility of DBS Check Levels" at bounding box center [417, 330] width 516 height 11
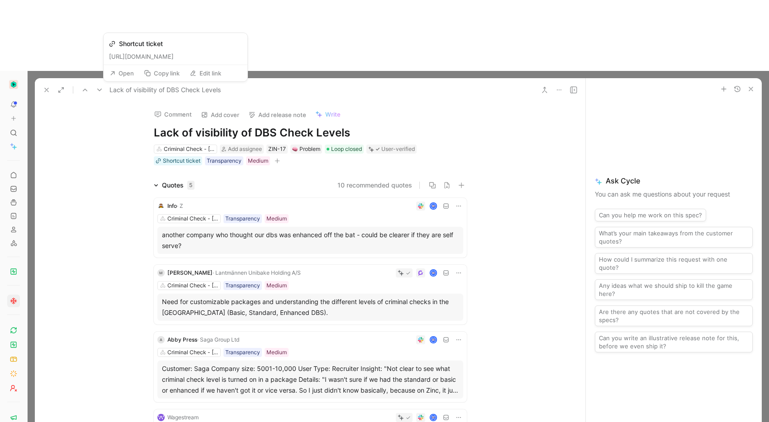
click at [124, 69] on button "Open" at bounding box center [121, 73] width 33 height 13
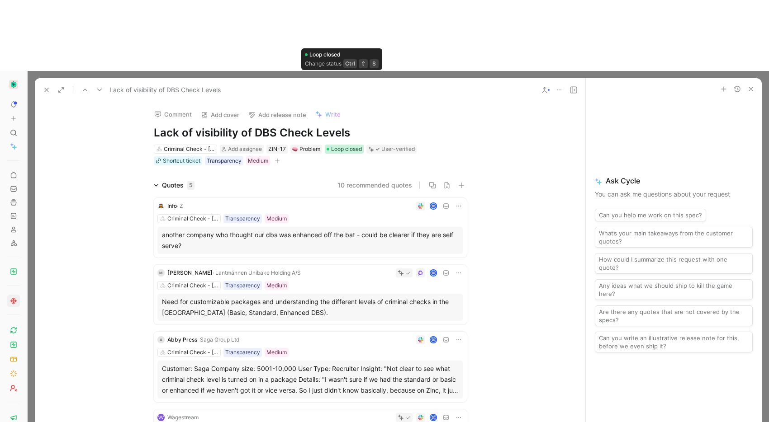
click at [326, 148] on div at bounding box center [327, 149] width 3 height 3
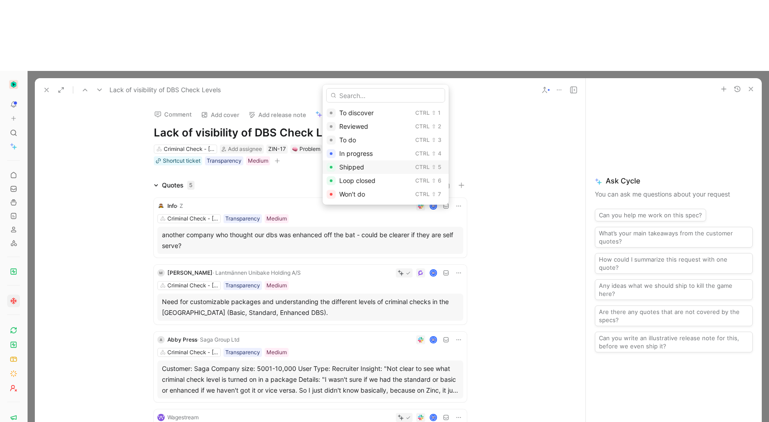
click at [350, 169] on span "Shipped" at bounding box center [351, 167] width 25 height 8
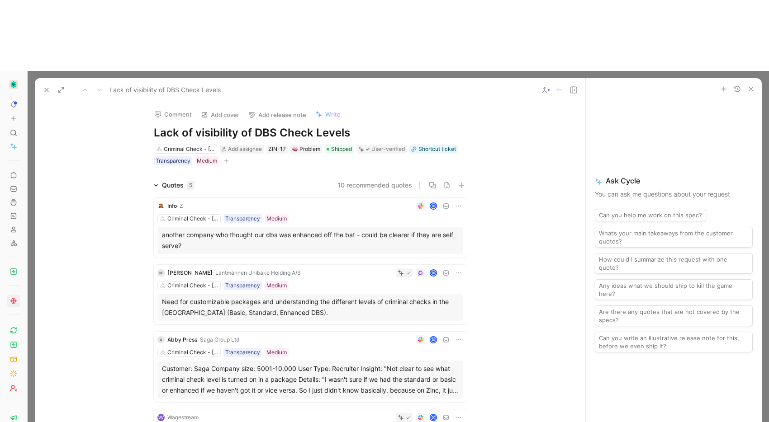
scroll to position [61, 0]
click at [47, 86] on icon at bounding box center [46, 89] width 7 height 7
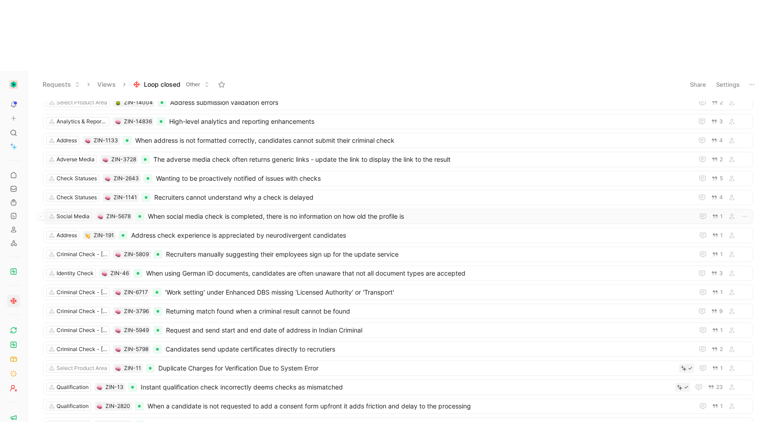
click at [223, 211] on span "When social media check is completed, there is no information on how old the pr…" at bounding box center [419, 216] width 542 height 11
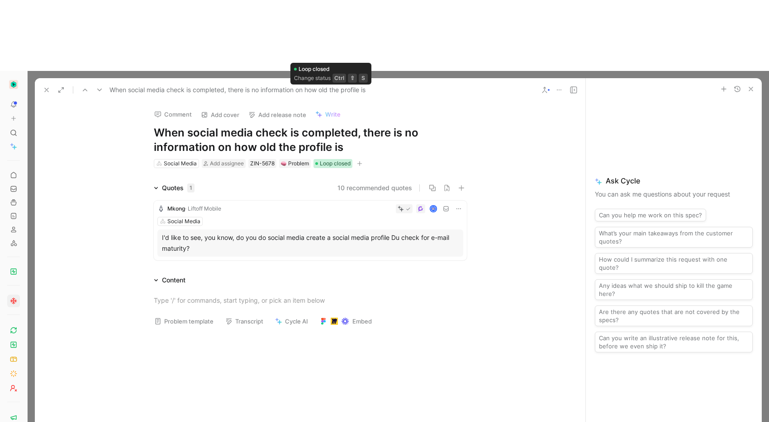
click at [320, 159] on span "Loop closed" at bounding box center [335, 163] width 31 height 9
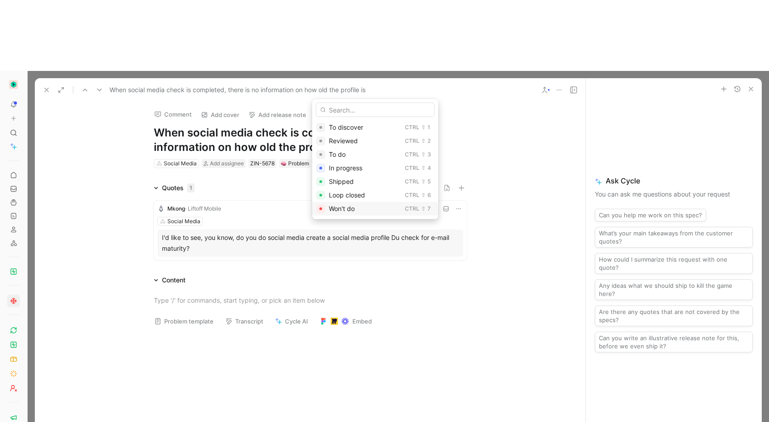
click at [349, 207] on span "Won't do" at bounding box center [342, 209] width 26 height 8
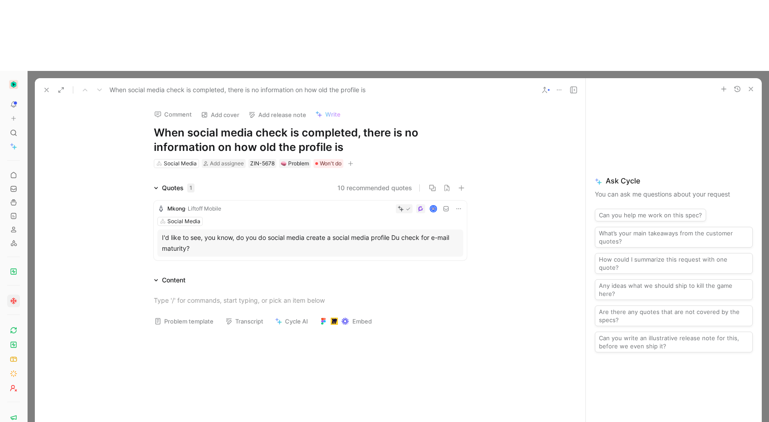
scroll to position [42, 0]
click at [42, 84] on button at bounding box center [46, 90] width 13 height 13
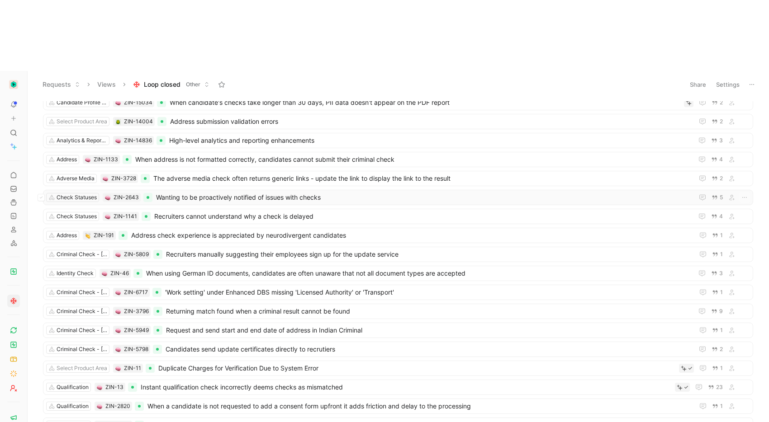
click at [175, 192] on span "Wanting to be proactively notified of issues with checks" at bounding box center [422, 197] width 533 height 11
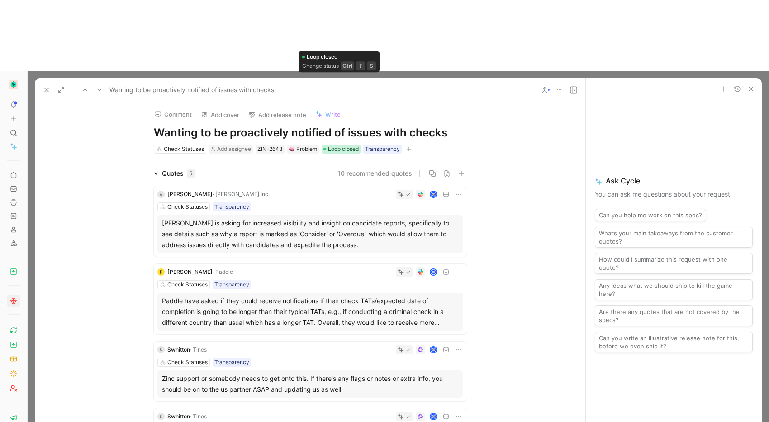
click at [323, 148] on div at bounding box center [324, 149] width 3 height 3
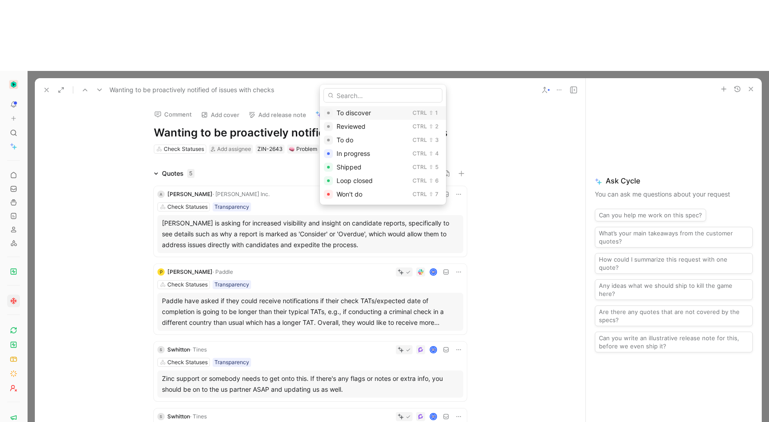
click at [340, 115] on span "To discover" at bounding box center [353, 113] width 34 height 8
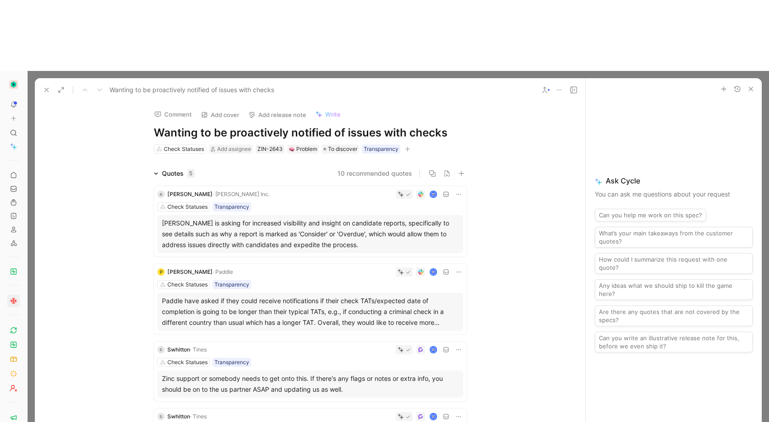
scroll to position [23, 0]
drag, startPoint x: 44, startPoint y: 16, endPoint x: 57, endPoint y: 17, distance: 12.7
click at [44, 86] on icon at bounding box center [46, 89] width 7 height 7
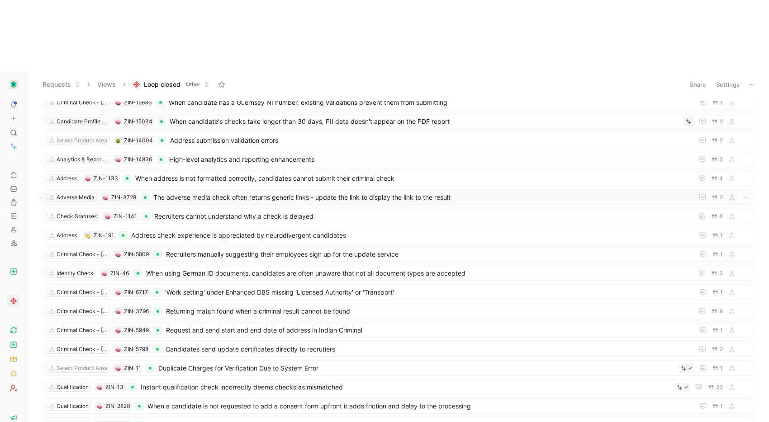
click at [277, 192] on span "The adverse media check often returns generic links - update the link to displa…" at bounding box center [421, 197] width 536 height 11
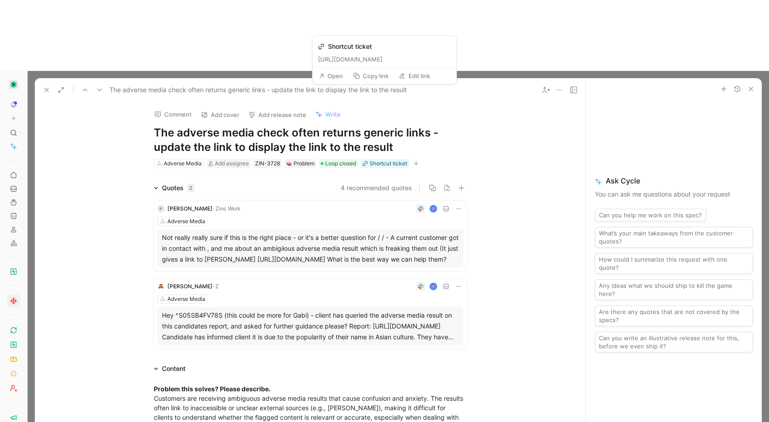
click at [338, 72] on button "Open" at bounding box center [330, 76] width 33 height 13
click at [321, 158] on div "Adverse Media Add assignee ZIN-3728 Problem Loop closed Shortcut ticket" at bounding box center [310, 163] width 315 height 11
click at [322, 159] on div "Loop closed" at bounding box center [338, 163] width 35 height 9
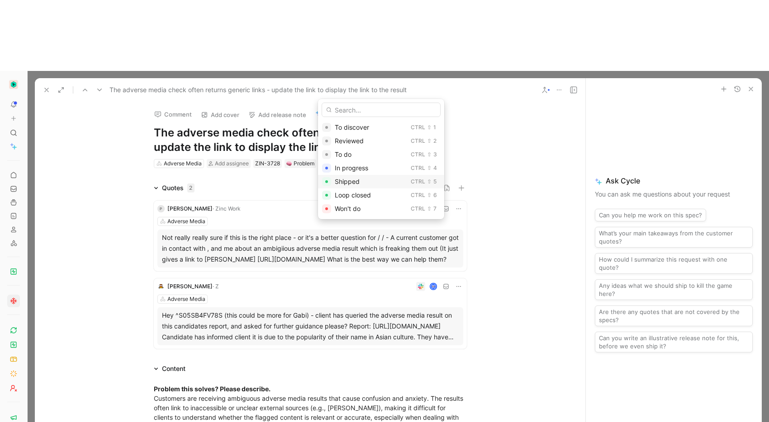
click at [343, 179] on span "Shipped" at bounding box center [347, 182] width 25 height 8
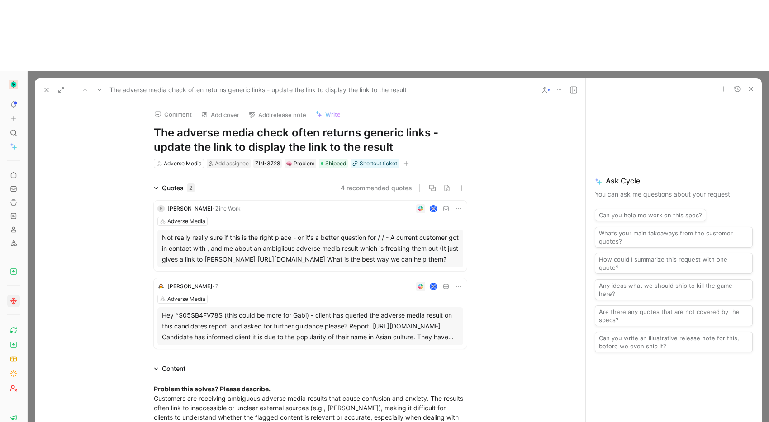
scroll to position [4, 0]
click at [403, 161] on icon "button" at bounding box center [405, 163] width 5 height 5
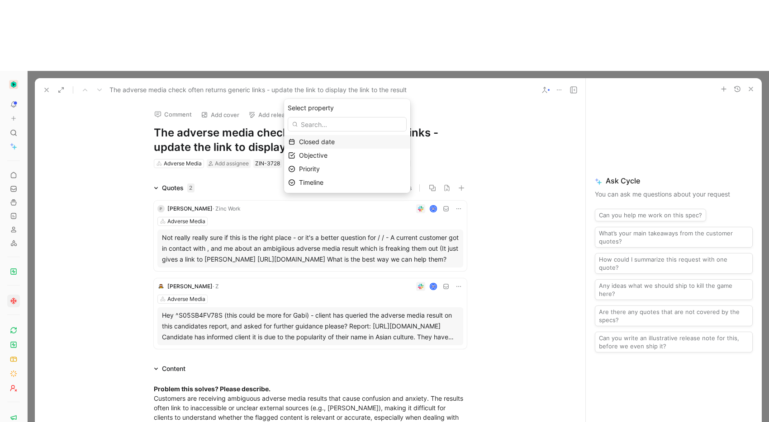
click at [358, 141] on div "Closed date" at bounding box center [352, 142] width 107 height 11
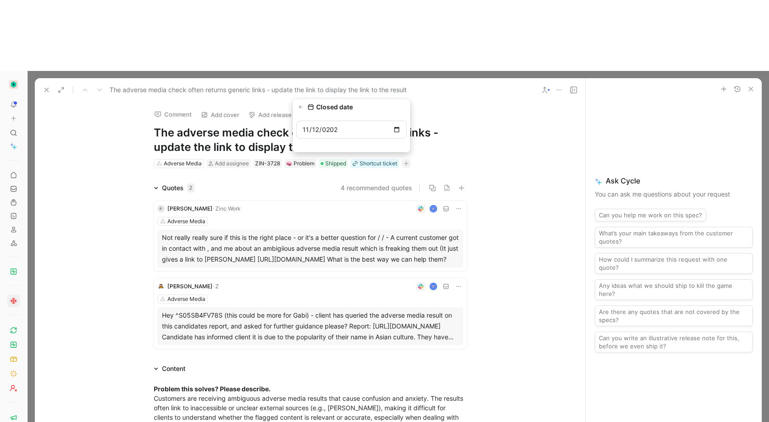
type input "2024-11-12"
click at [45, 86] on icon at bounding box center [46, 89] width 7 height 7
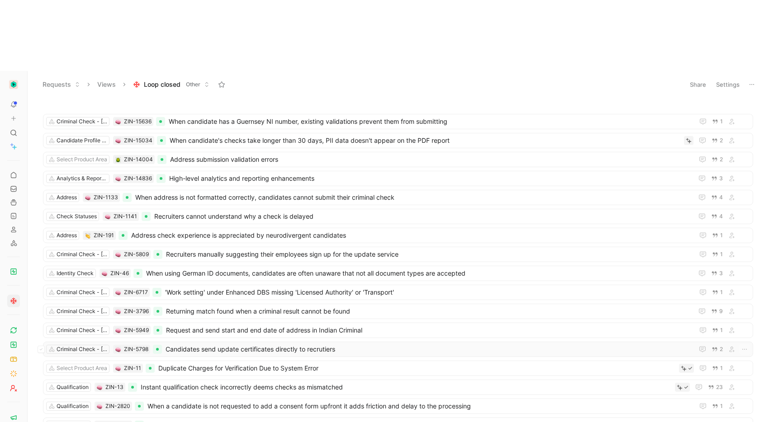
click at [245, 344] on span "Candidates send update certificates directly to recrutiers" at bounding box center [427, 349] width 524 height 11
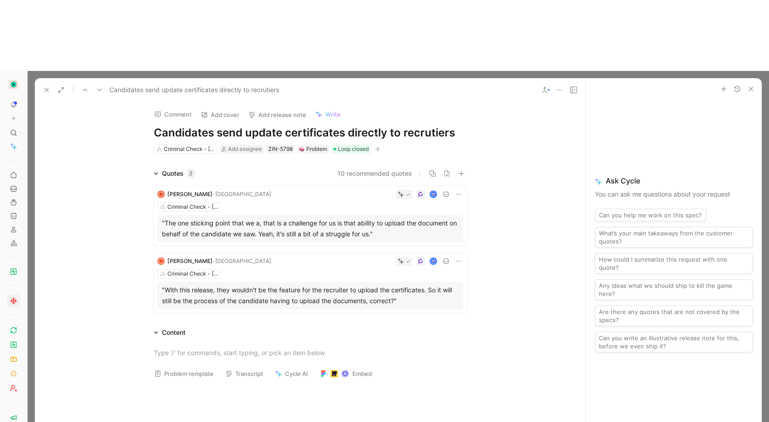
click at [249, 218] on div ""The one sticking point that we a, that is a challenge for us is that ability t…" at bounding box center [310, 229] width 297 height 22
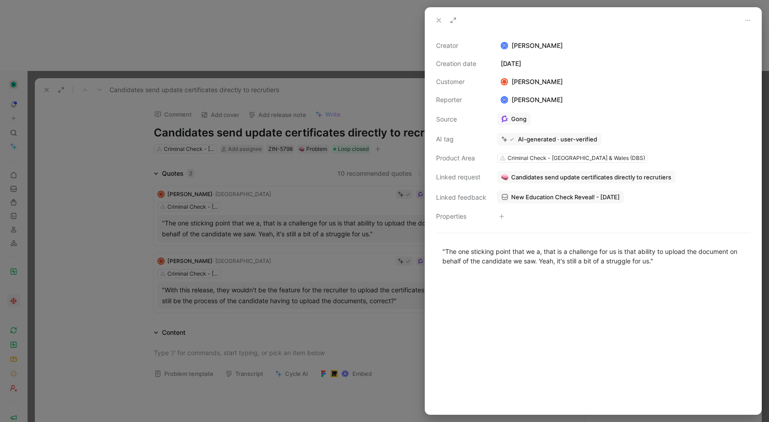
click at [316, 330] on div at bounding box center [384, 211] width 769 height 422
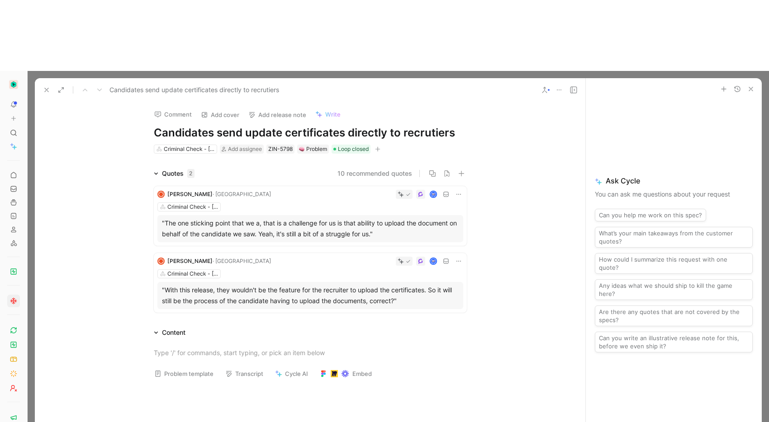
click at [253, 253] on div "Jasmine Adam · Mukuru Criminal Check - England & Wales (DBS) "With this release…" at bounding box center [310, 283] width 313 height 60
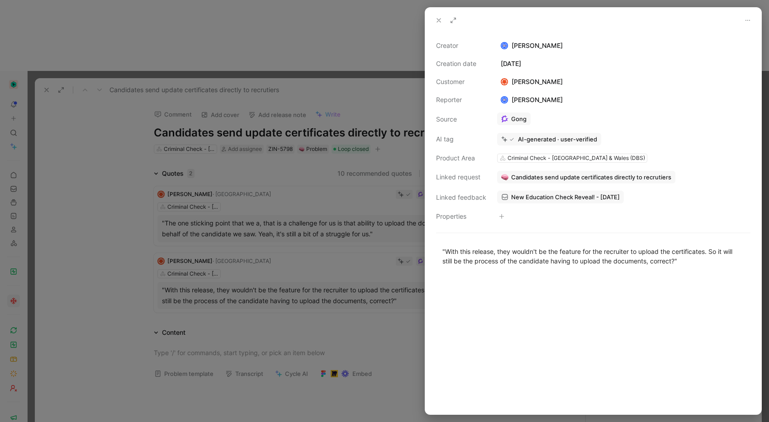
click at [340, 329] on div at bounding box center [384, 211] width 769 height 422
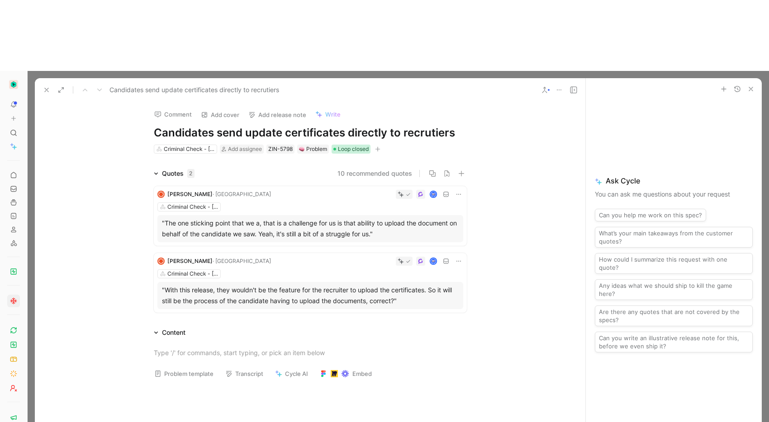
click at [334, 148] on div at bounding box center [334, 149] width 3 height 3
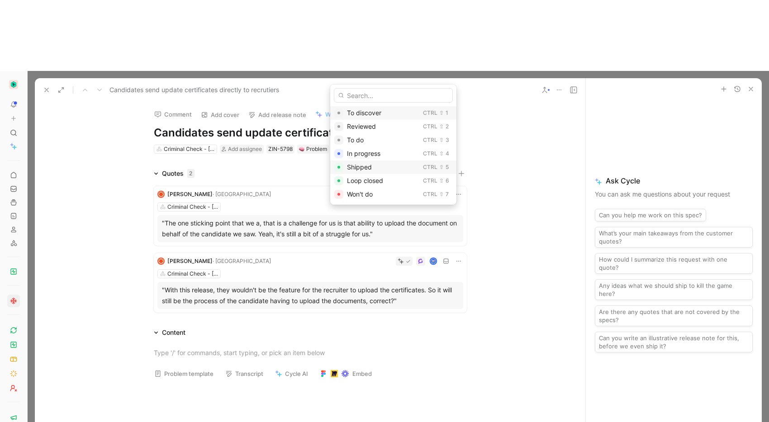
click at [354, 172] on div "Shipped" at bounding box center [383, 167] width 72 height 11
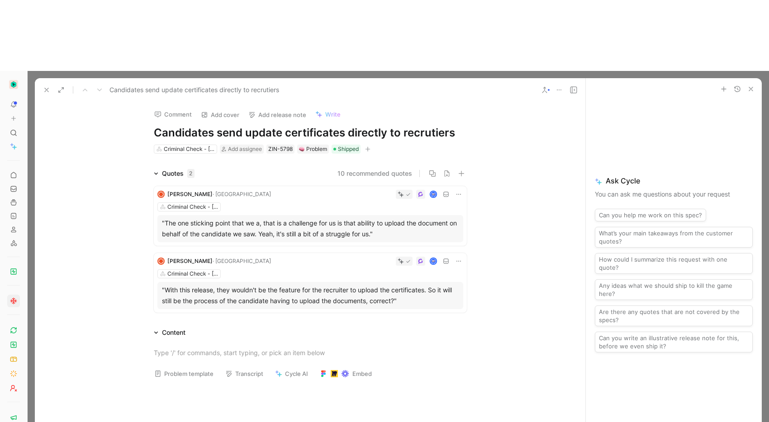
click at [45, 88] on use at bounding box center [47, 90] width 4 height 4
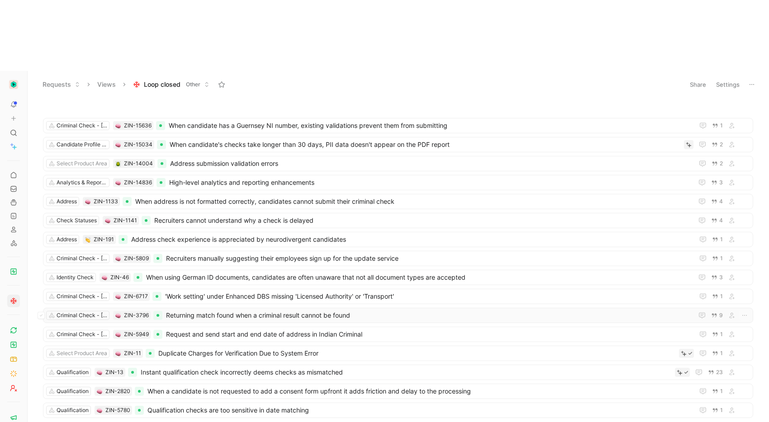
click at [275, 310] on span "Returning match found when a criminal result cannot be found" at bounding box center [427, 315] width 523 height 11
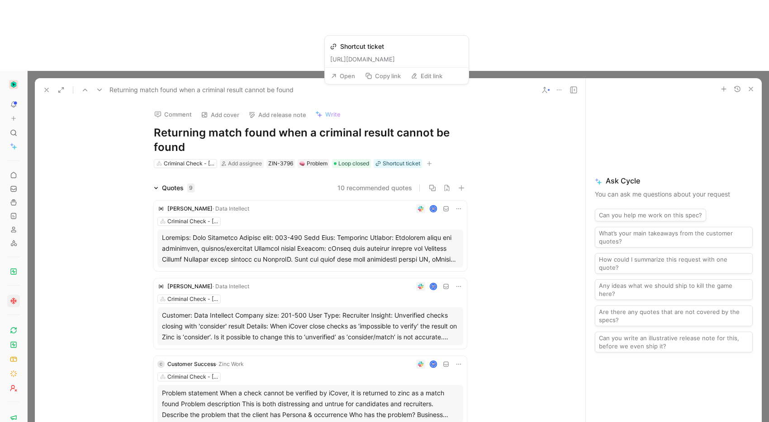
click at [346, 80] on button "Open" at bounding box center [342, 76] width 33 height 13
click at [429, 164] on icon "button" at bounding box center [428, 164] width 5 height 0
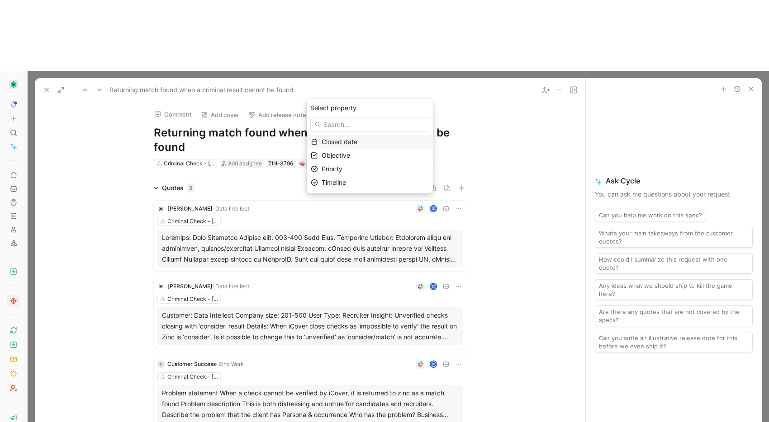
click at [362, 146] on div "Closed date" at bounding box center [374, 142] width 107 height 11
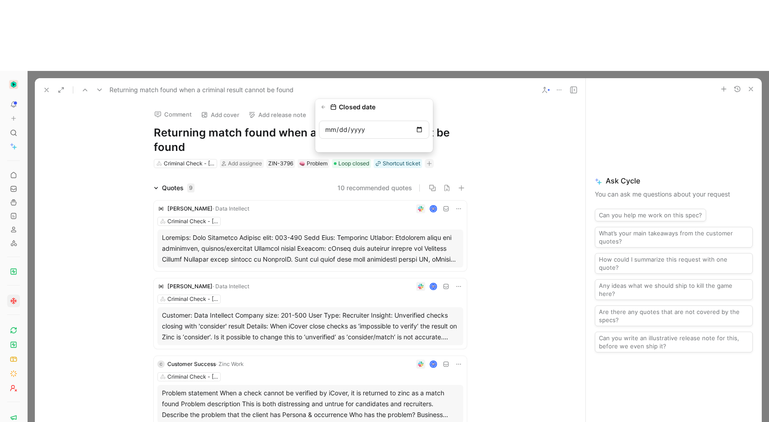
click at [327, 128] on input "date" at bounding box center [374, 130] width 110 height 18
type input "2025-04-04"
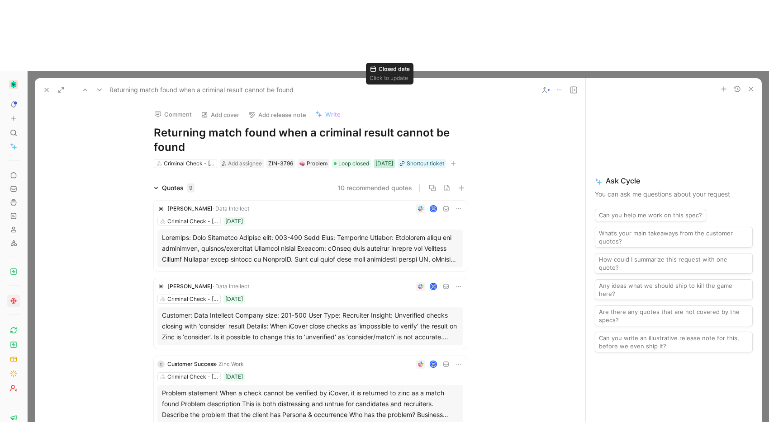
click at [393, 159] on div "04/04/2025" at bounding box center [384, 163] width 18 height 9
click at [396, 129] on input "2025-04-04" at bounding box center [389, 130] width 69 height 18
type input "2024-04-04"
click at [48, 86] on icon at bounding box center [46, 89] width 7 height 7
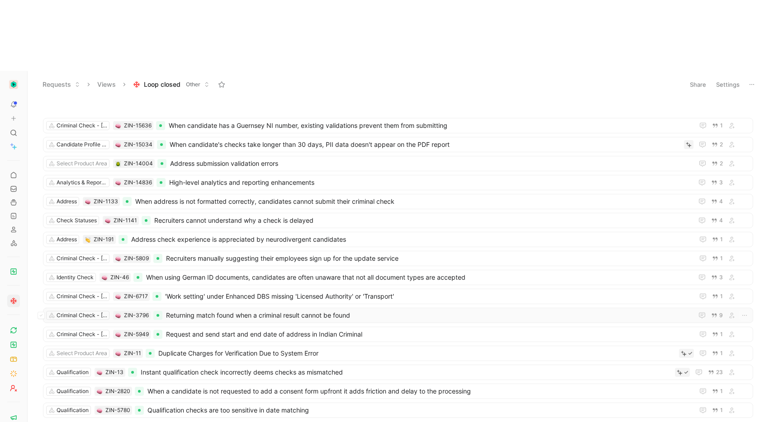
click at [335, 310] on span "Returning match found when a criminal result cannot be found" at bounding box center [427, 315] width 523 height 11
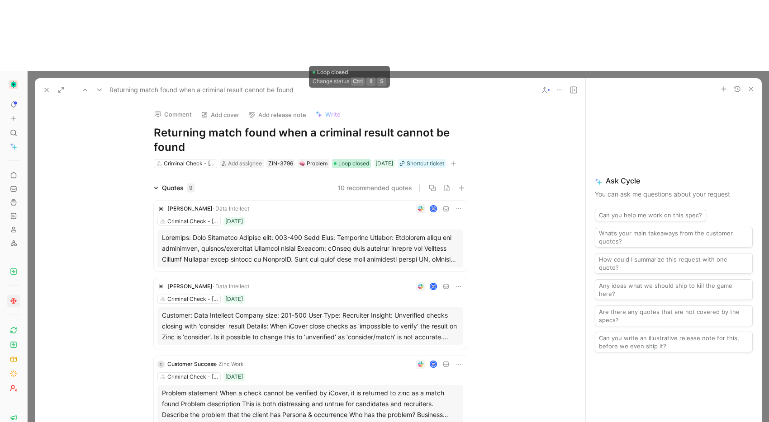
click at [347, 159] on span "Loop closed" at bounding box center [353, 163] width 31 height 9
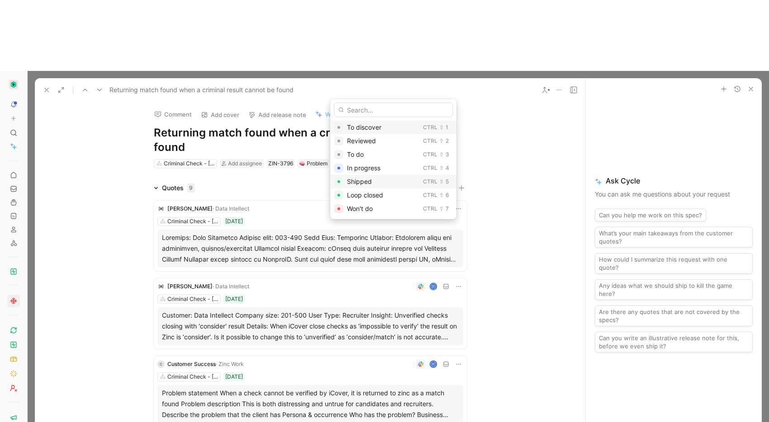
click at [358, 180] on span "Shipped" at bounding box center [359, 182] width 25 height 8
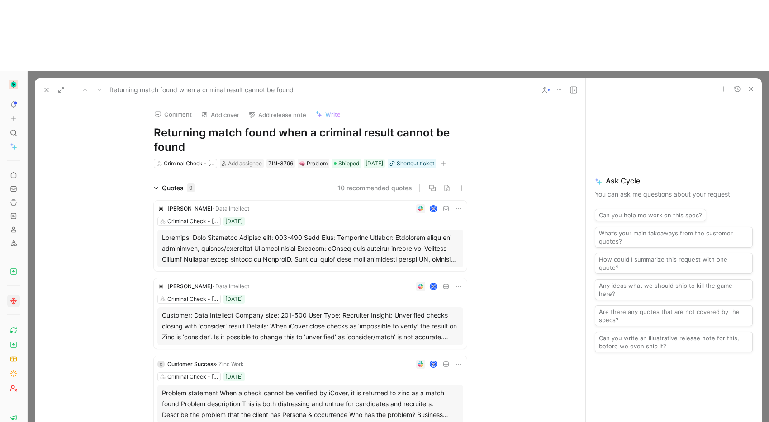
click at [43, 86] on icon at bounding box center [46, 89] width 7 height 7
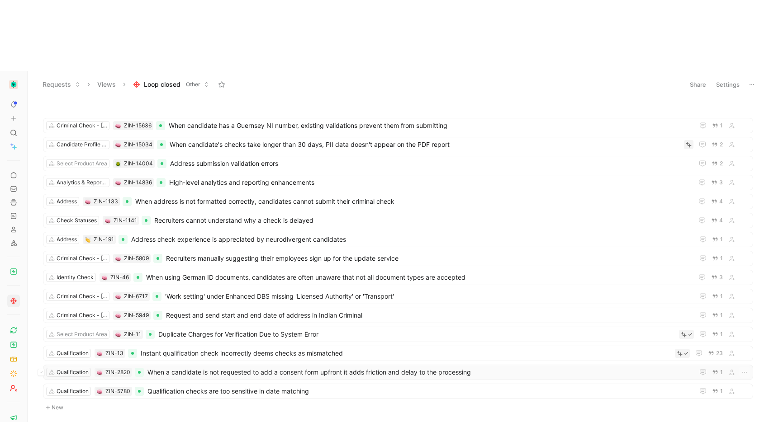
click at [246, 367] on span "When a candidate is not requested to add a consent form upfront it adds frictio…" at bounding box center [418, 372] width 543 height 11
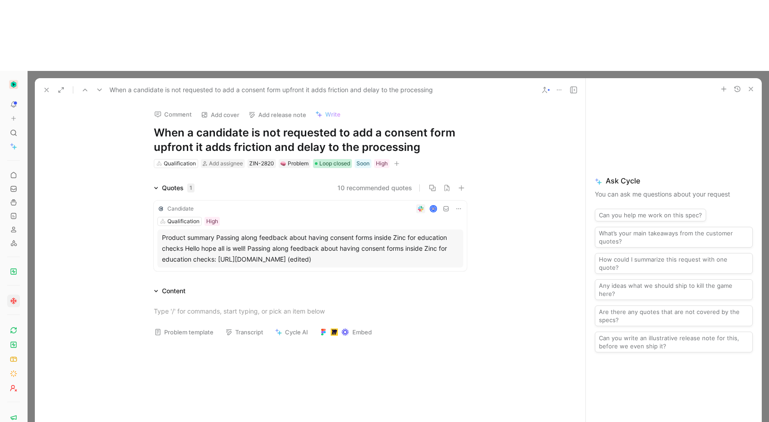
click at [315, 162] on div at bounding box center [316, 163] width 3 height 3
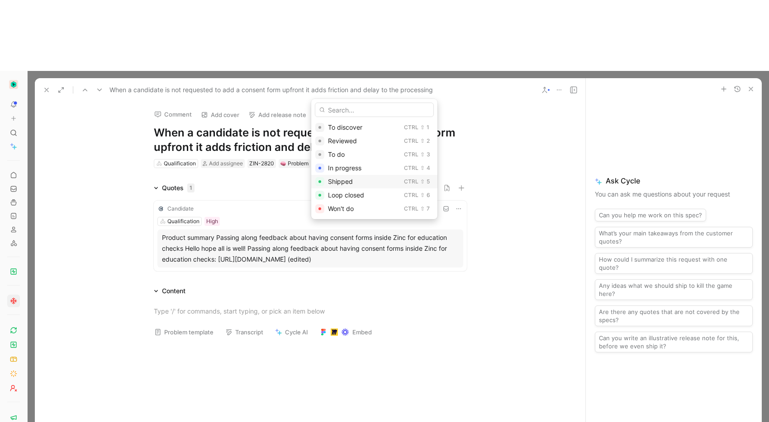
click at [330, 178] on span "Shipped" at bounding box center [340, 182] width 25 height 8
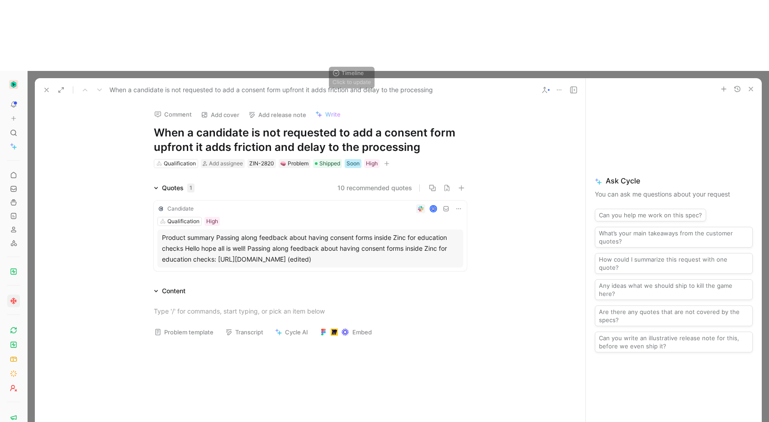
click at [351, 159] on div "Soon" at bounding box center [352, 163] width 13 height 9
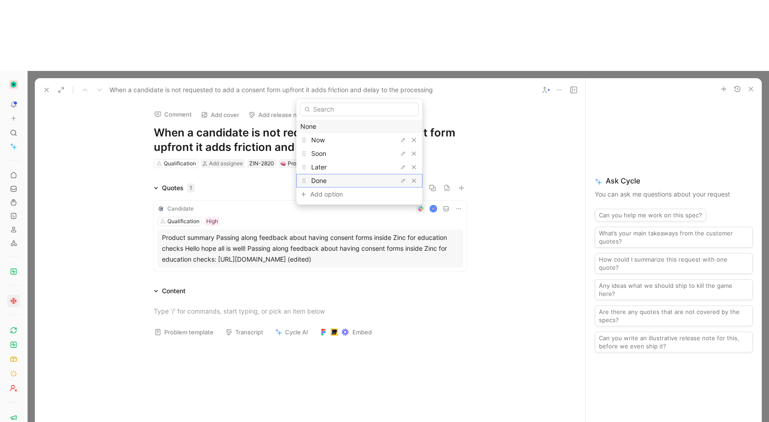
click at [357, 177] on div "Done" at bounding box center [345, 180] width 68 height 11
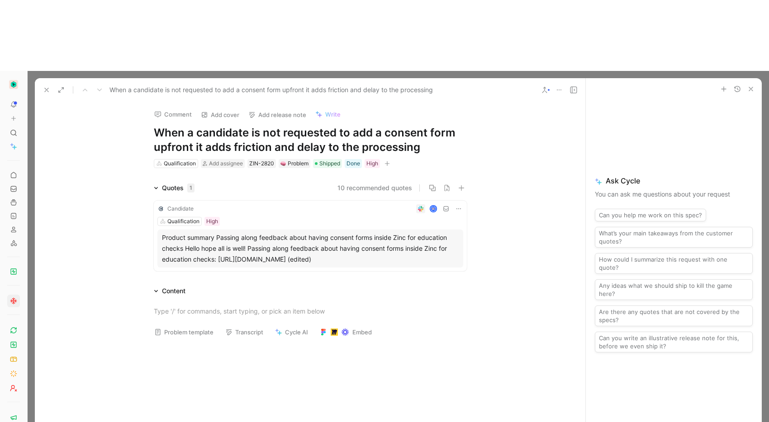
drag, startPoint x: 45, startPoint y: 17, endPoint x: 61, endPoint y: 28, distance: 19.4
click at [45, 88] on use at bounding box center [47, 90] width 4 height 4
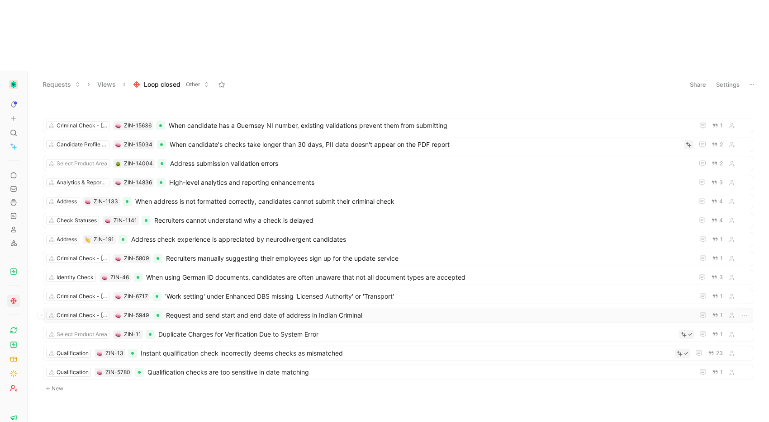
click at [242, 310] on span "Request and send start and end date of address in Indian Criminal" at bounding box center [428, 315] width 524 height 11
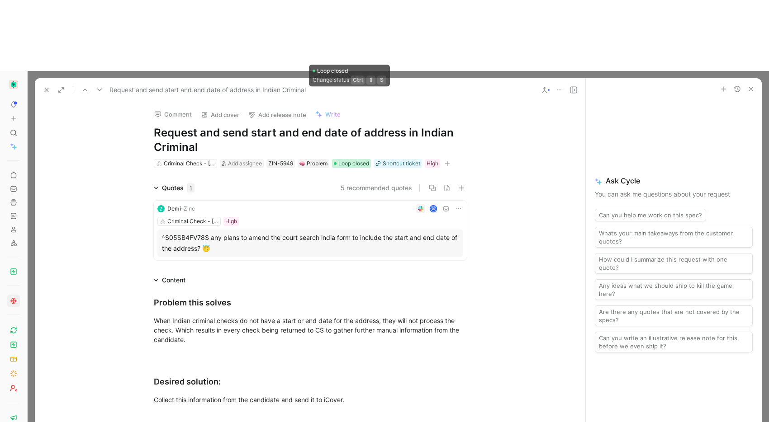
click at [342, 159] on span "Loop closed" at bounding box center [353, 163] width 31 height 9
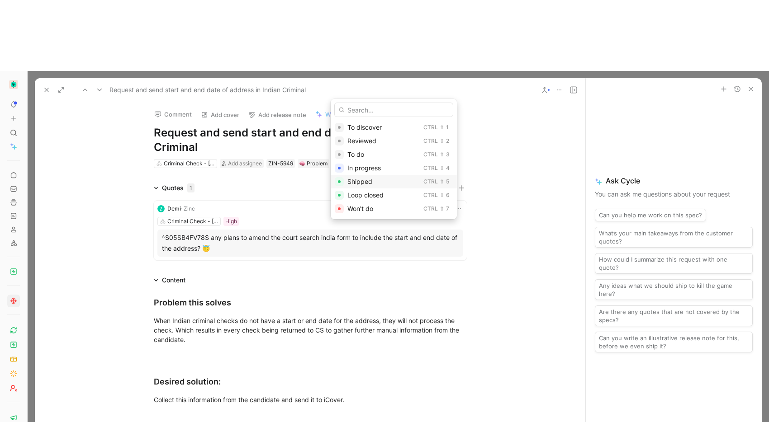
click at [357, 180] on span "Shipped" at bounding box center [359, 182] width 25 height 8
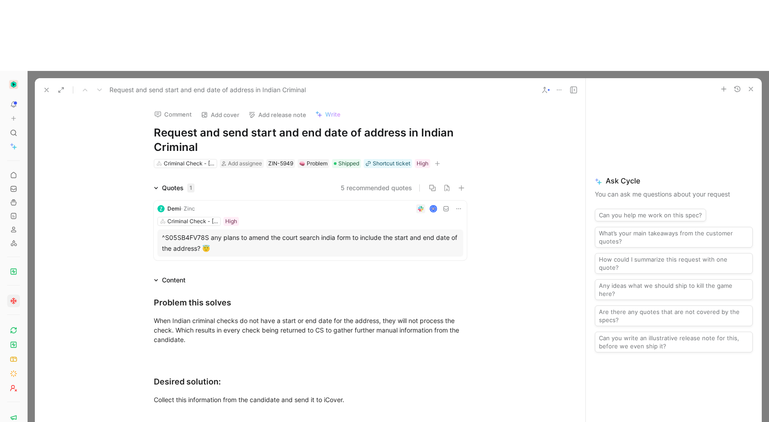
click at [44, 86] on icon at bounding box center [46, 89] width 7 height 7
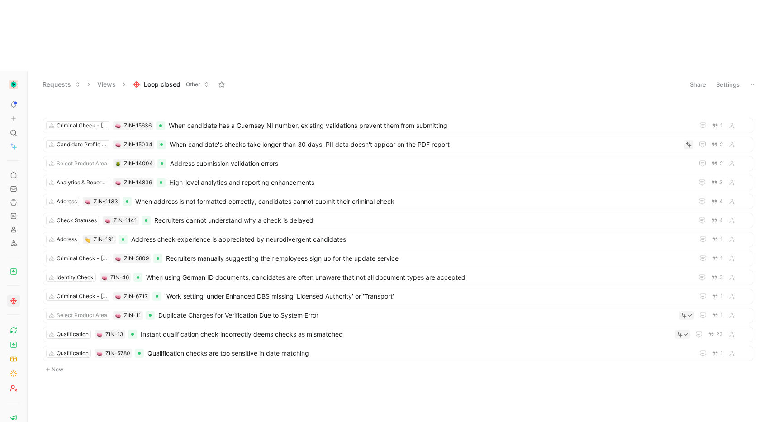
click at [212, 118] on ul "Criminal Check - Scotland, Northern Ireland and other territories ZIN-15636 Whe…" at bounding box center [398, 241] width 710 height 246
click at [211, 177] on span "High-level analytics and reporting enhancements" at bounding box center [429, 182] width 520 height 11
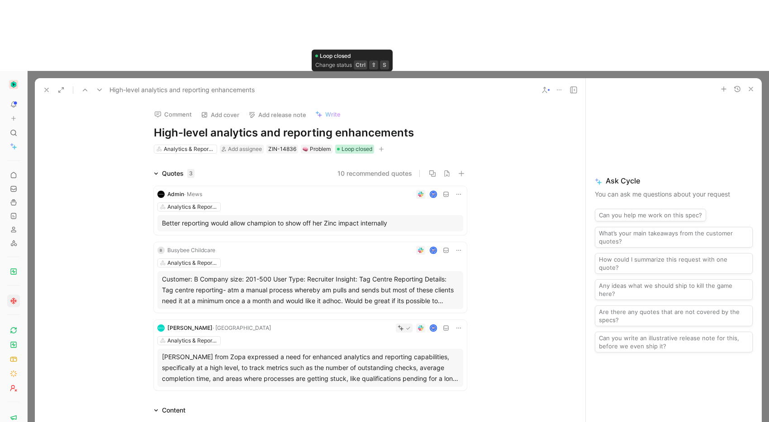
click at [341, 145] on span "Loop closed" at bounding box center [356, 149] width 31 height 9
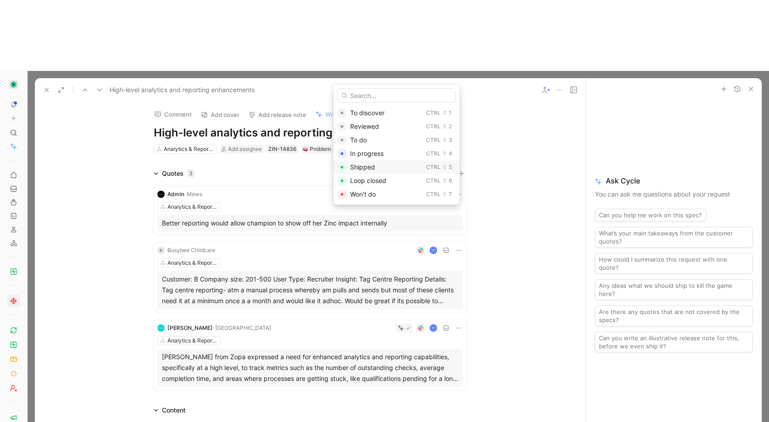
click at [363, 169] on span "Shipped" at bounding box center [362, 167] width 25 height 8
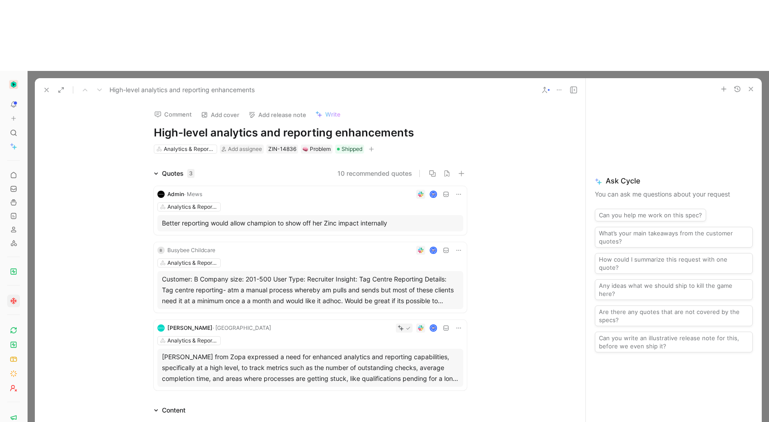
click at [49, 86] on icon at bounding box center [46, 89] width 7 height 7
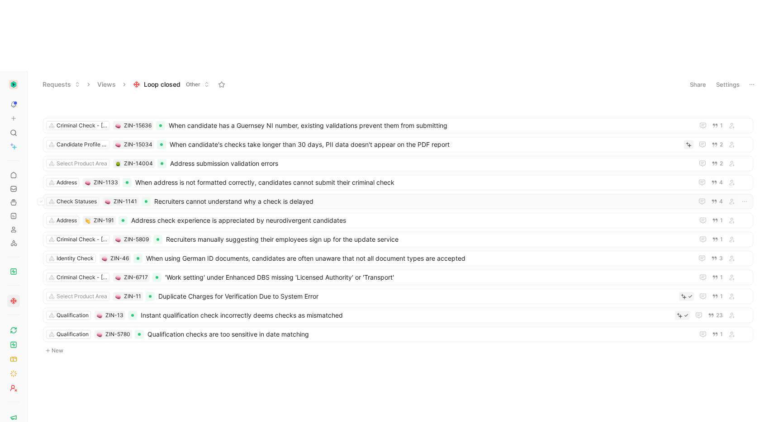
click at [202, 196] on span "Recruiters cannot understand why a check is delayed" at bounding box center [421, 201] width 535 height 11
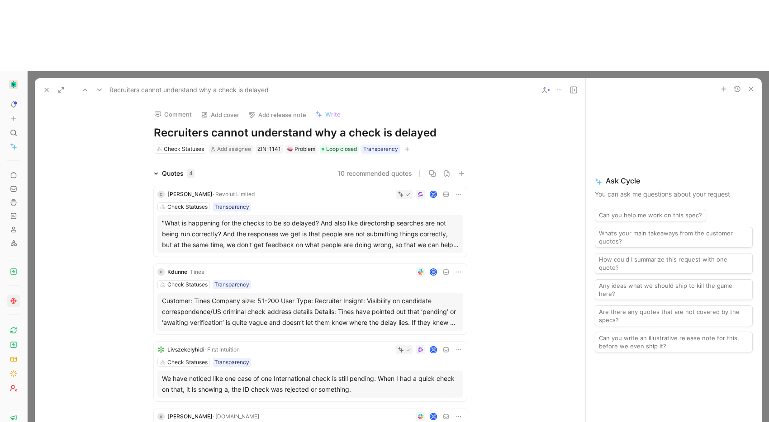
click at [45, 88] on use at bounding box center [47, 90] width 4 height 4
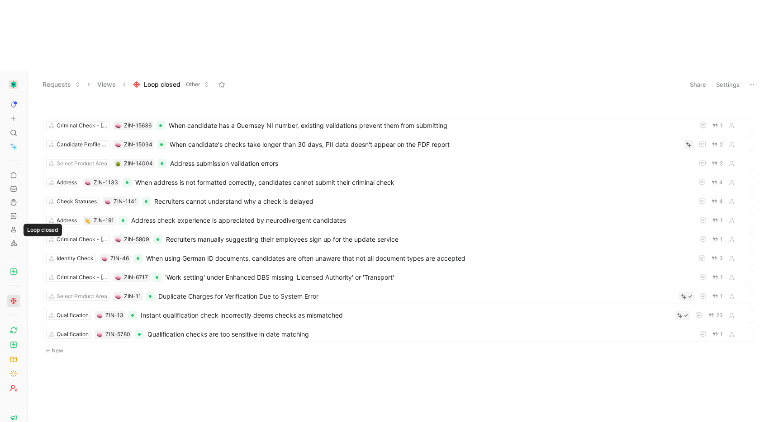
click at [16, 301] on line at bounding box center [13, 301] width 6 height 0
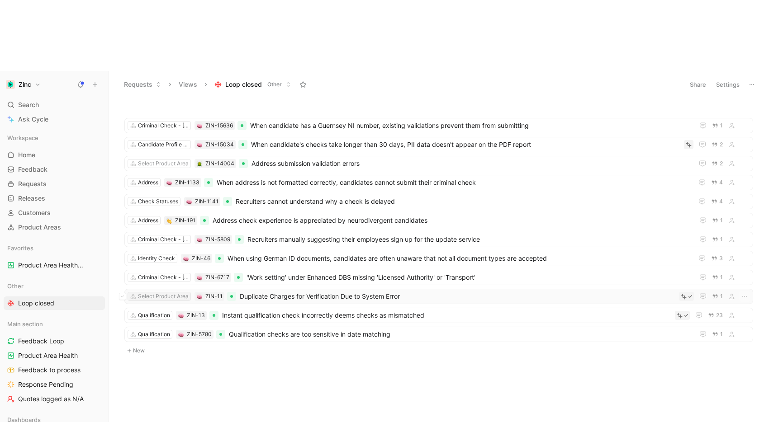
drag, startPoint x: 27, startPoint y: 233, endPoint x: 138, endPoint y: 229, distance: 111.3
click at [138, 229] on div "Zinc Search ⌘ K Ask Cycle Workspace Home G then H Feedback G then F Requests G …" at bounding box center [384, 282] width 769 height 422
click at [253, 310] on span "Instant qualification check incorrectly deems checks as mismatched" at bounding box center [446, 315] width 449 height 11
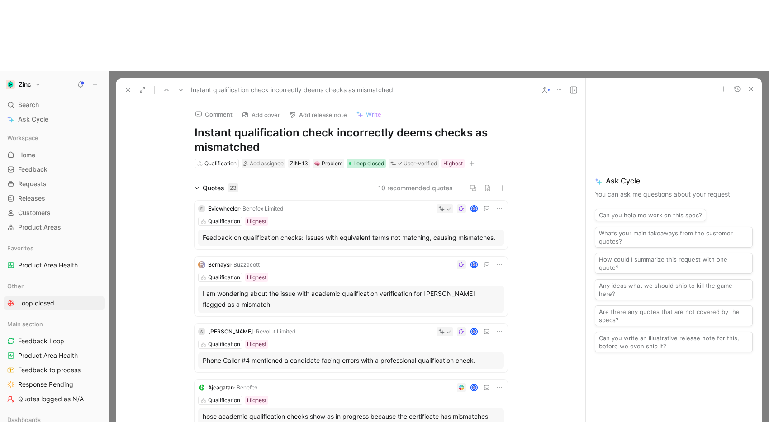
click at [372, 159] on span "Loop closed" at bounding box center [368, 163] width 31 height 9
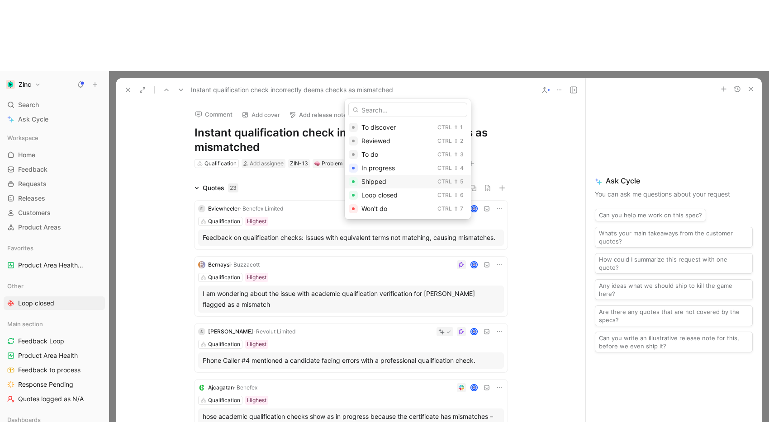
click at [375, 182] on span "Shipped" at bounding box center [373, 182] width 25 height 8
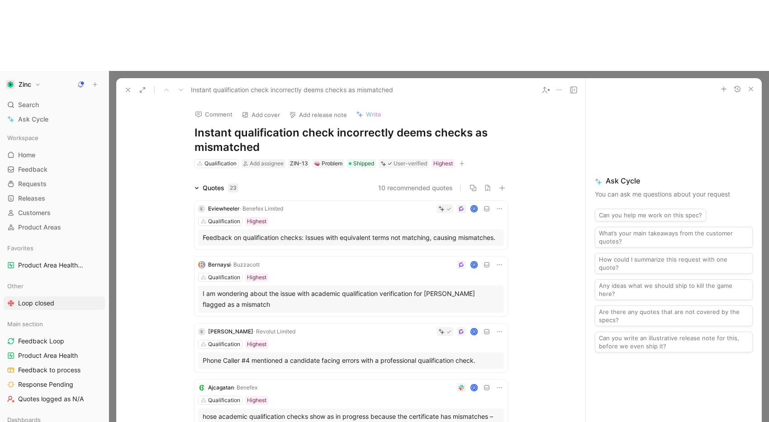
click at [130, 86] on icon at bounding box center [127, 89] width 7 height 7
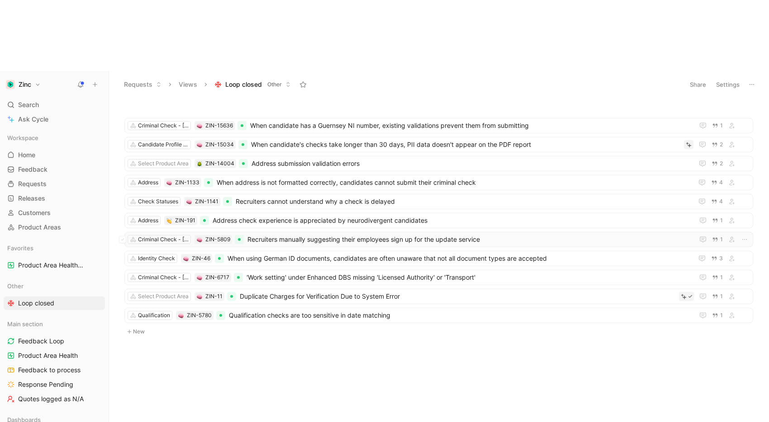
click at [263, 234] on span "Recruiters manually suggesting their employees sign up for the update service" at bounding box center [468, 239] width 443 height 11
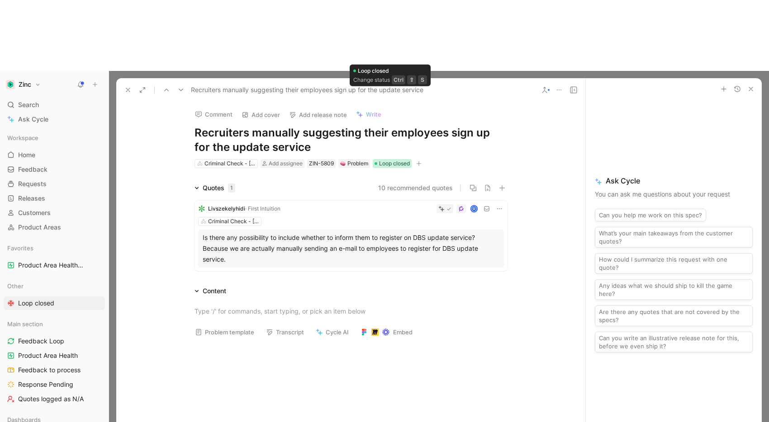
click at [385, 159] on span "Loop closed" at bounding box center [394, 163] width 31 height 9
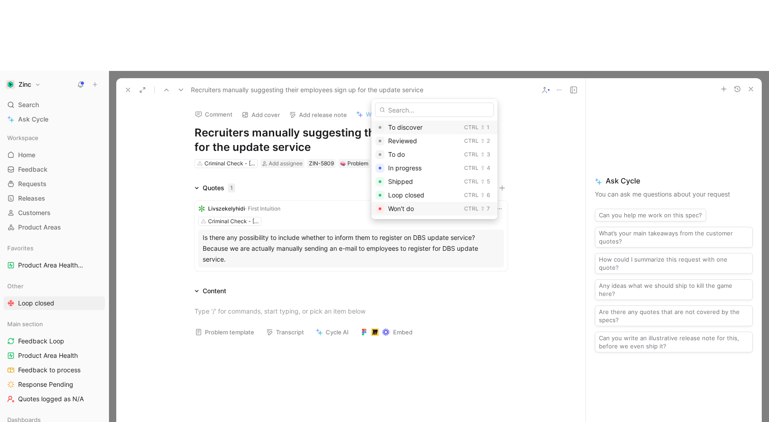
click at [409, 208] on span "Won't do" at bounding box center [401, 209] width 26 height 8
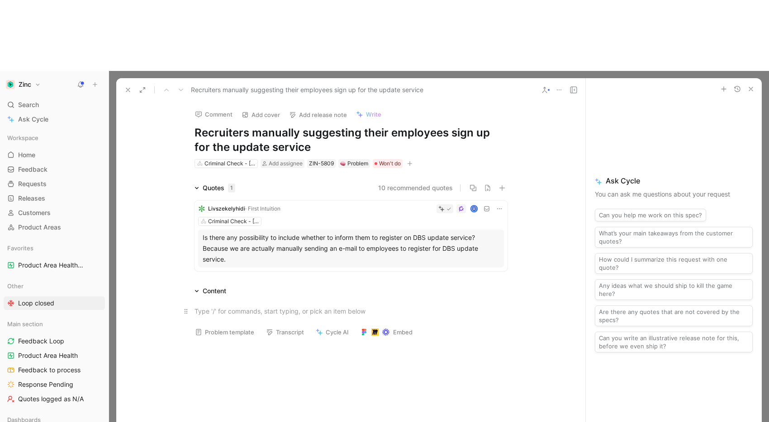
click at [302, 307] on div at bounding box center [350, 311] width 313 height 9
click at [0, 0] on icon at bounding box center [0, 0] width 0 height 0
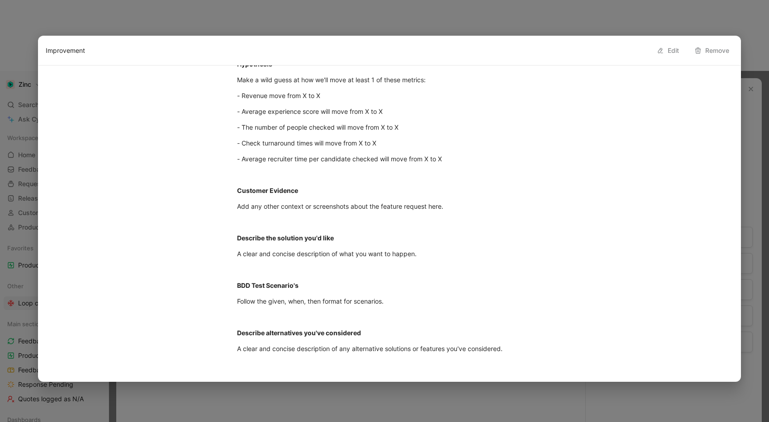
click at [662, 52] on icon at bounding box center [659, 50] width 7 height 7
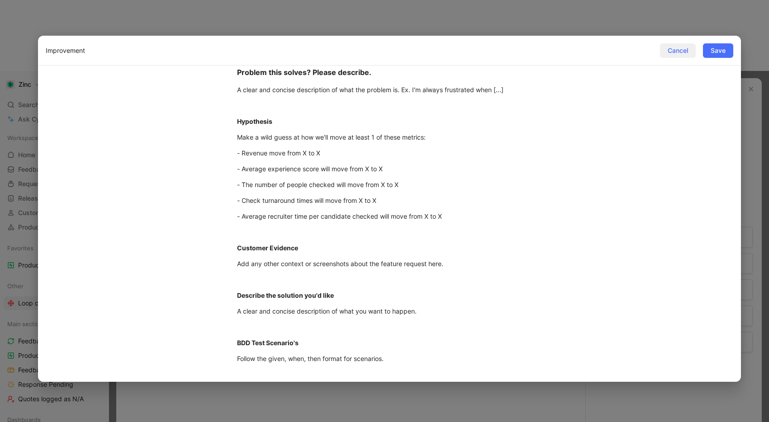
click at [686, 52] on span "Cancel" at bounding box center [677, 50] width 20 height 11
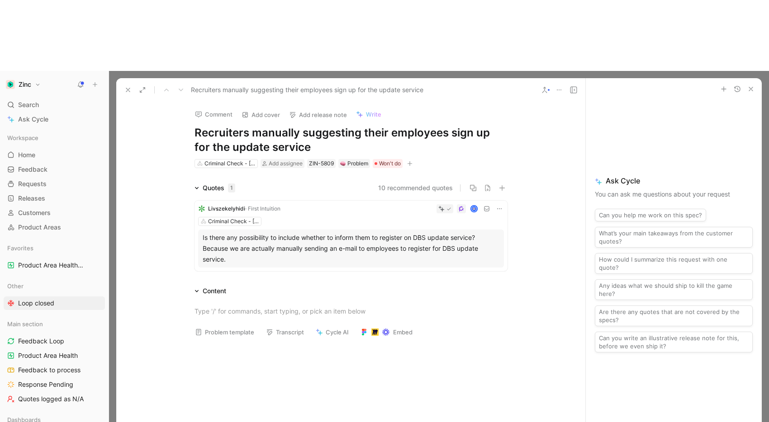
click at [275, 344] on div at bounding box center [350, 407] width 469 height 127
click at [245, 348] on div at bounding box center [350, 407] width 469 height 127
click at [125, 86] on icon at bounding box center [127, 89] width 7 height 7
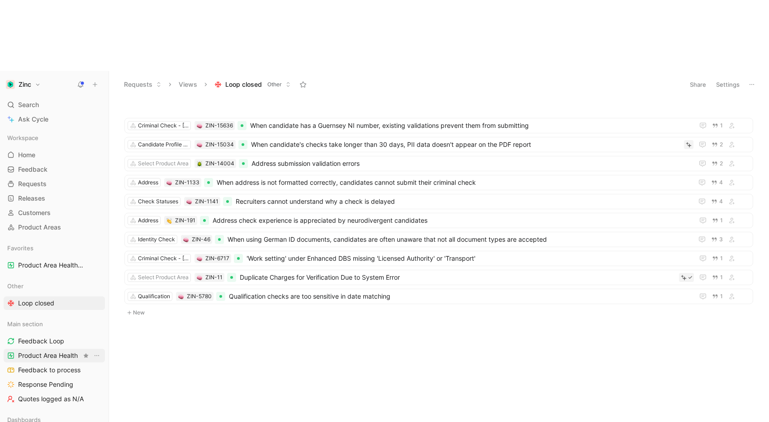
click at [61, 351] on span "Product Area Health" at bounding box center [48, 355] width 60 height 9
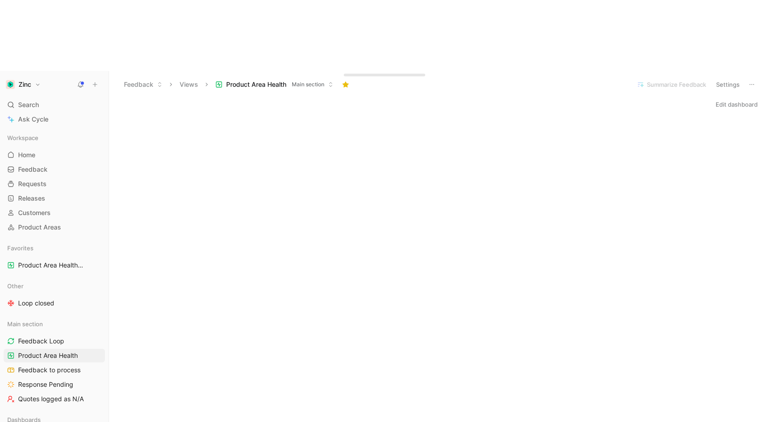
click at [302, 80] on span "Main section" at bounding box center [308, 84] width 33 height 9
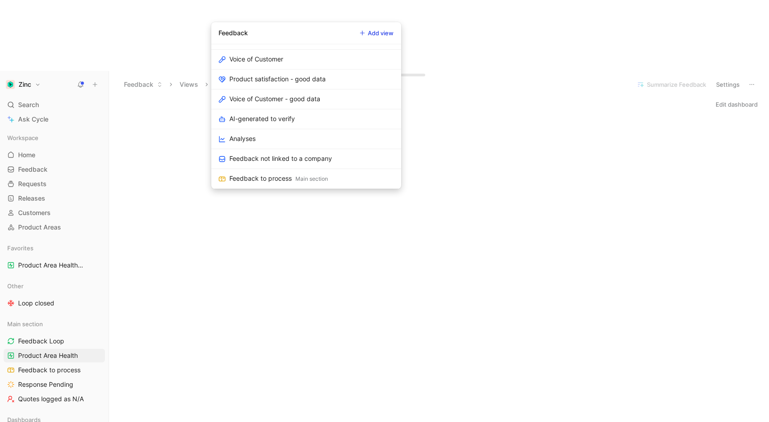
scroll to position [471, 0]
